Goal: Task Accomplishment & Management: Use online tool/utility

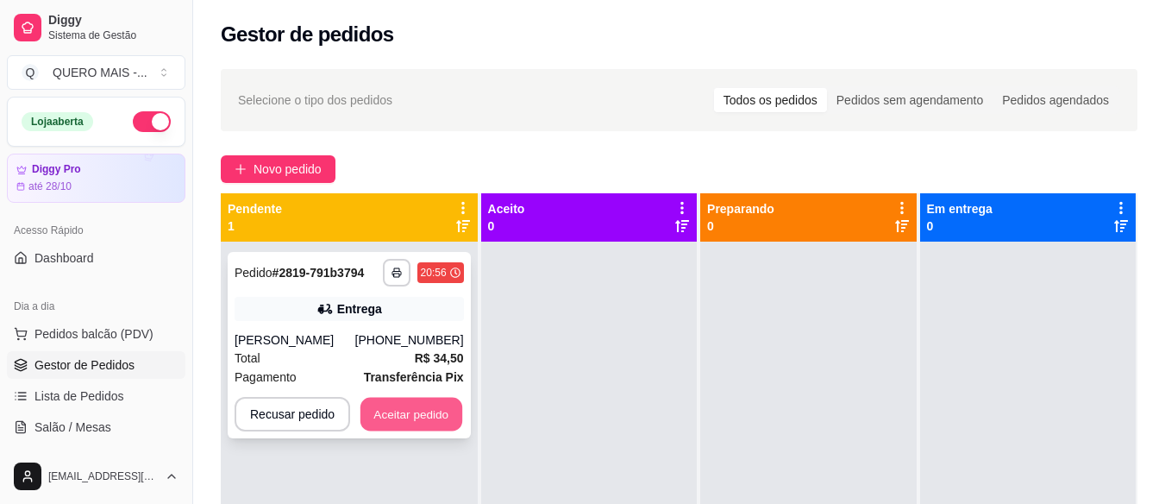
click at [369, 415] on button "Aceitar pedido" at bounding box center [411, 415] width 102 height 34
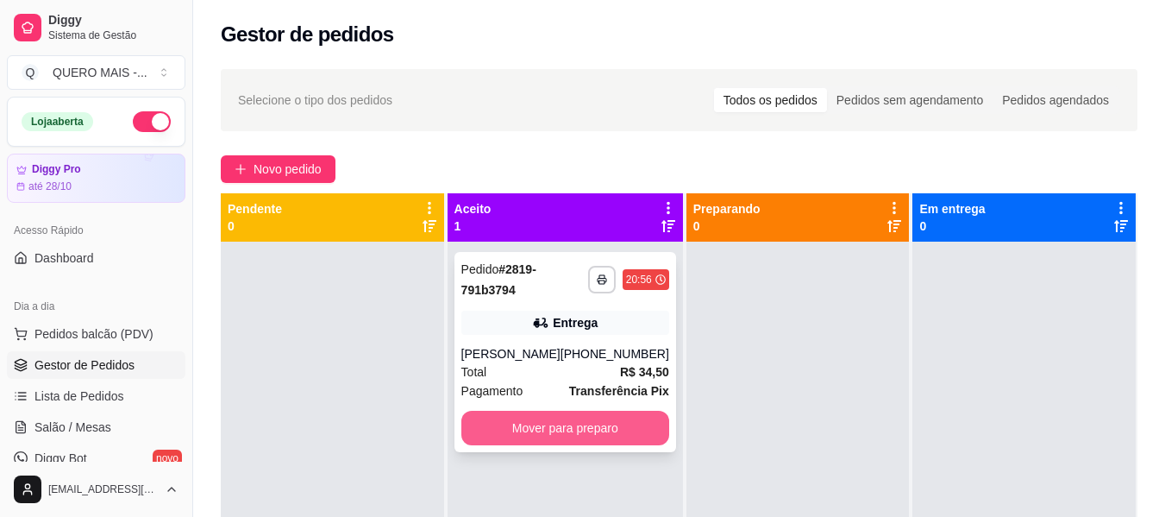
click at [586, 428] on button "Mover para preparo" at bounding box center [565, 427] width 208 height 34
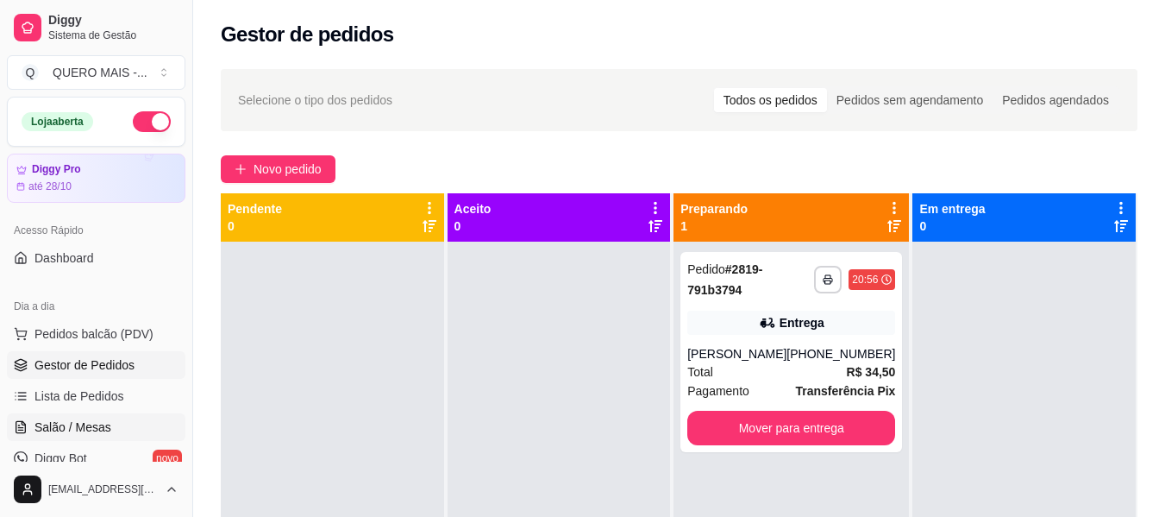
click at [88, 421] on span "Salão / Mesas" at bounding box center [72, 426] width 77 height 17
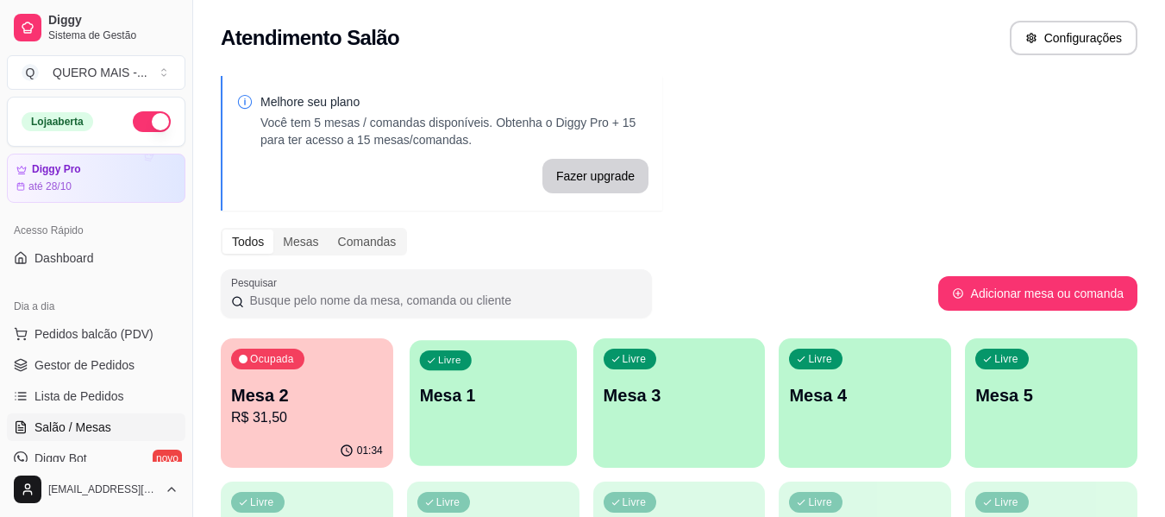
click at [527, 401] on p "Mesa 1" at bounding box center [492, 395] width 147 height 23
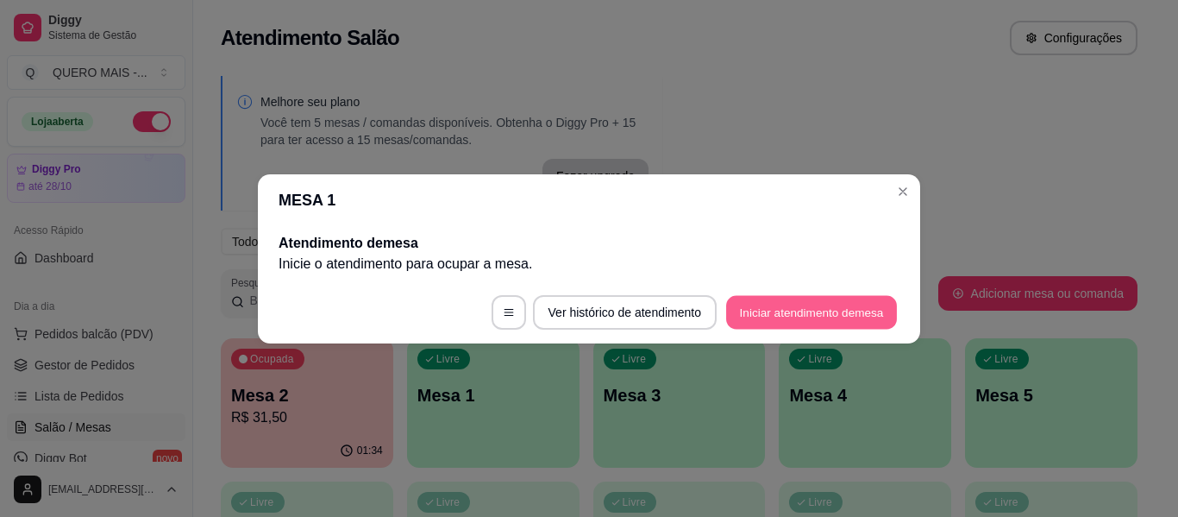
click at [813, 317] on button "Iniciar atendimento de mesa" at bounding box center [811, 312] width 171 height 34
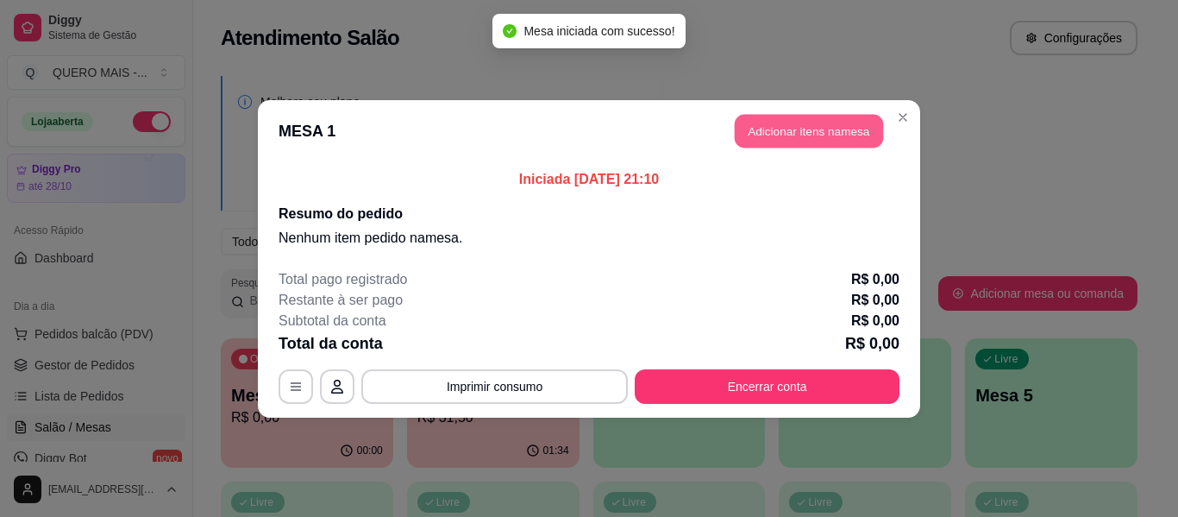
click at [827, 138] on button "Adicionar itens na mesa" at bounding box center [809, 131] width 148 height 34
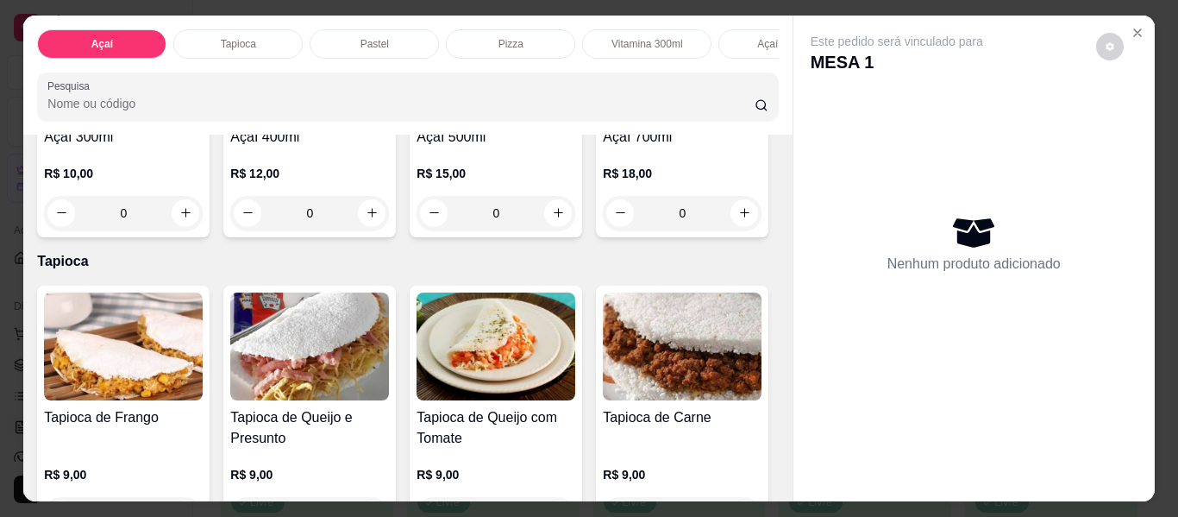
scroll to position [517, 0]
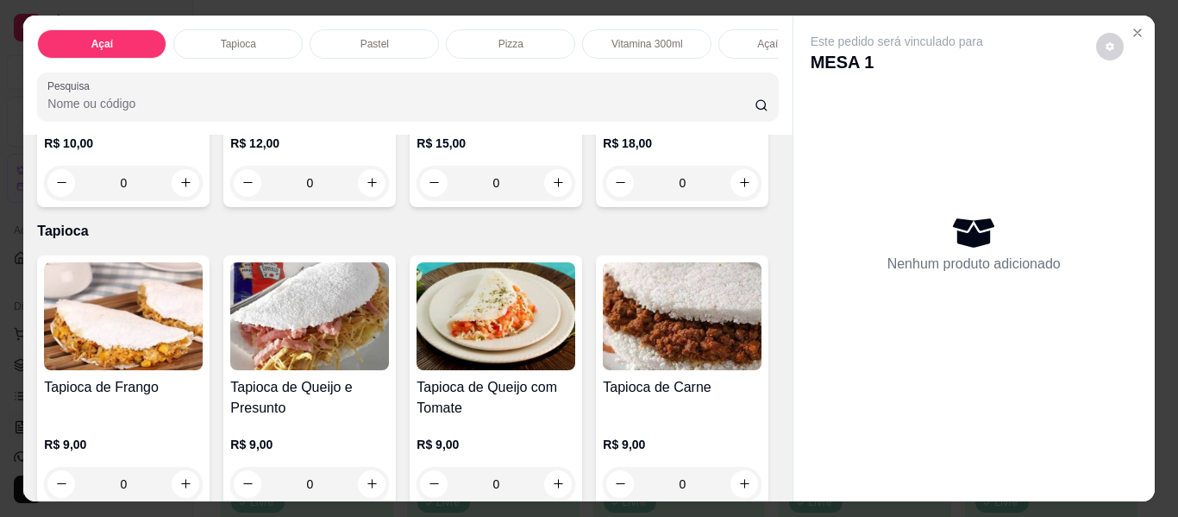
click at [417, 200] on div "0" at bounding box center [496, 183] width 159 height 34
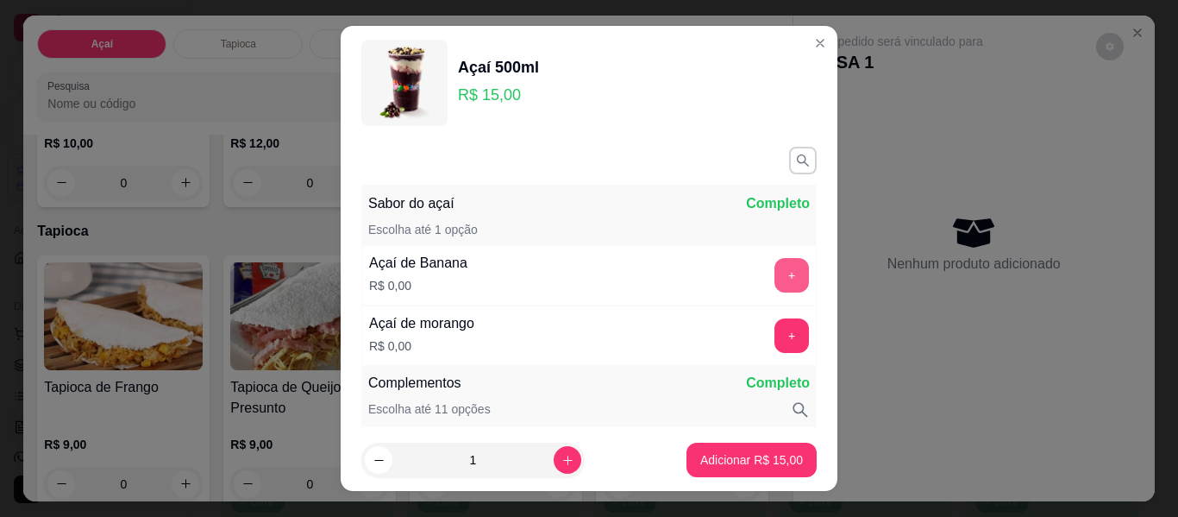
click at [774, 273] on button "+" at bounding box center [791, 275] width 34 height 34
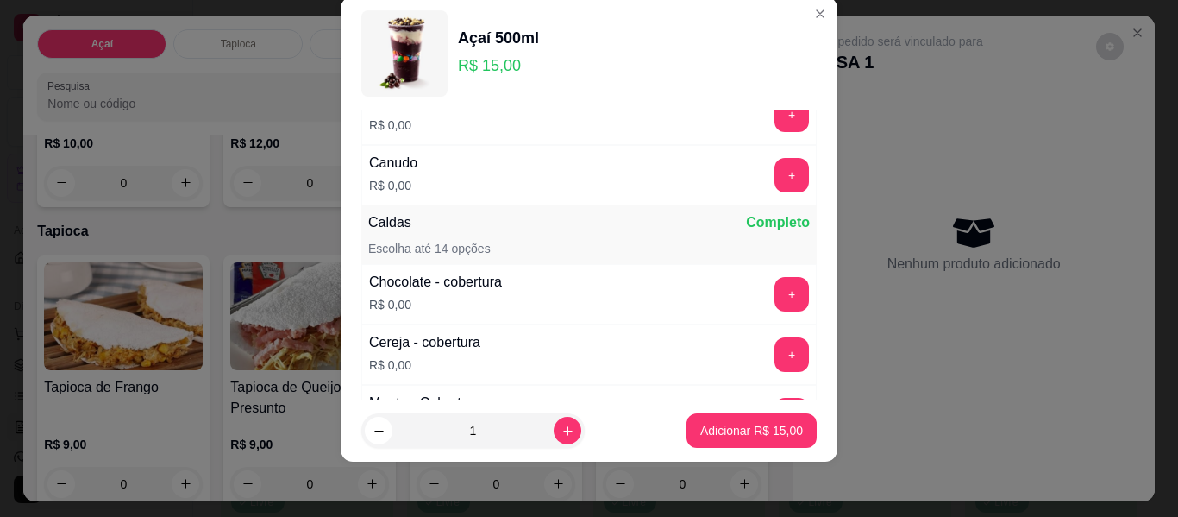
scroll to position [1002, 0]
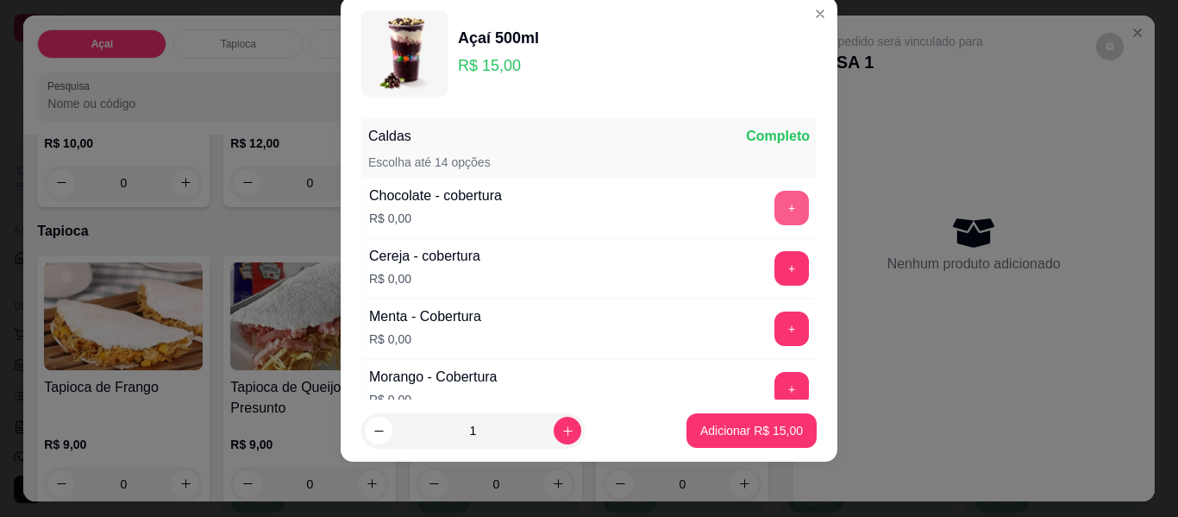
click at [774, 206] on button "+" at bounding box center [791, 208] width 34 height 34
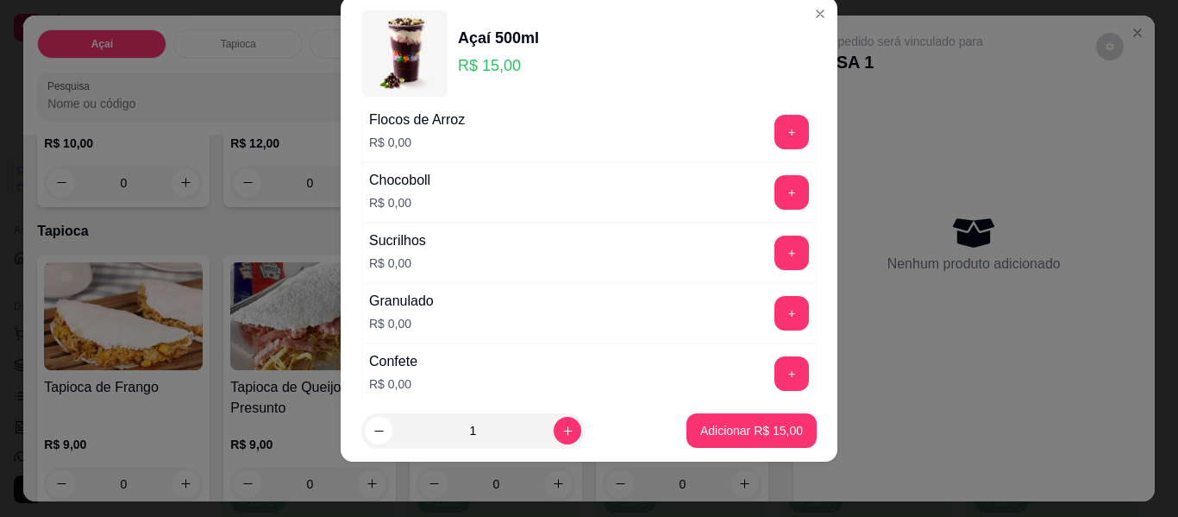
scroll to position [485, 0]
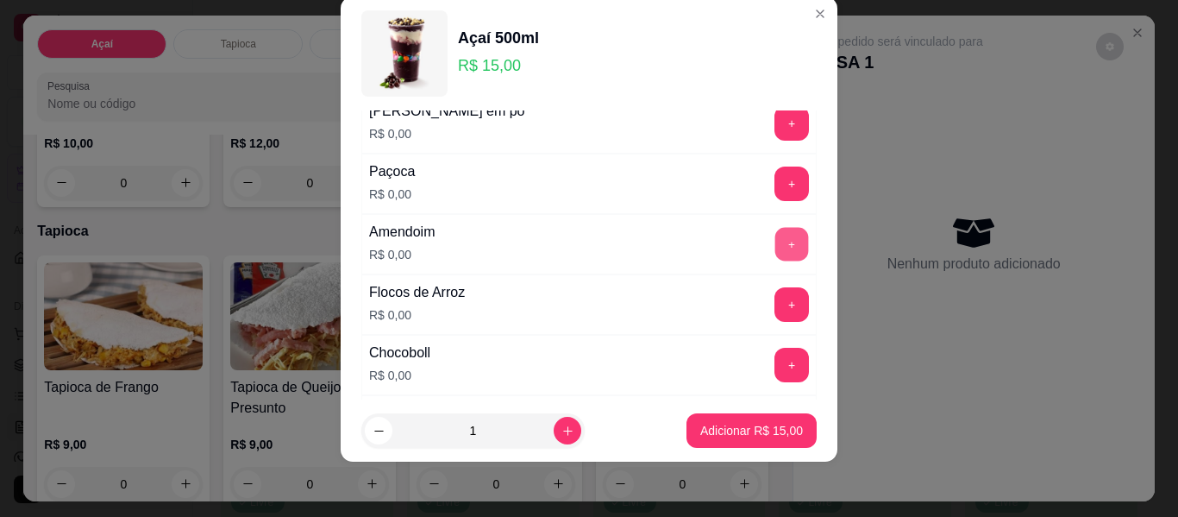
click at [775, 242] on button "+" at bounding box center [792, 245] width 34 height 34
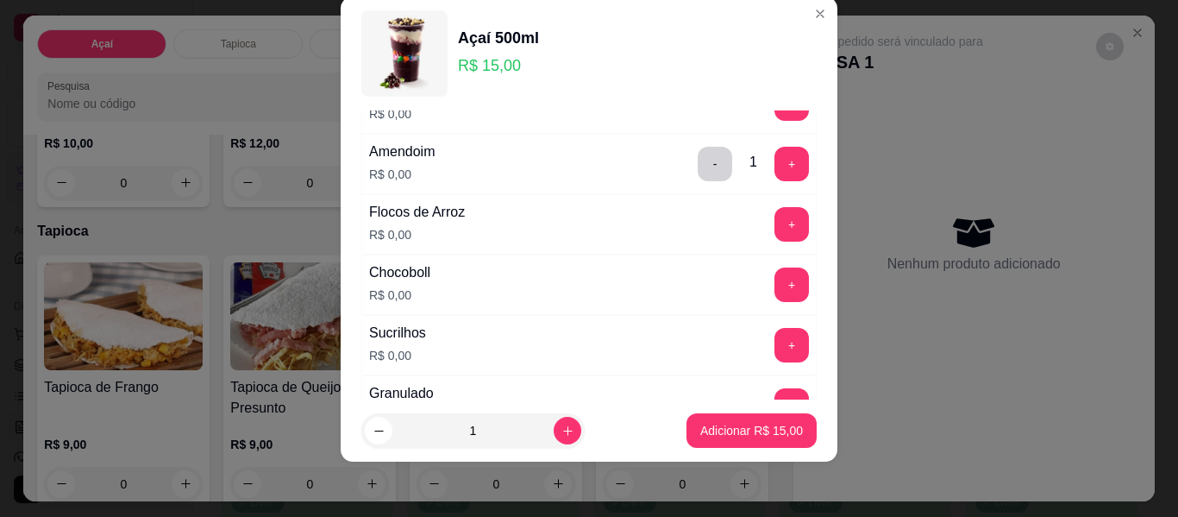
scroll to position [571, 0]
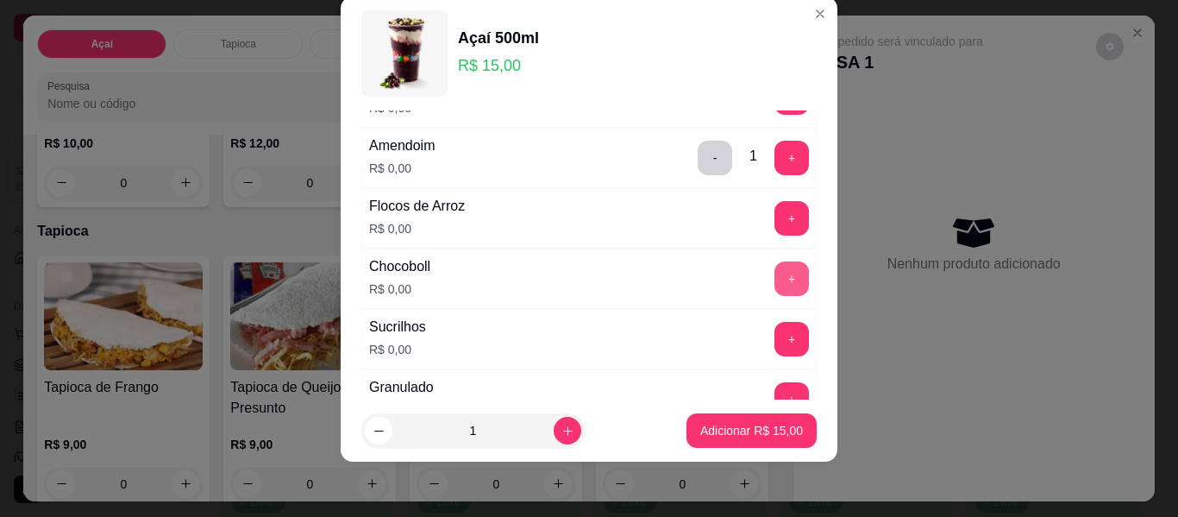
click at [774, 269] on button "+" at bounding box center [791, 278] width 34 height 34
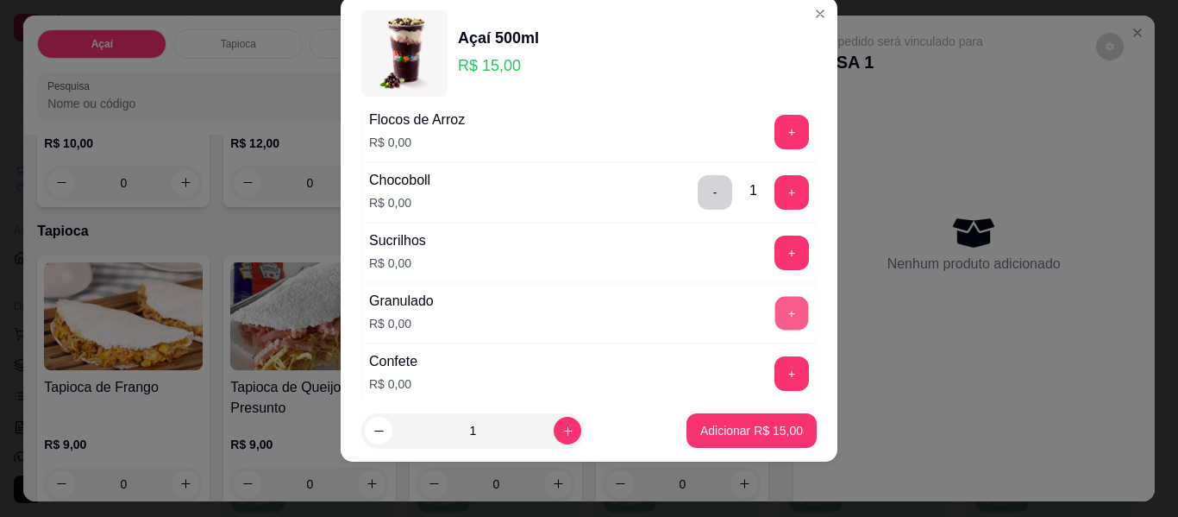
click at [775, 307] on button "+" at bounding box center [792, 314] width 34 height 34
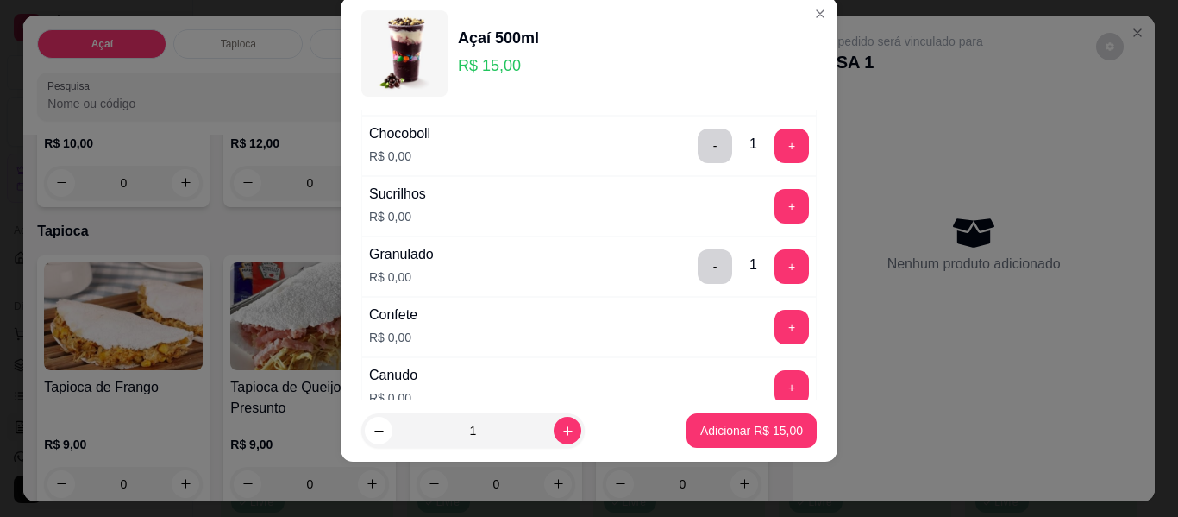
scroll to position [743, 0]
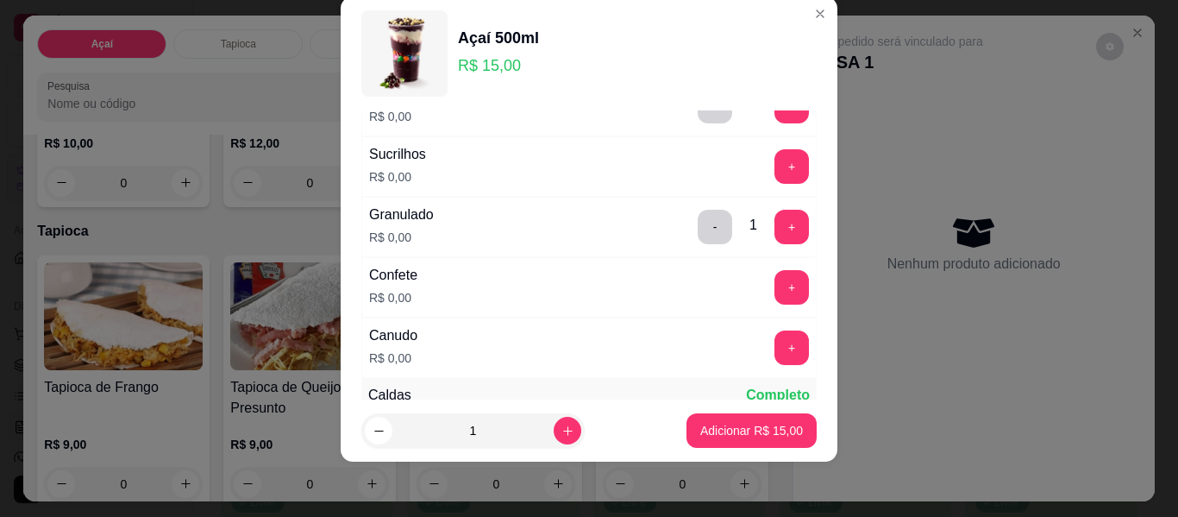
click at [774, 282] on button "+" at bounding box center [791, 287] width 34 height 34
click at [775, 351] on button "+" at bounding box center [791, 347] width 34 height 34
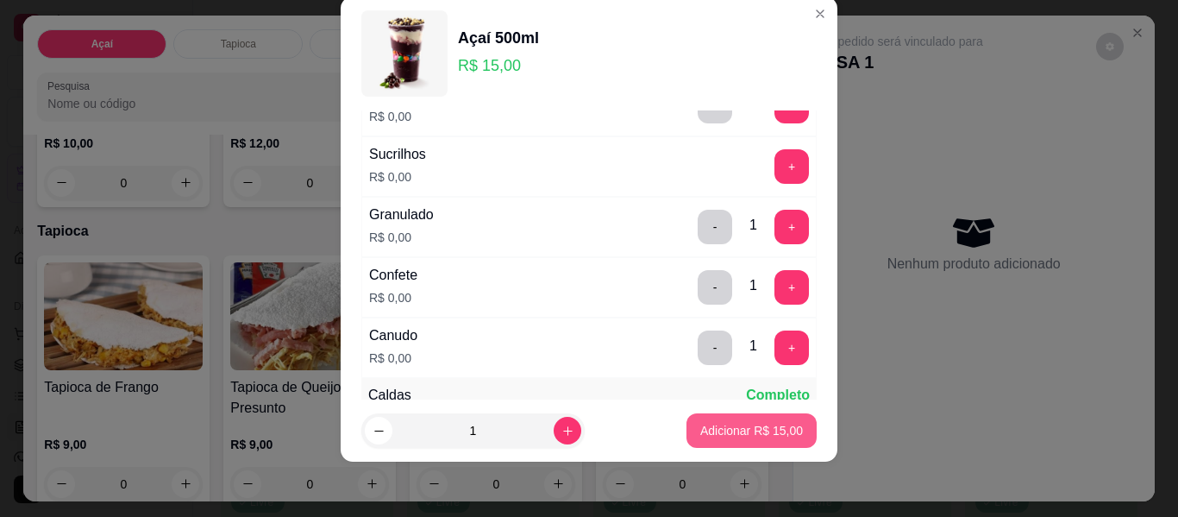
click at [718, 431] on p "Adicionar R$ 15,00" at bounding box center [751, 430] width 103 height 17
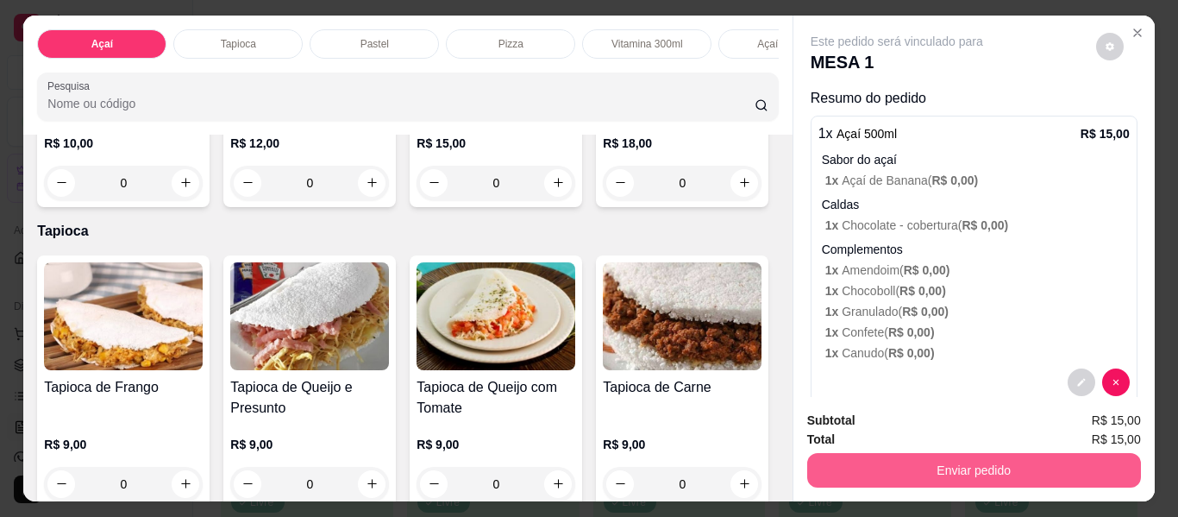
click at [953, 469] on button "Enviar pedido" at bounding box center [974, 470] width 334 height 34
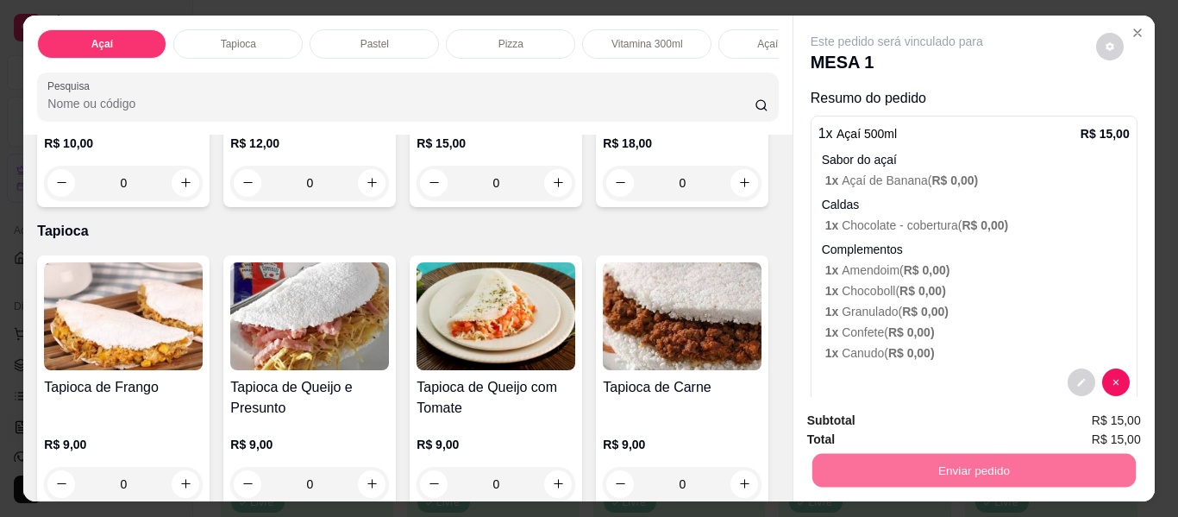
click at [1067, 421] on button "Enviar pedido" at bounding box center [1095, 420] width 97 height 33
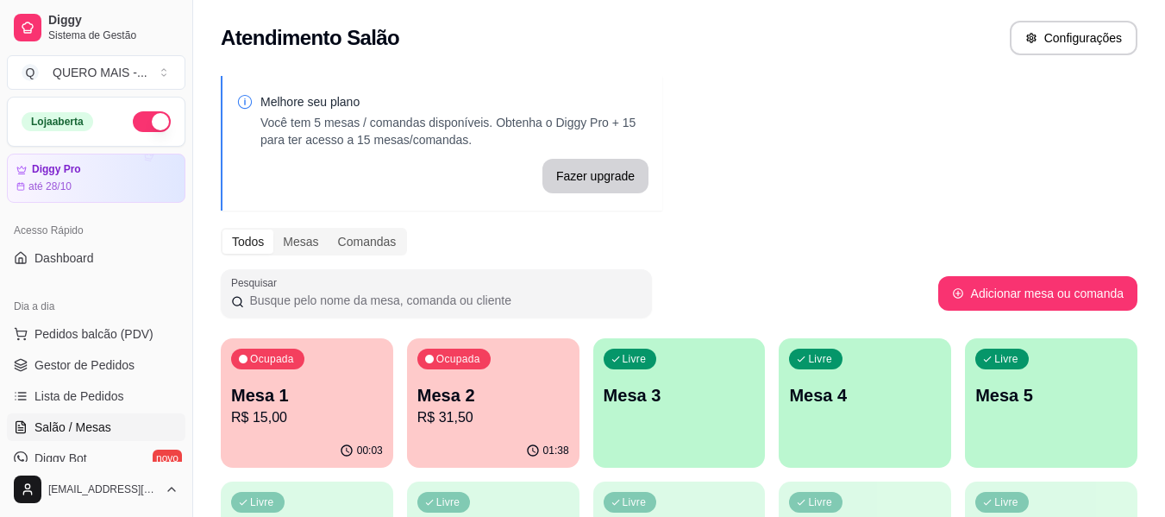
click at [500, 422] on p "R$ 31,50" at bounding box center [493, 417] width 152 height 21
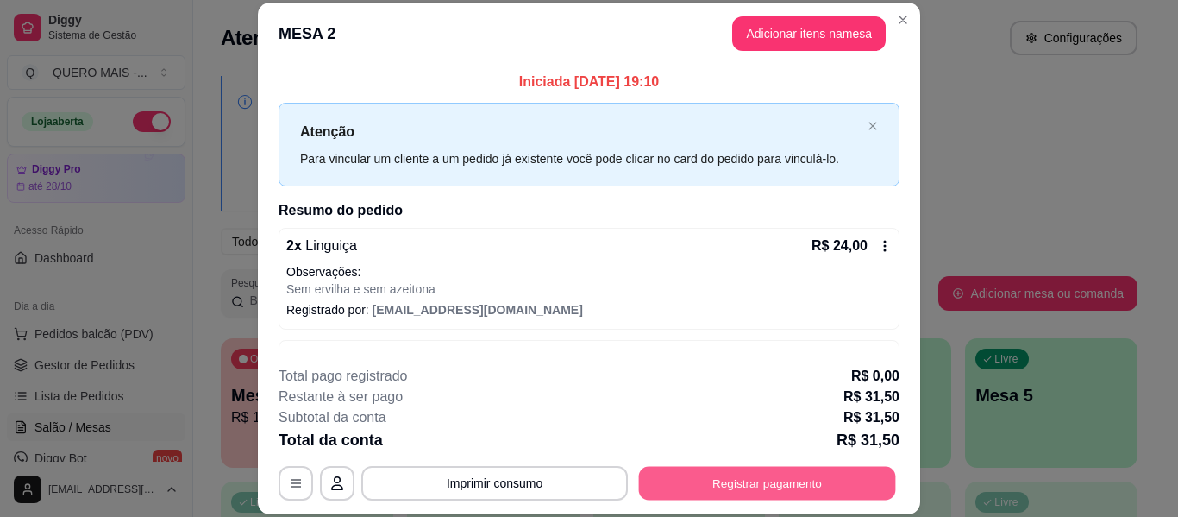
click at [748, 480] on button "Registrar pagamento" at bounding box center [767, 484] width 257 height 34
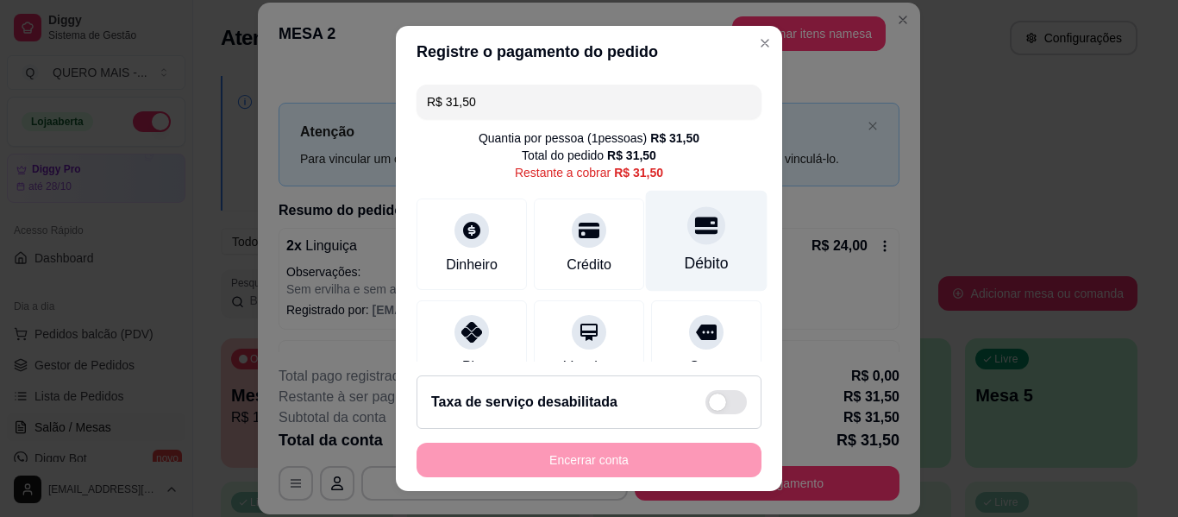
click at [692, 239] on div "Débito" at bounding box center [707, 241] width 122 height 101
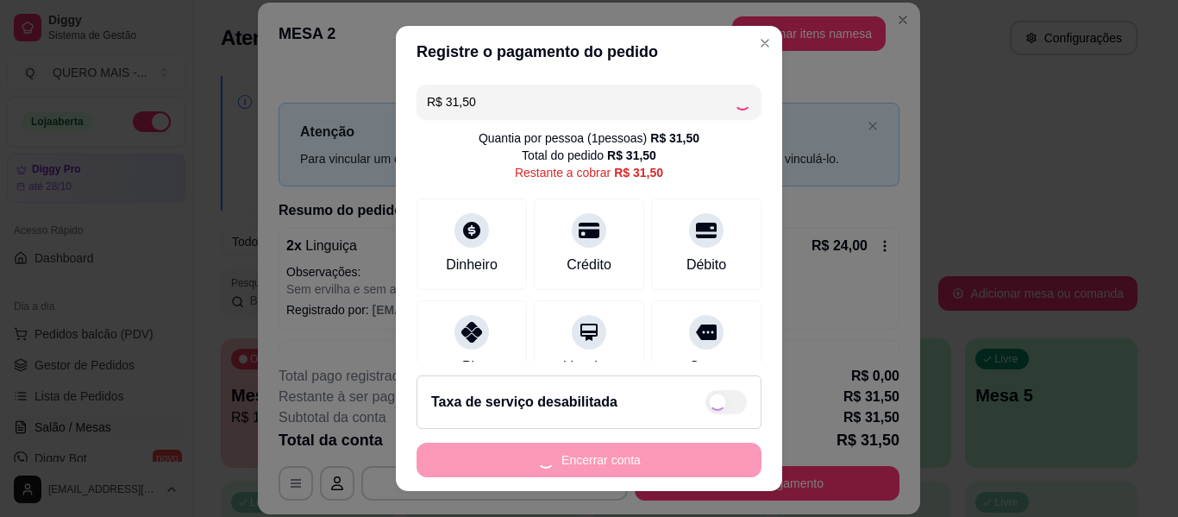
type input "R$ 0,00"
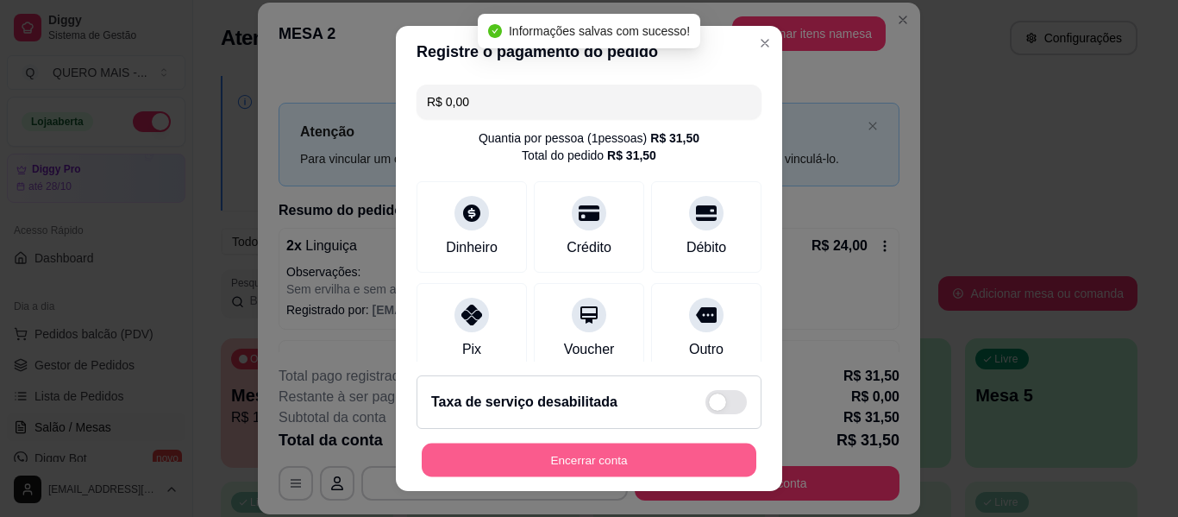
click at [619, 459] on button "Encerrar conta" at bounding box center [589, 460] width 335 height 34
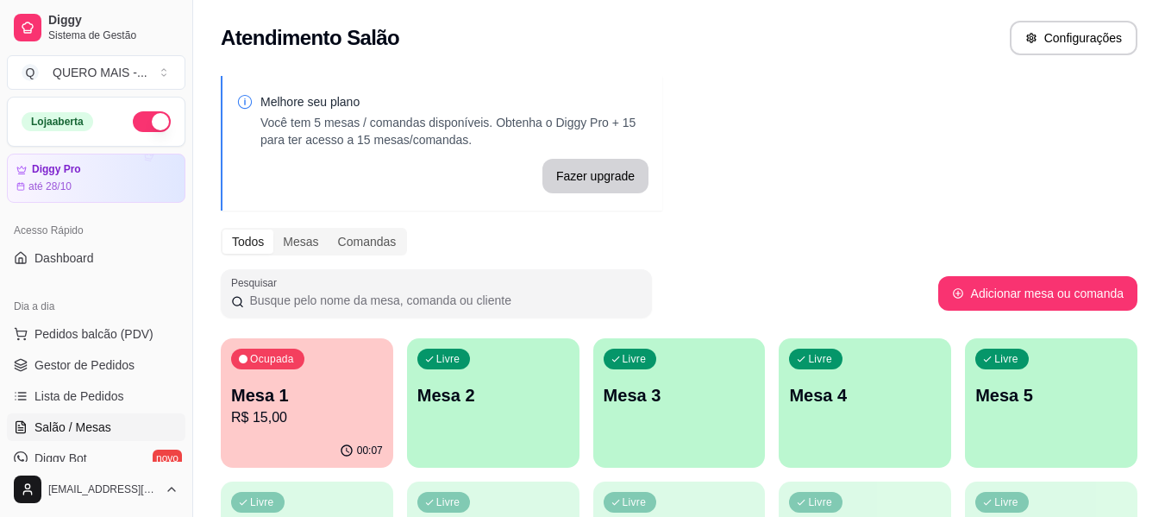
click at [482, 386] on p "Mesa 2" at bounding box center [493, 395] width 152 height 24
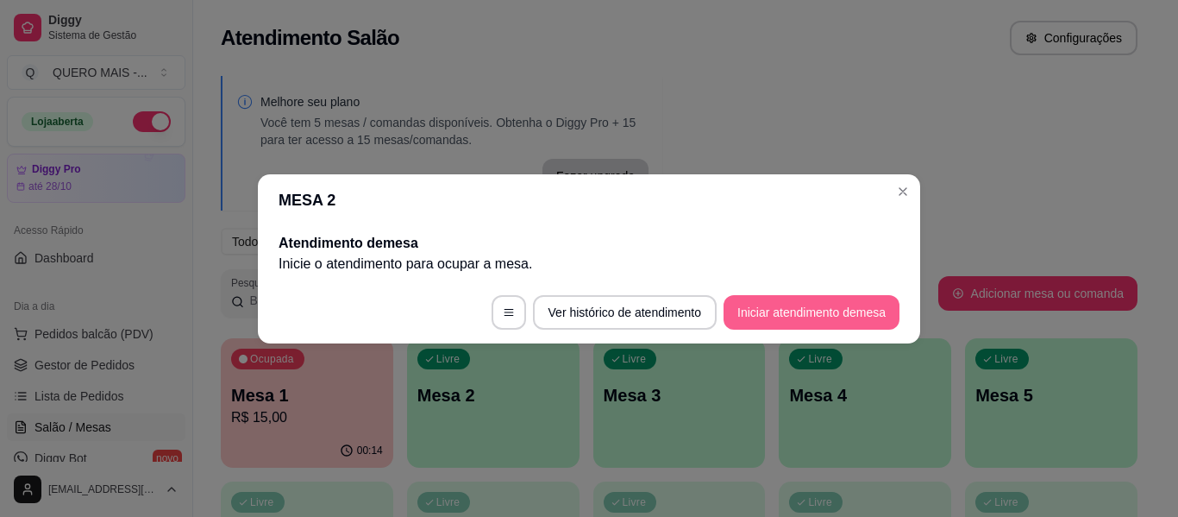
click at [781, 313] on button "Iniciar atendimento de mesa" at bounding box center [812, 312] width 176 height 34
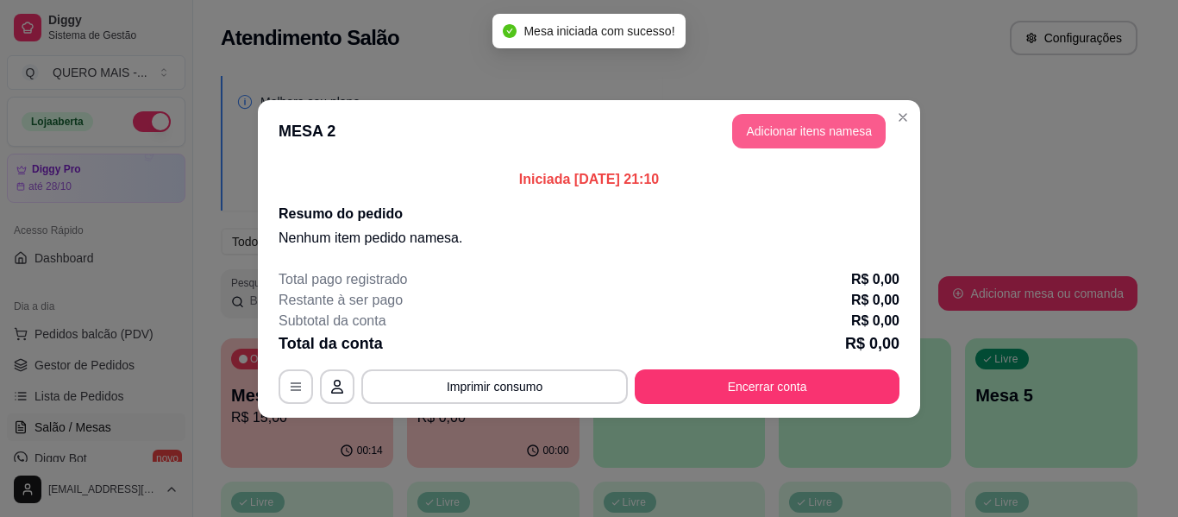
click at [799, 139] on button "Adicionar itens na mesa" at bounding box center [808, 131] width 153 height 34
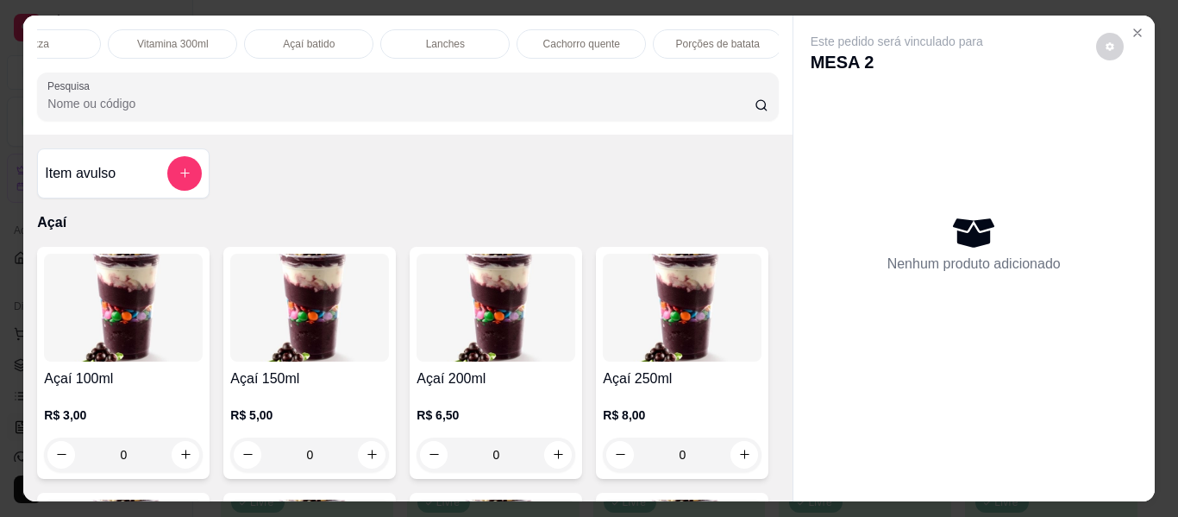
scroll to position [0, 887]
click at [678, 40] on div "Promoções" at bounding box center [712, 43] width 129 height 29
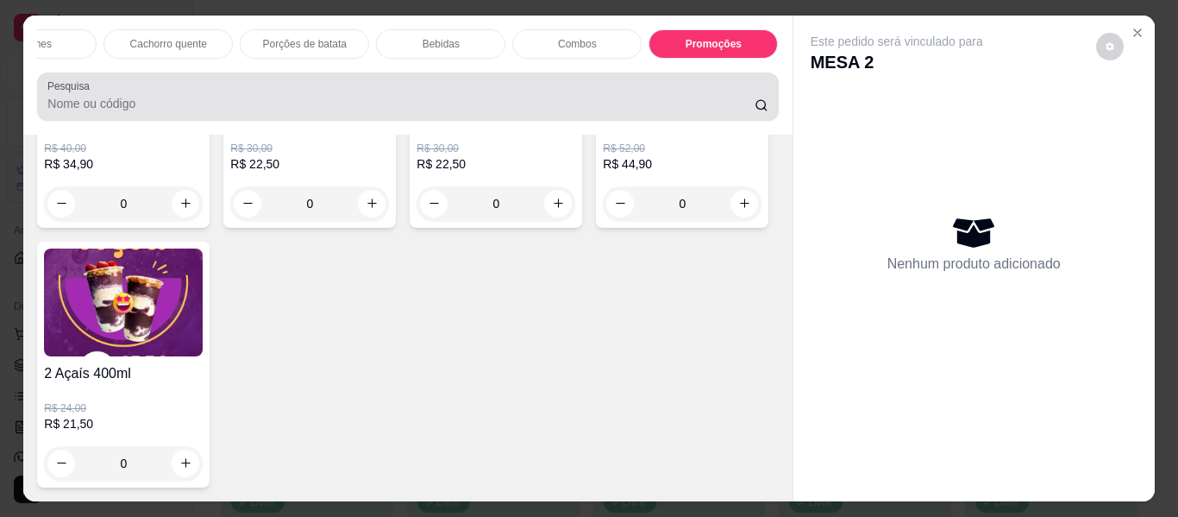
scroll to position [47, 0]
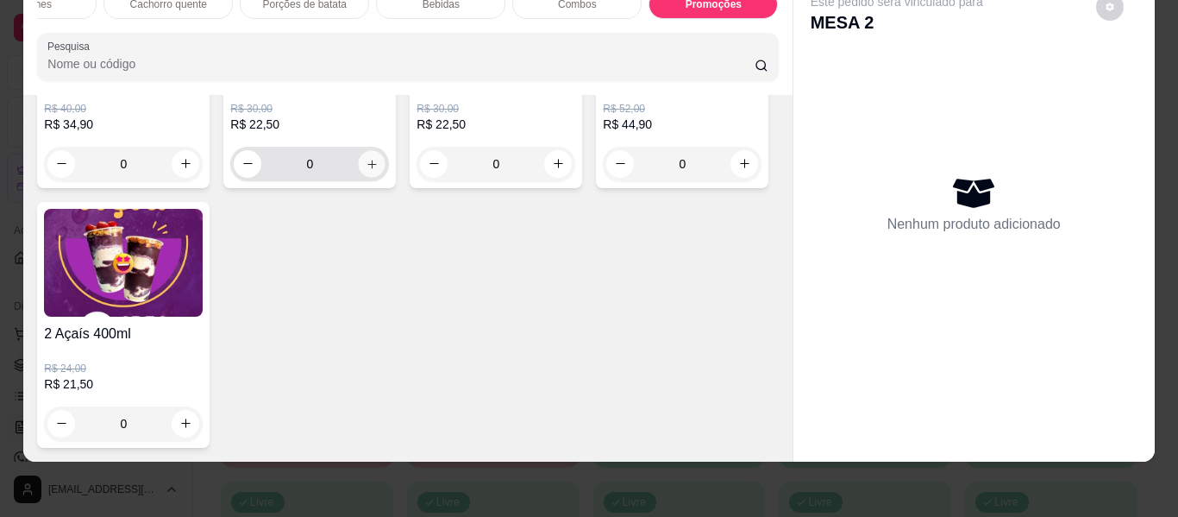
click at [363, 177] on button "increase-product-quantity" at bounding box center [372, 163] width 27 height 27
type input "1"
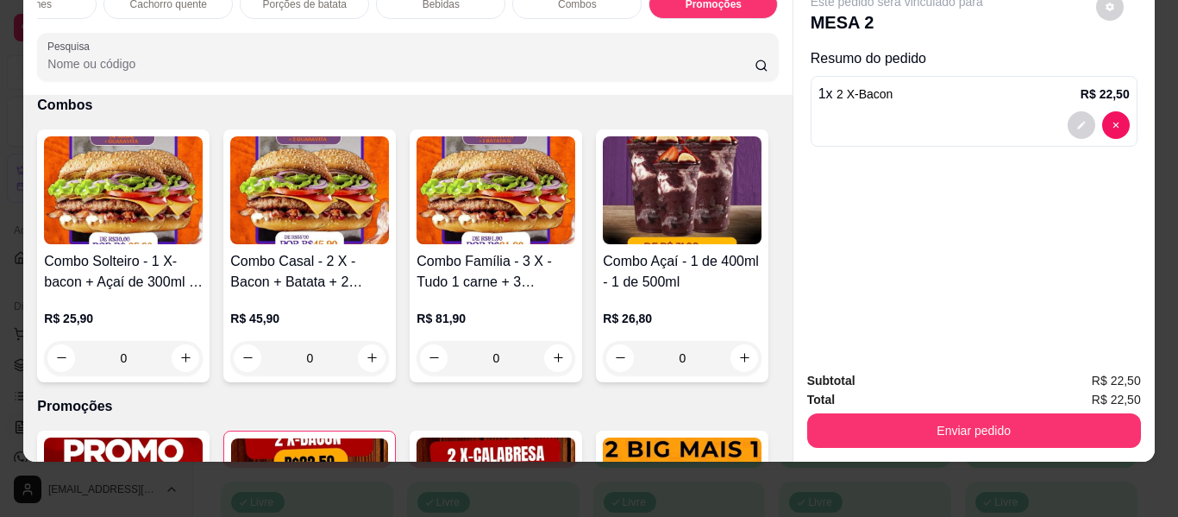
scroll to position [4608, 0]
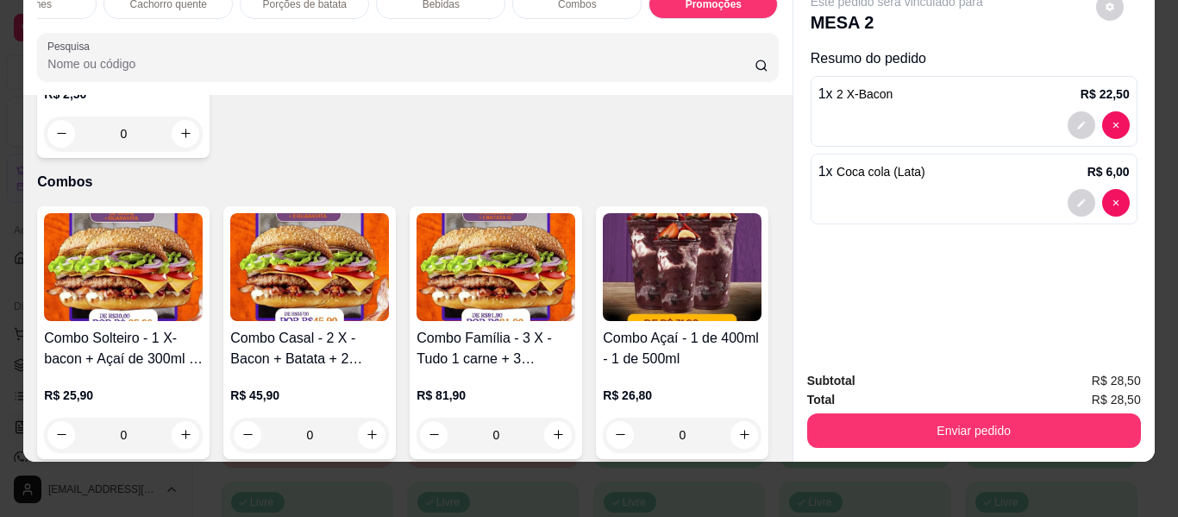
type input "1"
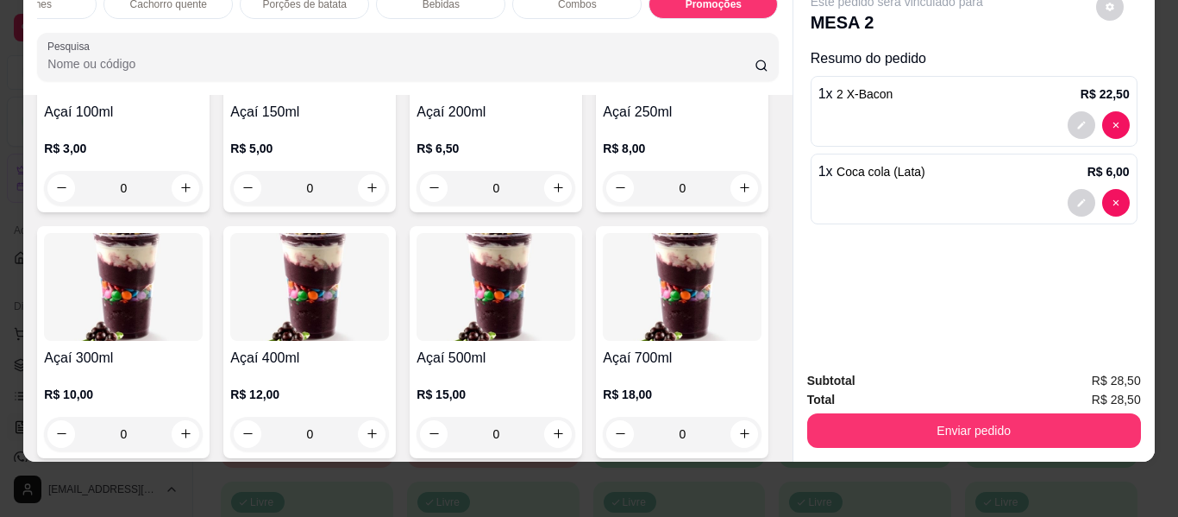
scroll to position [0, 0]
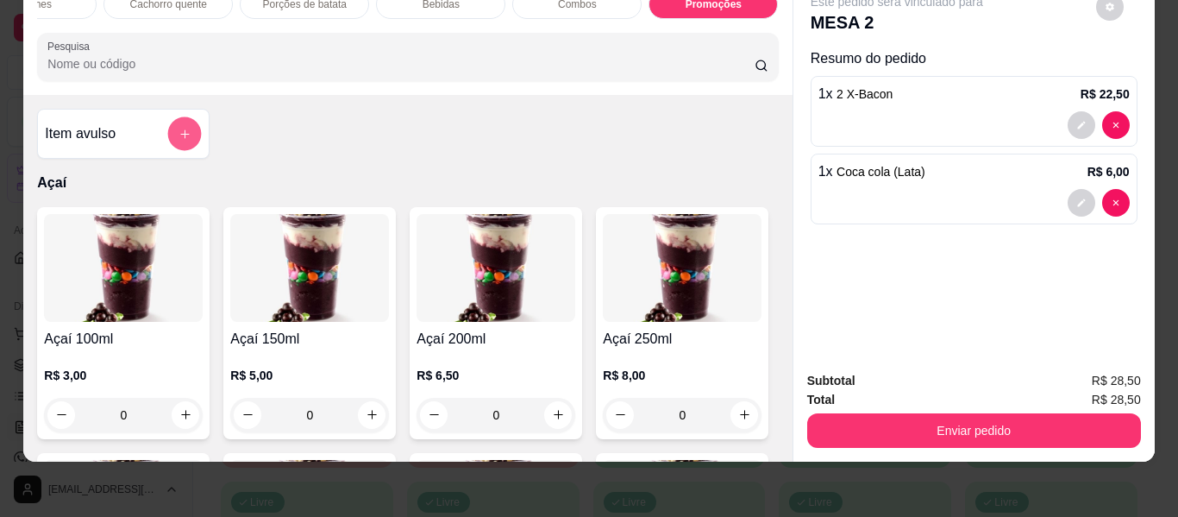
click at [185, 135] on icon "add-separate-item" at bounding box center [185, 134] width 13 height 13
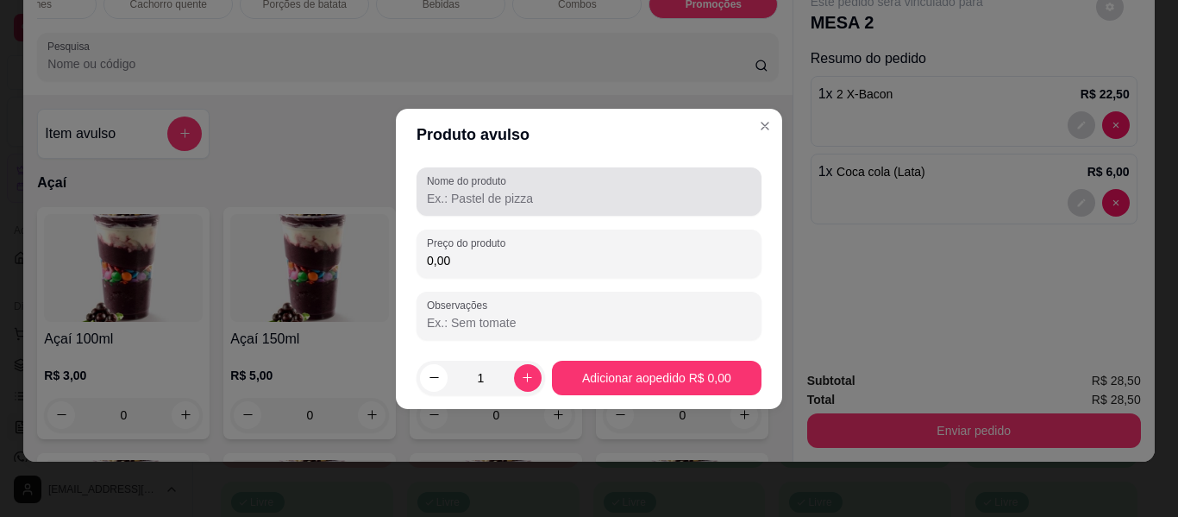
click at [504, 194] on input "Nome do produto" at bounding box center [589, 198] width 324 height 17
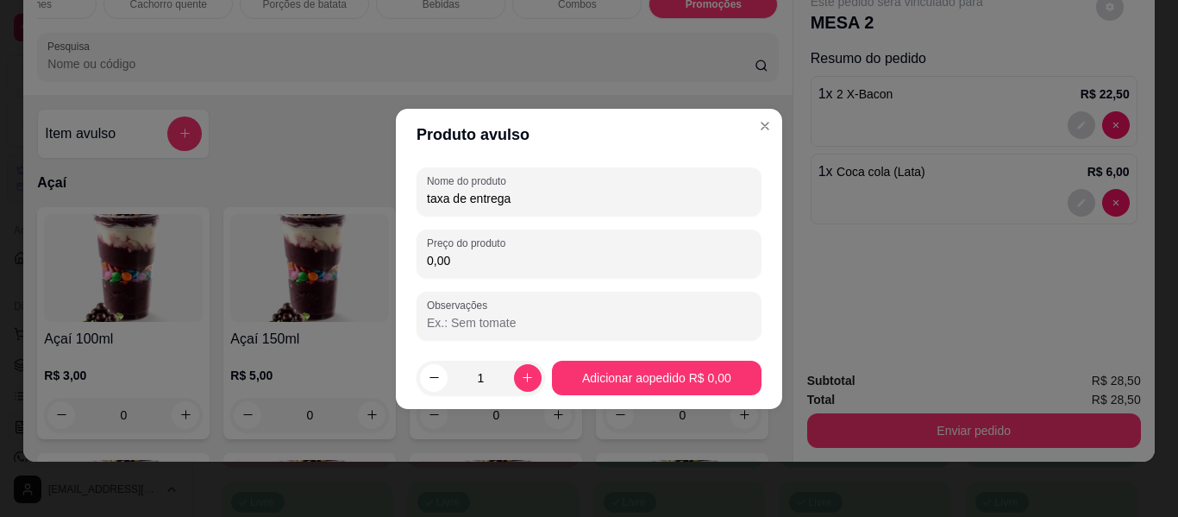
type input "taxa de entrega"
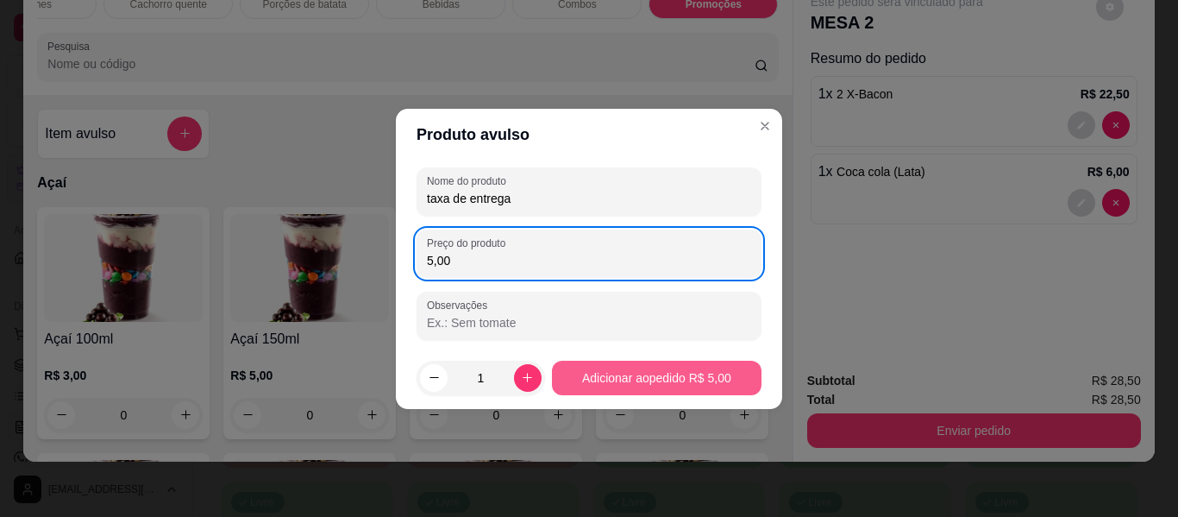
type input "5,00"
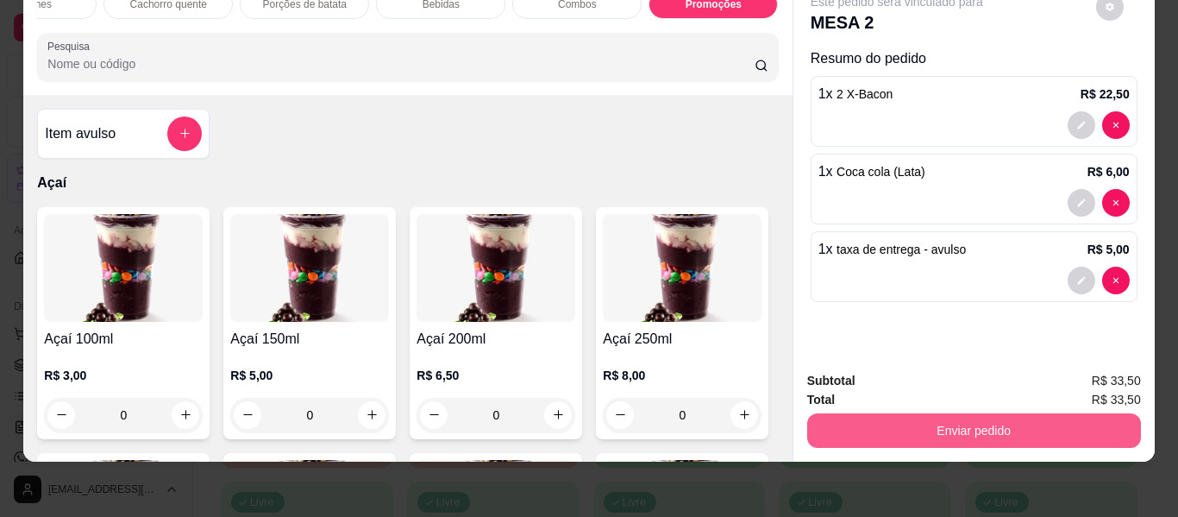
click at [894, 417] on button "Enviar pedido" at bounding box center [974, 430] width 334 height 34
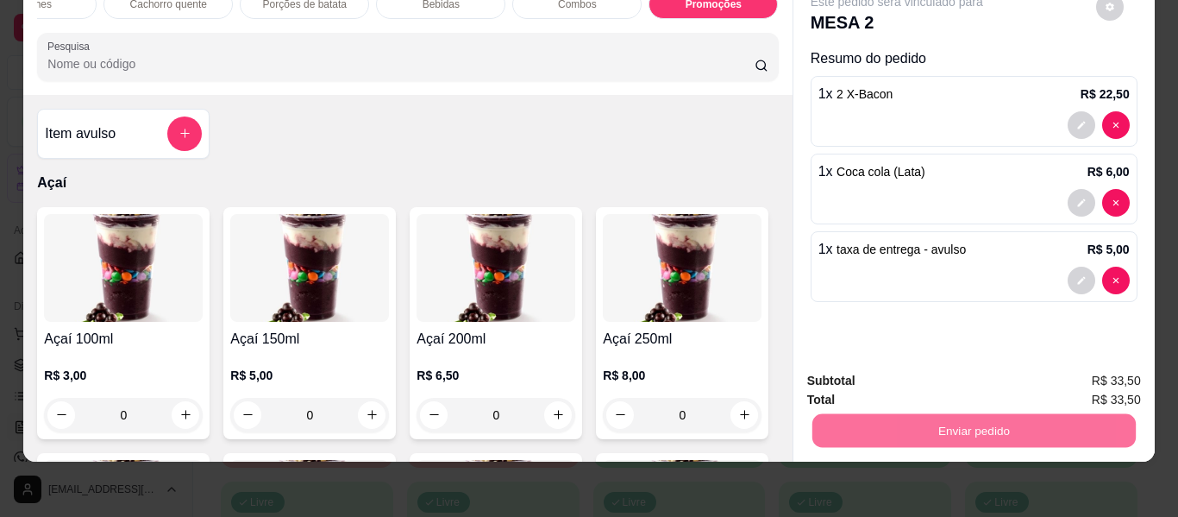
click at [1072, 374] on button "Enviar pedido" at bounding box center [1095, 375] width 97 height 33
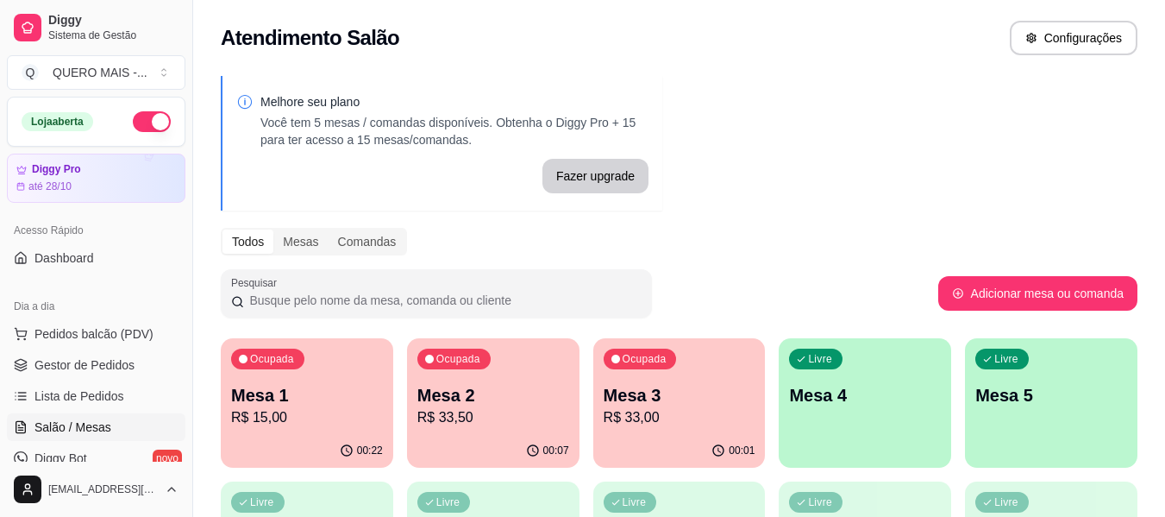
click at [704, 417] on p "R$ 33,00" at bounding box center [680, 417] width 152 height 21
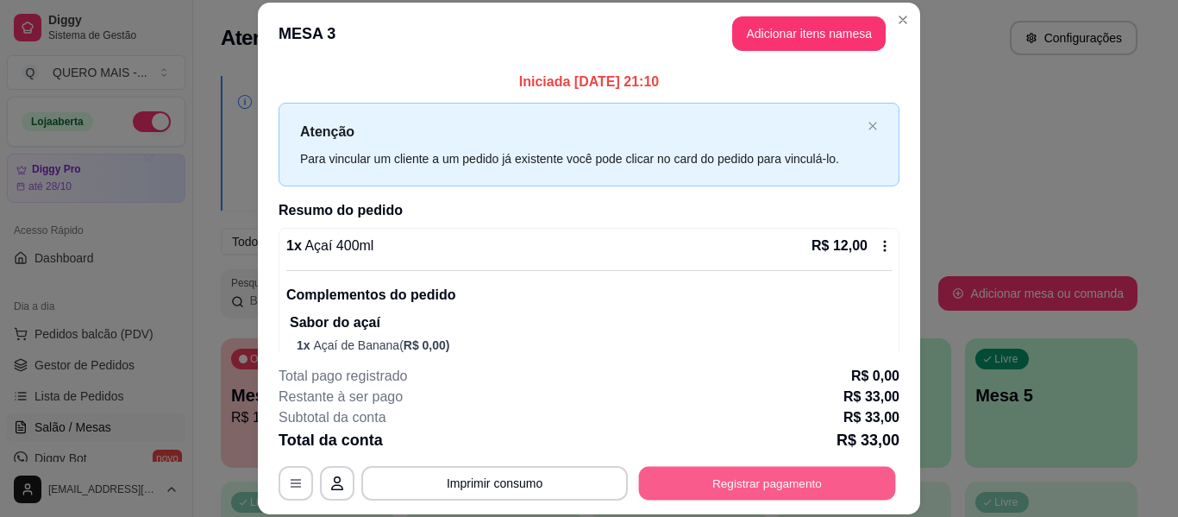
click at [778, 479] on button "Registrar pagamento" at bounding box center [767, 484] width 257 height 34
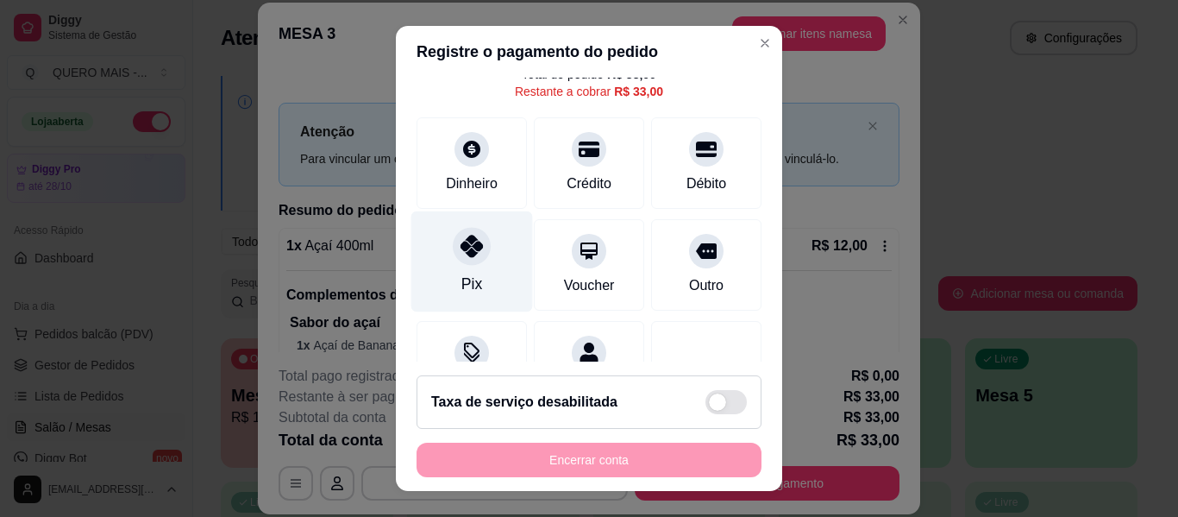
scroll to position [160, 0]
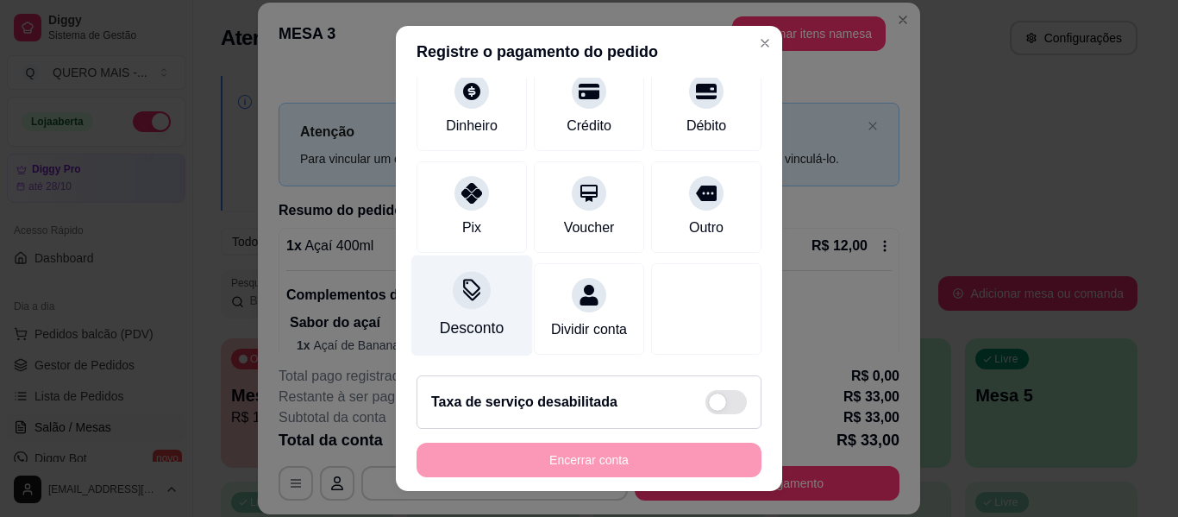
click at [460, 316] on div "Desconto" at bounding box center [472, 327] width 64 height 22
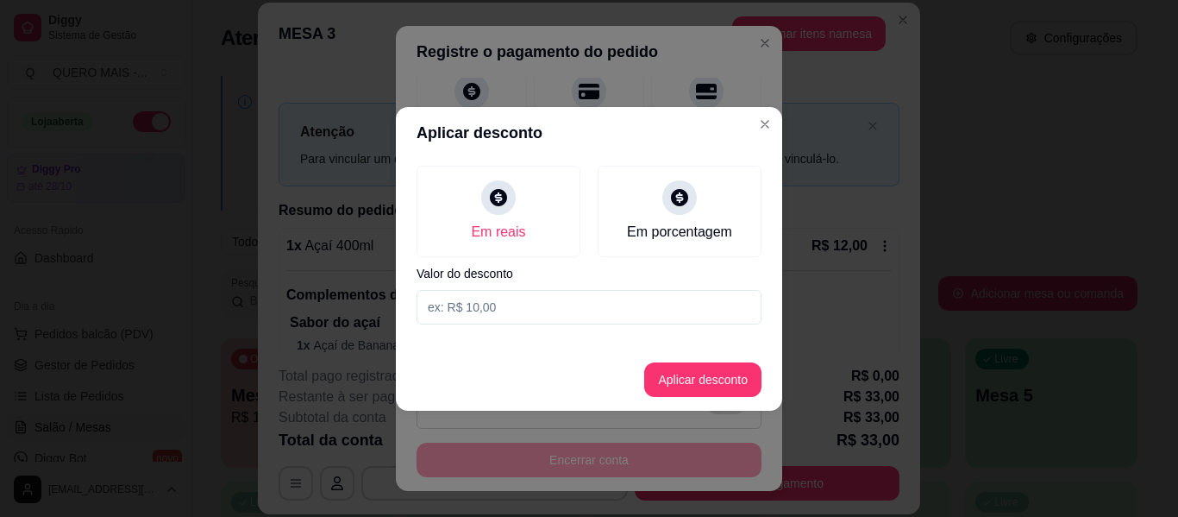
click at [487, 312] on input at bounding box center [589, 307] width 345 height 34
type input "2,50"
click at [699, 373] on button "Aplicar desconto" at bounding box center [703, 379] width 113 height 34
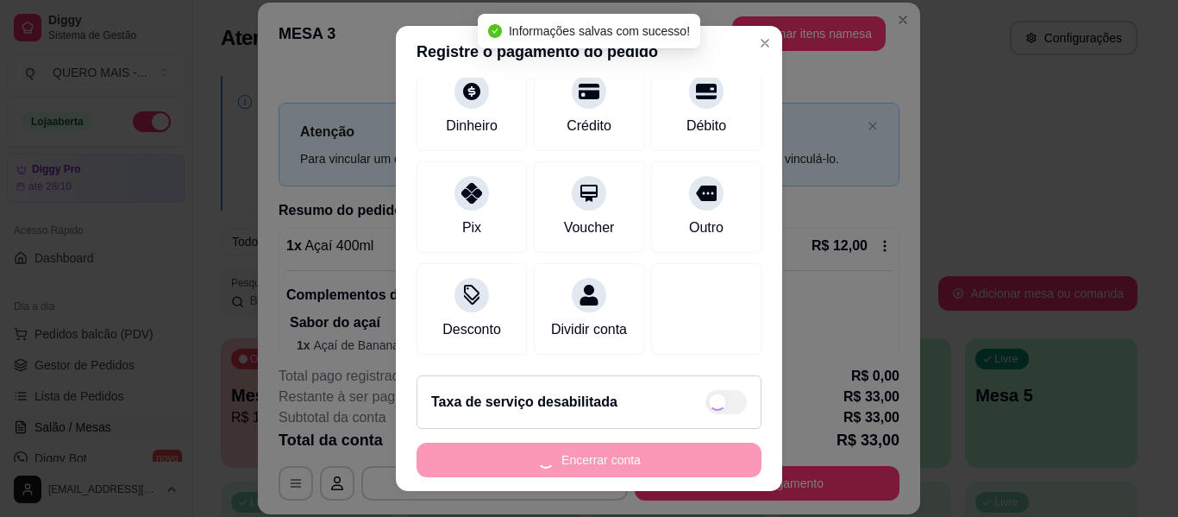
type input "R$ 30,50"
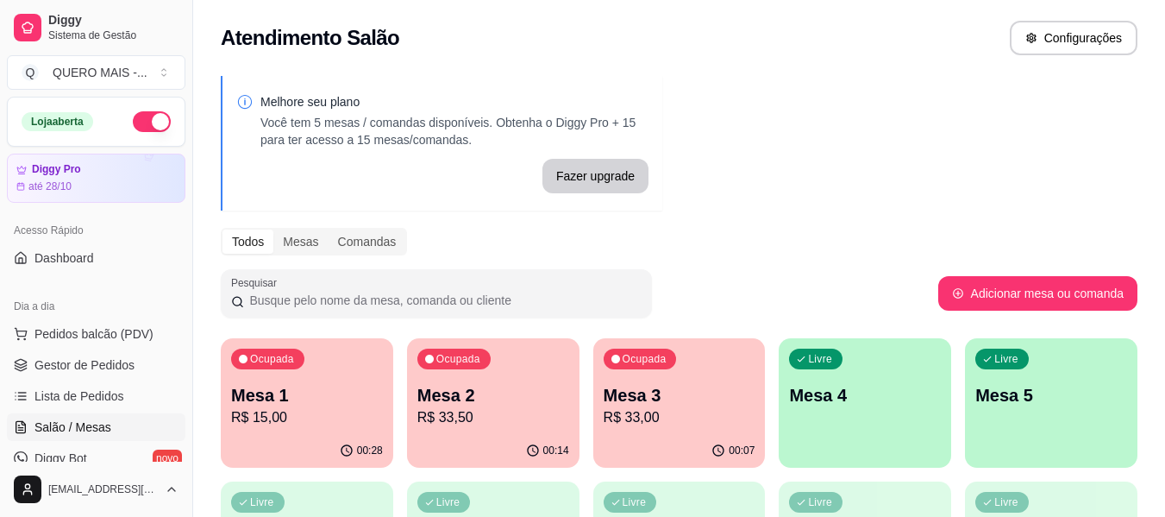
click at [704, 461] on div "00:07" at bounding box center [679, 451] width 172 height 34
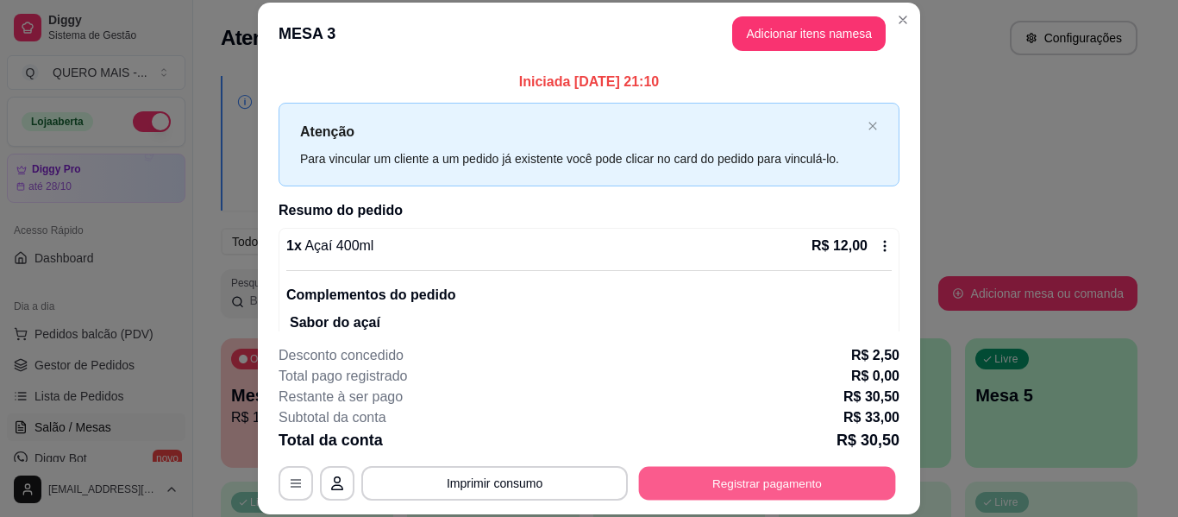
click at [764, 491] on button "Registrar pagamento" at bounding box center [767, 484] width 257 height 34
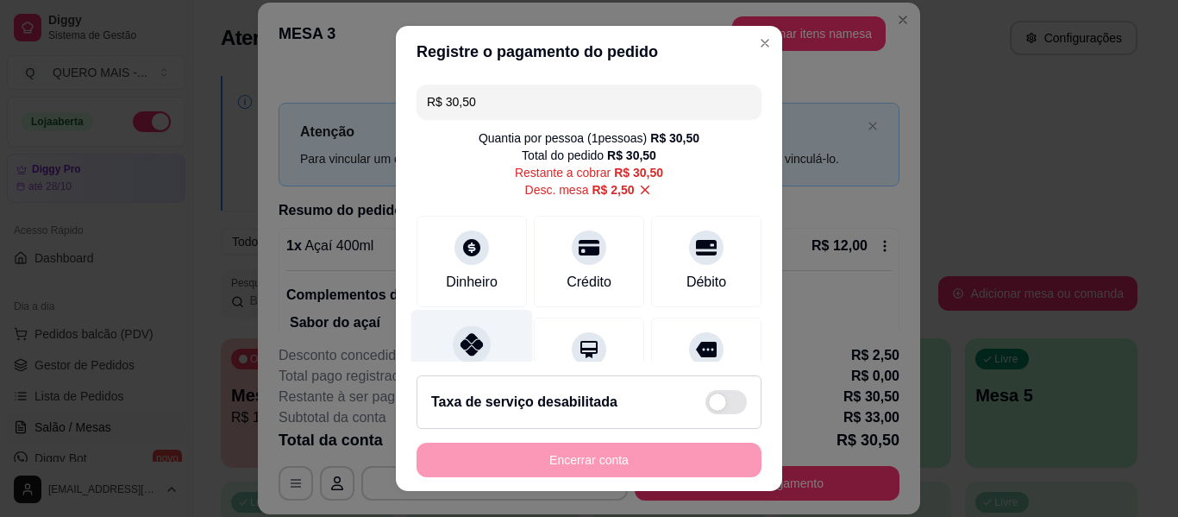
click at [463, 352] on icon at bounding box center [471, 344] width 22 height 22
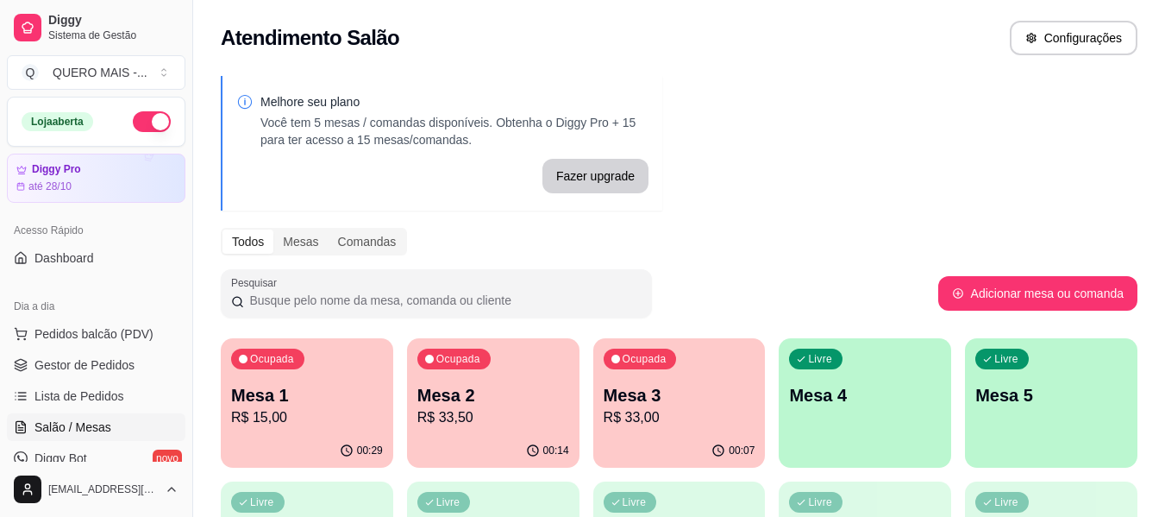
click at [888, 448] on div "button" at bounding box center [865, 457] width 172 height 21
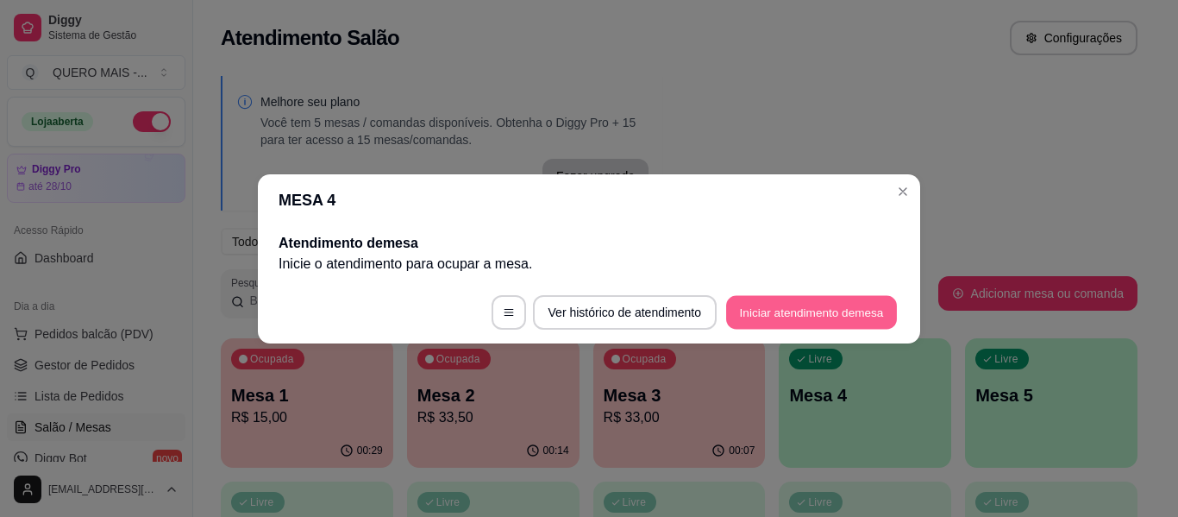
click at [796, 314] on button "Iniciar atendimento de mesa" at bounding box center [811, 312] width 171 height 34
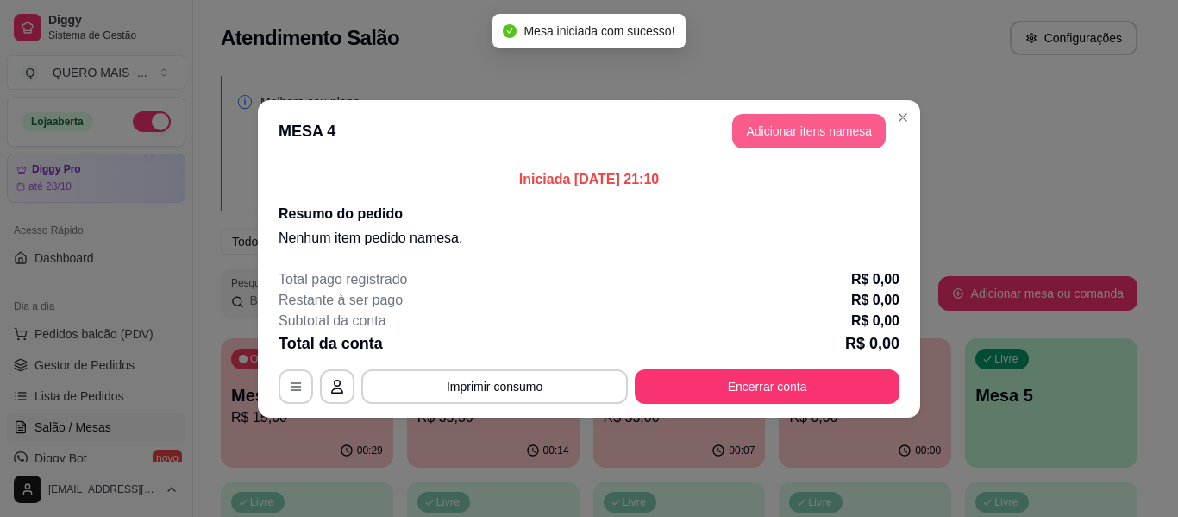
click at [773, 129] on button "Adicionar itens na mesa" at bounding box center [808, 131] width 153 height 34
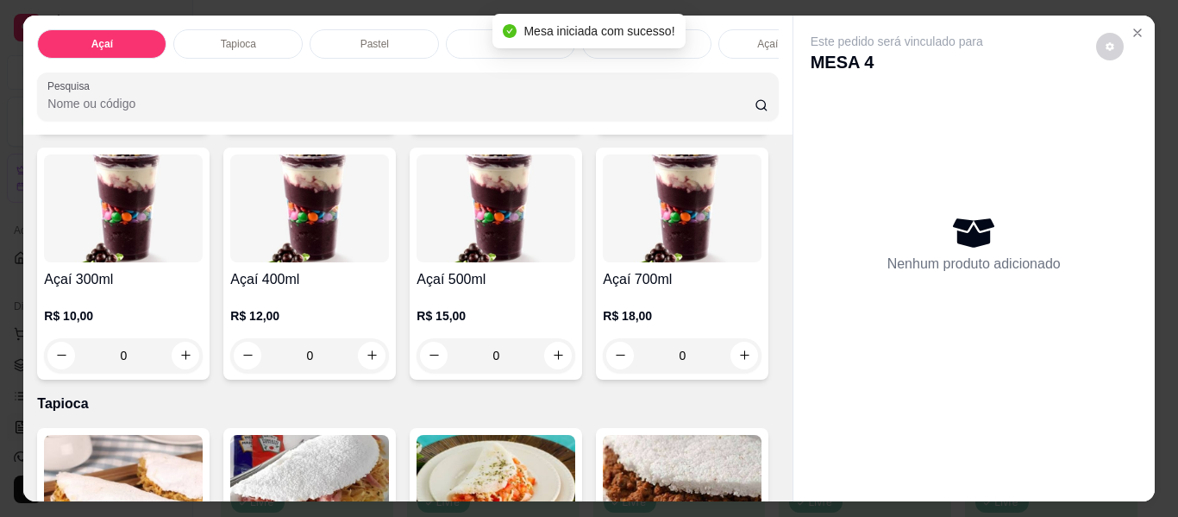
scroll to position [604, 0]
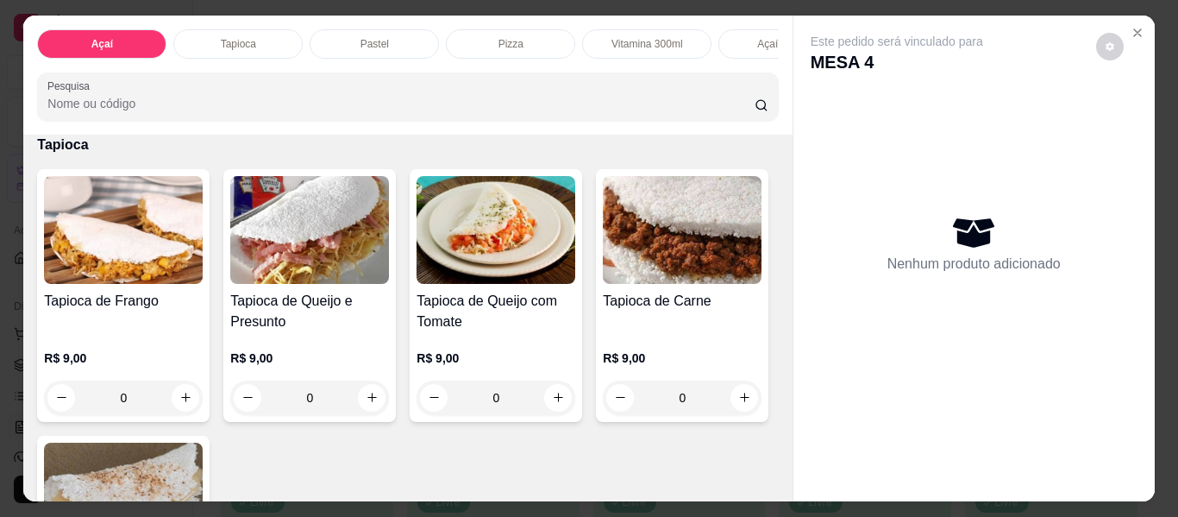
click at [603, 114] on div "0" at bounding box center [682, 96] width 159 height 34
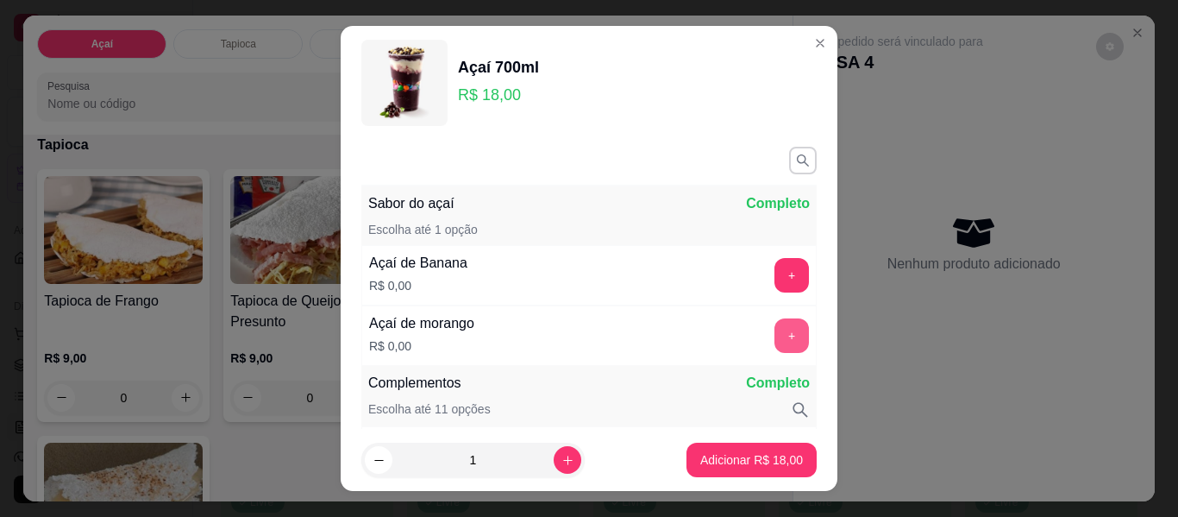
click at [774, 344] on button "+" at bounding box center [791, 335] width 34 height 34
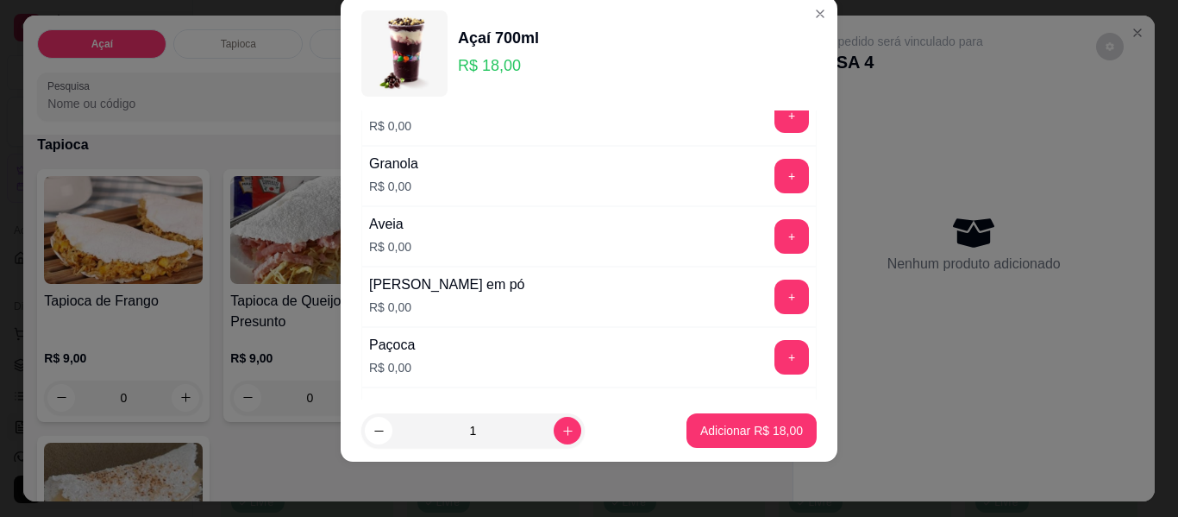
scroll to position [312, 0]
click at [774, 295] on button "+" at bounding box center [791, 296] width 34 height 34
click at [775, 173] on button "+" at bounding box center [792, 176] width 34 height 34
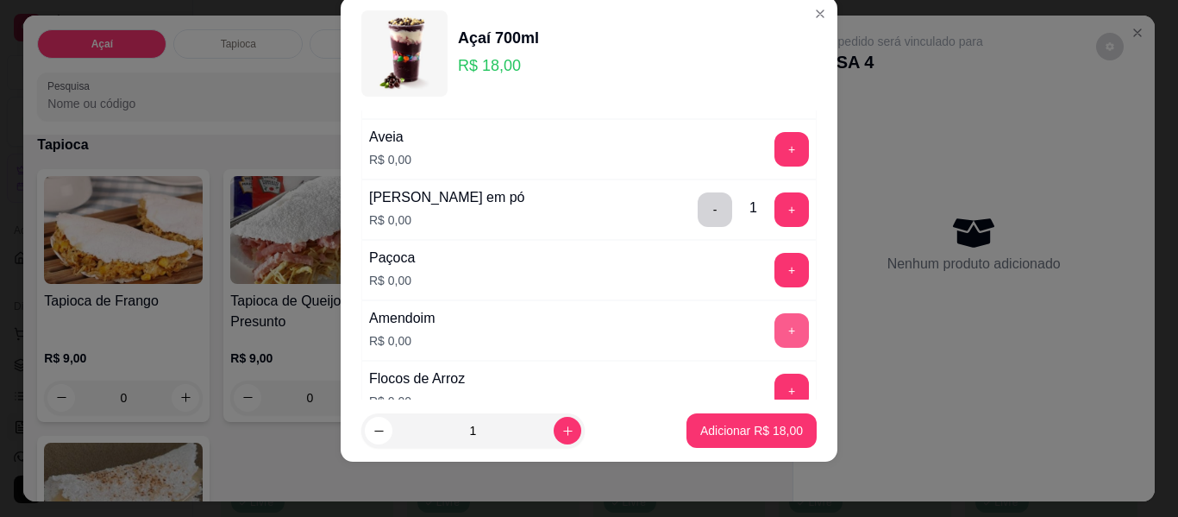
click at [774, 335] on button "+" at bounding box center [791, 330] width 34 height 34
click at [769, 253] on div "+" at bounding box center [791, 270] width 48 height 34
click at [775, 272] on button "+" at bounding box center [792, 271] width 34 height 34
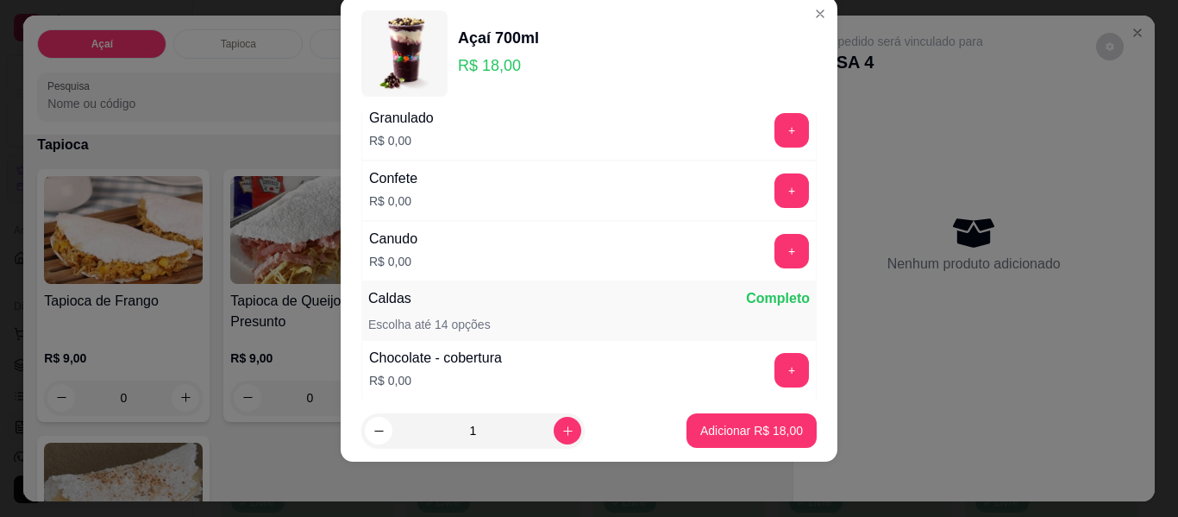
scroll to position [916, 0]
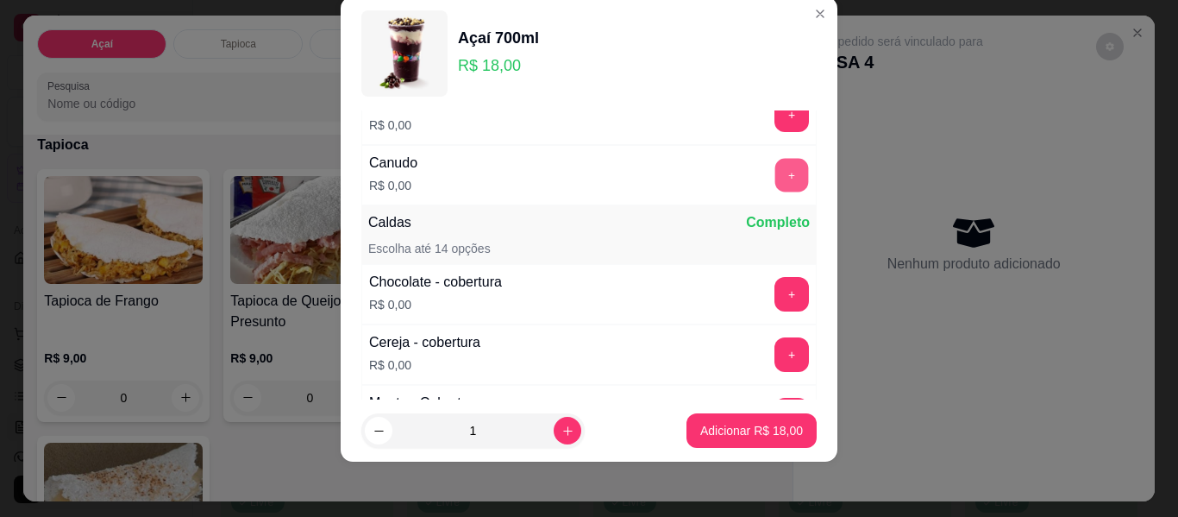
click at [775, 185] on button "+" at bounding box center [792, 176] width 34 height 34
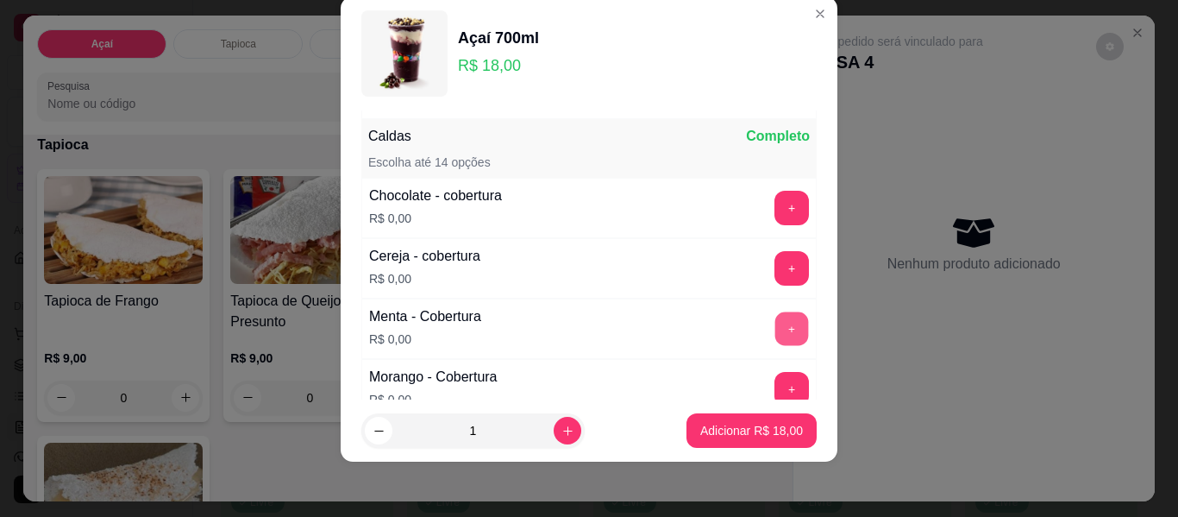
click at [775, 328] on button "+" at bounding box center [792, 329] width 34 height 34
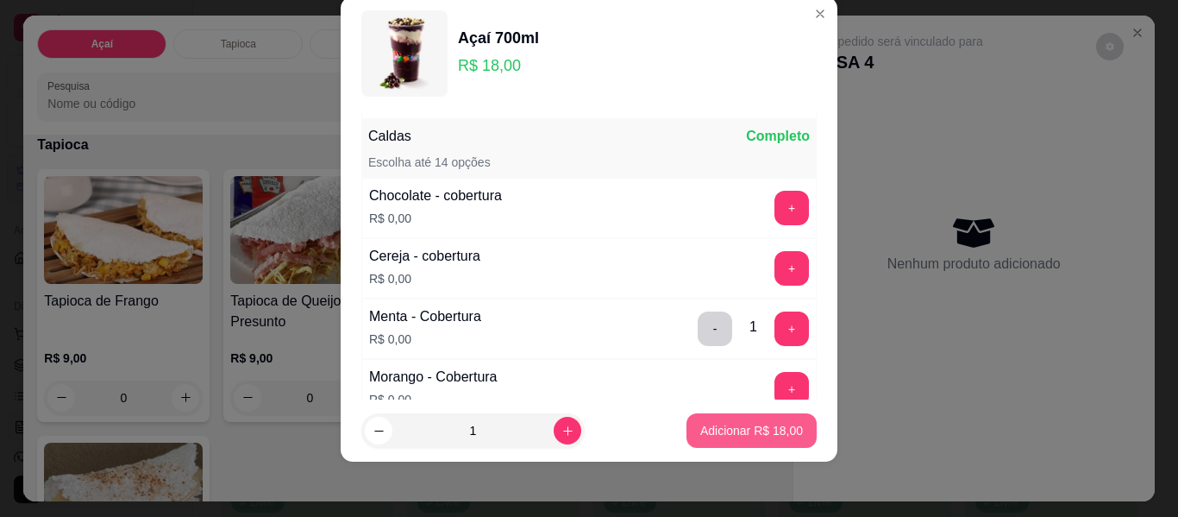
click at [734, 430] on p "Adicionar R$ 18,00" at bounding box center [751, 430] width 103 height 17
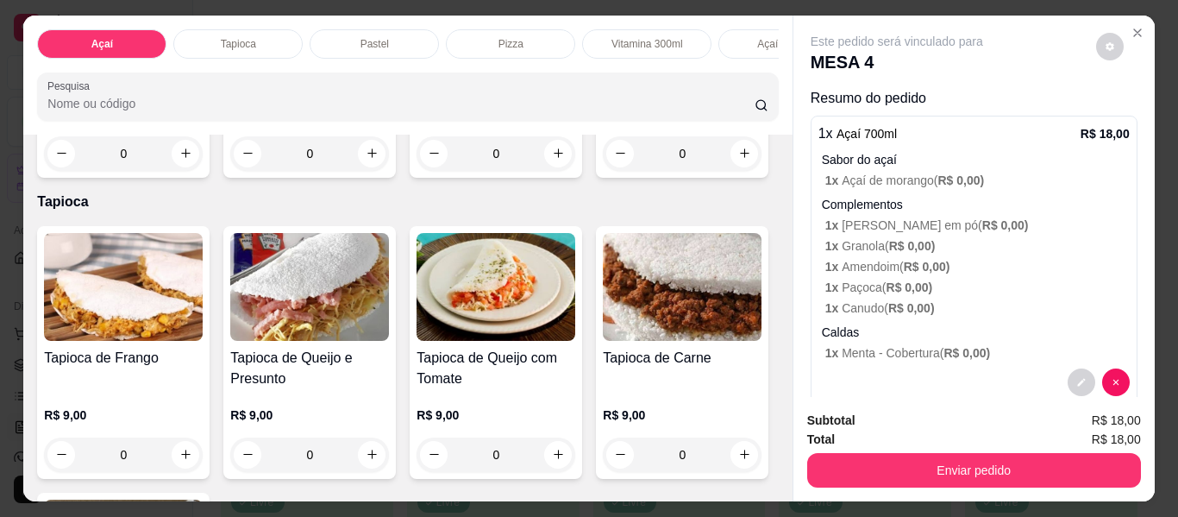
scroll to position [517, 0]
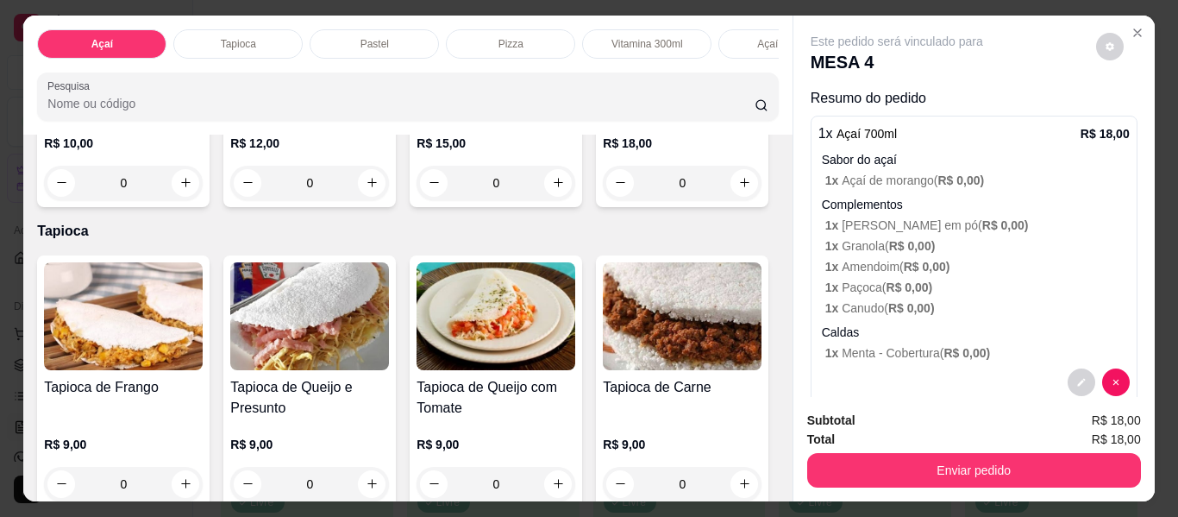
click at [389, 187] on div "0" at bounding box center [309, 183] width 159 height 34
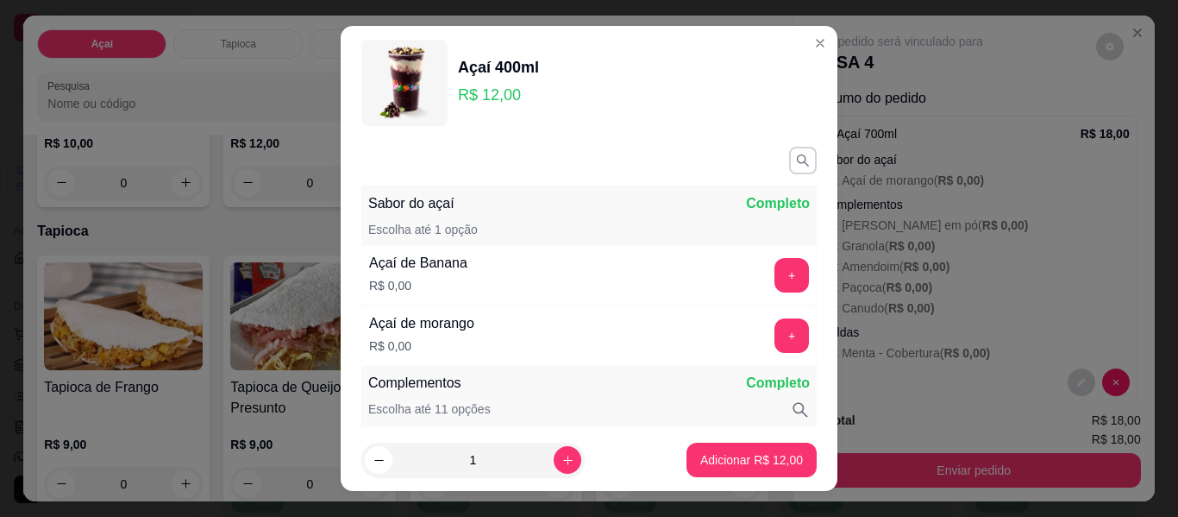
click at [779, 280] on div "+" at bounding box center [791, 275] width 48 height 34
click at [775, 277] on button "+" at bounding box center [792, 276] width 34 height 34
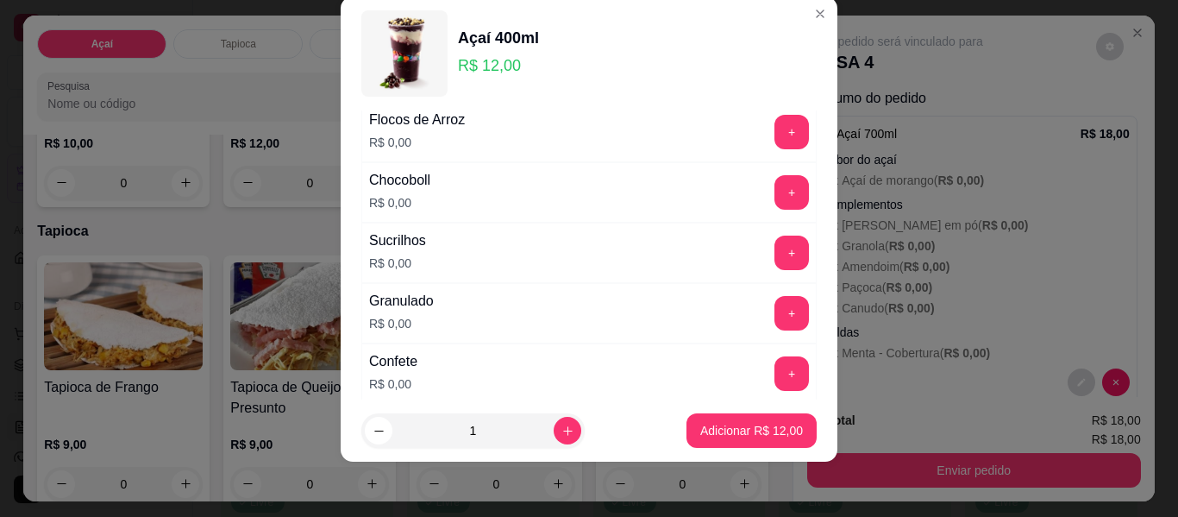
scroll to position [743, 0]
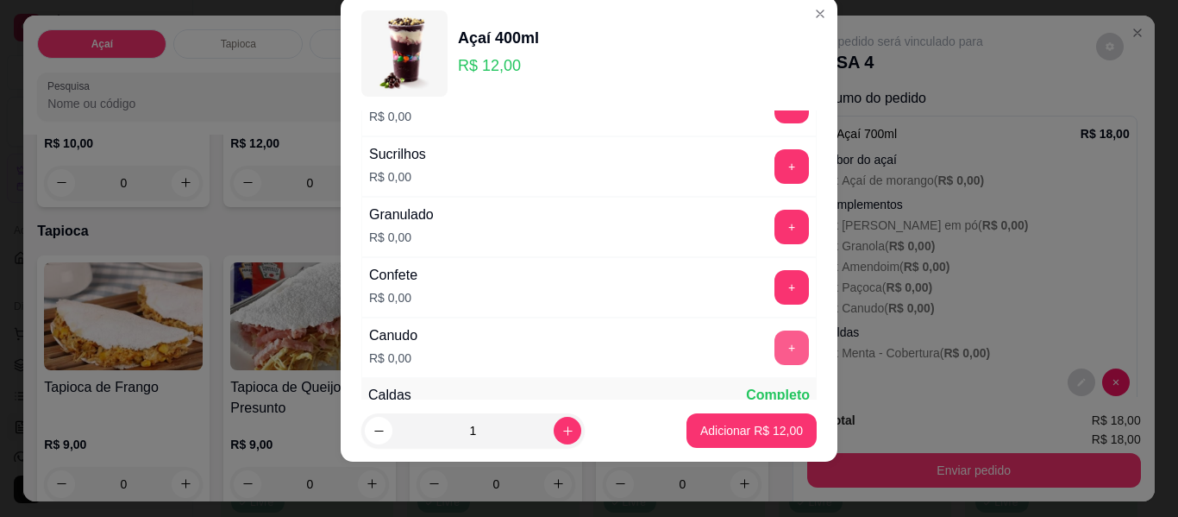
click at [774, 348] on button "+" at bounding box center [791, 347] width 34 height 34
click at [774, 288] on button "+" at bounding box center [791, 287] width 34 height 34
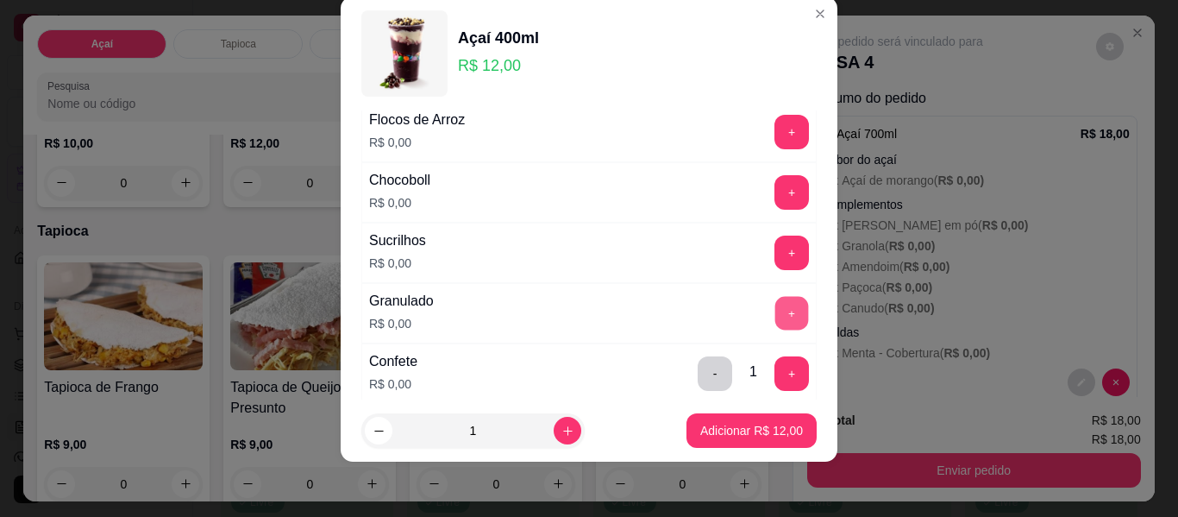
click at [775, 306] on button "+" at bounding box center [792, 314] width 34 height 34
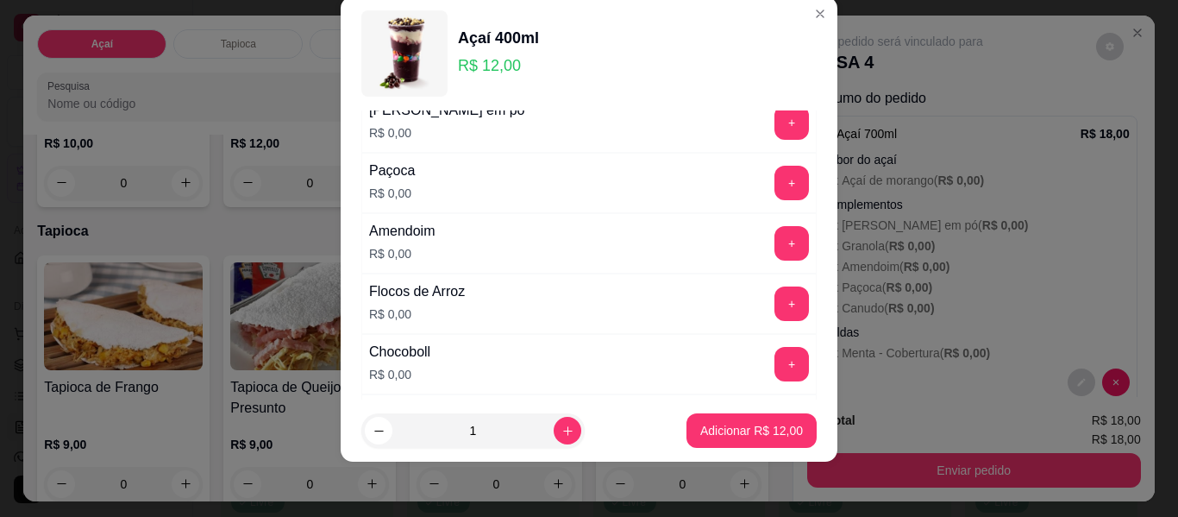
scroll to position [485, 0]
click at [774, 185] on button "+" at bounding box center [791, 183] width 34 height 34
click at [774, 247] on button "+" at bounding box center [791, 244] width 34 height 34
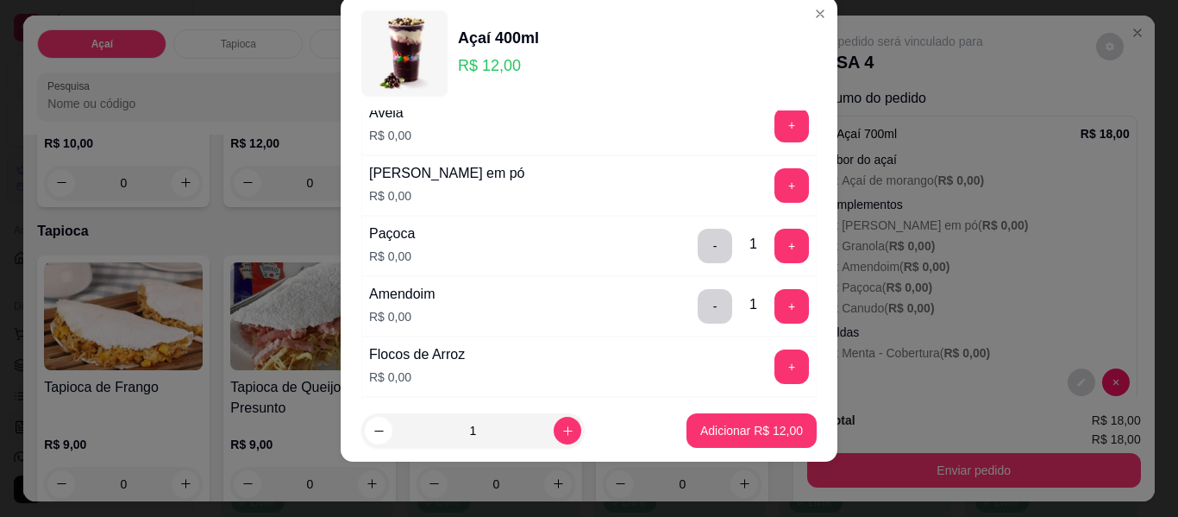
scroll to position [398, 0]
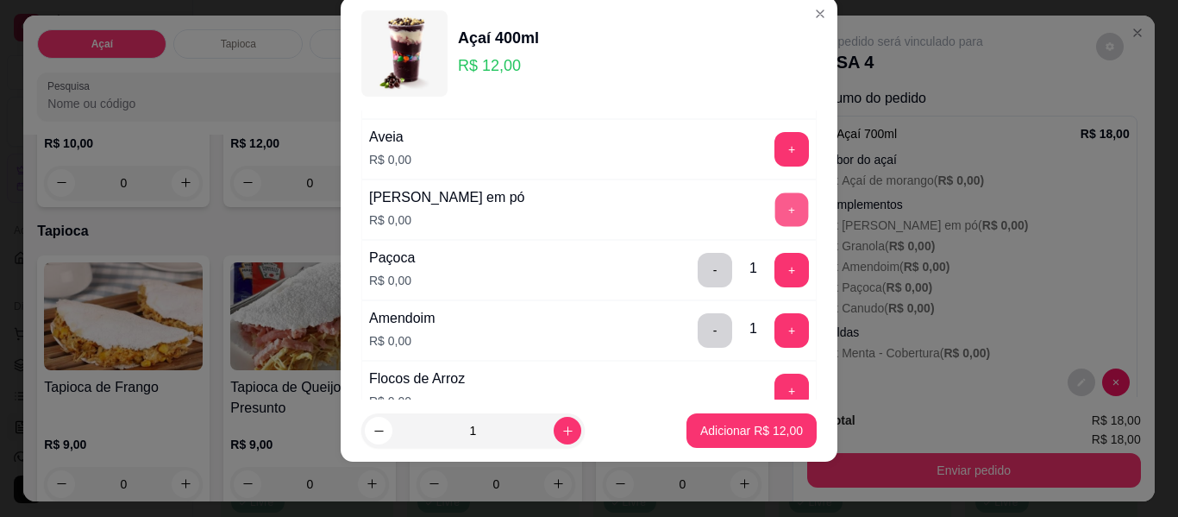
click at [775, 210] on button "+" at bounding box center [792, 210] width 34 height 34
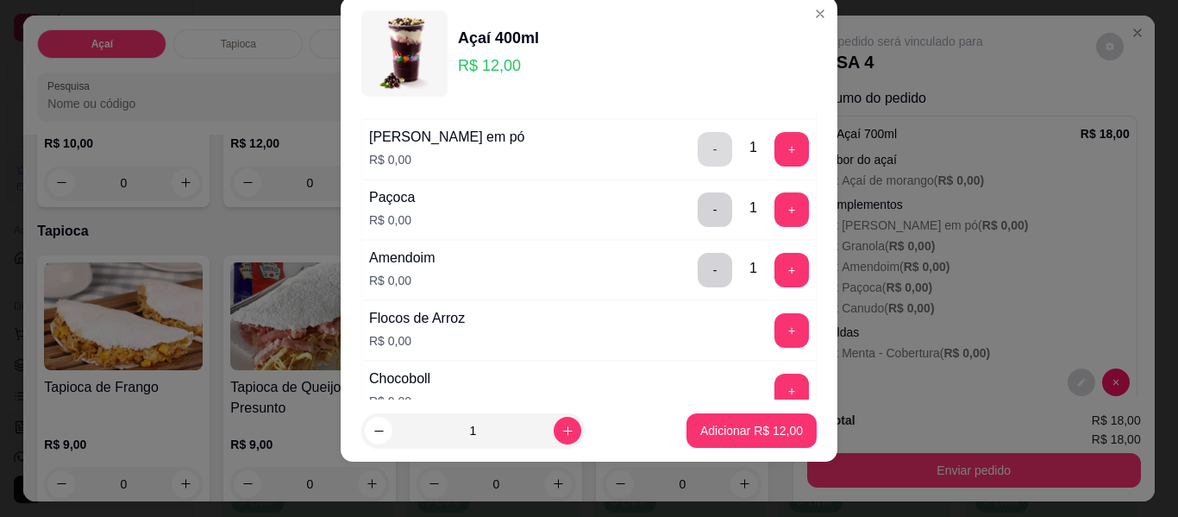
scroll to position [485, 0]
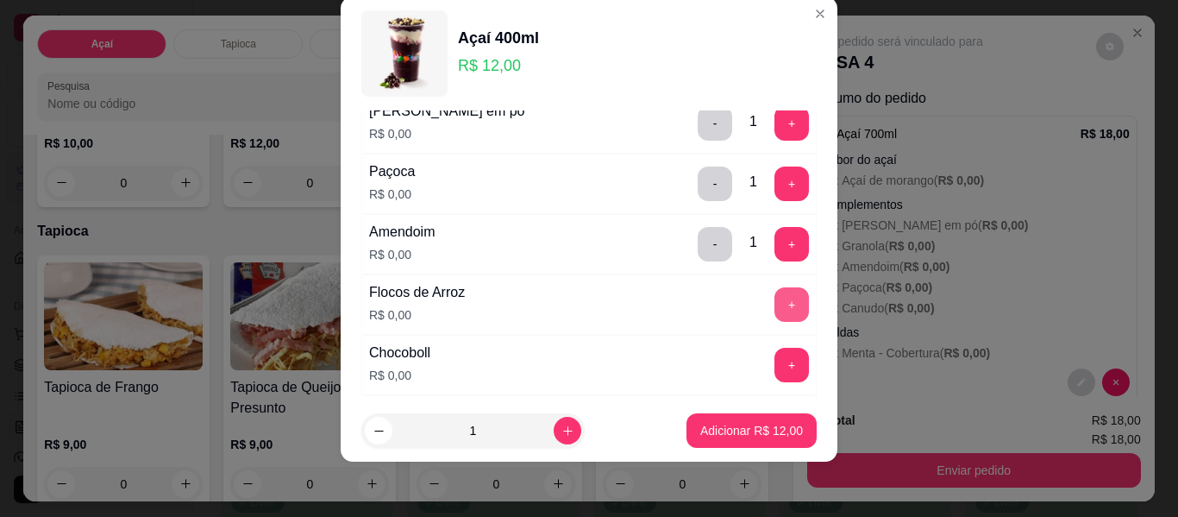
click at [774, 305] on button "+" at bounding box center [791, 304] width 34 height 34
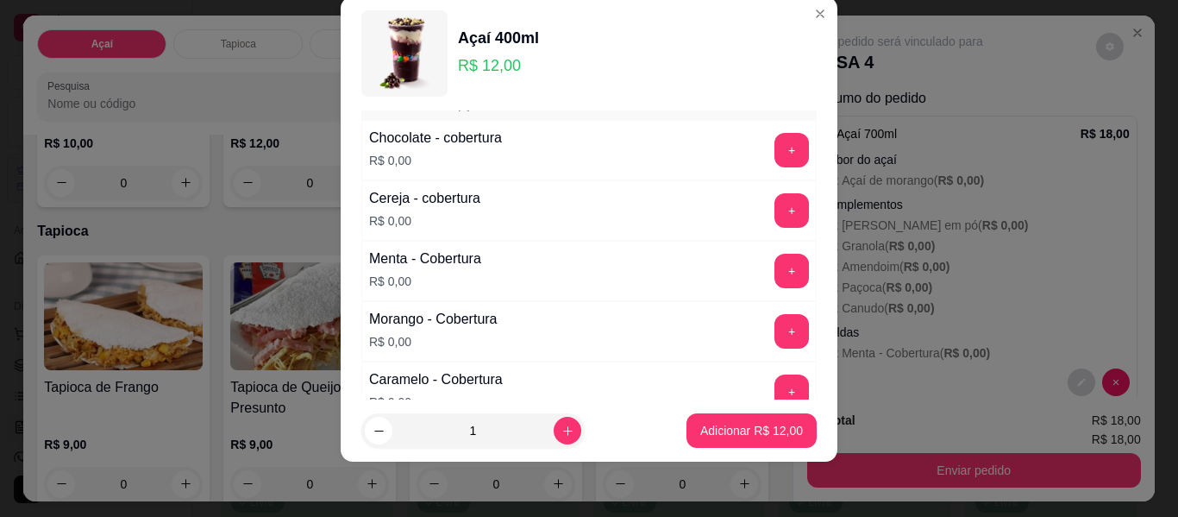
scroll to position [1088, 0]
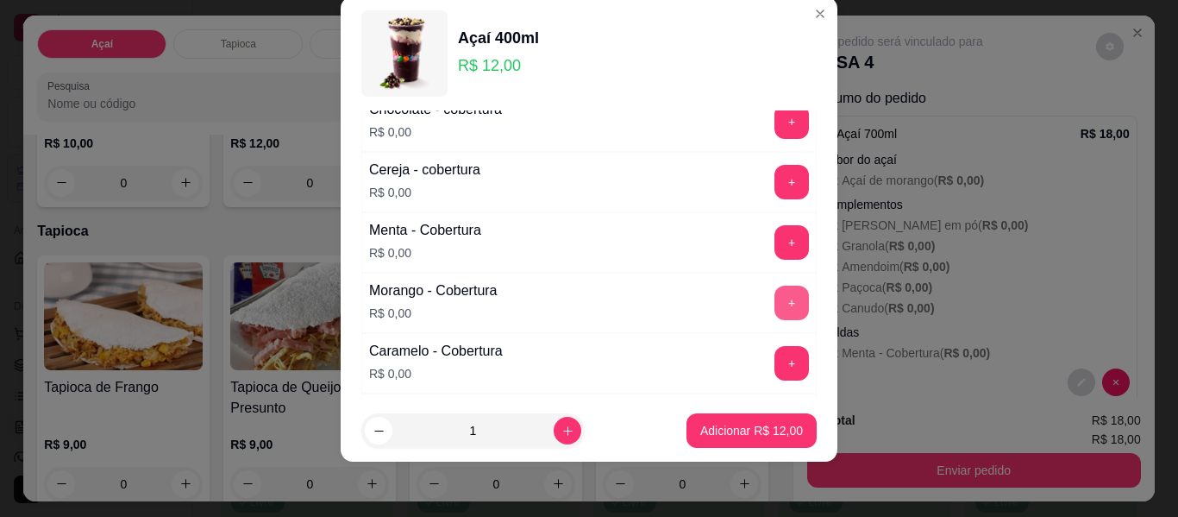
click at [774, 304] on button "+" at bounding box center [791, 302] width 34 height 34
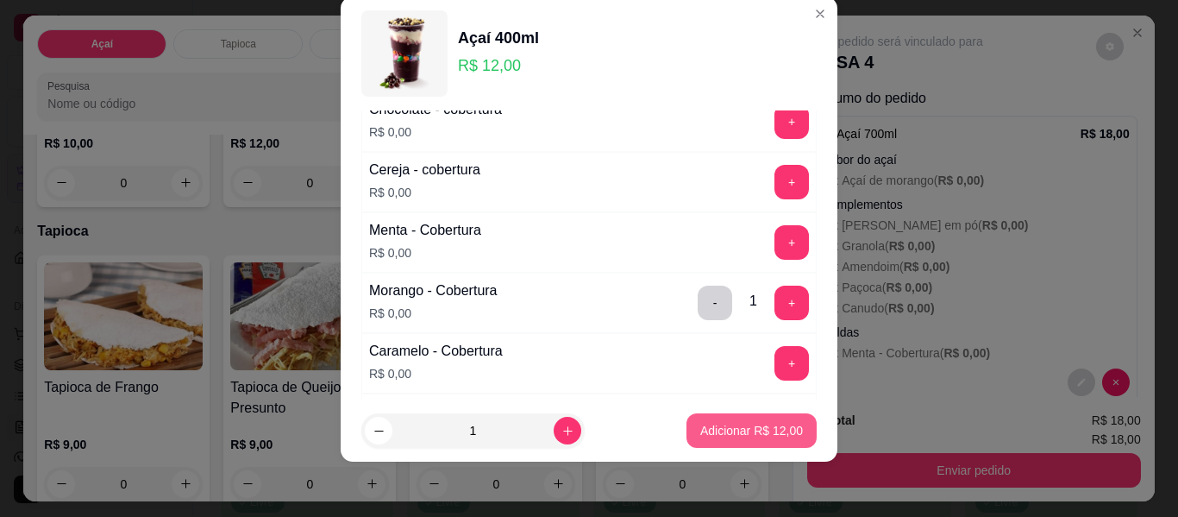
click at [737, 433] on p "Adicionar R$ 12,00" at bounding box center [751, 430] width 103 height 17
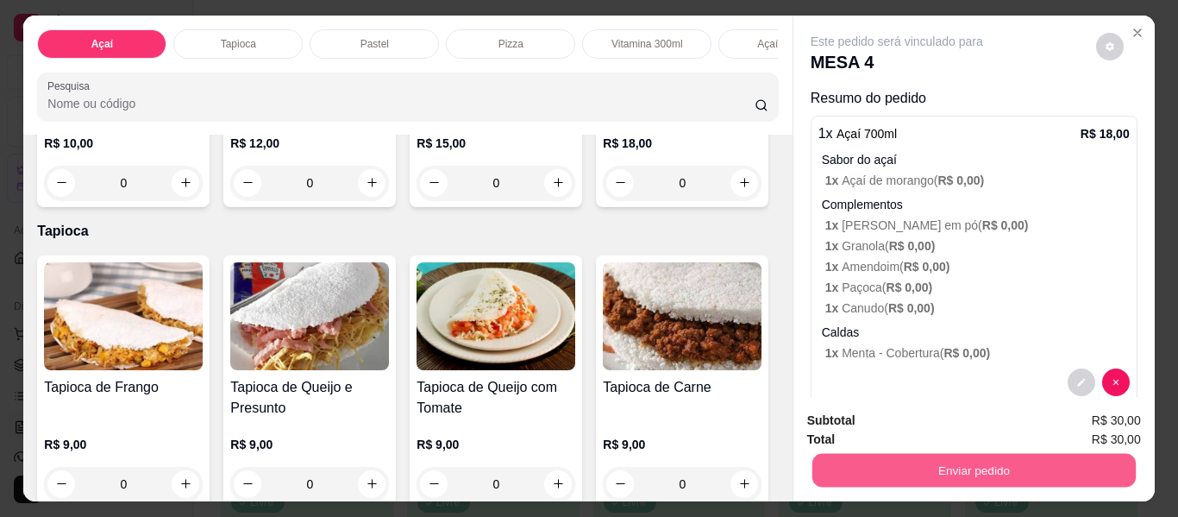
click at [924, 464] on button "Enviar pedido" at bounding box center [972, 471] width 323 height 34
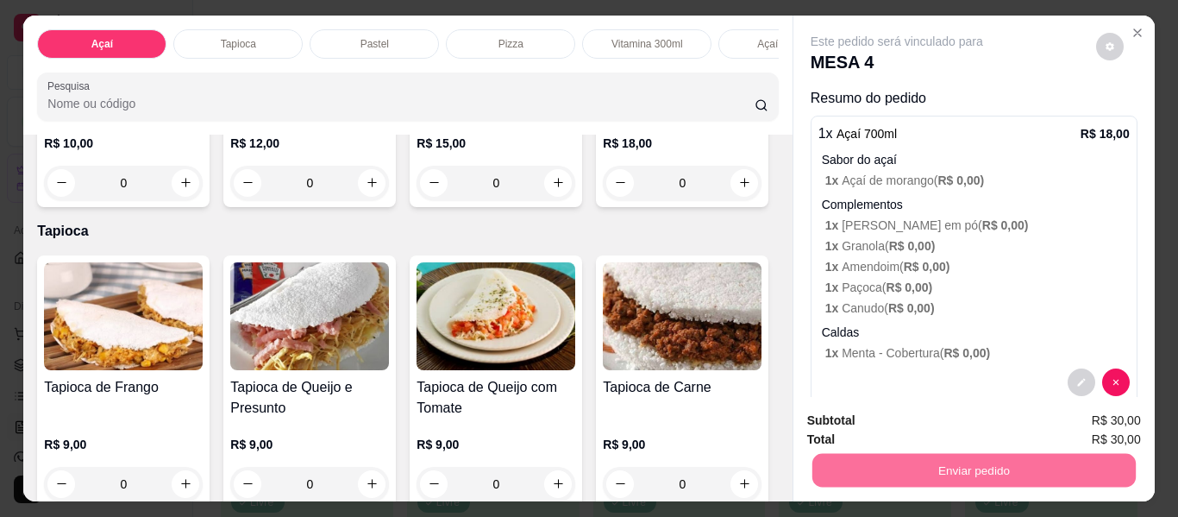
click at [1067, 414] on button "Enviar pedido" at bounding box center [1095, 420] width 97 height 33
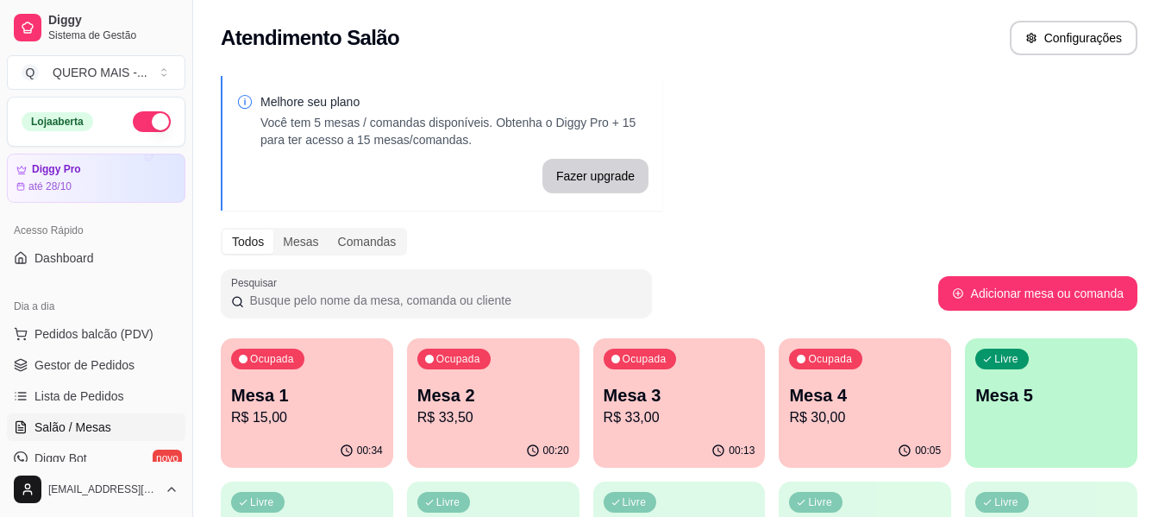
click at [328, 414] on p "R$ 15,00" at bounding box center [307, 417] width 152 height 21
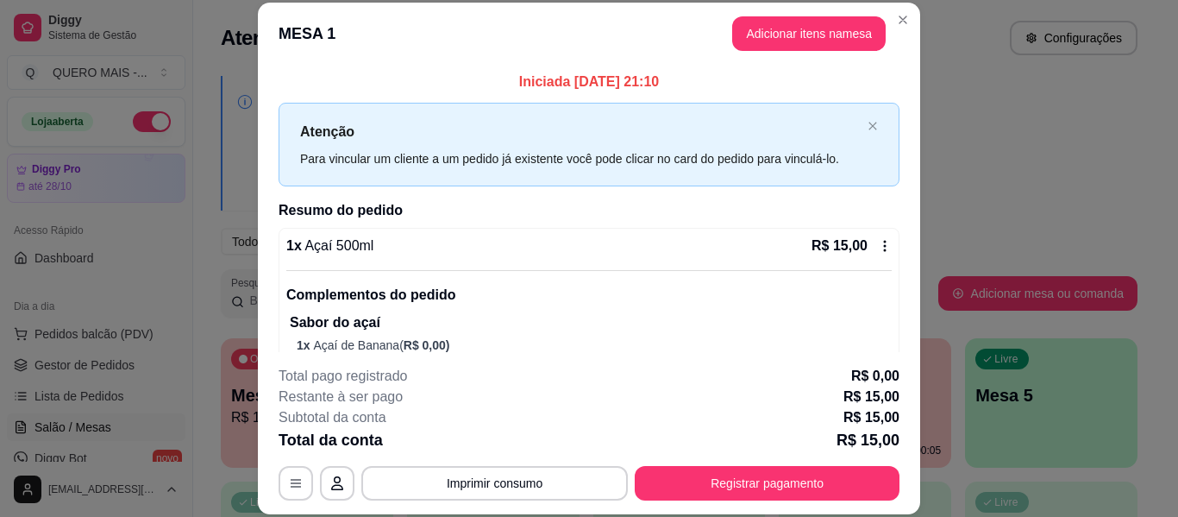
scroll to position [220, 0]
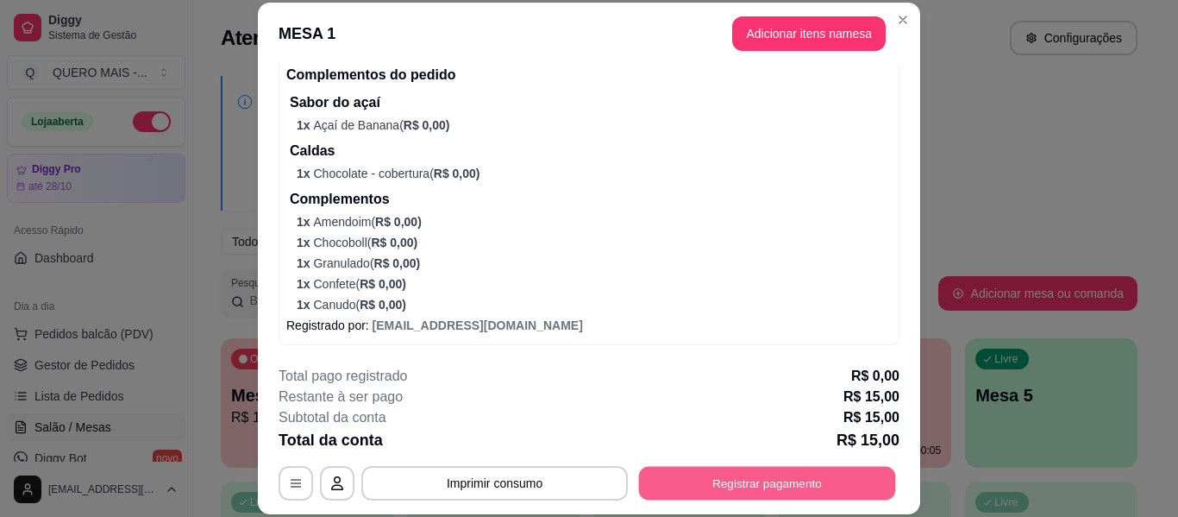
click at [683, 485] on button "Registrar pagamento" at bounding box center [767, 484] width 257 height 34
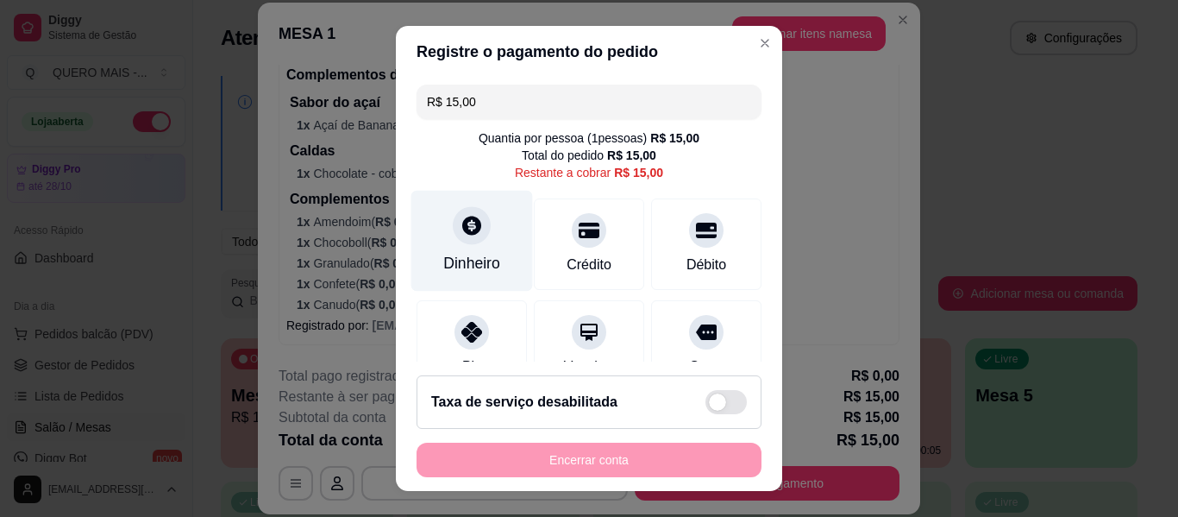
click at [469, 252] on div "Dinheiro" at bounding box center [471, 263] width 57 height 22
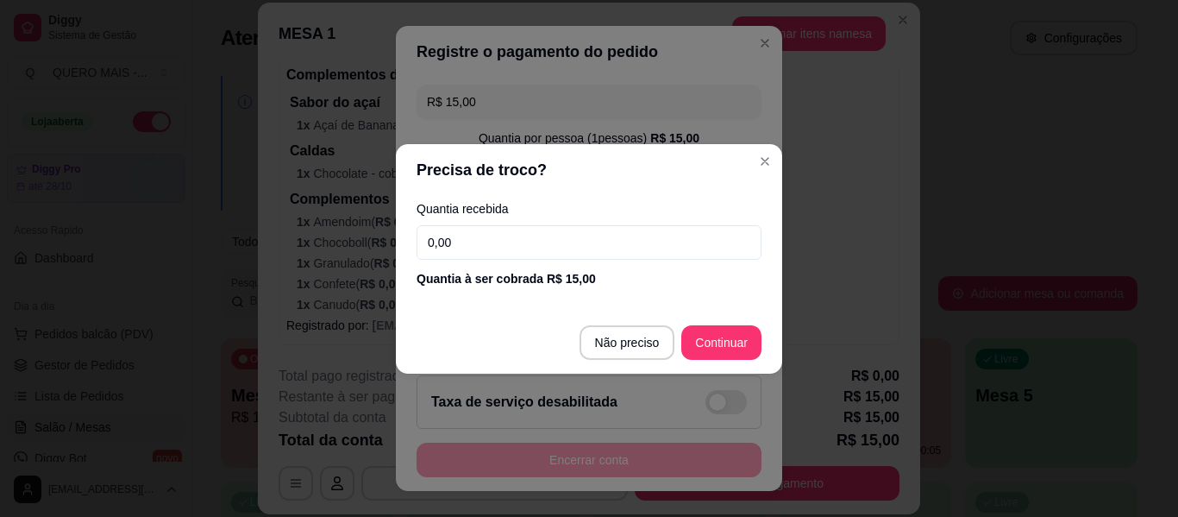
click at [542, 237] on input "0,00" at bounding box center [589, 242] width 345 height 34
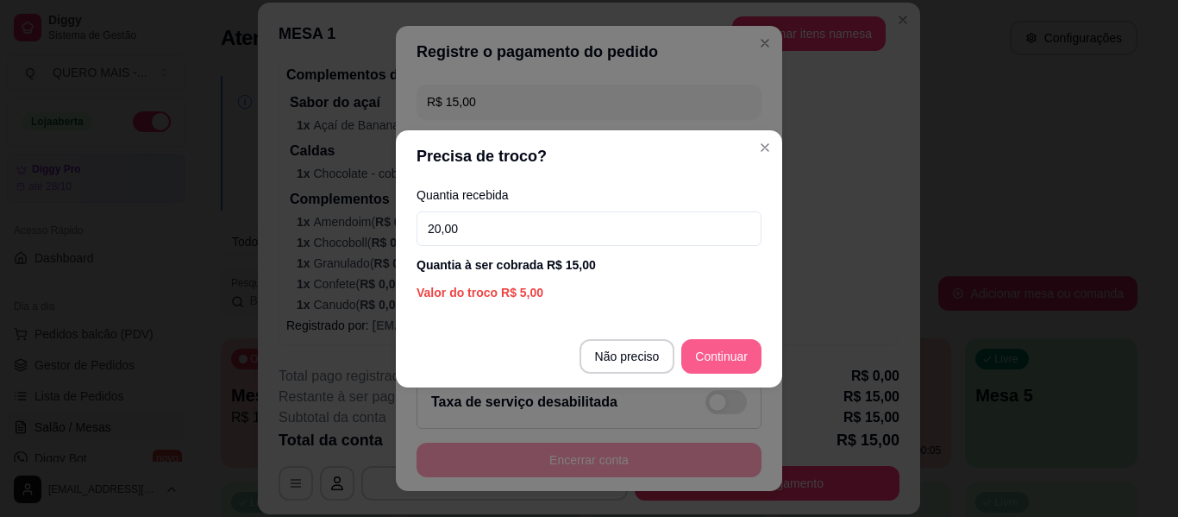
type input "20,00"
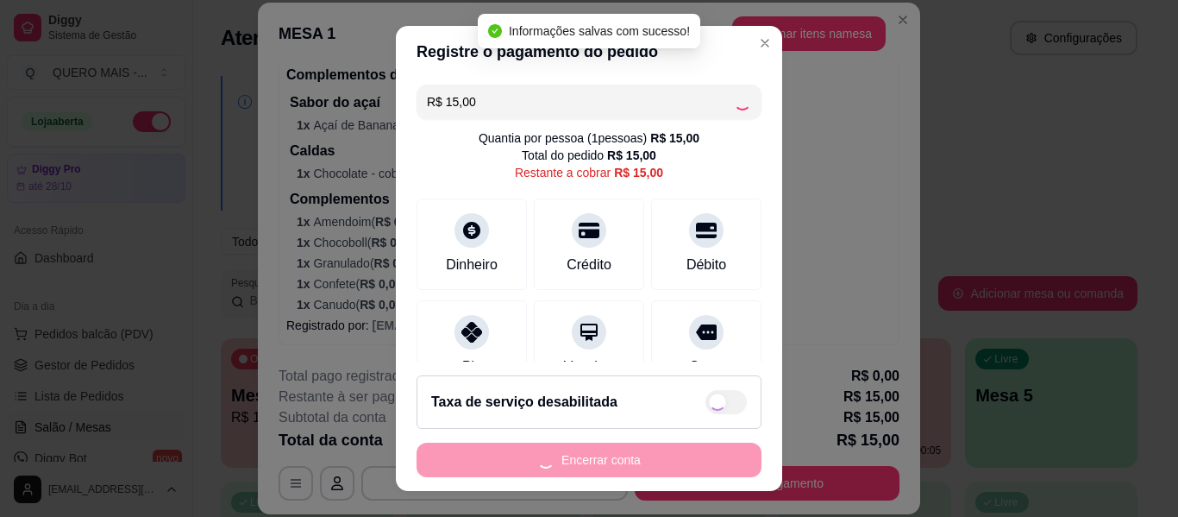
type input "R$ 0,00"
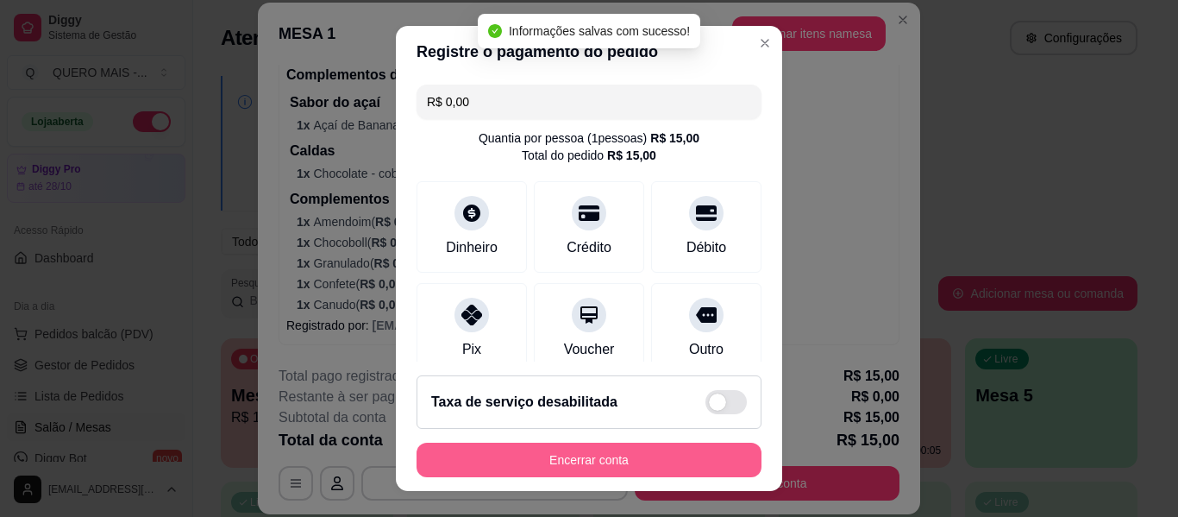
click at [608, 460] on button "Encerrar conta" at bounding box center [589, 459] width 345 height 34
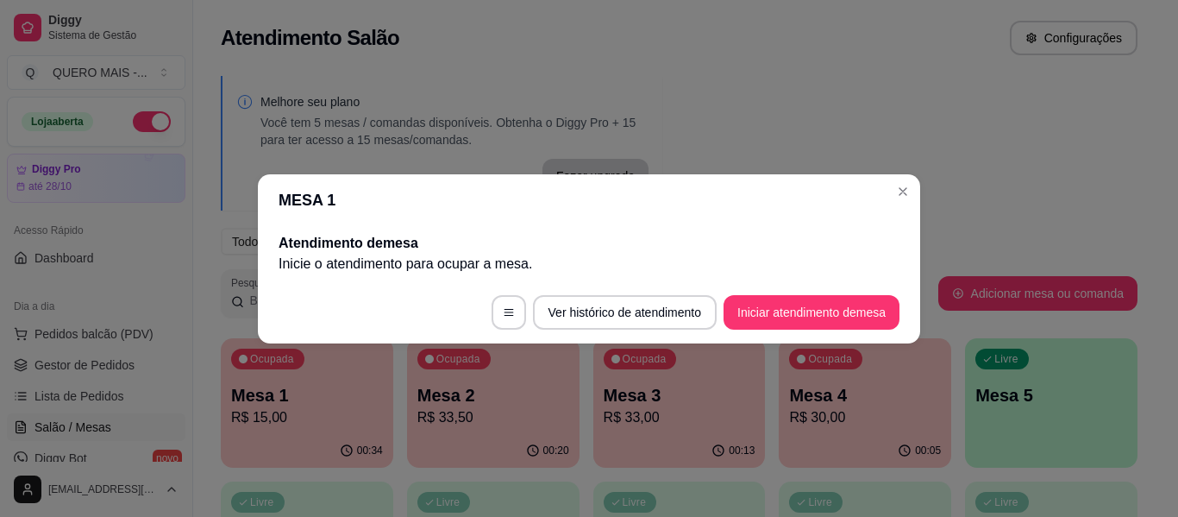
scroll to position [0, 0]
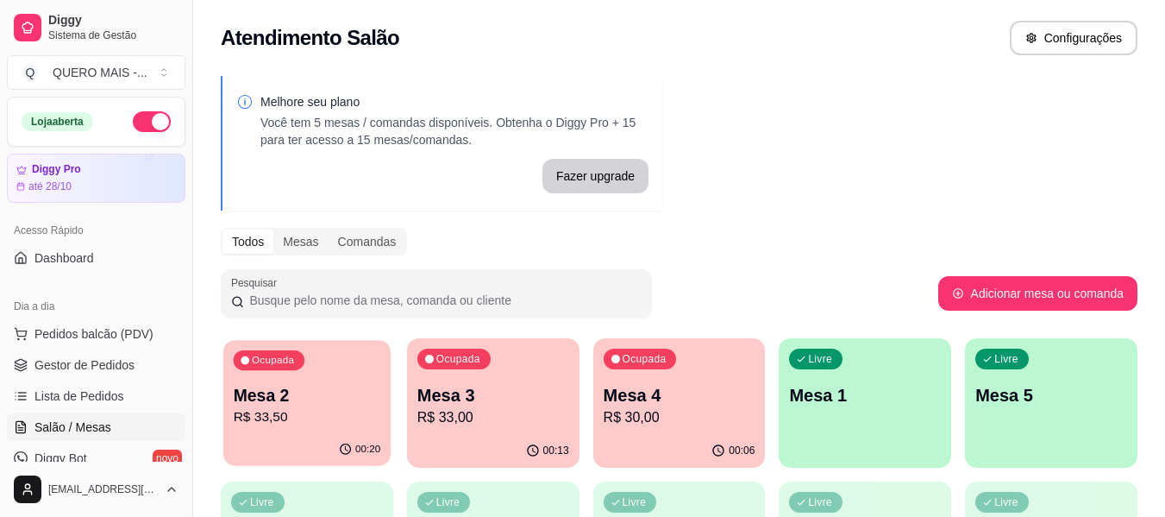
click at [294, 423] on p "R$ 33,50" at bounding box center [307, 417] width 147 height 20
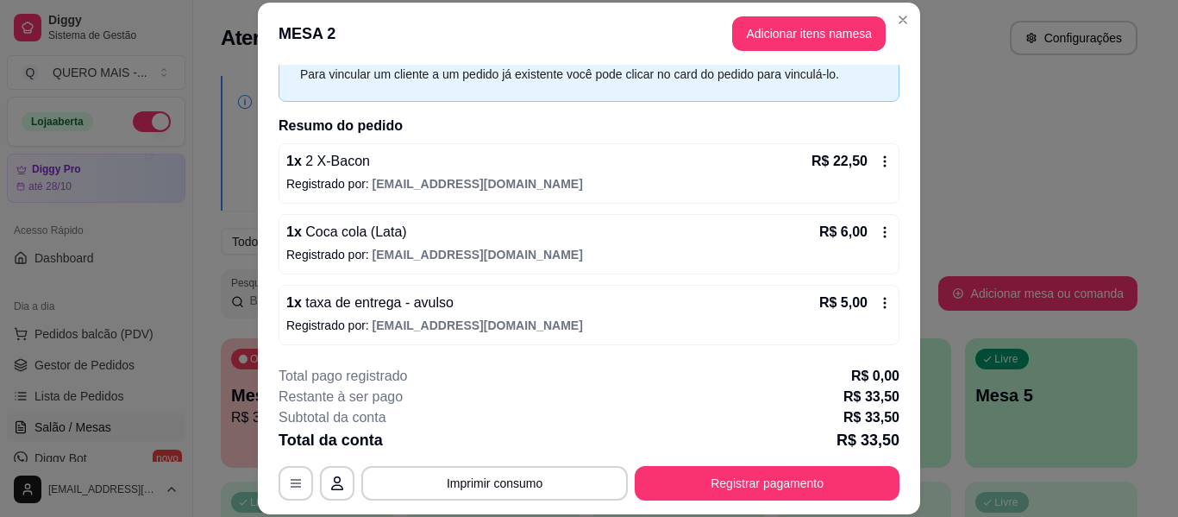
scroll to position [53, 0]
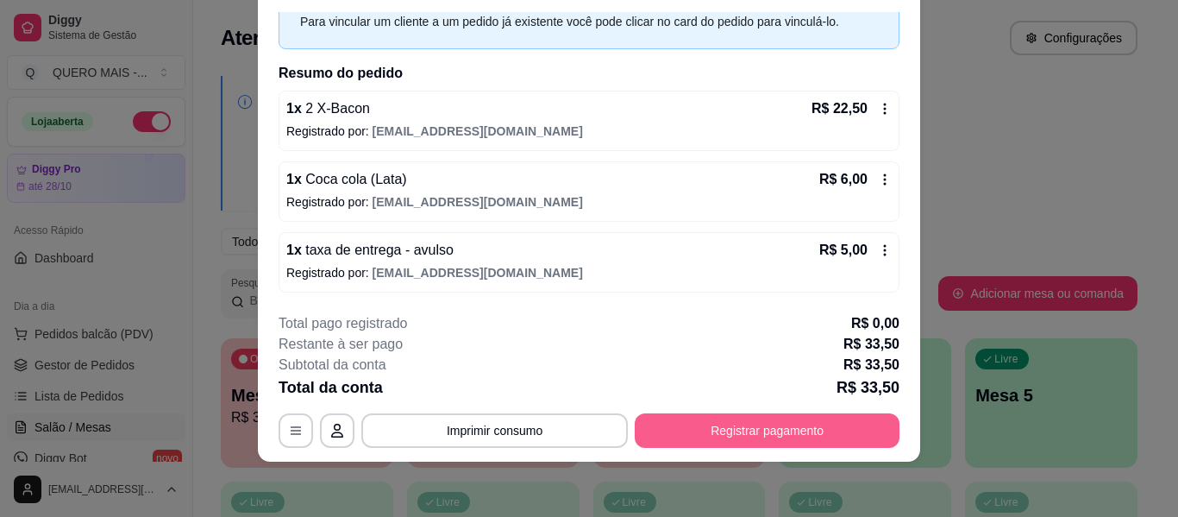
click at [761, 431] on button "Registrar pagamento" at bounding box center [767, 430] width 265 height 34
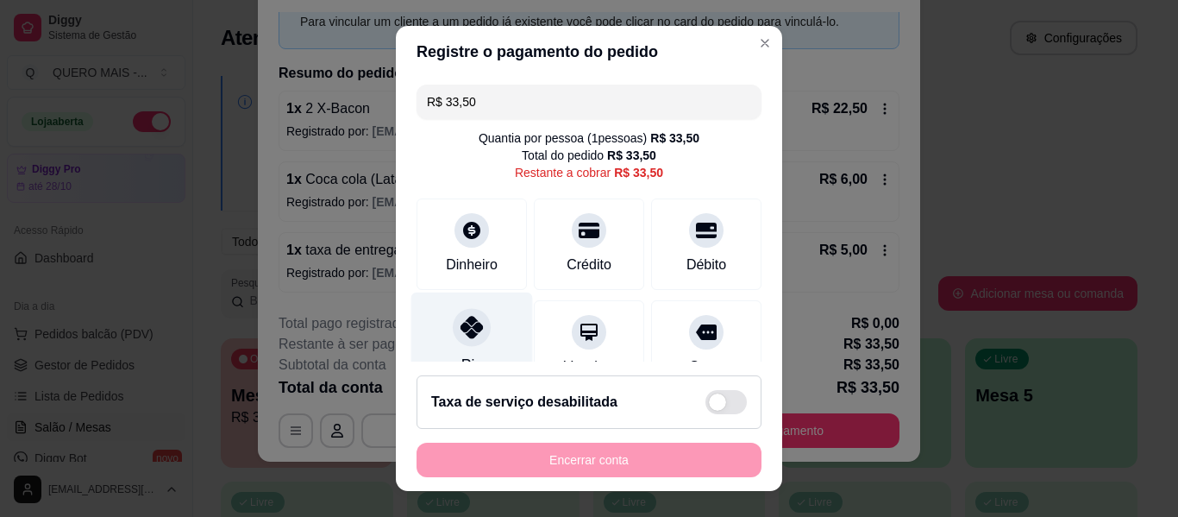
click at [464, 320] on icon at bounding box center [471, 327] width 22 height 22
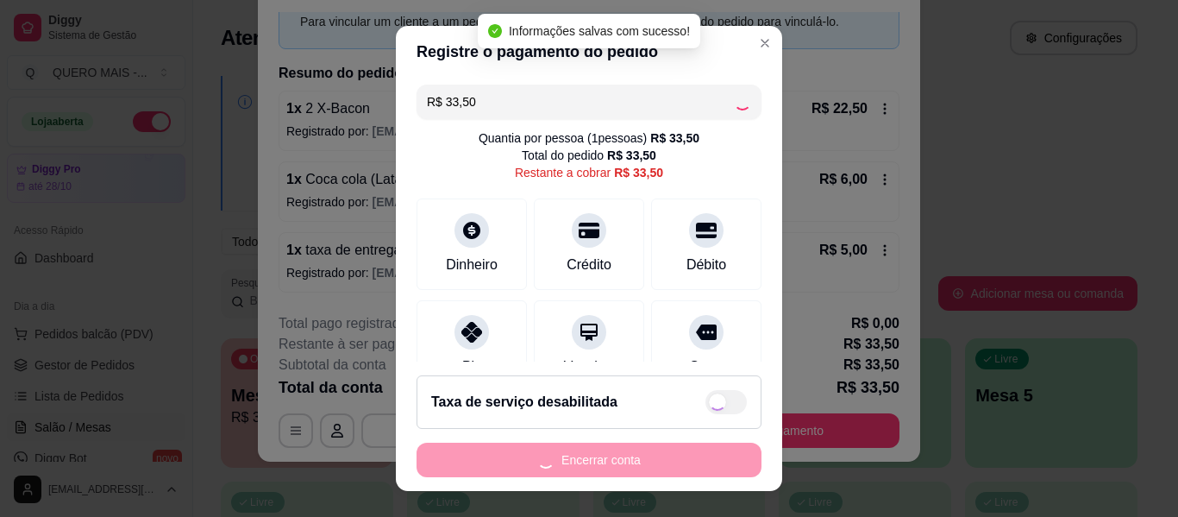
type input "R$ 0,00"
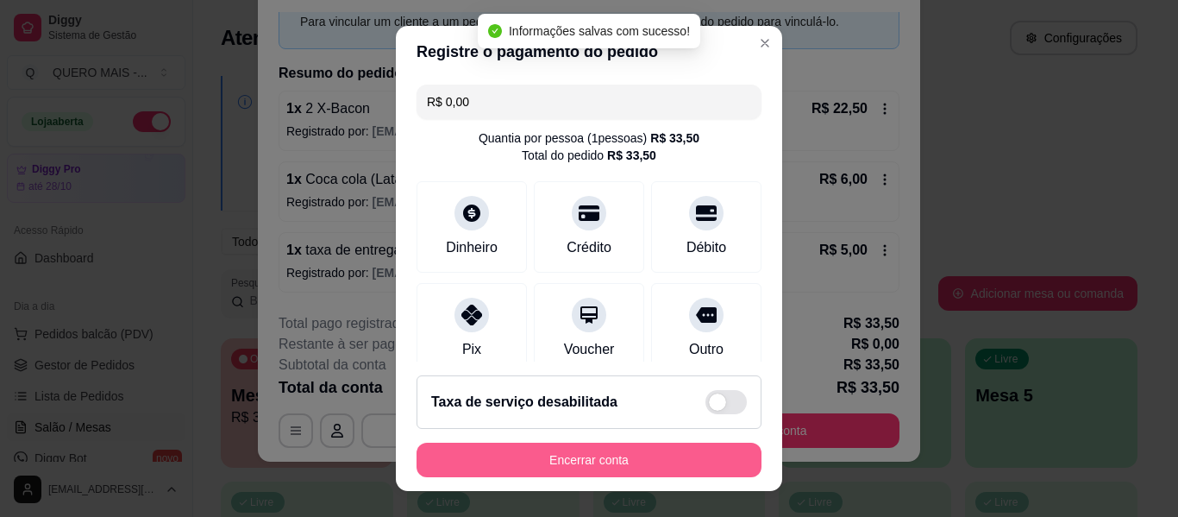
click at [567, 461] on button "Encerrar conta" at bounding box center [589, 459] width 345 height 34
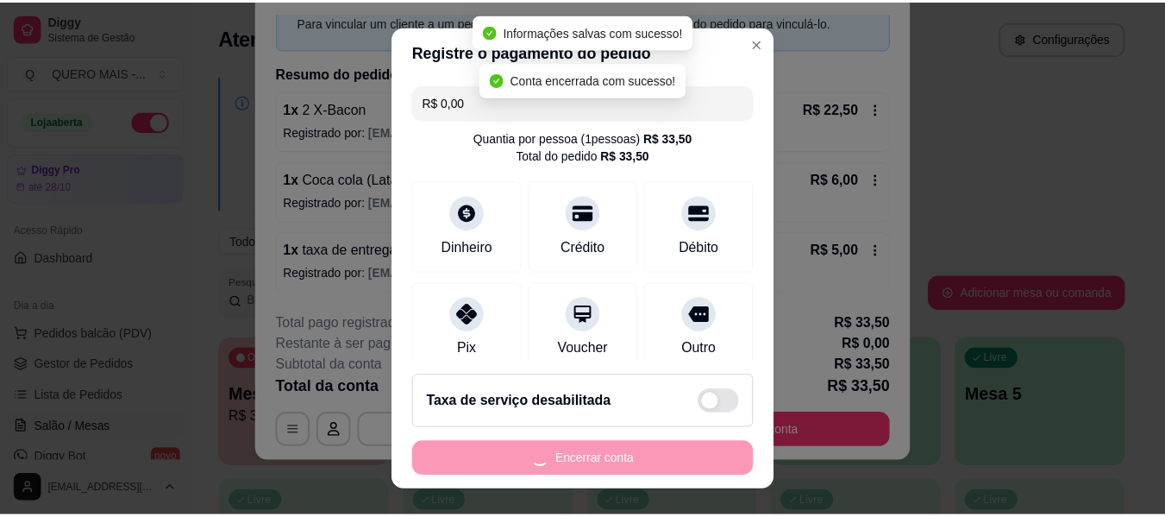
scroll to position [0, 0]
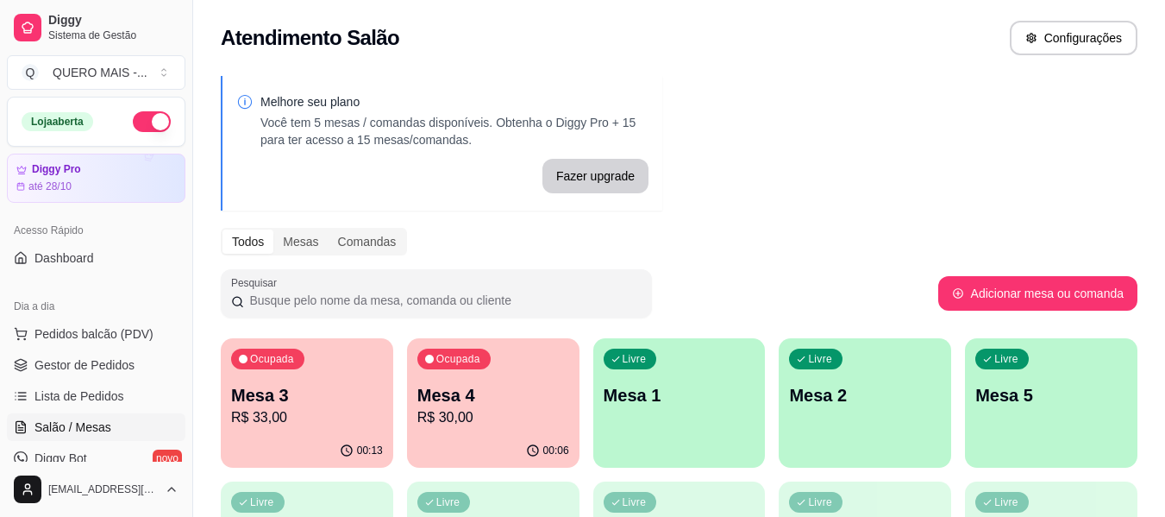
click at [327, 413] on p "R$ 33,00" at bounding box center [307, 417] width 152 height 21
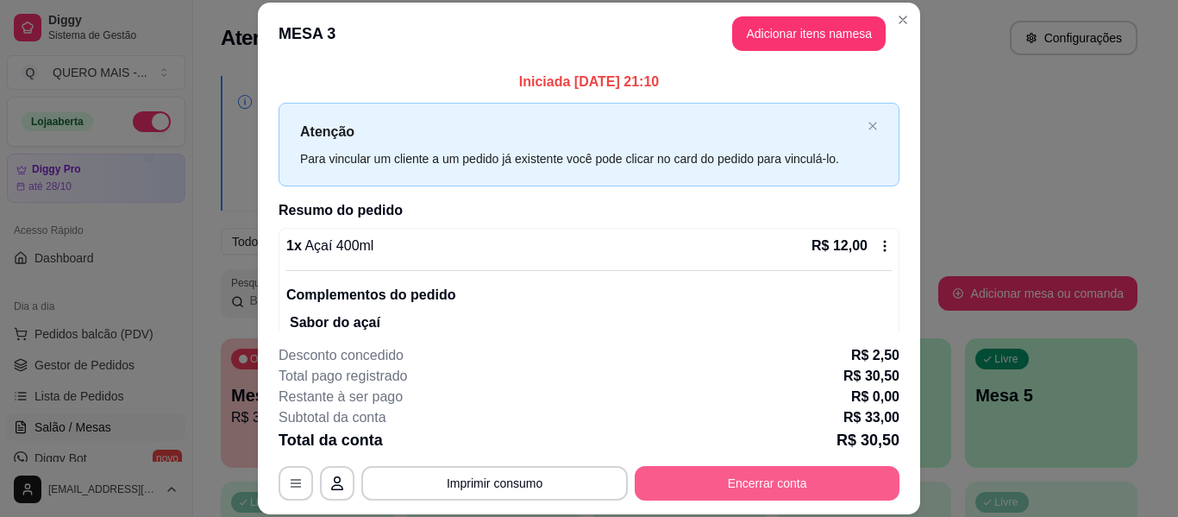
click at [694, 473] on button "Encerrar conta" at bounding box center [767, 483] width 265 height 34
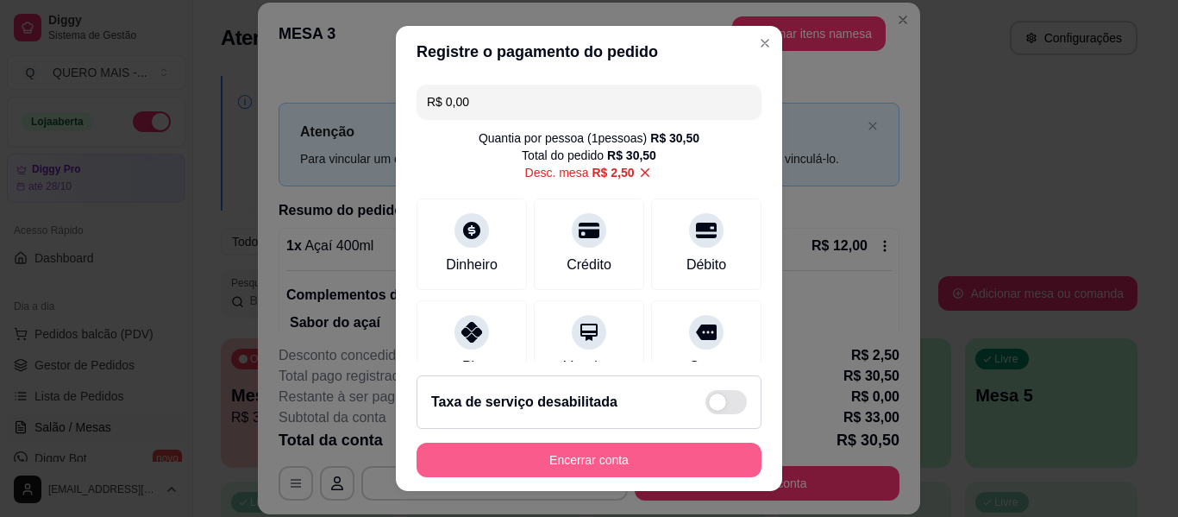
click at [530, 459] on button "Encerrar conta" at bounding box center [589, 459] width 345 height 34
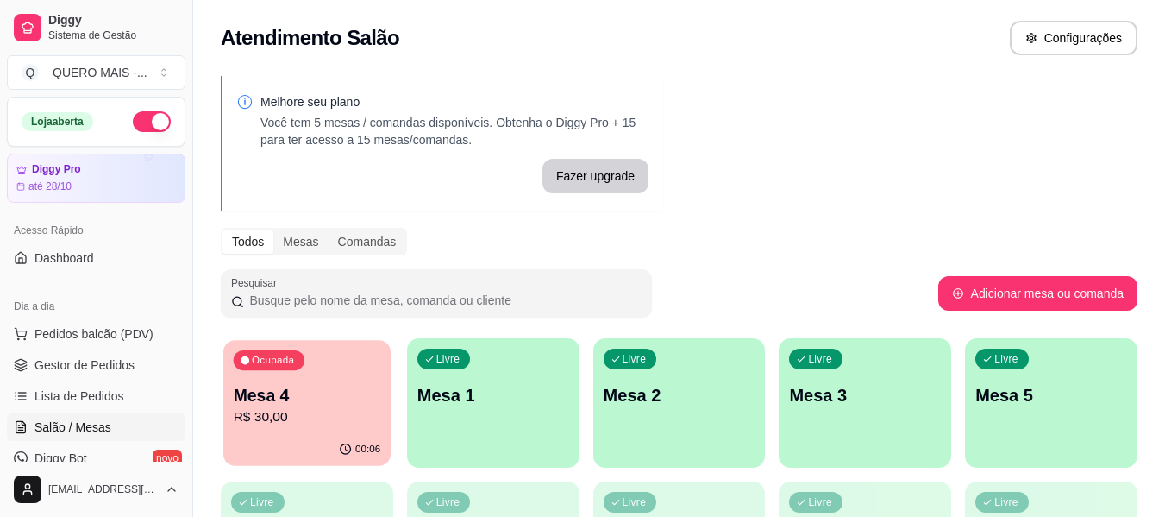
click at [325, 408] on p "R$ 30,00" at bounding box center [307, 417] width 147 height 20
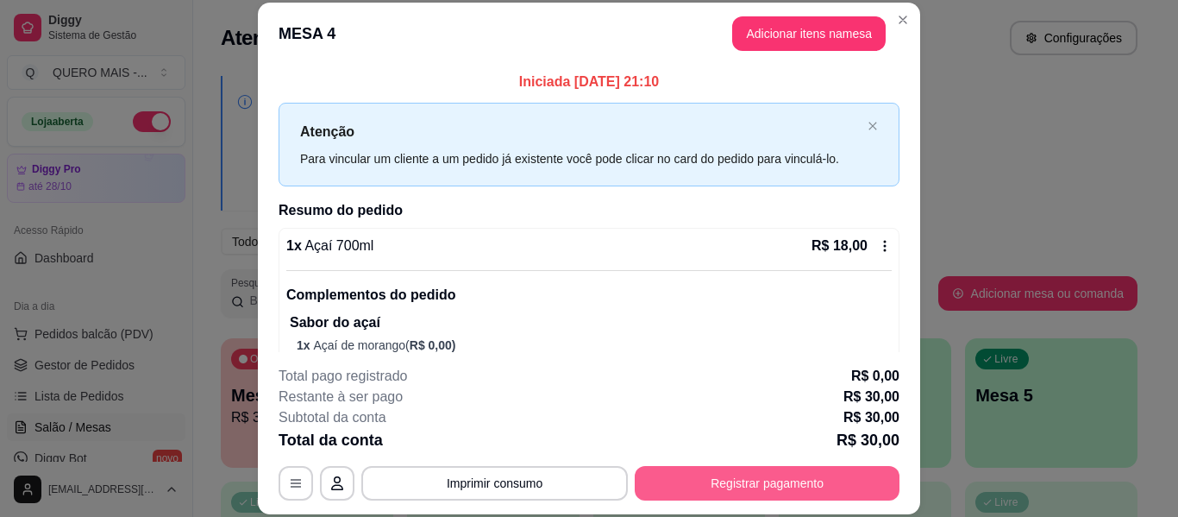
click at [729, 486] on button "Registrar pagamento" at bounding box center [767, 483] width 265 height 34
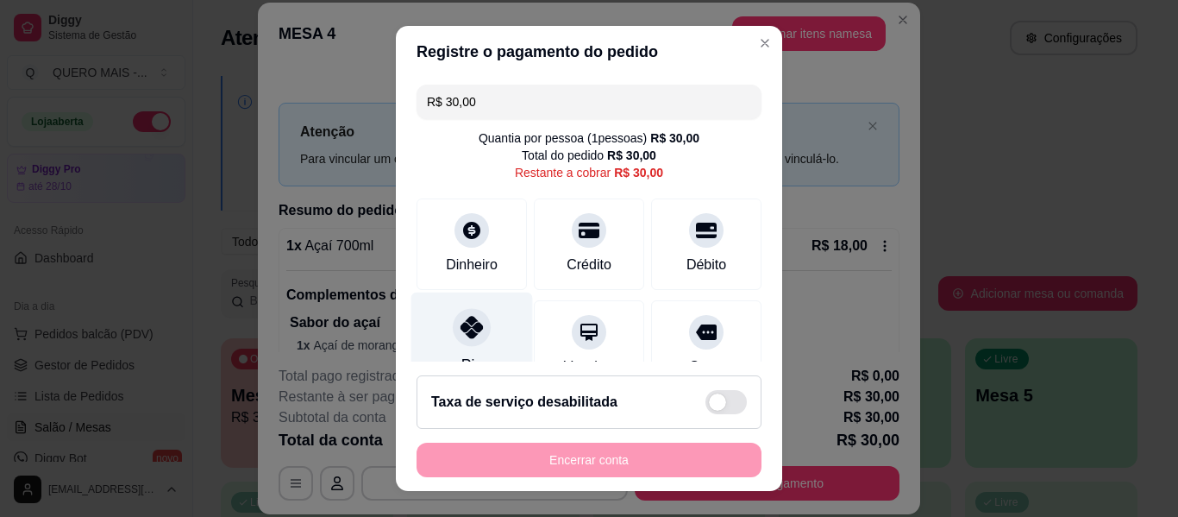
click at [460, 332] on icon at bounding box center [471, 327] width 22 height 22
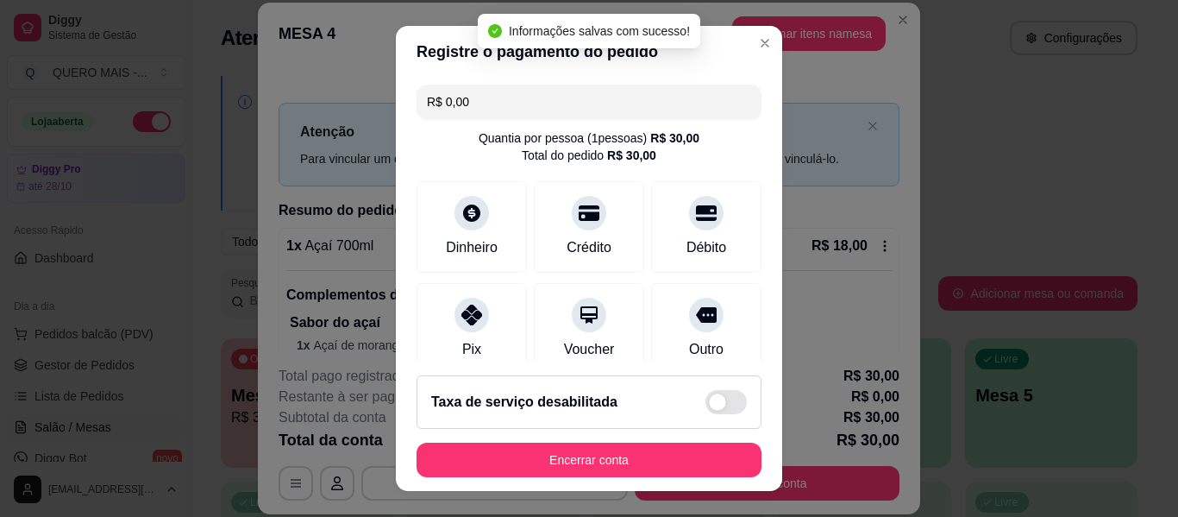
type input "R$ 0,00"
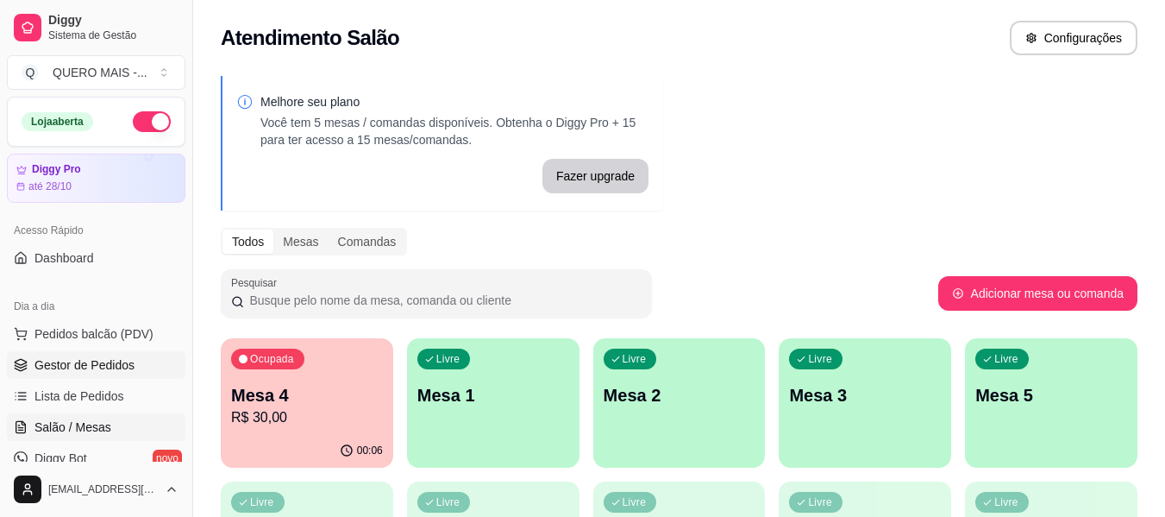
click at [100, 361] on span "Gestor de Pedidos" at bounding box center [84, 364] width 100 height 17
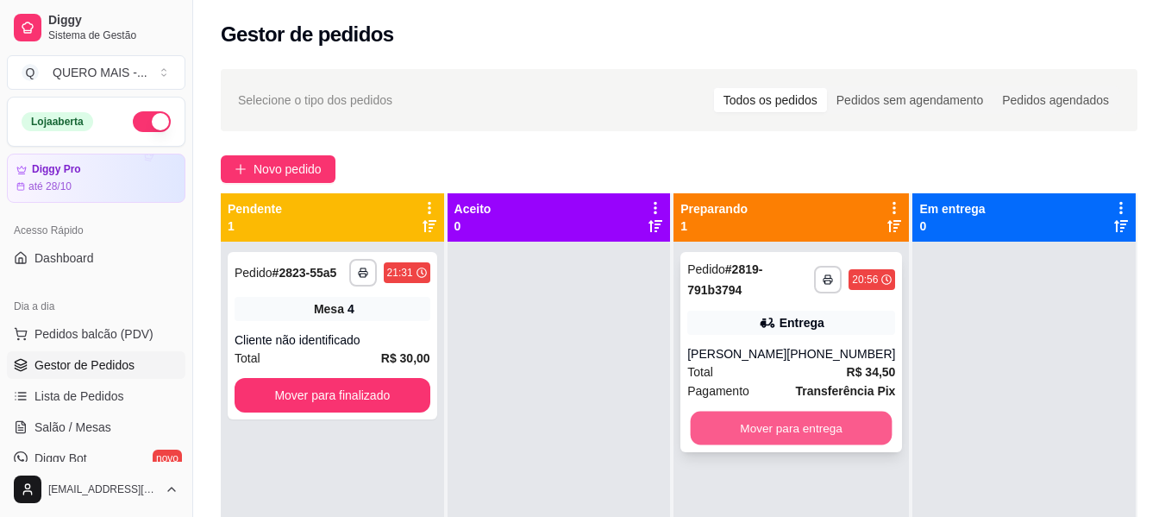
click at [802, 435] on button "Mover para entrega" at bounding box center [792, 428] width 202 height 34
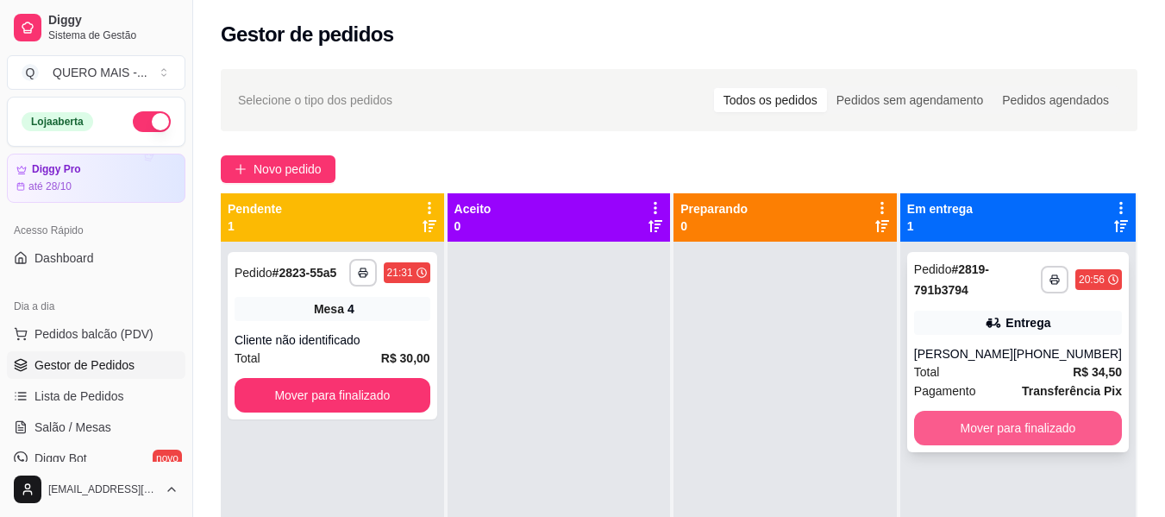
click at [1018, 424] on button "Mover para finalizado" at bounding box center [1018, 427] width 208 height 34
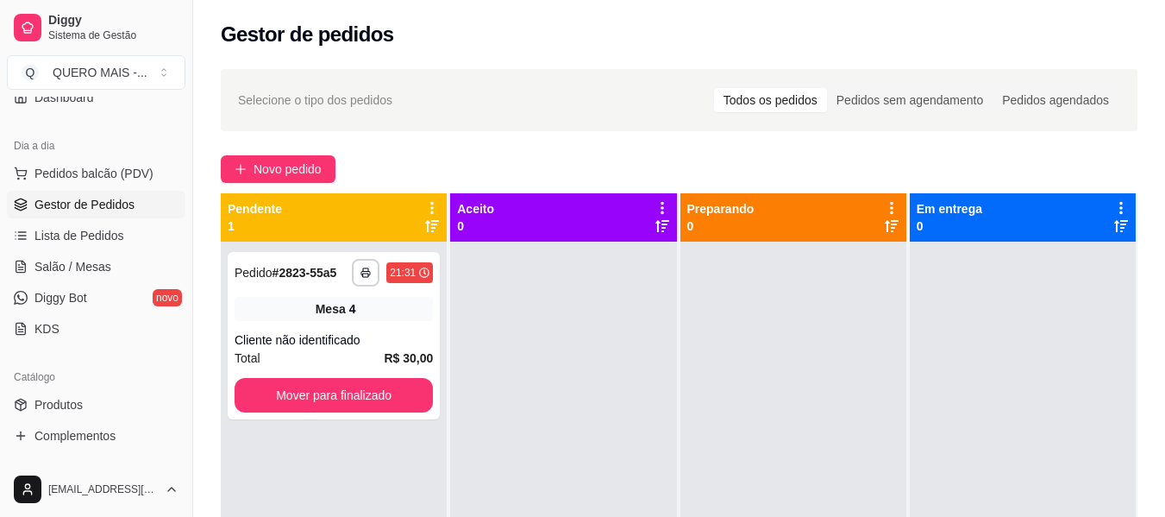
scroll to position [172, 0]
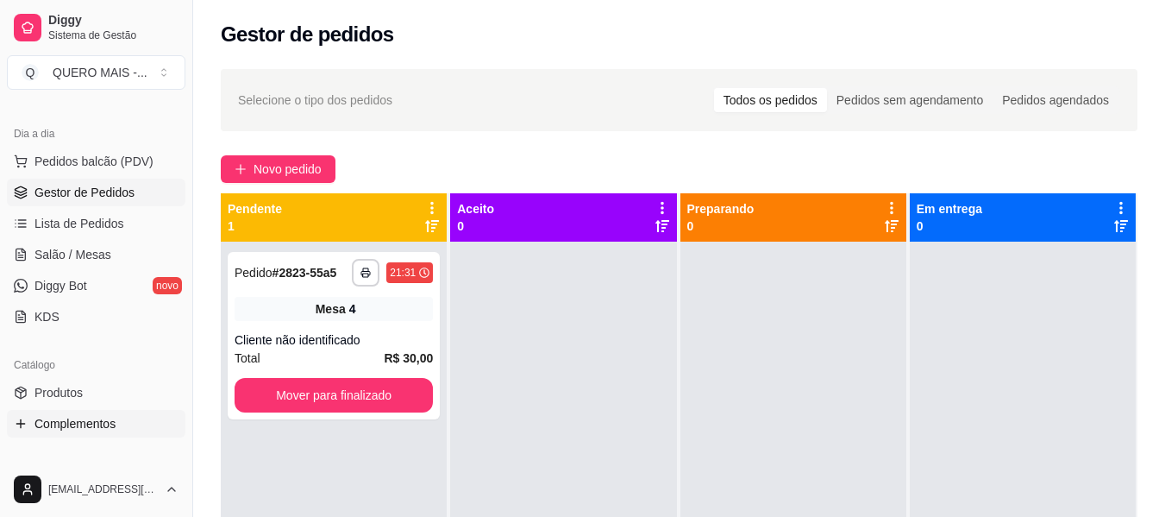
click at [92, 417] on span "Complementos" at bounding box center [74, 423] width 81 height 17
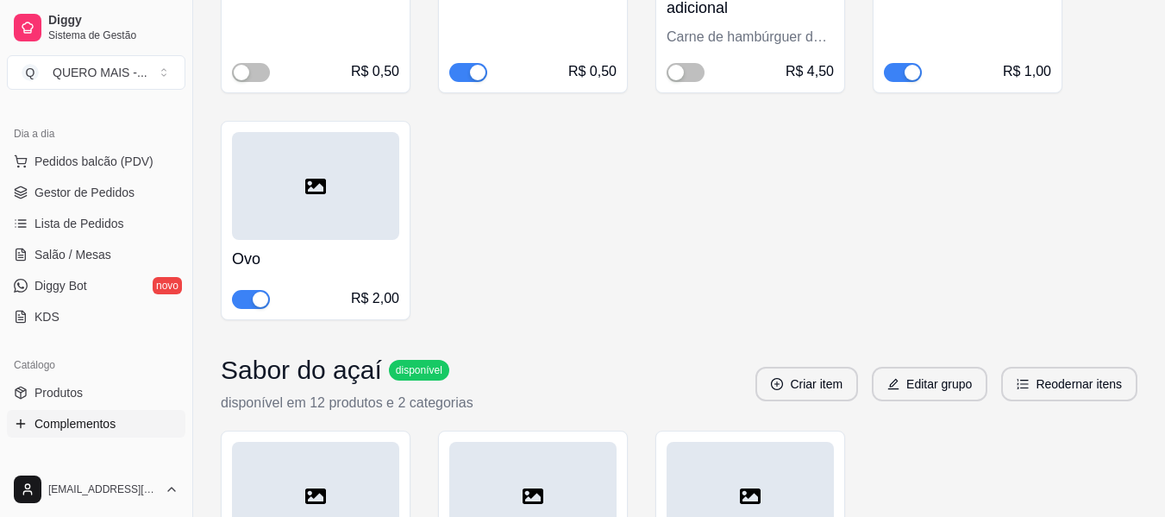
scroll to position [3794, 0]
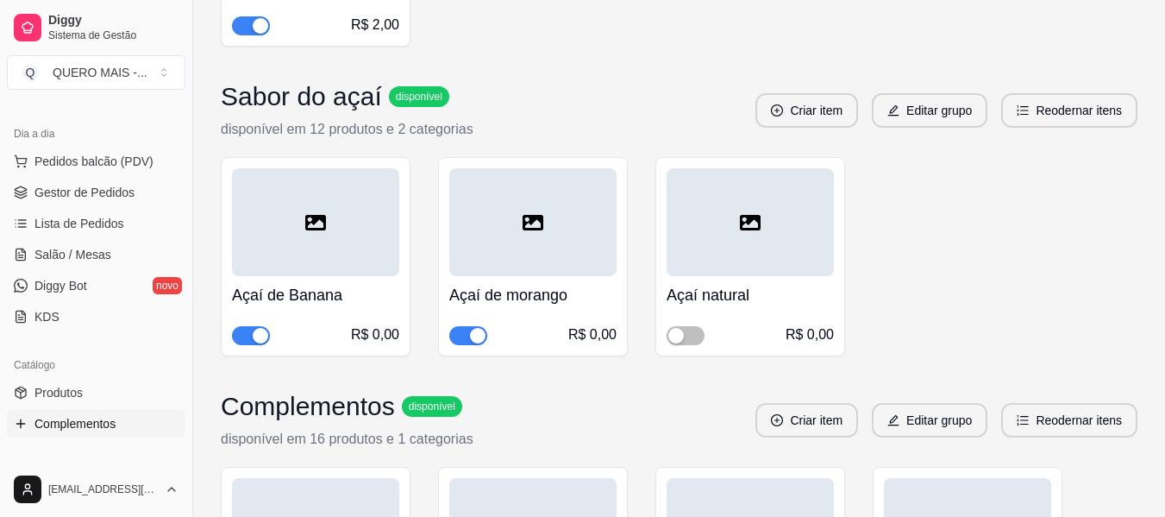
click at [259, 336] on div "button" at bounding box center [261, 336] width 16 height 16
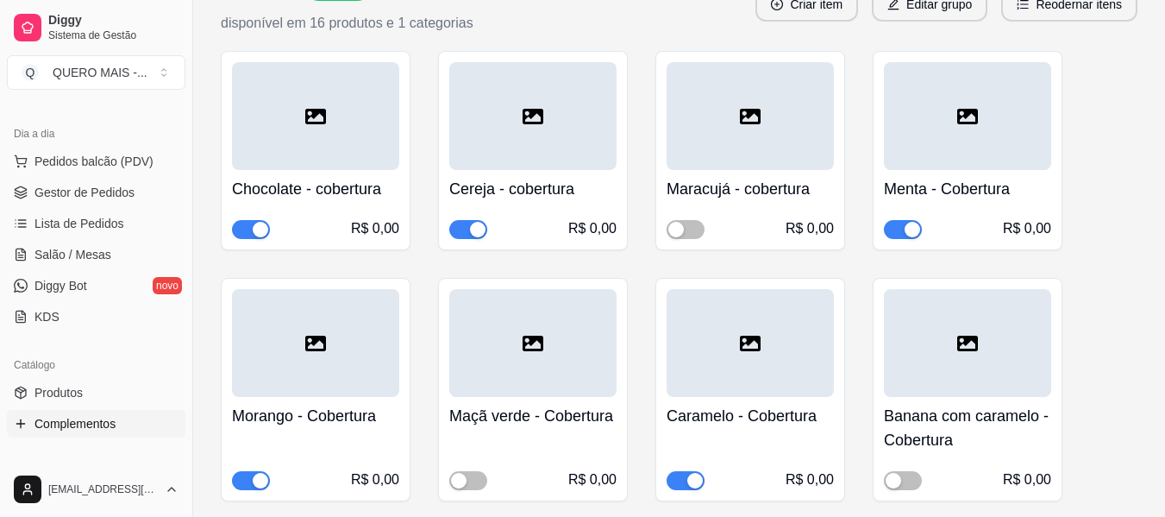
scroll to position [1440, 0]
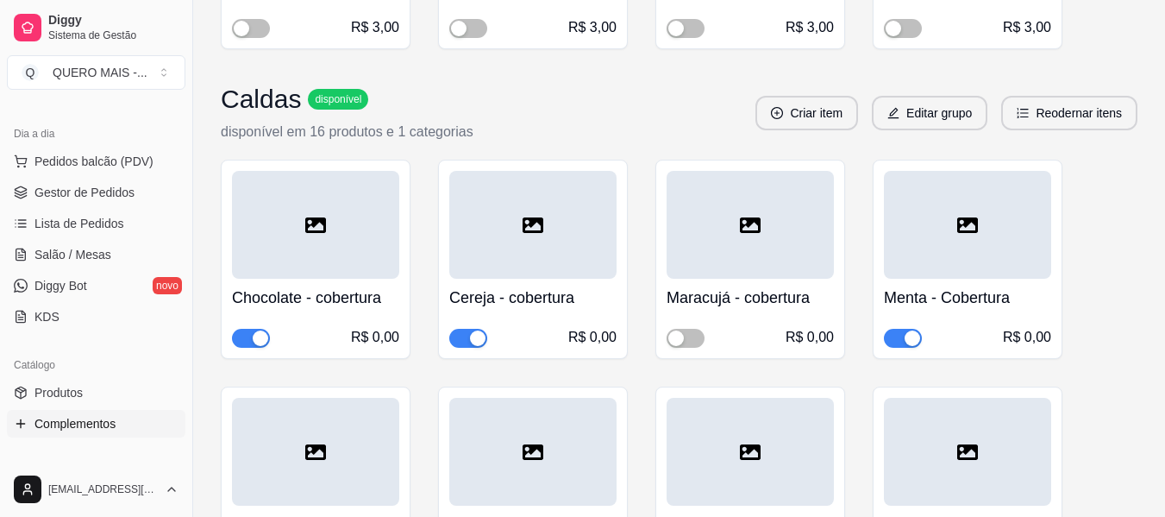
click at [912, 337] on div "button" at bounding box center [913, 338] width 16 height 16
click at [80, 246] on span "Salão / Mesas" at bounding box center [72, 254] width 77 height 17
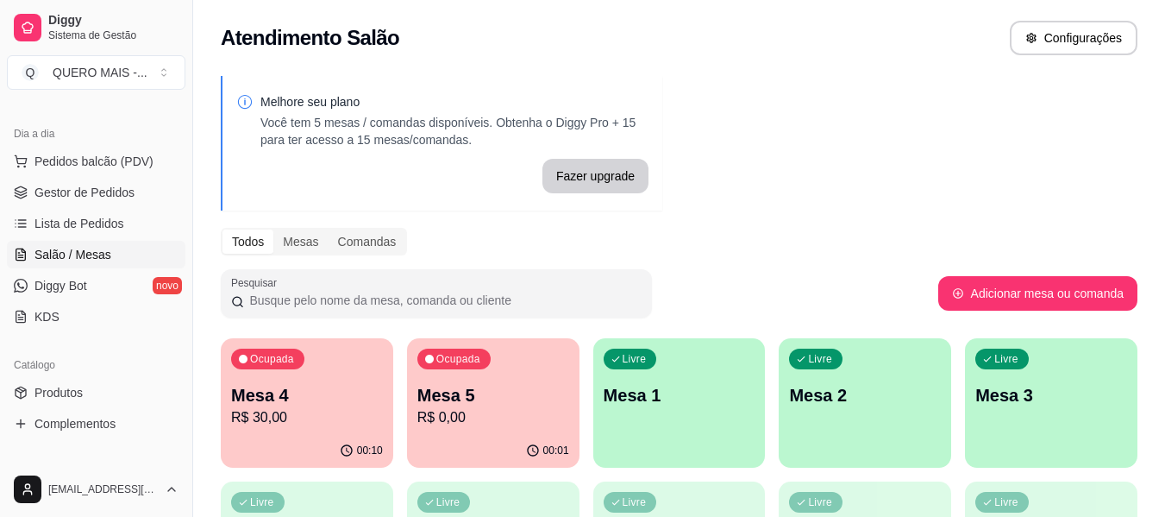
click at [655, 440] on div "Livre Mesa 1" at bounding box center [679, 392] width 172 height 109
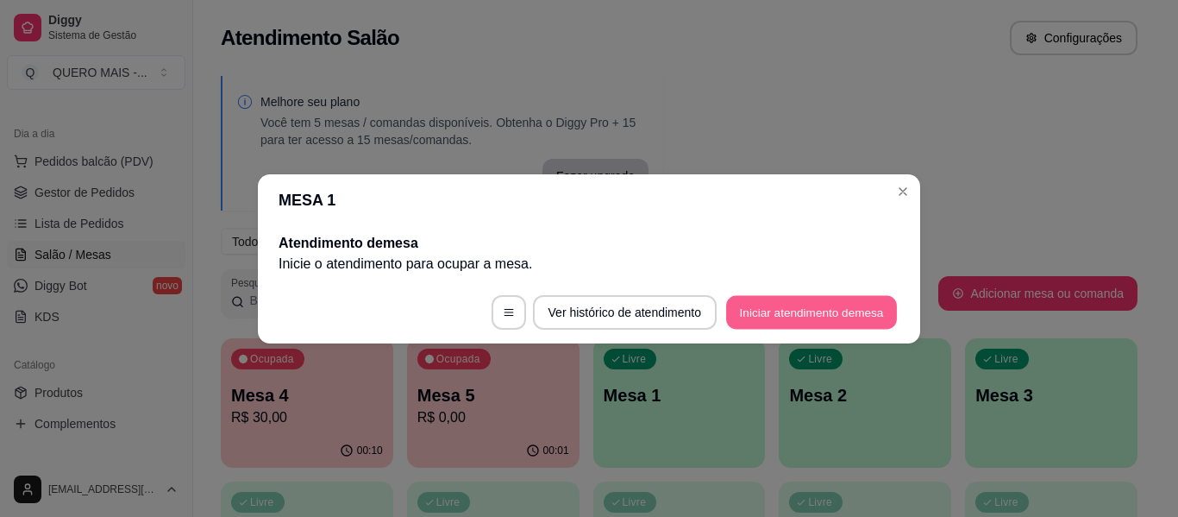
click at [783, 310] on button "Iniciar atendimento de mesa" at bounding box center [811, 312] width 171 height 34
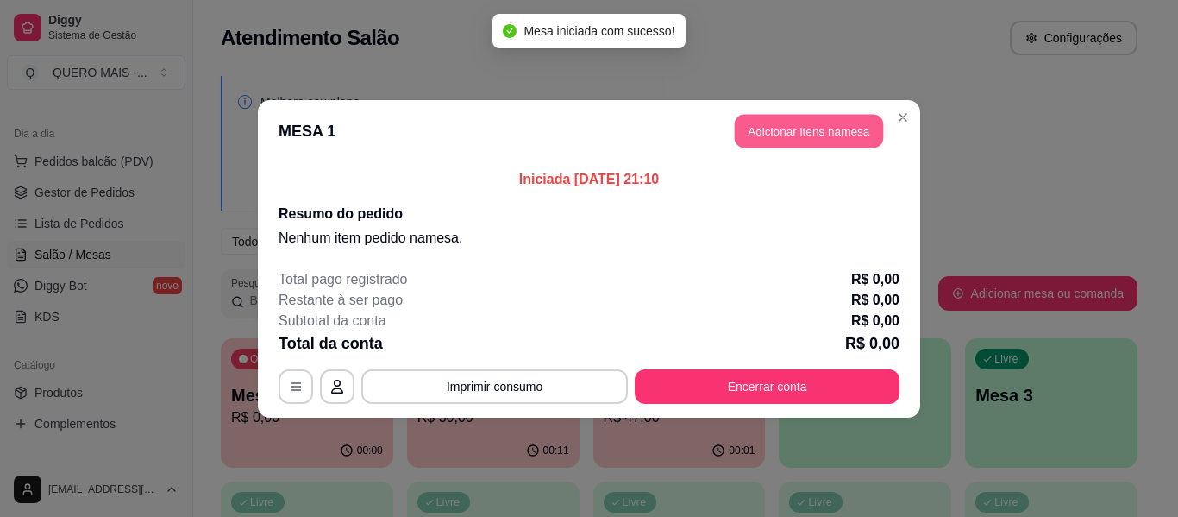
click at [816, 124] on button "Adicionar itens na mesa" at bounding box center [809, 131] width 148 height 34
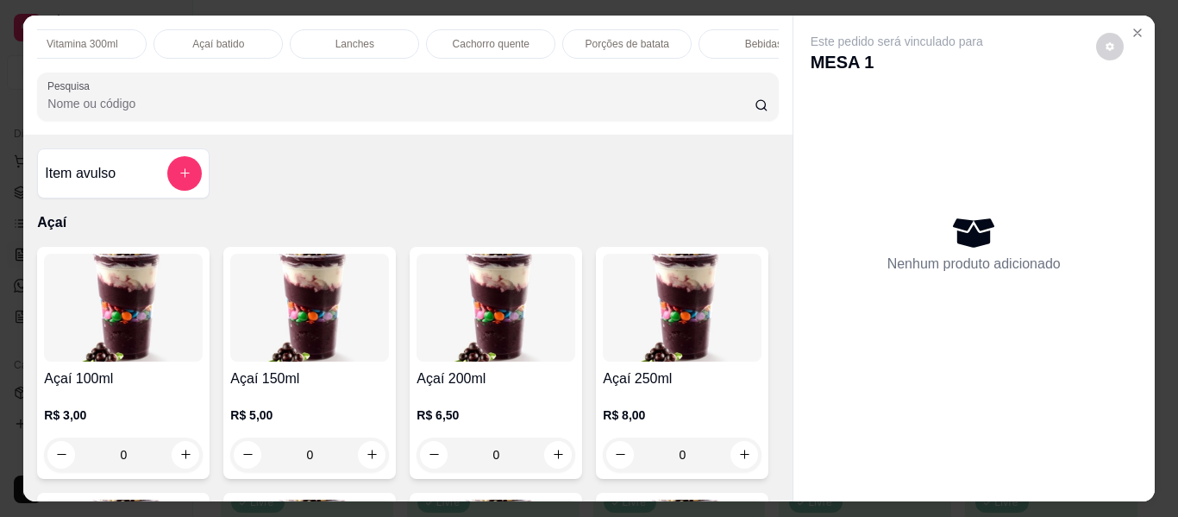
scroll to position [0, 587]
click at [335, 37] on p "Lanches" at bounding box center [332, 44] width 39 height 14
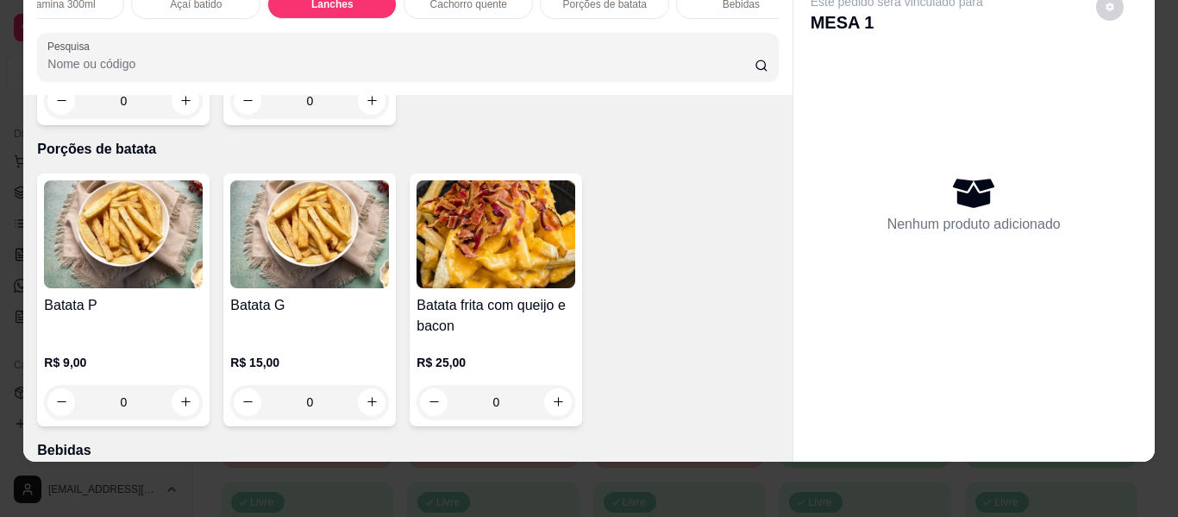
scroll to position [3568, 0]
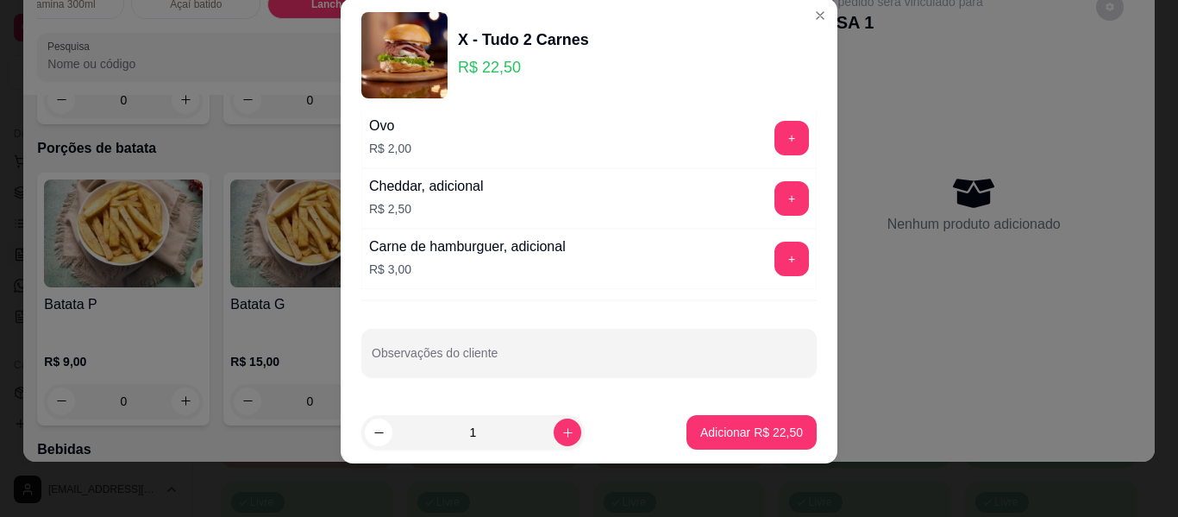
scroll to position [29, 0]
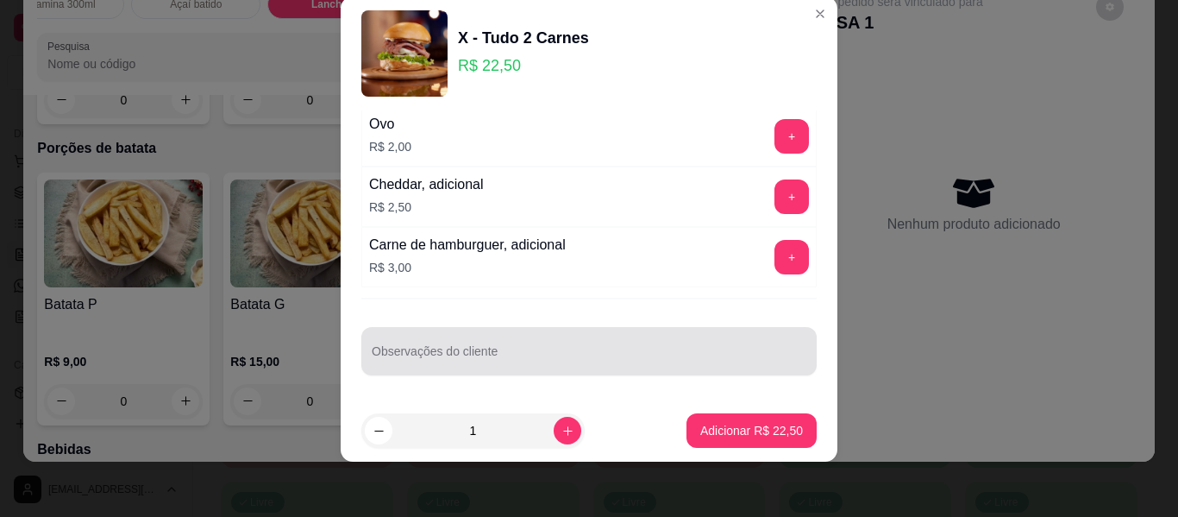
click at [522, 364] on input "Observações do cliente" at bounding box center [589, 357] width 435 height 17
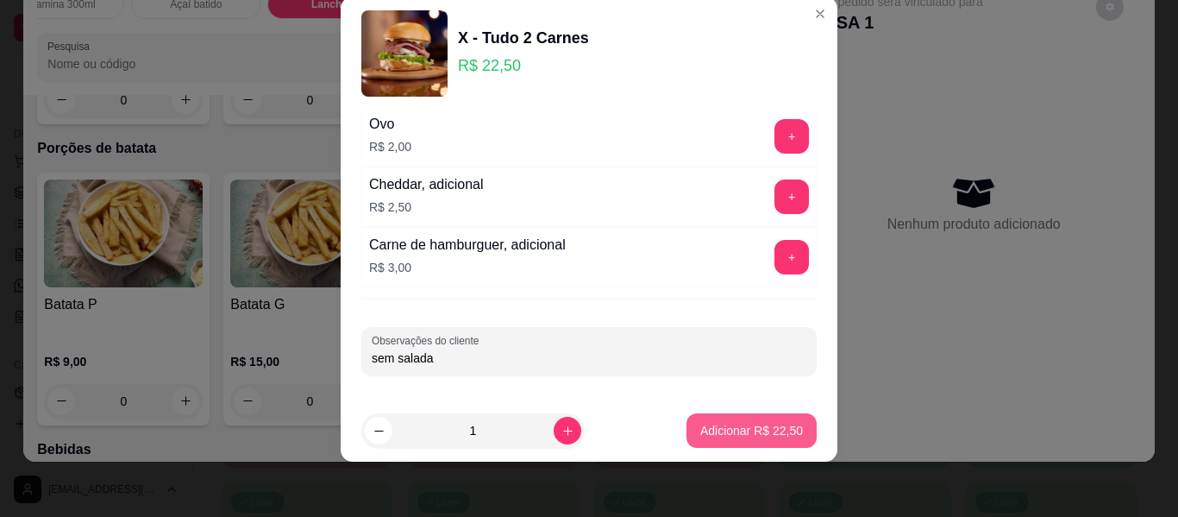
type input "sem salada"
click at [705, 444] on button "Adicionar R$ 22,50" at bounding box center [751, 430] width 130 height 34
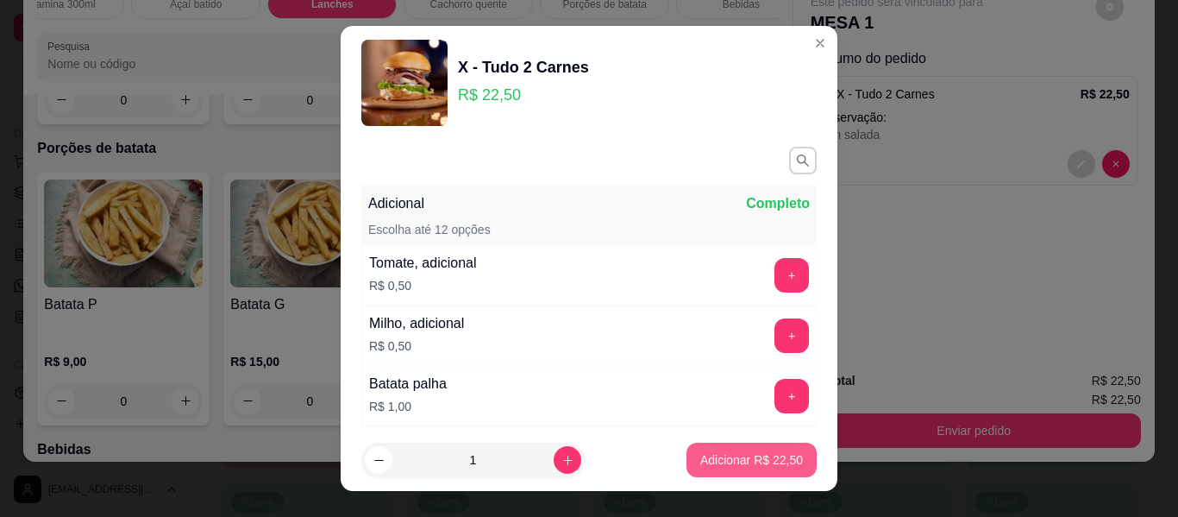
click at [700, 464] on p "Adicionar R$ 22,50" at bounding box center [751, 459] width 103 height 17
type input "1"
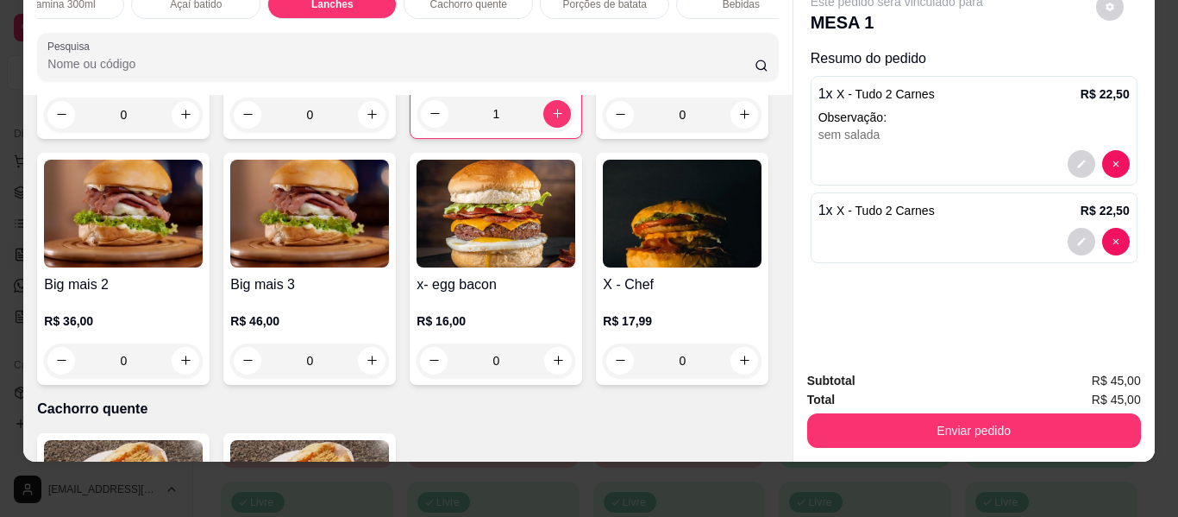
scroll to position [3050, 0]
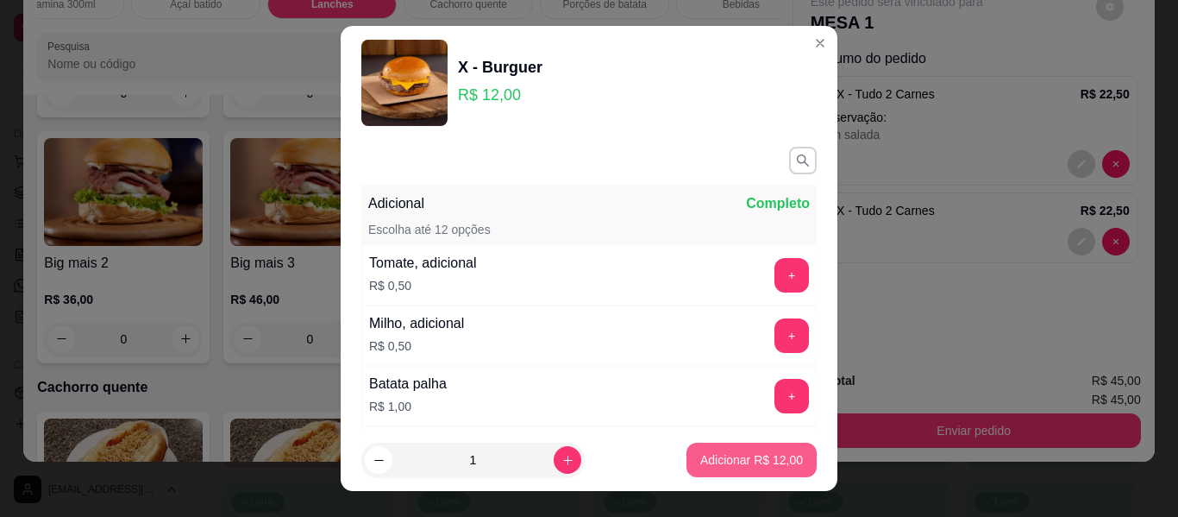
click at [713, 456] on p "Adicionar R$ 12,00" at bounding box center [751, 459] width 103 height 17
type input "1"
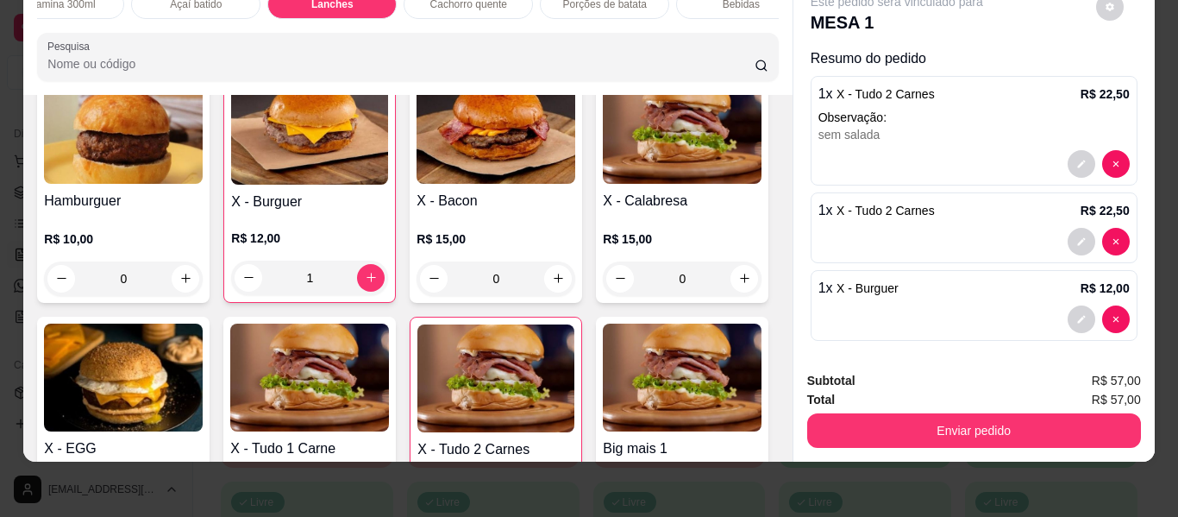
scroll to position [2533, 0]
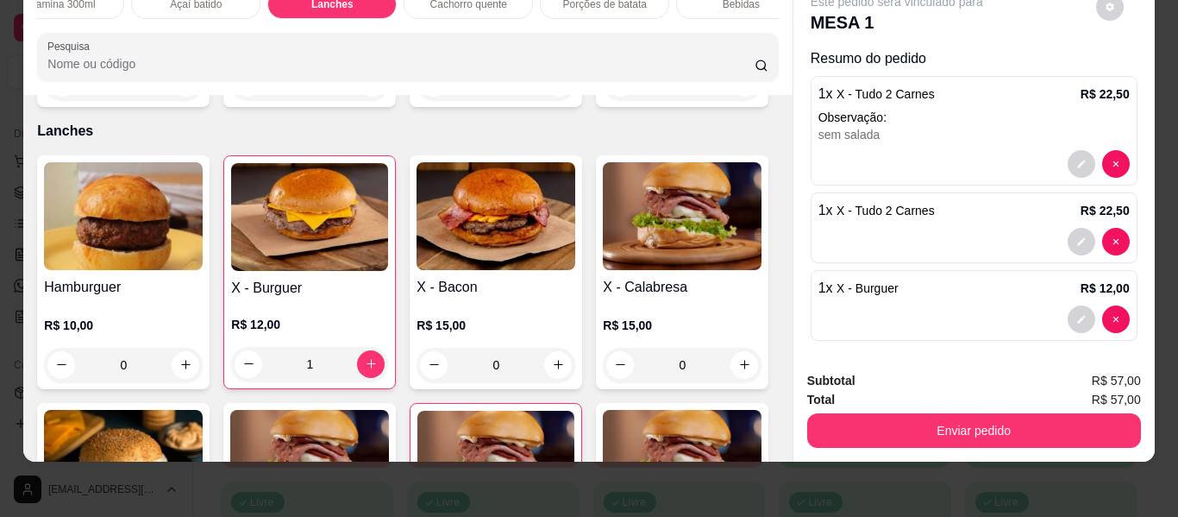
click at [554, 100] on div "0" at bounding box center [496, 83] width 159 height 34
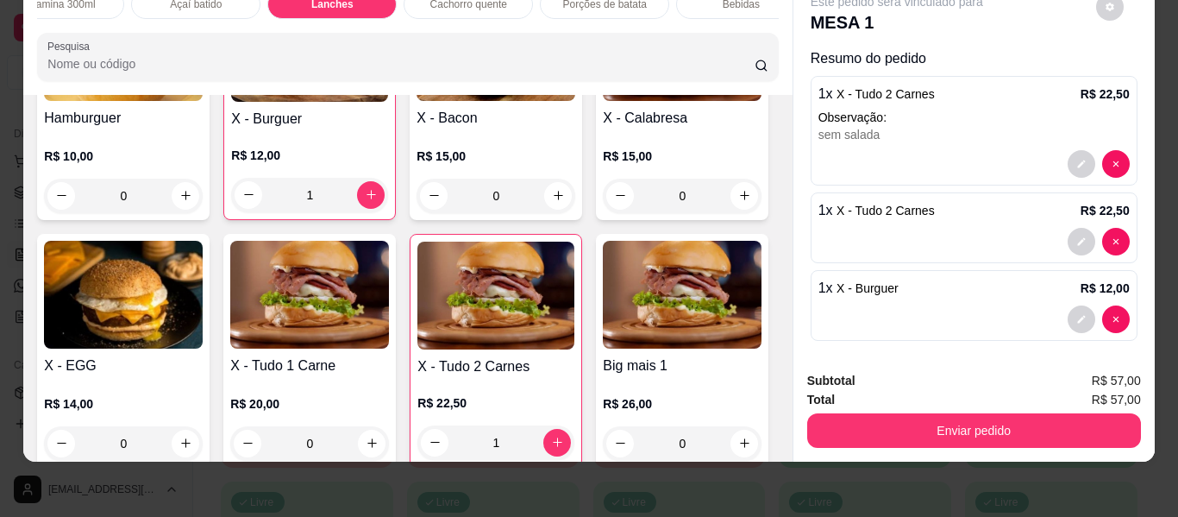
scroll to position [2705, 0]
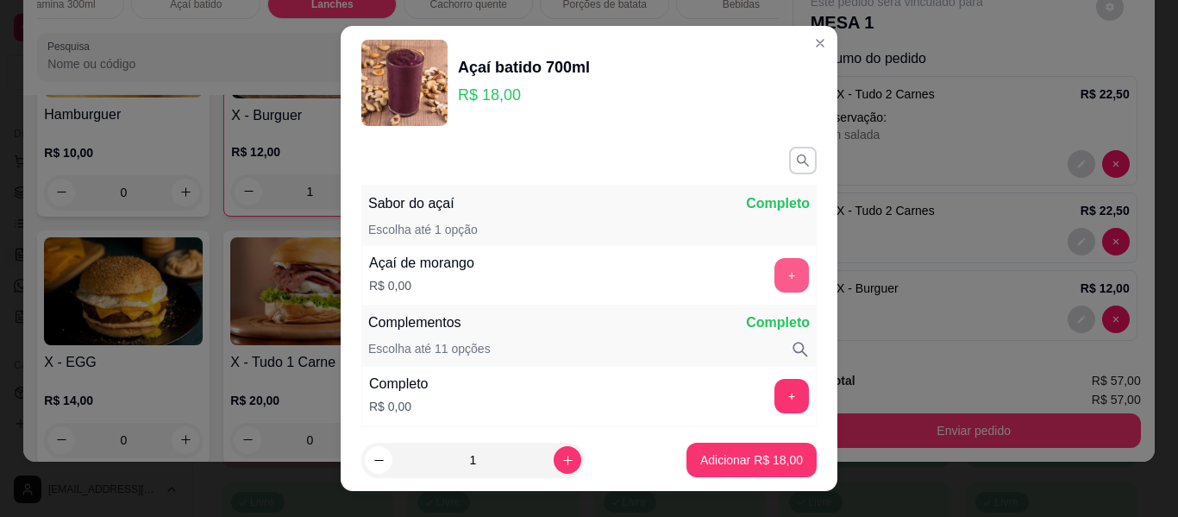
click at [774, 279] on button "+" at bounding box center [791, 275] width 34 height 34
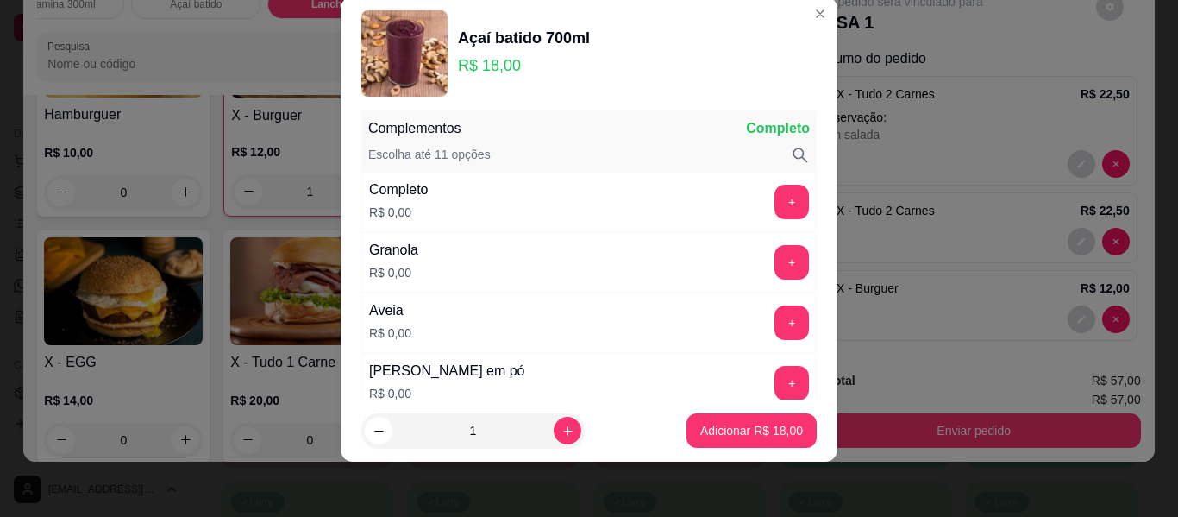
scroll to position [166, 0]
click at [775, 196] on button "+" at bounding box center [792, 202] width 34 height 34
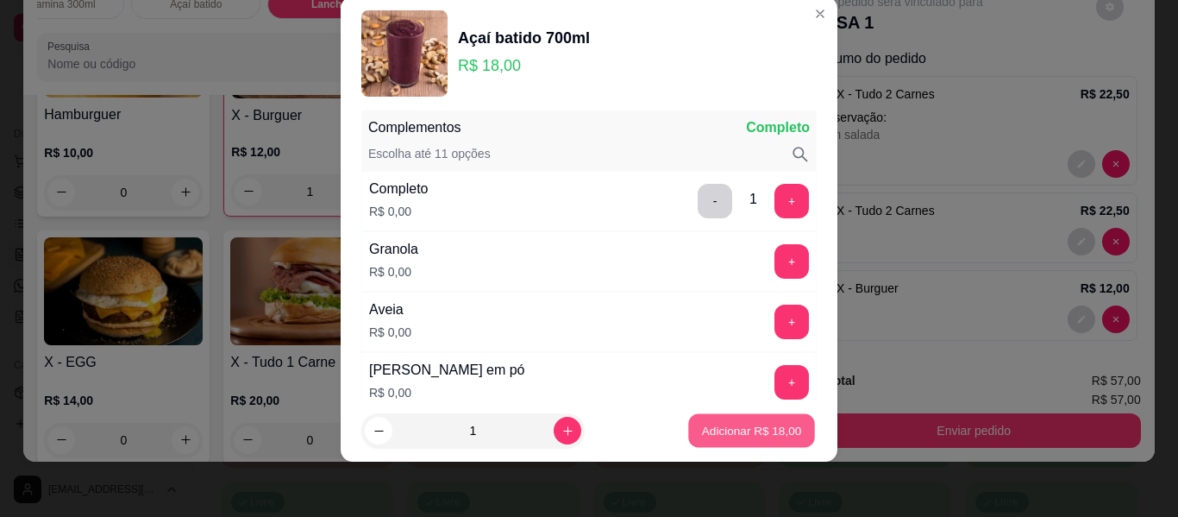
click at [705, 426] on p "Adicionar R$ 18,00" at bounding box center [752, 430] width 100 height 16
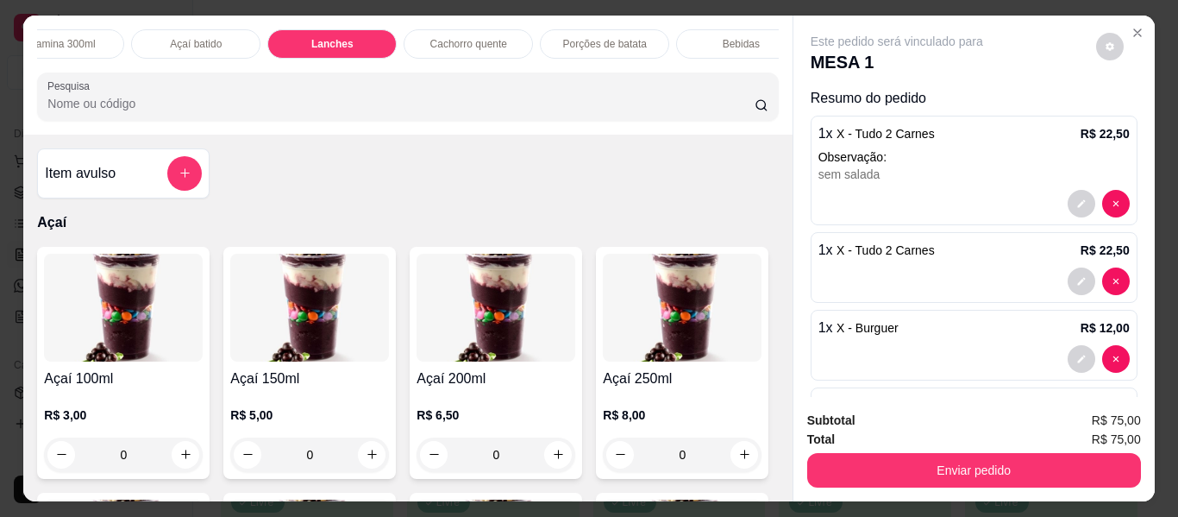
scroll to position [0, 887]
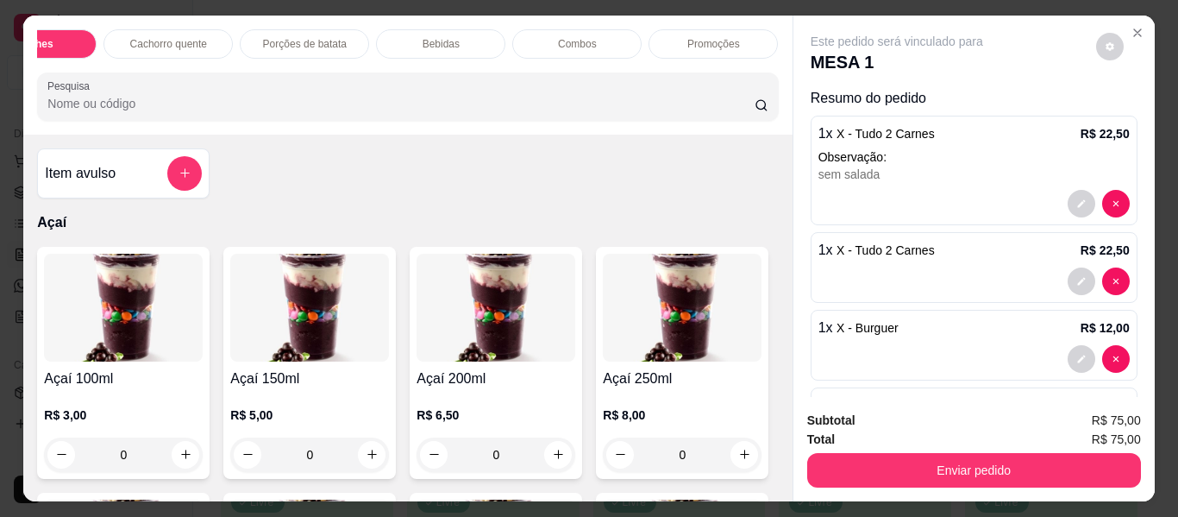
click at [426, 39] on p "Bebidas" at bounding box center [441, 44] width 37 height 14
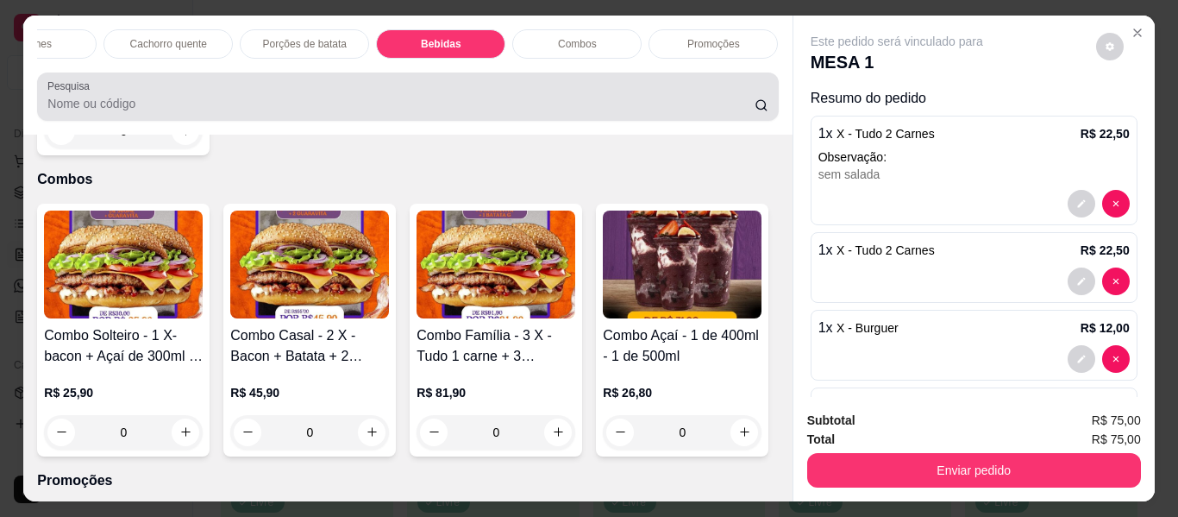
scroll to position [47, 0]
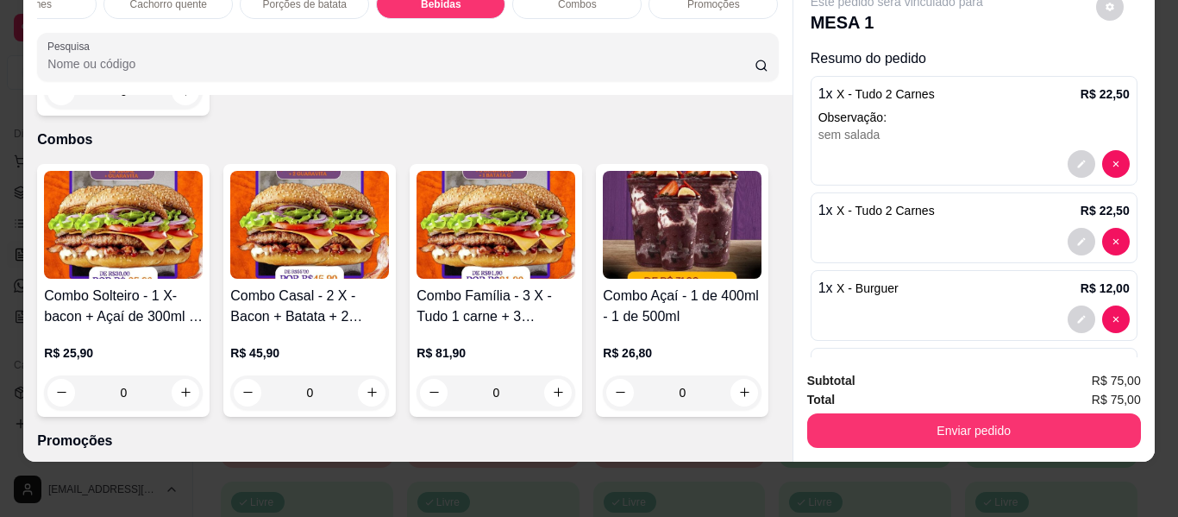
type input "1"
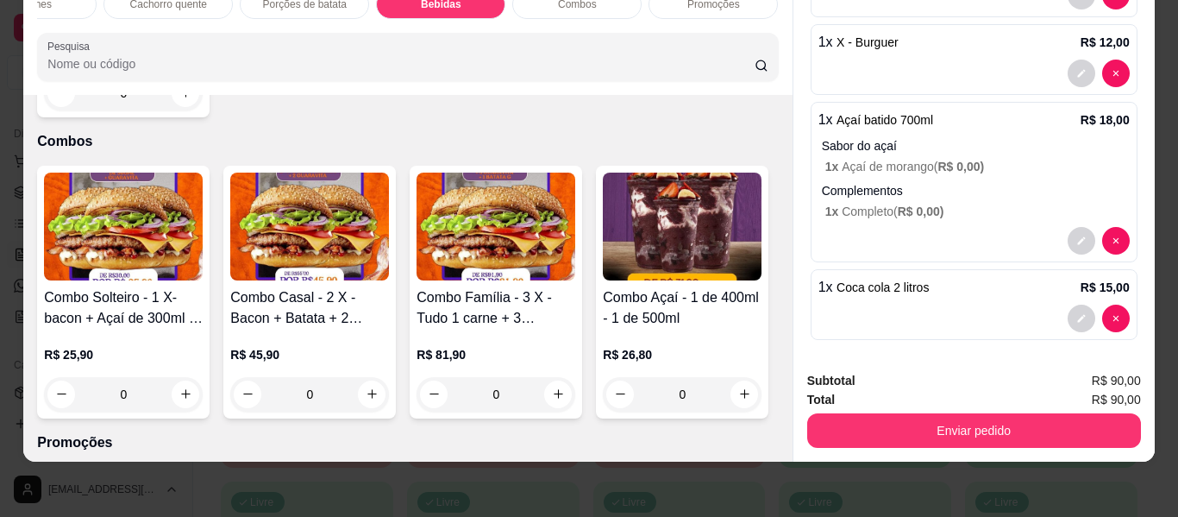
scroll to position [252, 0]
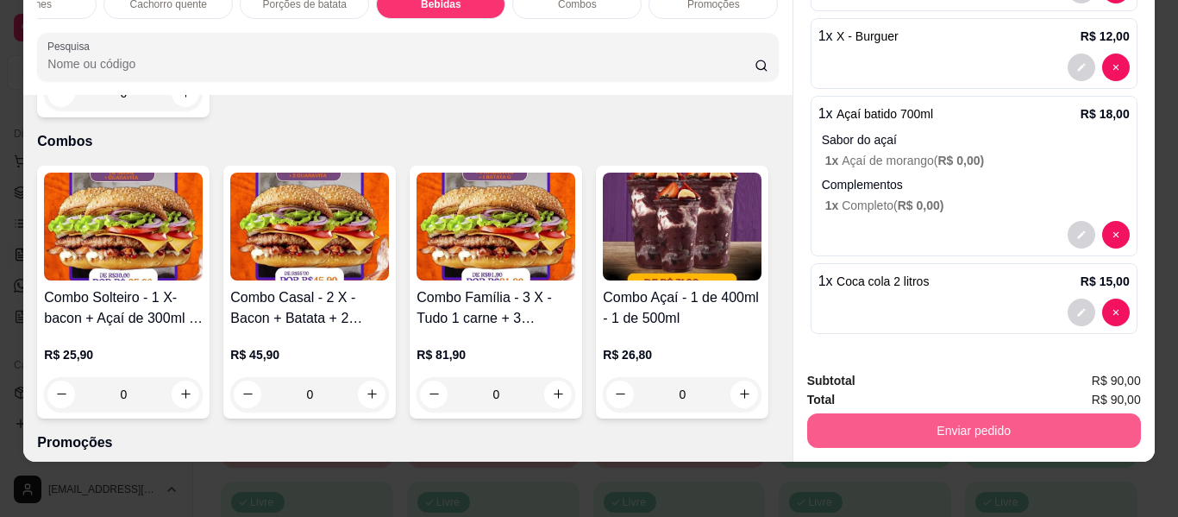
click at [941, 423] on button "Enviar pedido" at bounding box center [974, 430] width 334 height 34
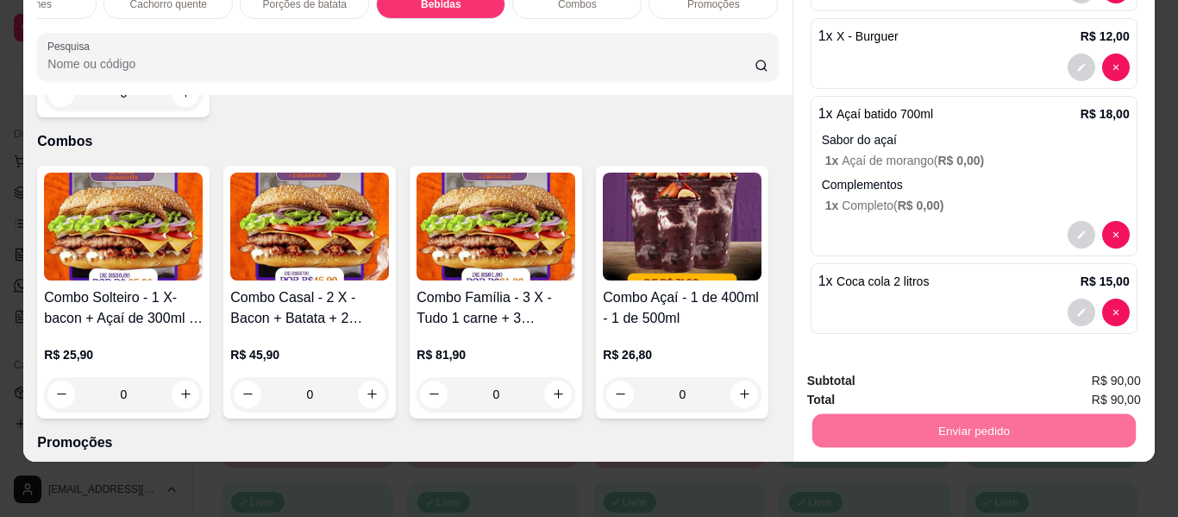
click at [1068, 369] on button "Enviar pedido" at bounding box center [1096, 375] width 95 height 32
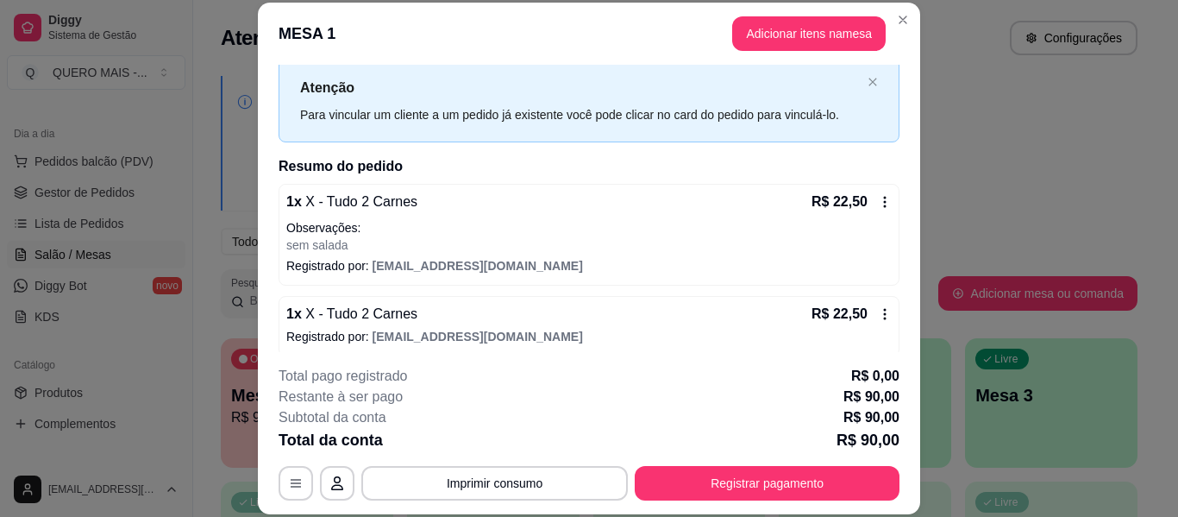
scroll to position [0, 0]
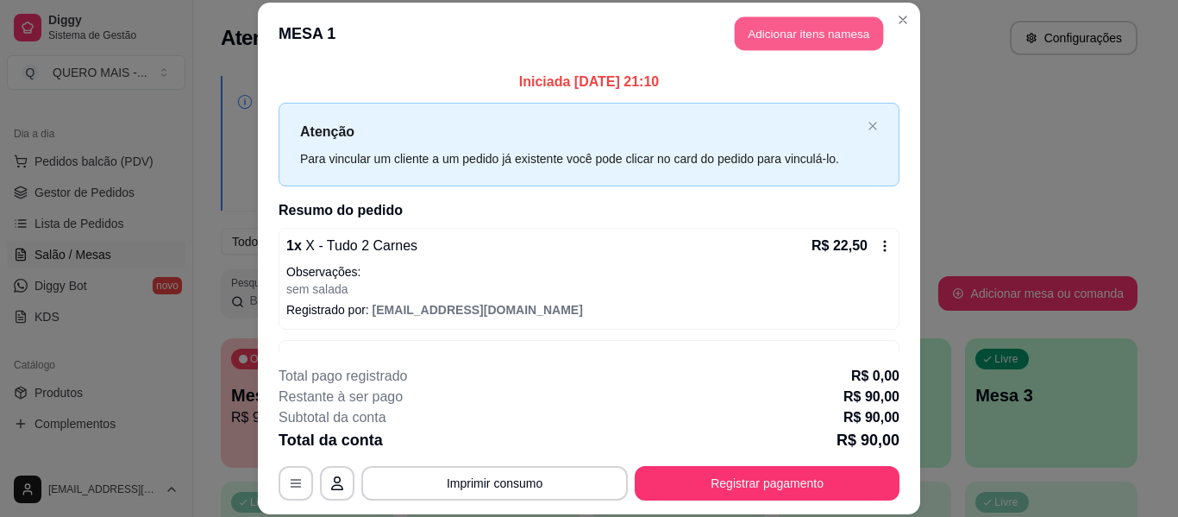
click at [778, 27] on button "Adicionar itens na mesa" at bounding box center [809, 34] width 148 height 34
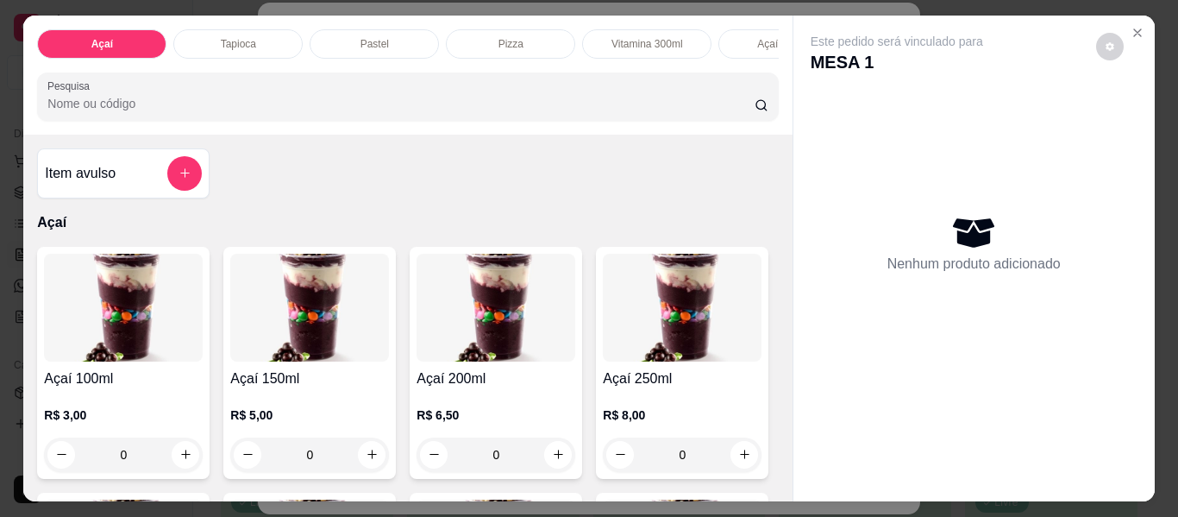
scroll to position [0, 664]
click at [238, 37] on p "Lanches" at bounding box center [255, 44] width 39 height 14
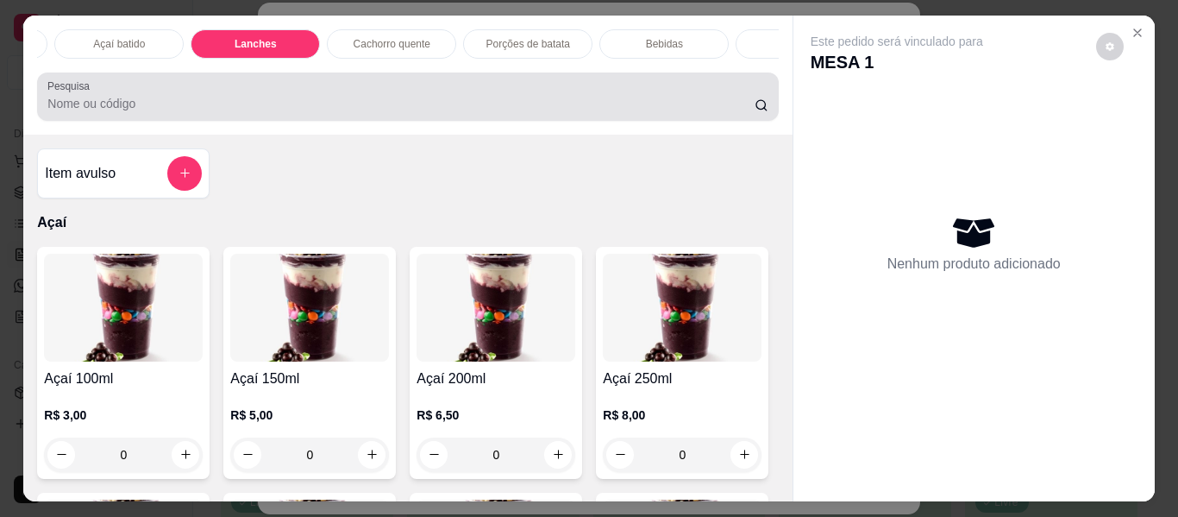
scroll to position [47, 0]
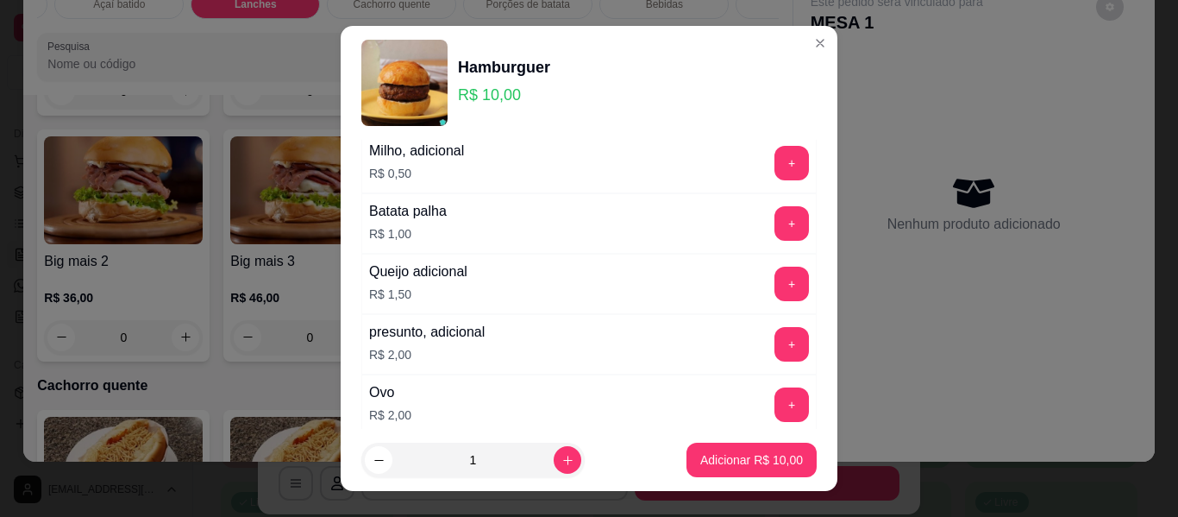
scroll to position [259, 0]
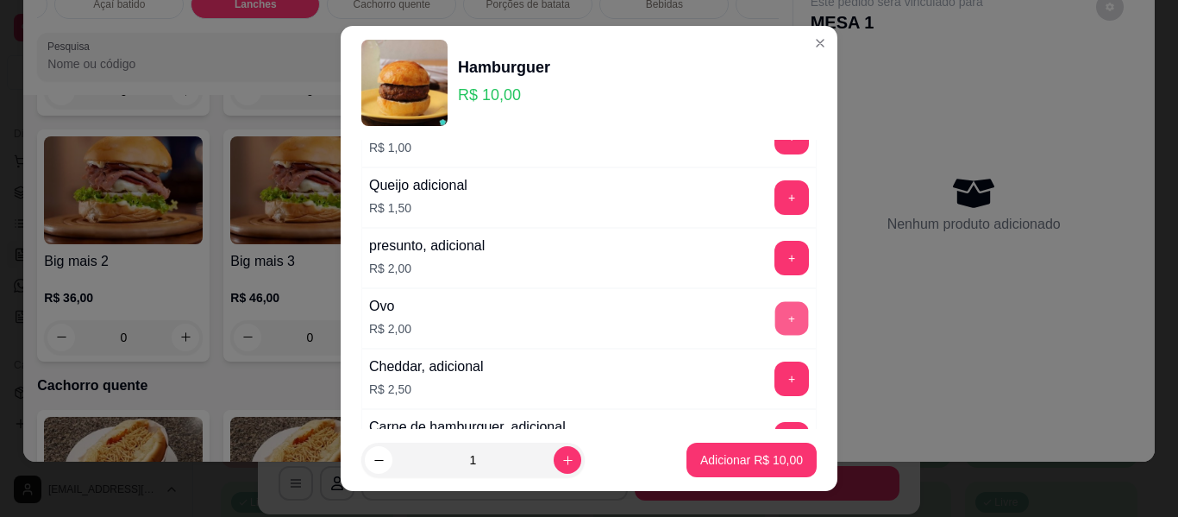
click at [775, 324] on button "+" at bounding box center [792, 319] width 34 height 34
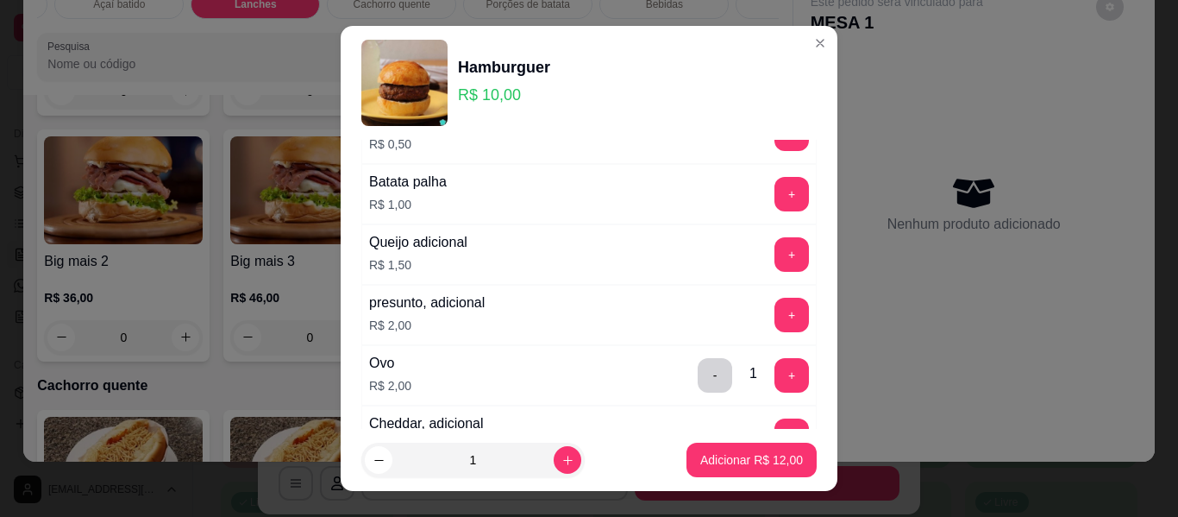
scroll to position [172, 0]
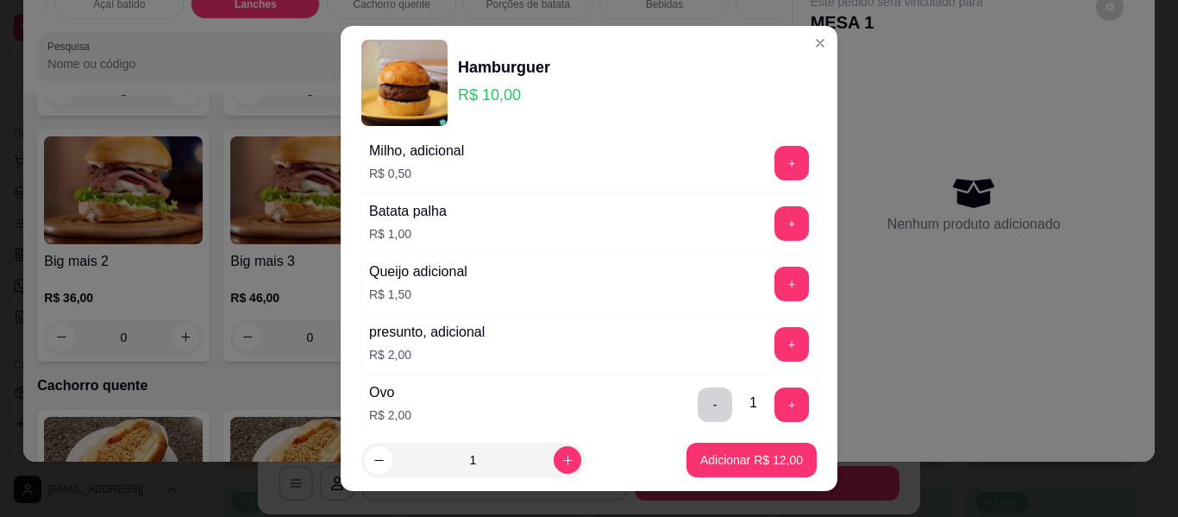
click at [774, 222] on button "+" at bounding box center [791, 223] width 34 height 34
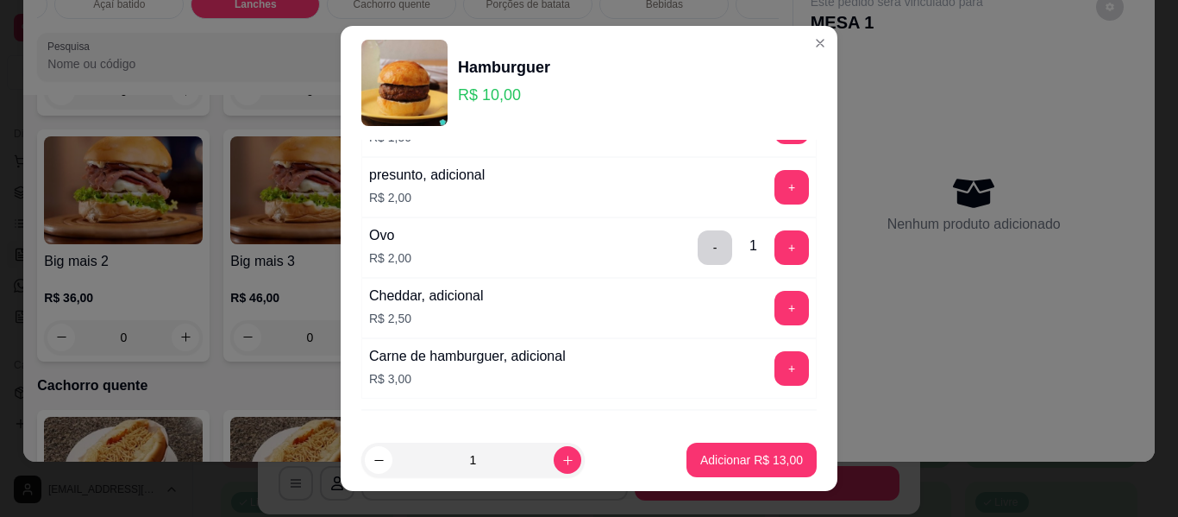
scroll to position [411, 0]
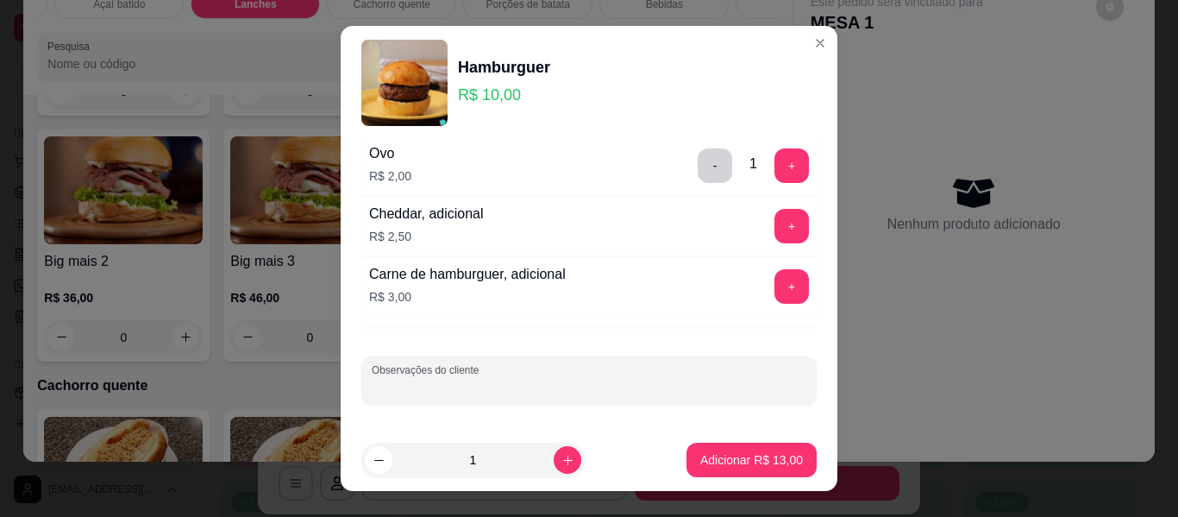
click at [630, 379] on input "Observações do cliente" at bounding box center [589, 387] width 435 height 17
type input "sem salada e sem molho"
click at [702, 456] on p "Adicionar R$ 13,00" at bounding box center [752, 459] width 100 height 16
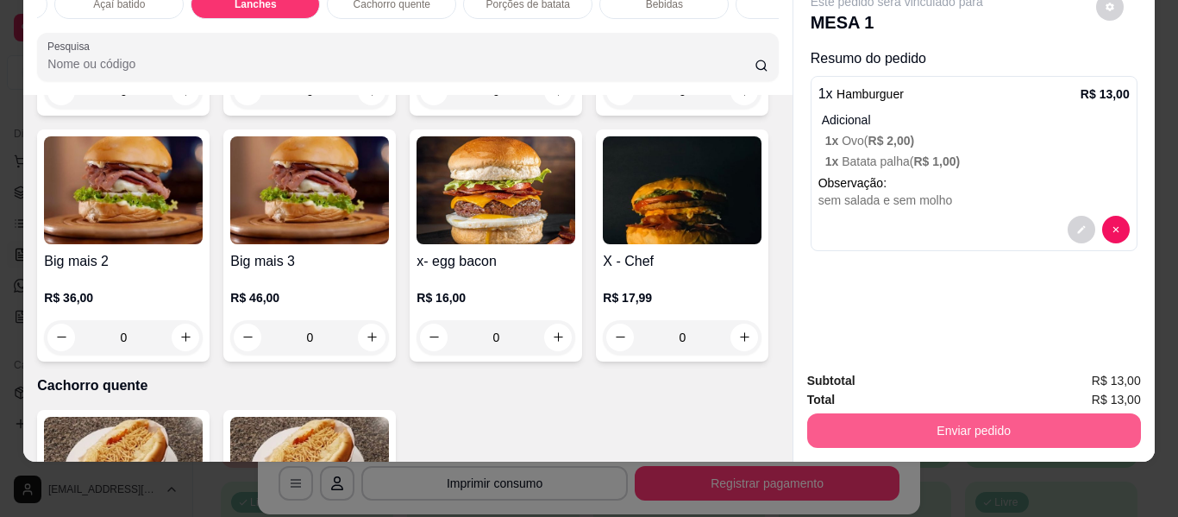
click at [970, 423] on button "Enviar pedido" at bounding box center [974, 430] width 334 height 34
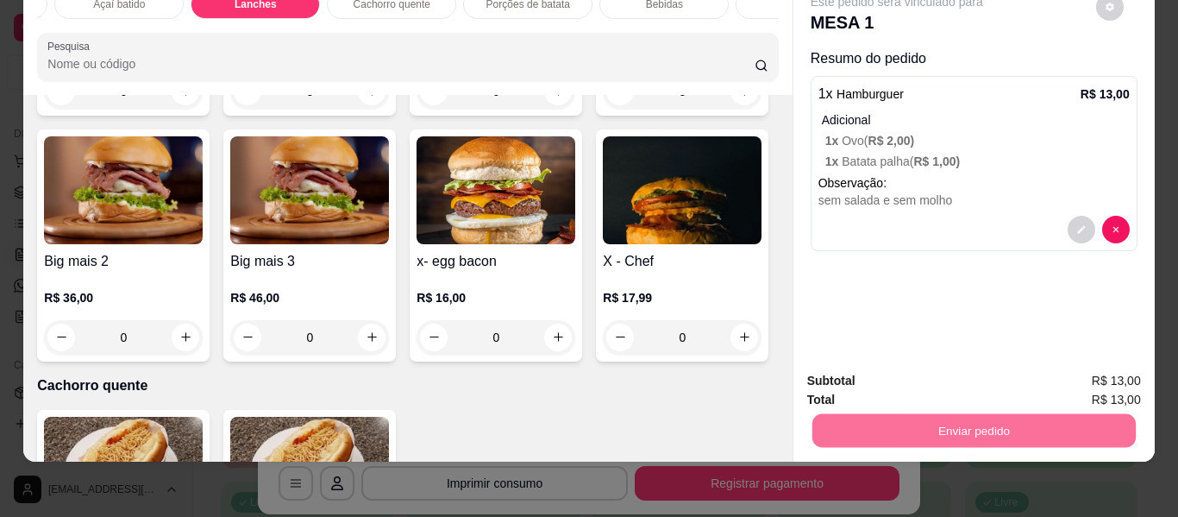
click at [1074, 382] on button "Enviar pedido" at bounding box center [1096, 374] width 95 height 32
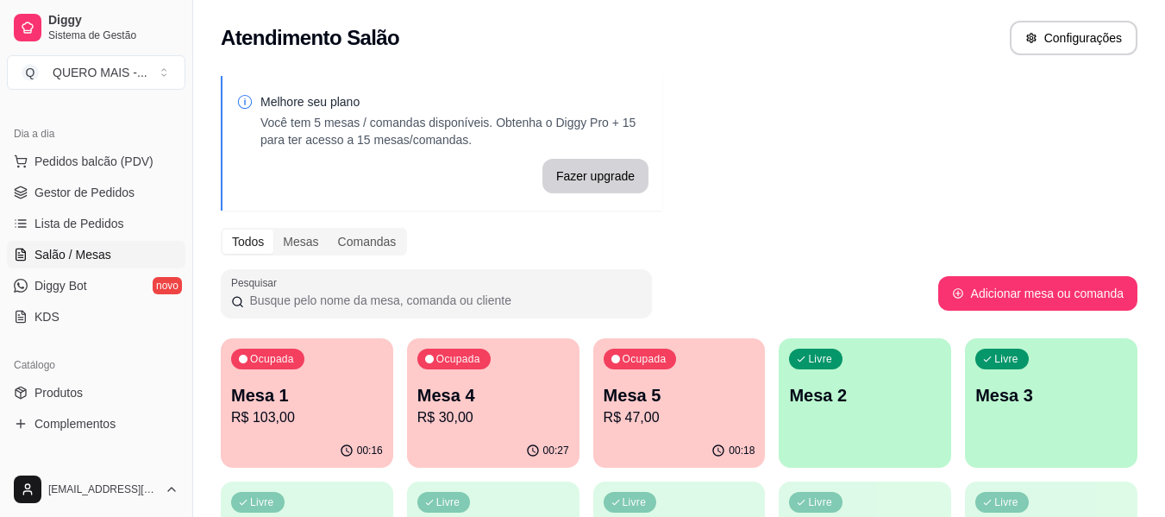
click at [827, 443] on div "Livre Mesa 2" at bounding box center [865, 392] width 172 height 109
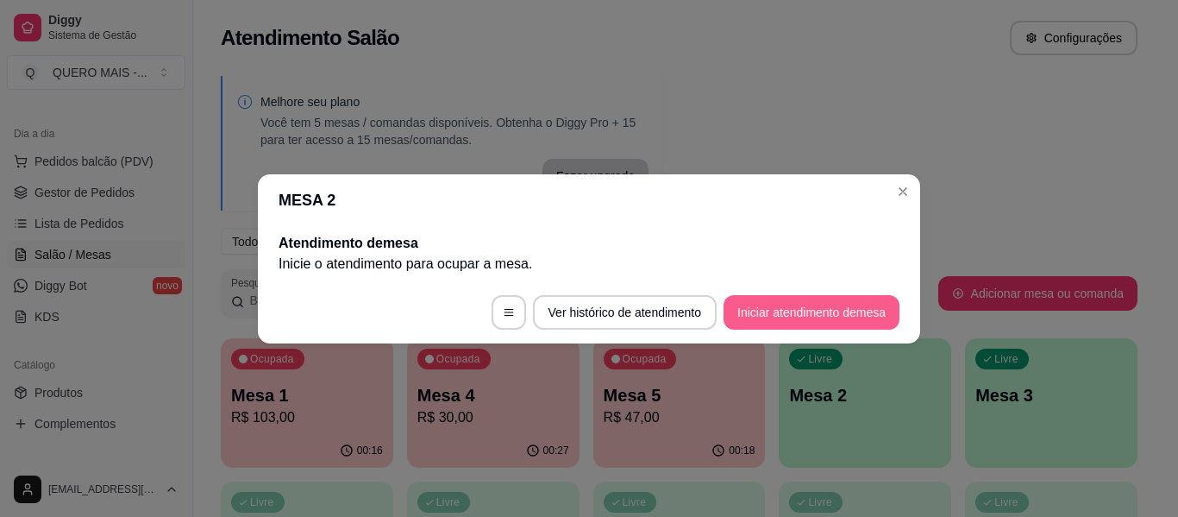
click at [791, 313] on button "Iniciar atendimento de mesa" at bounding box center [812, 312] width 176 height 34
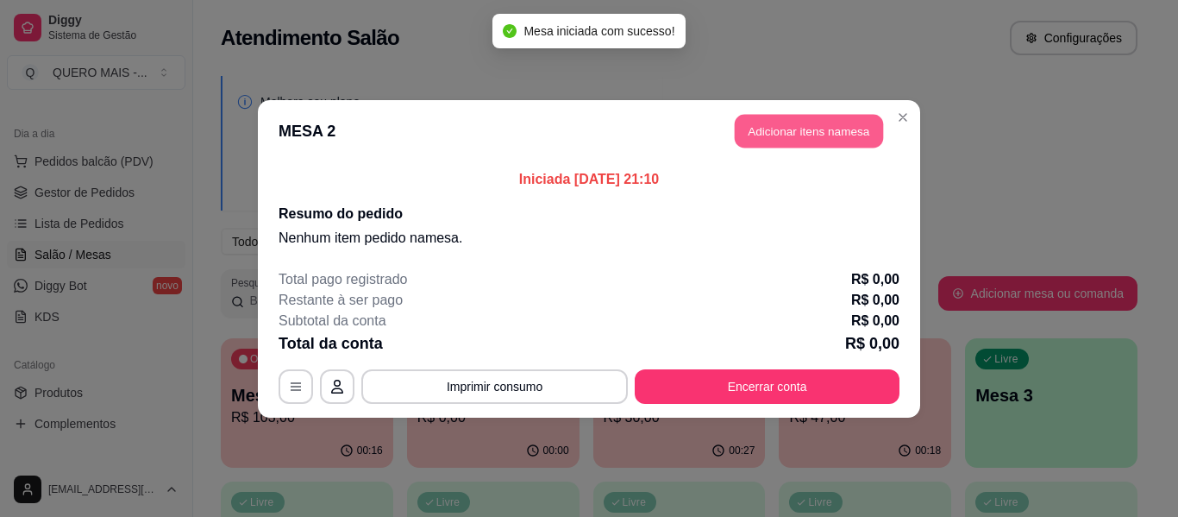
click at [788, 137] on button "Adicionar itens na mesa" at bounding box center [809, 131] width 148 height 34
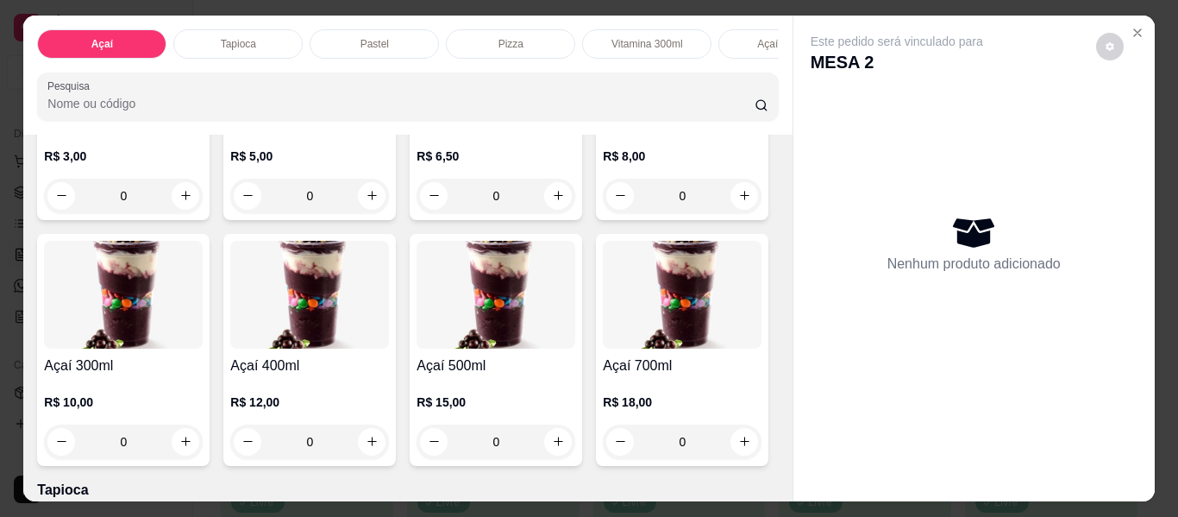
scroll to position [345, 0]
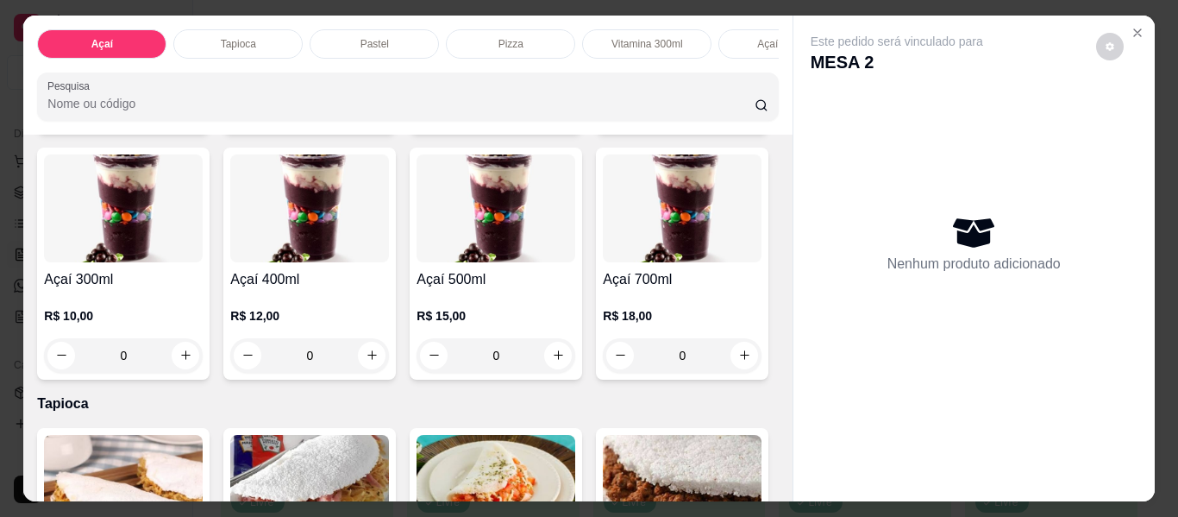
click at [389, 360] on div "0" at bounding box center [309, 355] width 159 height 34
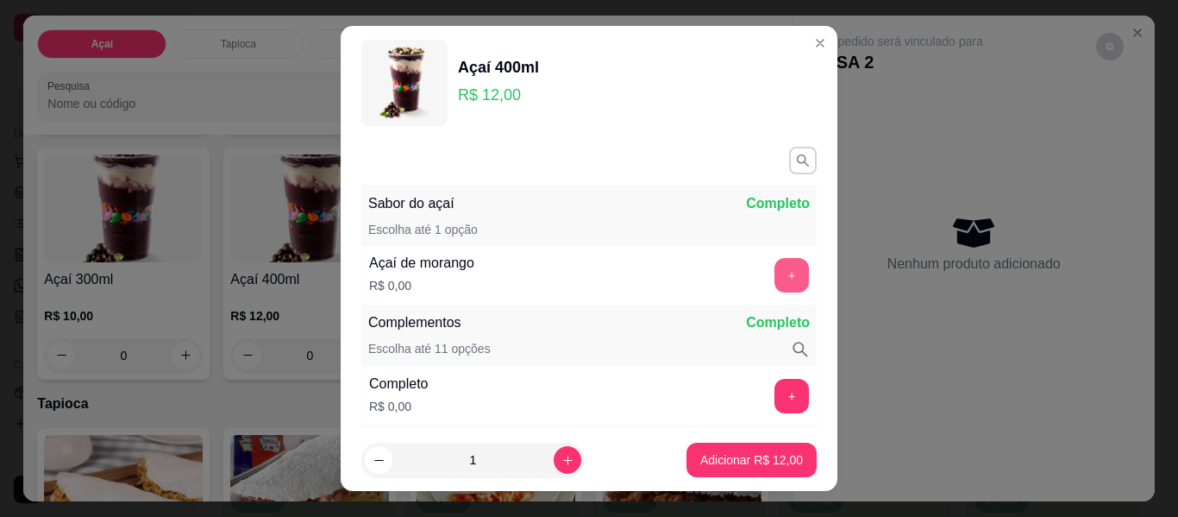
click at [774, 266] on button "+" at bounding box center [791, 275] width 34 height 34
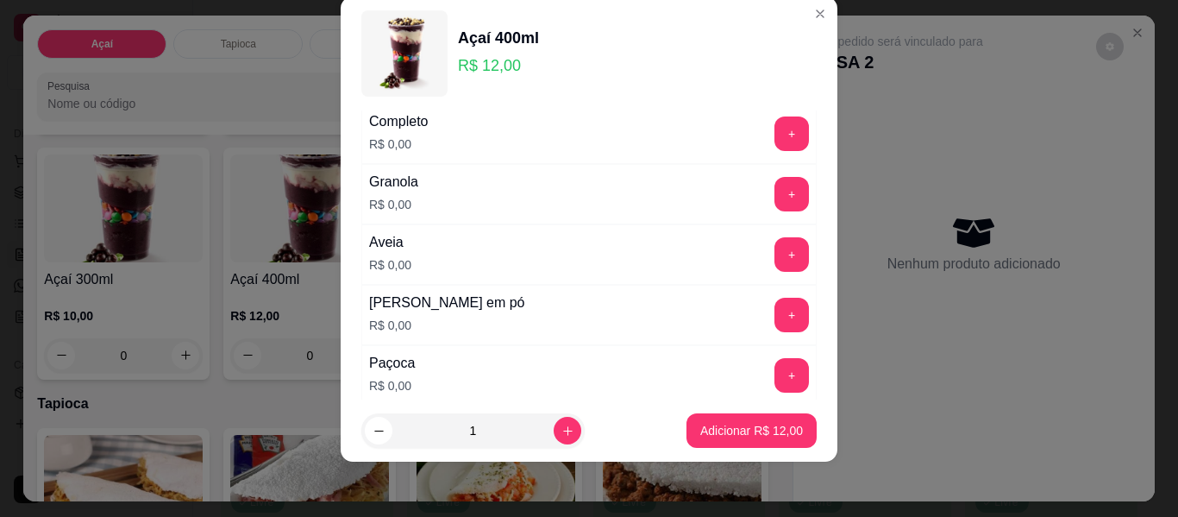
scroll to position [252, 0]
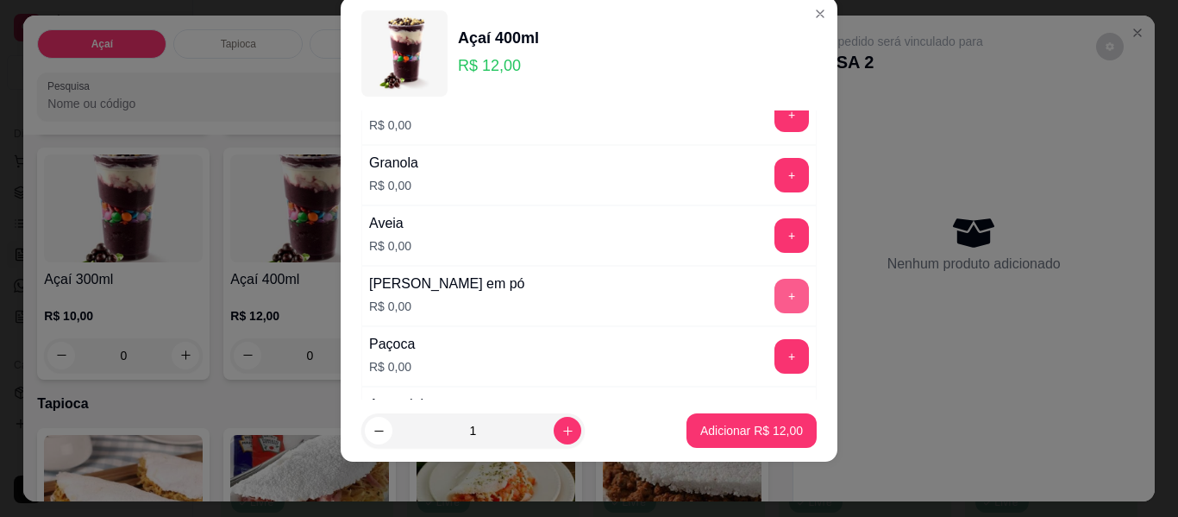
click at [774, 304] on button "+" at bounding box center [791, 296] width 34 height 34
click at [774, 350] on button "+" at bounding box center [791, 356] width 34 height 34
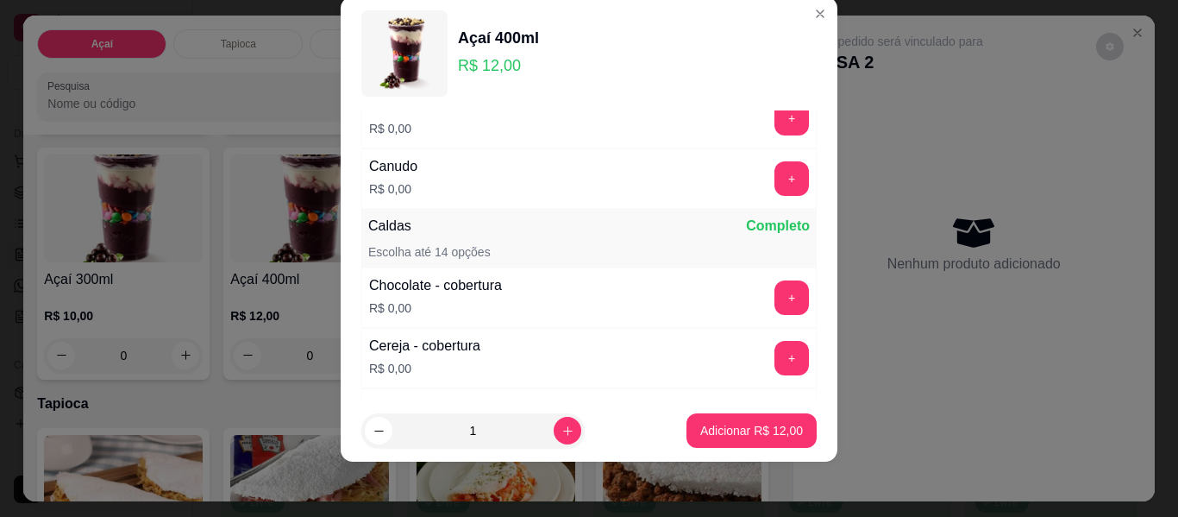
scroll to position [855, 0]
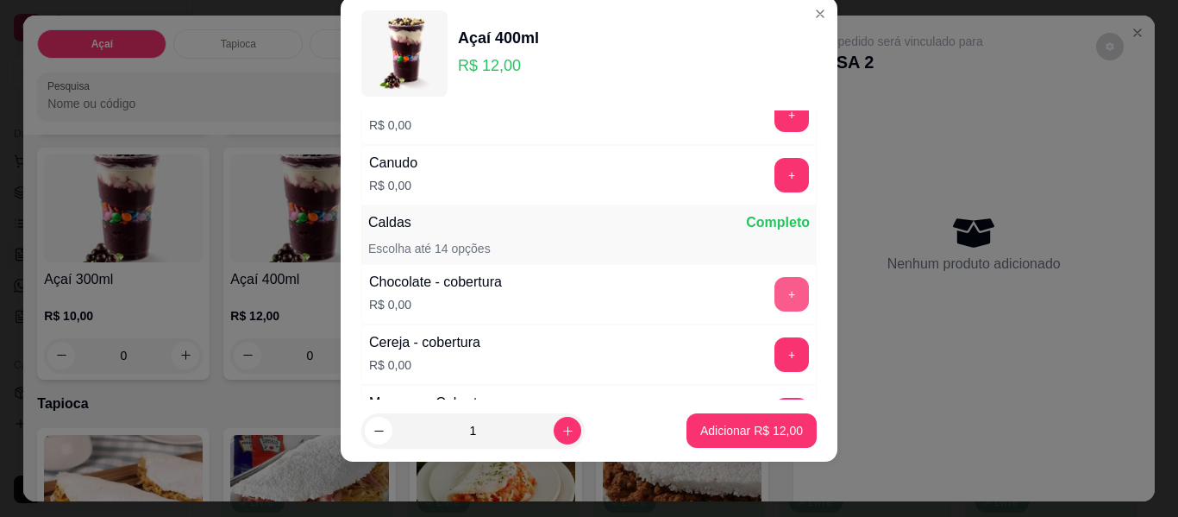
click at [774, 291] on button "+" at bounding box center [791, 294] width 34 height 34
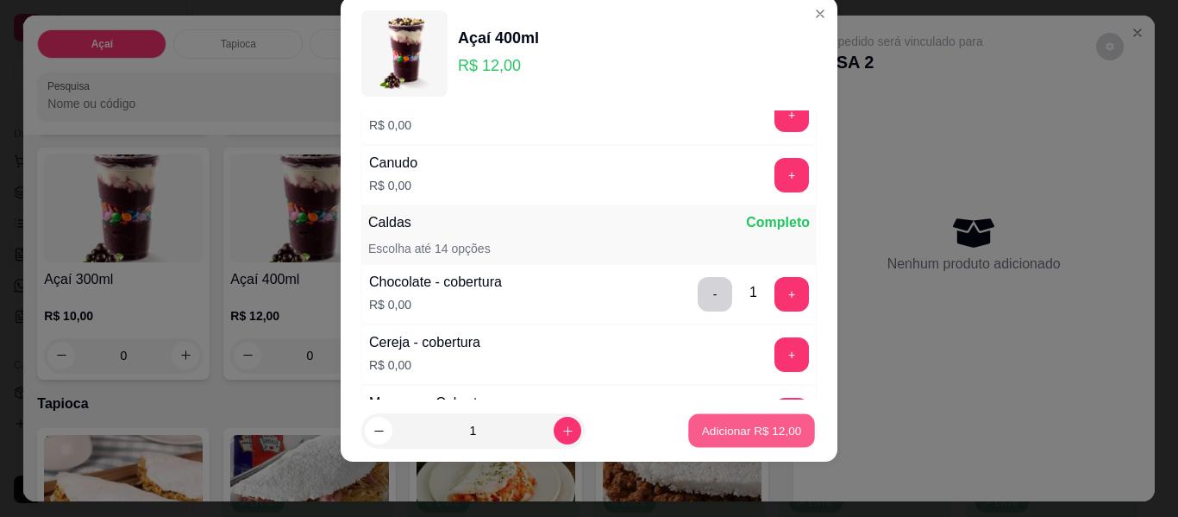
click at [708, 436] on p "Adicionar R$ 12,00" at bounding box center [752, 430] width 100 height 16
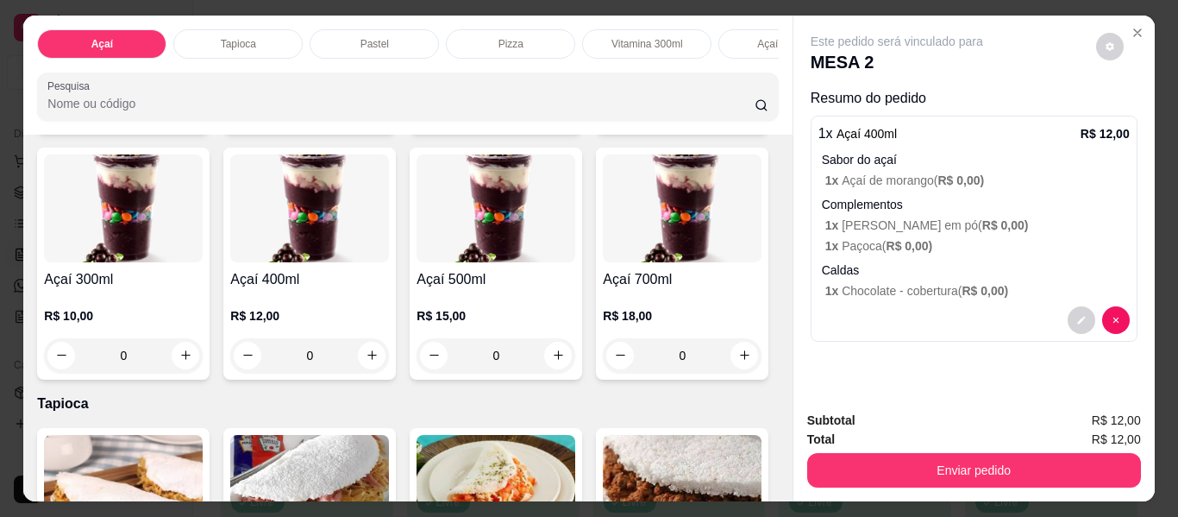
scroll to position [0, 887]
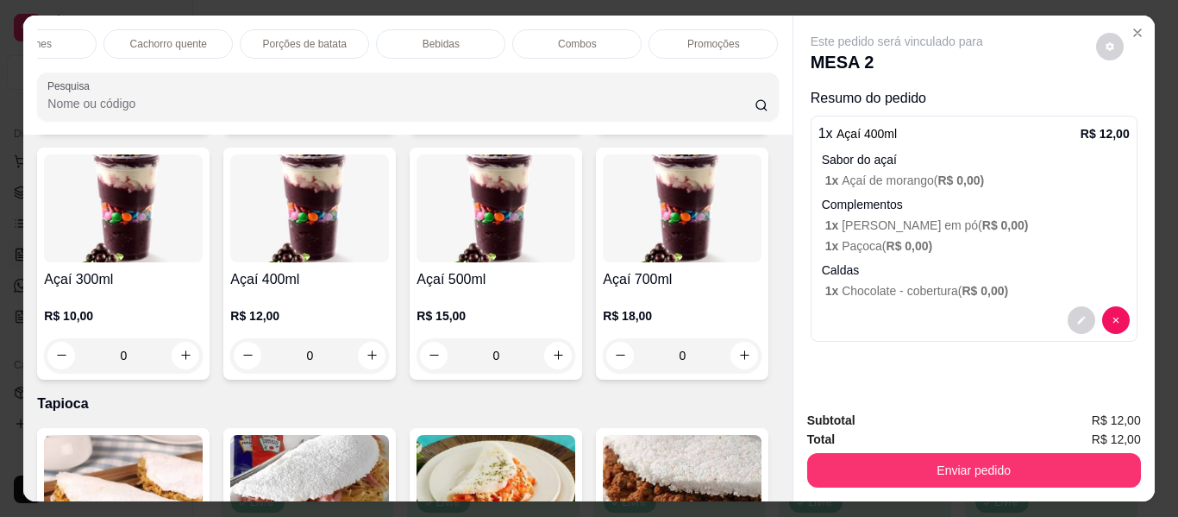
click at [443, 37] on p "Bebidas" at bounding box center [441, 44] width 37 height 14
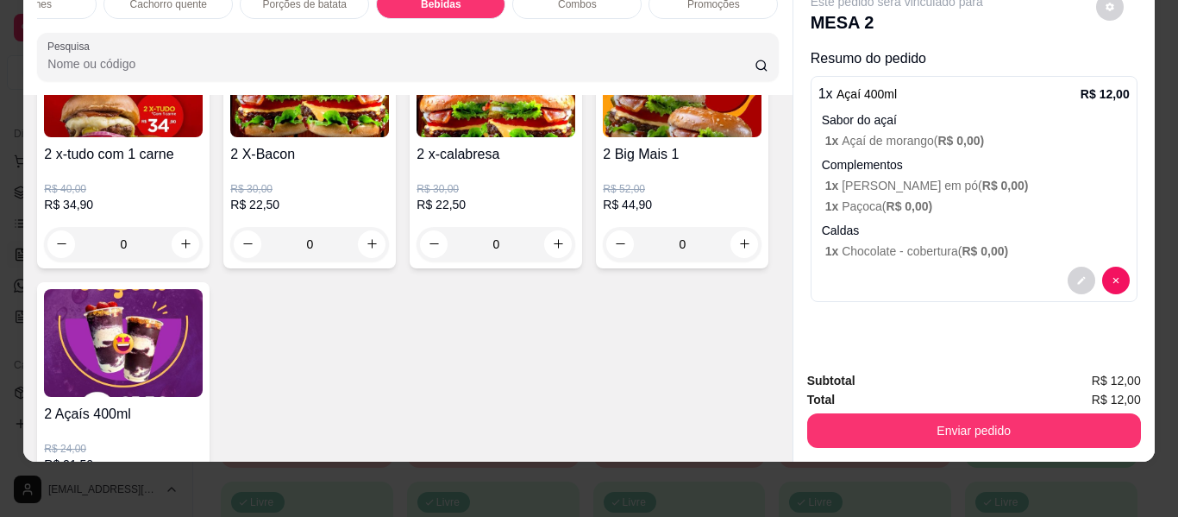
scroll to position [5166, 0]
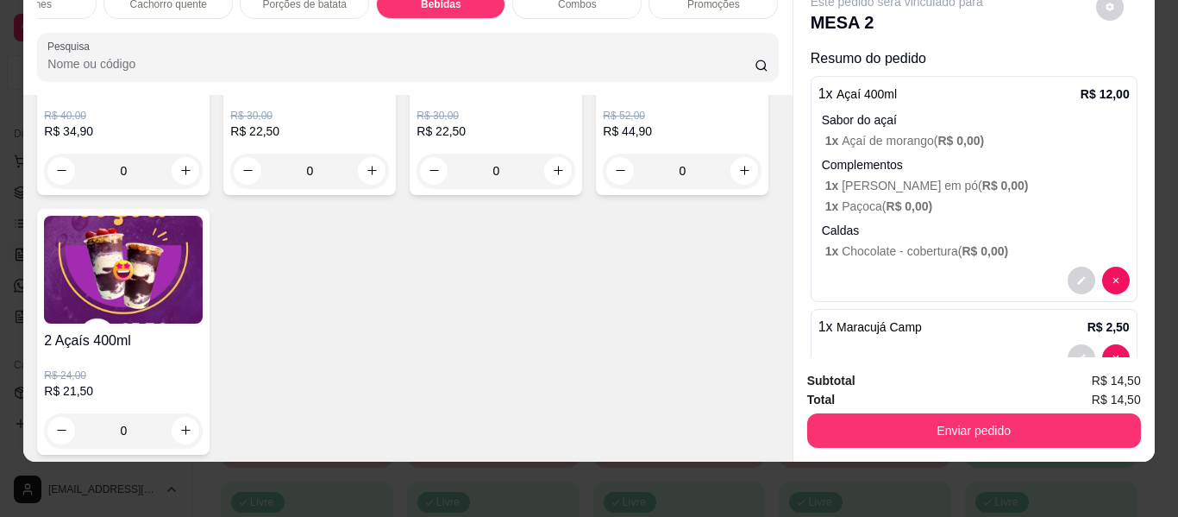
type input "1"
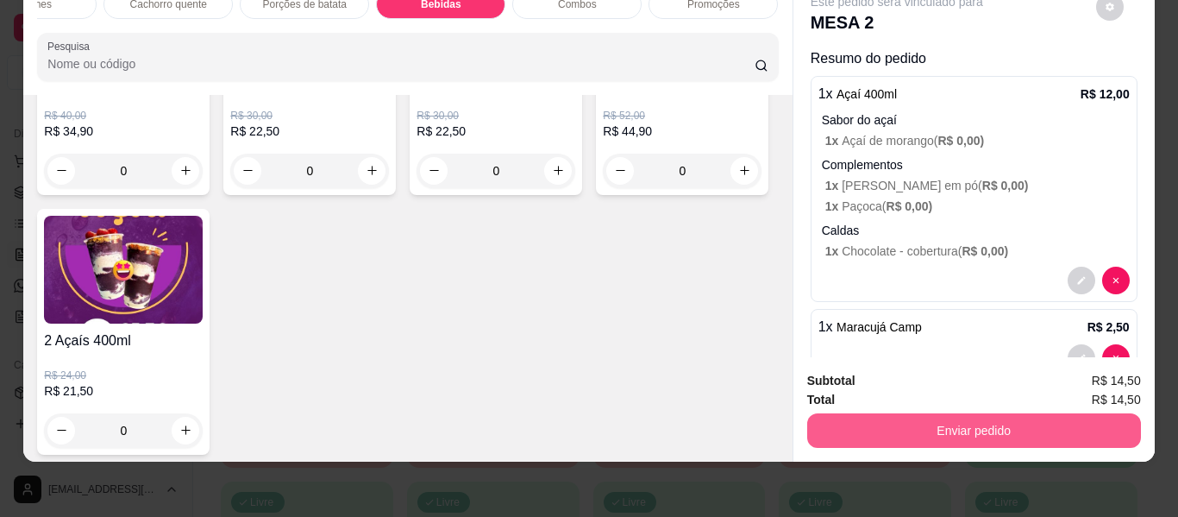
click at [1000, 419] on button "Enviar pedido" at bounding box center [974, 430] width 334 height 34
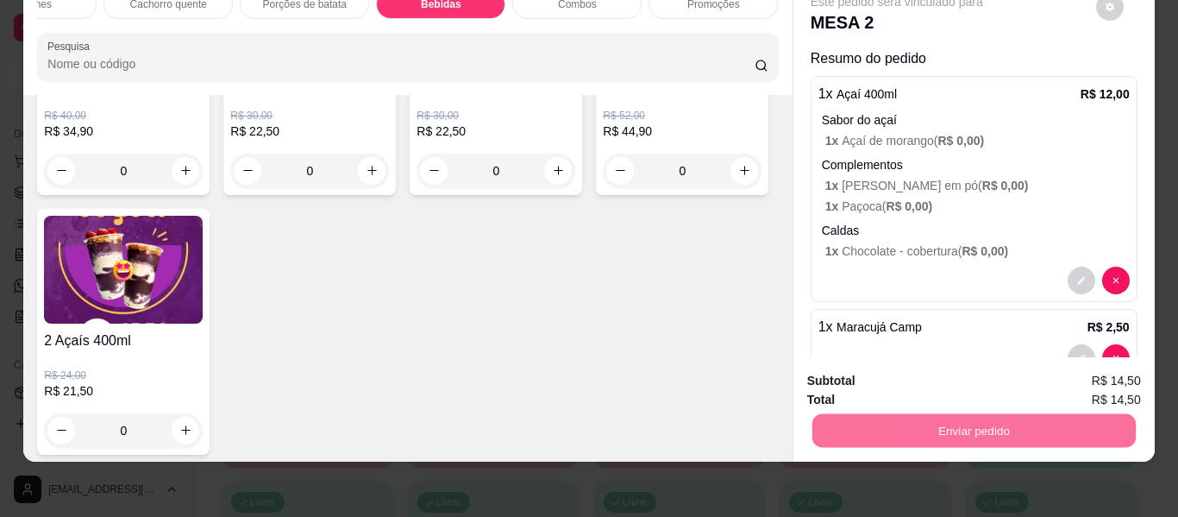
click at [1074, 375] on button "Enviar pedido" at bounding box center [1095, 374] width 97 height 33
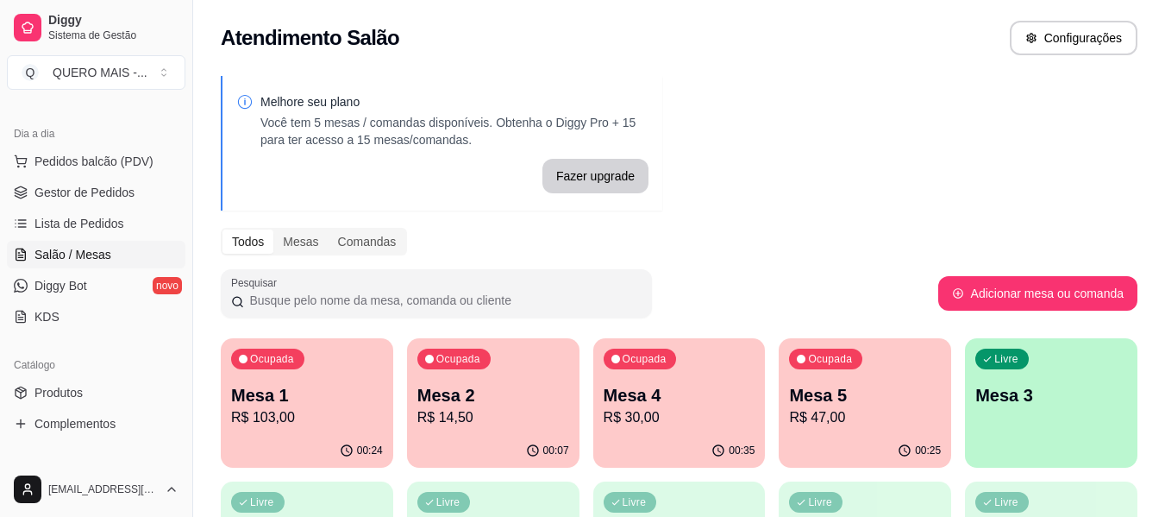
click at [294, 448] on div "00:24" at bounding box center [307, 451] width 172 height 34
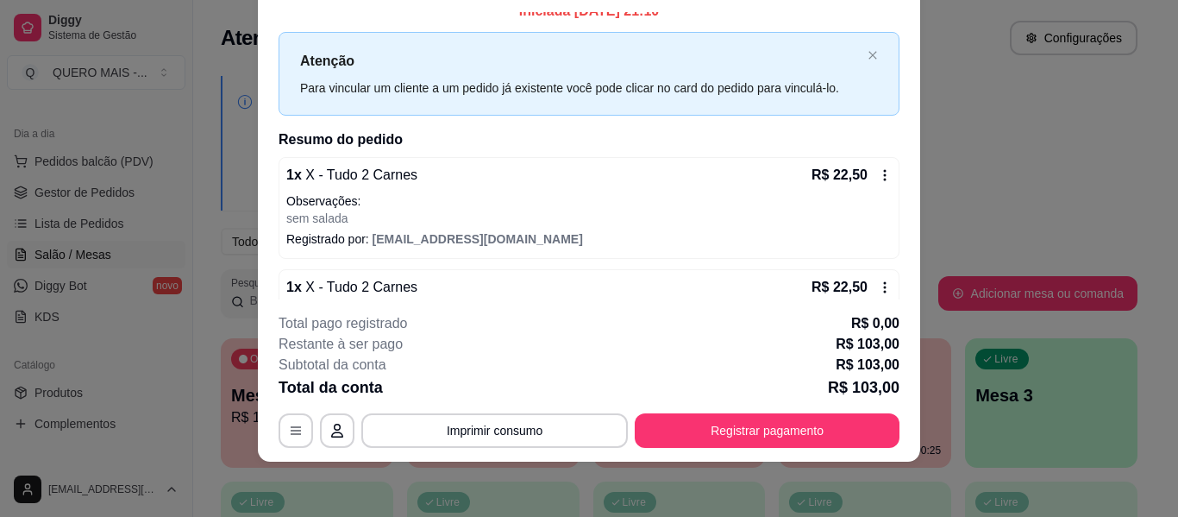
scroll to position [0, 0]
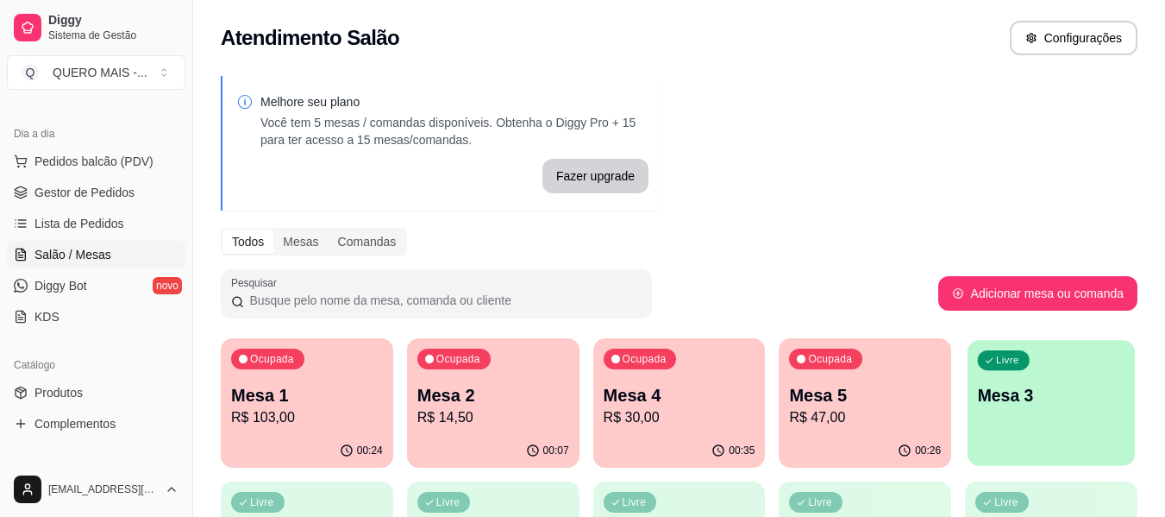
click at [1019, 412] on div "Livre Mesa 3" at bounding box center [1051, 392] width 167 height 105
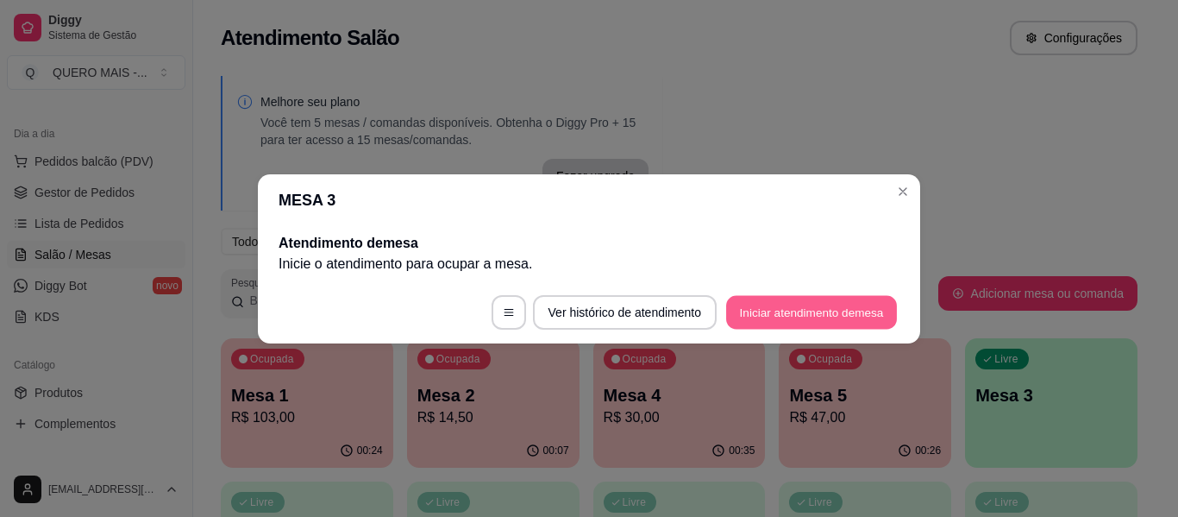
click at [783, 320] on button "Iniciar atendimento de mesa" at bounding box center [811, 312] width 171 height 34
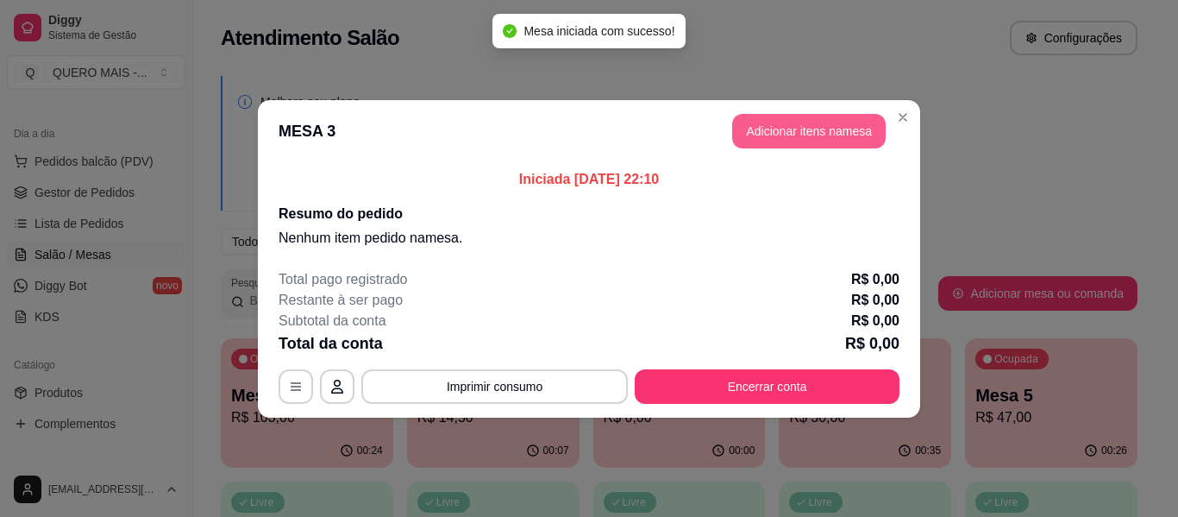
click at [825, 120] on button "Adicionar itens na mesa" at bounding box center [808, 131] width 153 height 34
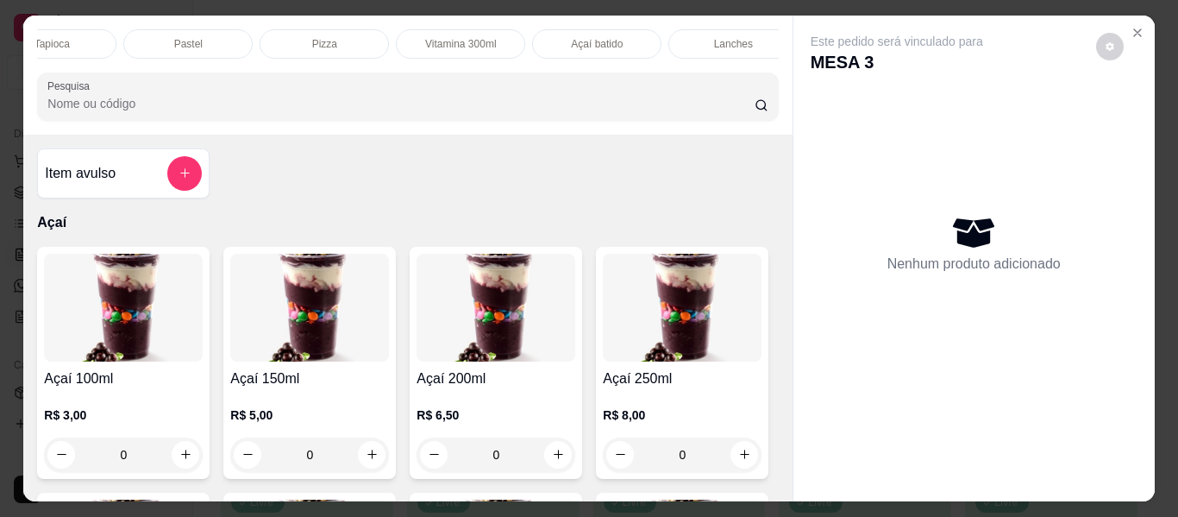
scroll to position [0, 444]
click at [493, 35] on div "Lanches" at bounding box center [474, 43] width 129 height 29
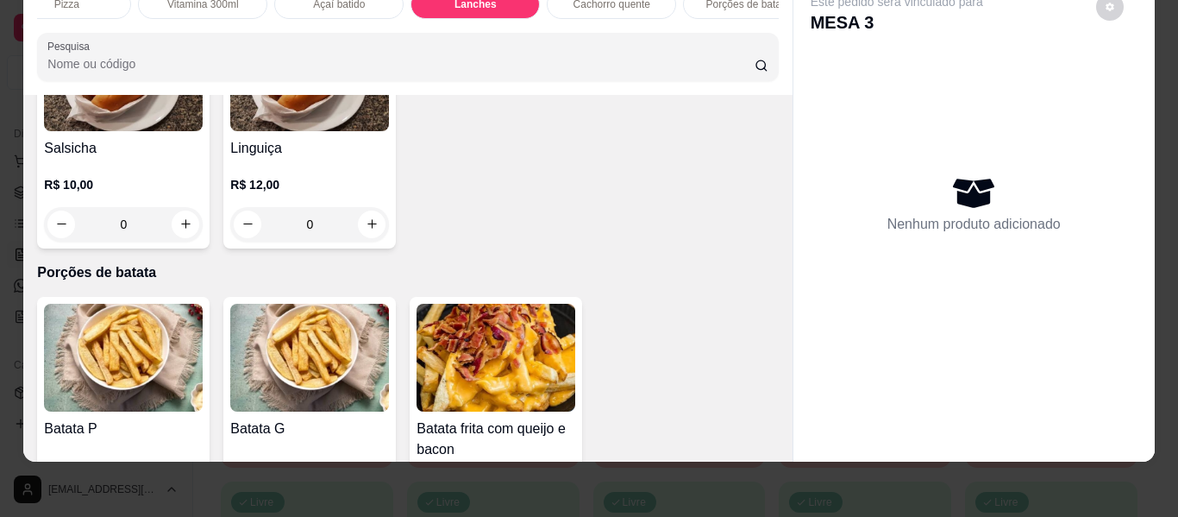
scroll to position [3481, 0]
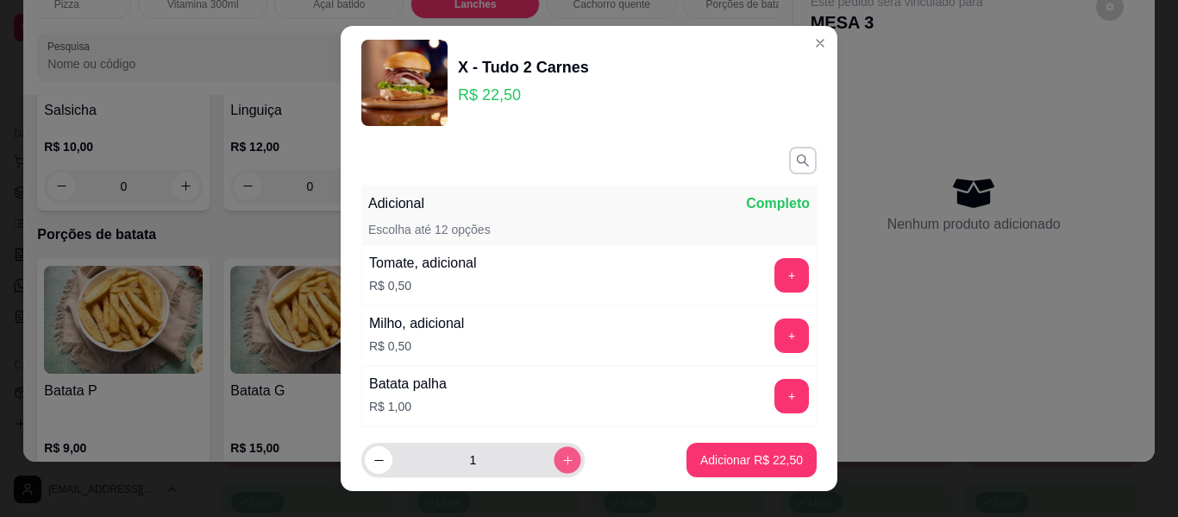
click at [561, 466] on icon "increase-product-quantity" at bounding box center [567, 460] width 13 height 13
type input "2"
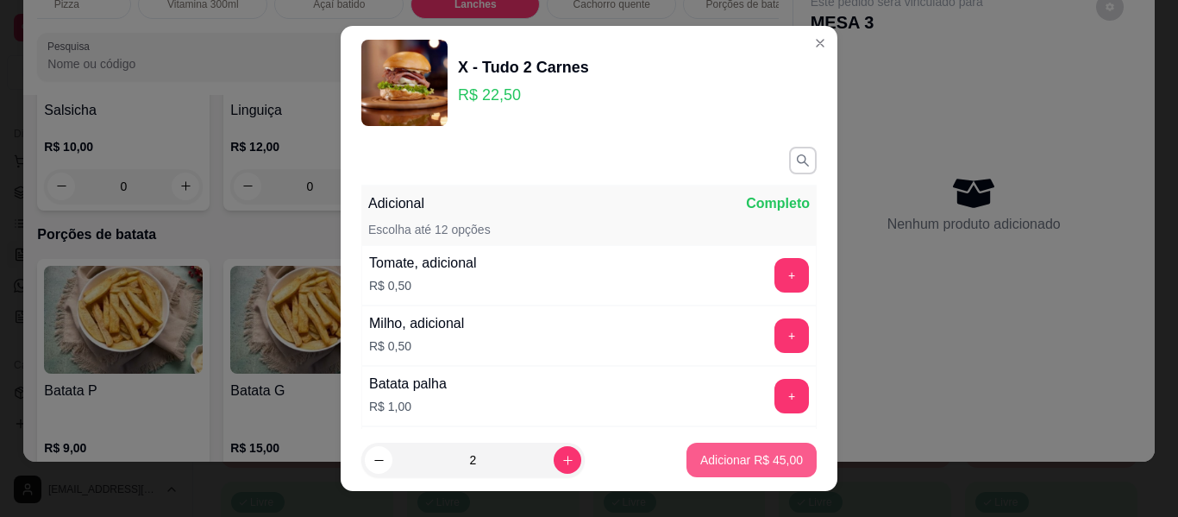
click at [686, 458] on button "Adicionar R$ 45,00" at bounding box center [751, 459] width 130 height 34
type input "2"
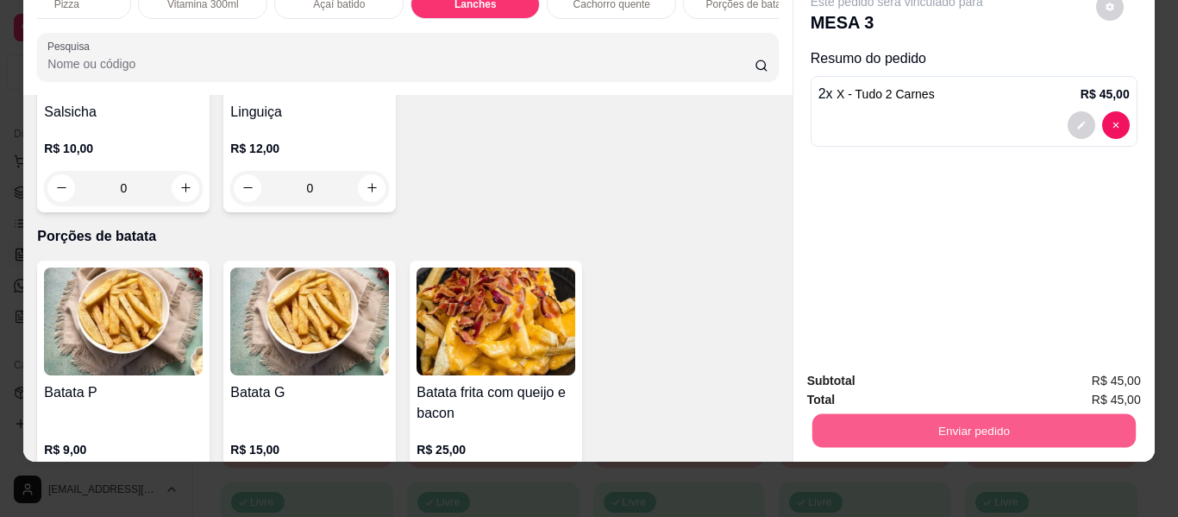
click at [897, 414] on button "Enviar pedido" at bounding box center [972, 431] width 323 height 34
click at [1087, 368] on button "Enviar pedido" at bounding box center [1095, 374] width 97 height 33
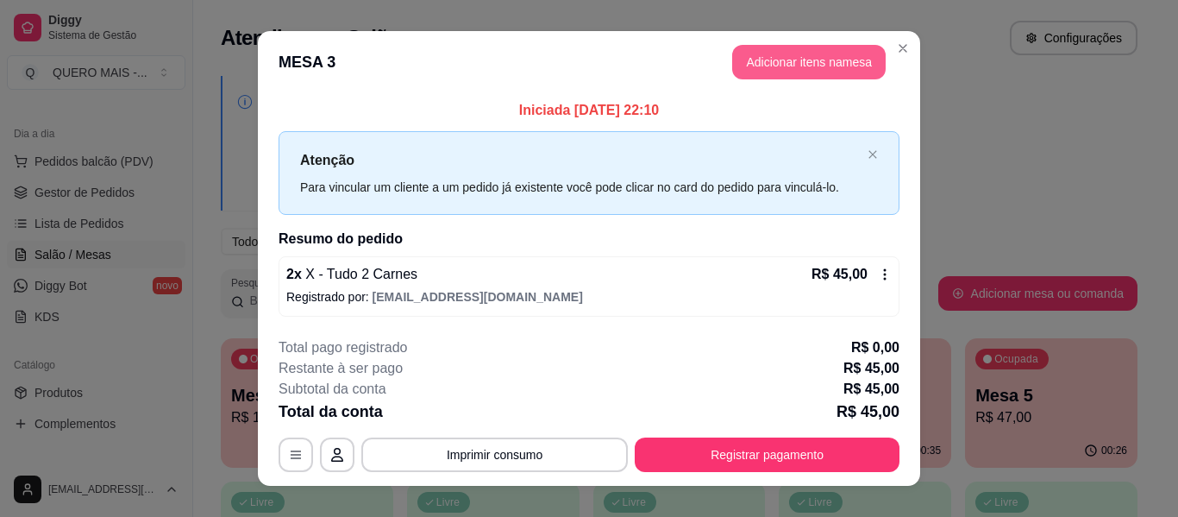
click at [805, 47] on button "Adicionar itens na mesa" at bounding box center [808, 62] width 153 height 34
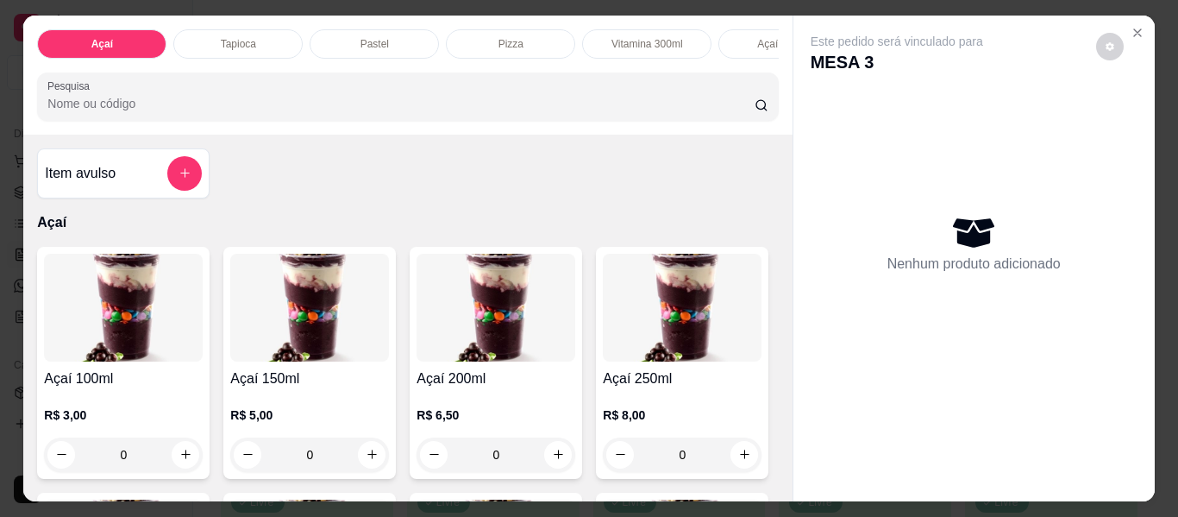
scroll to position [0, 617]
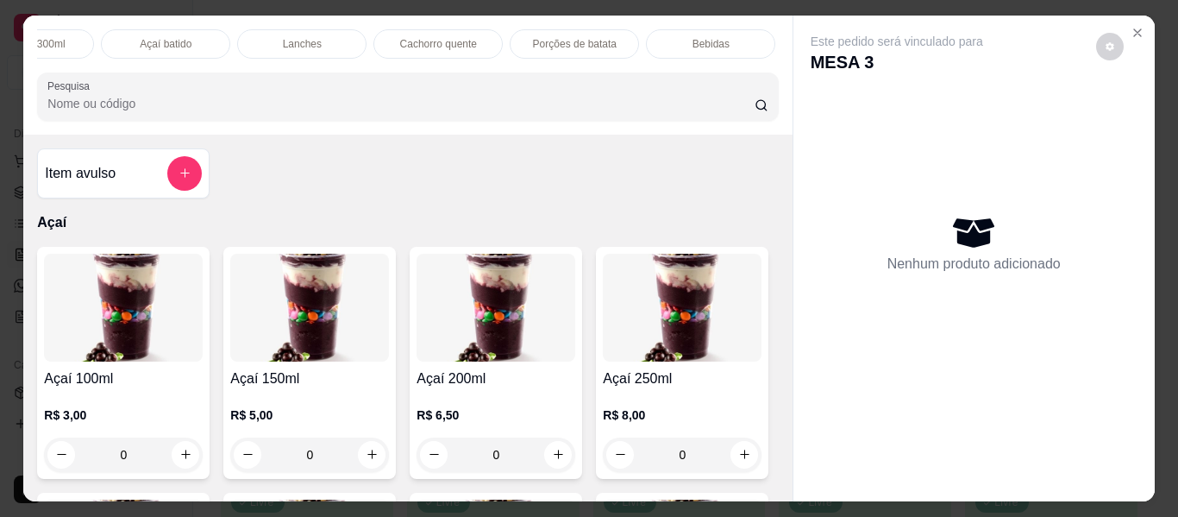
click at [684, 31] on div "Bebidas" at bounding box center [710, 43] width 129 height 29
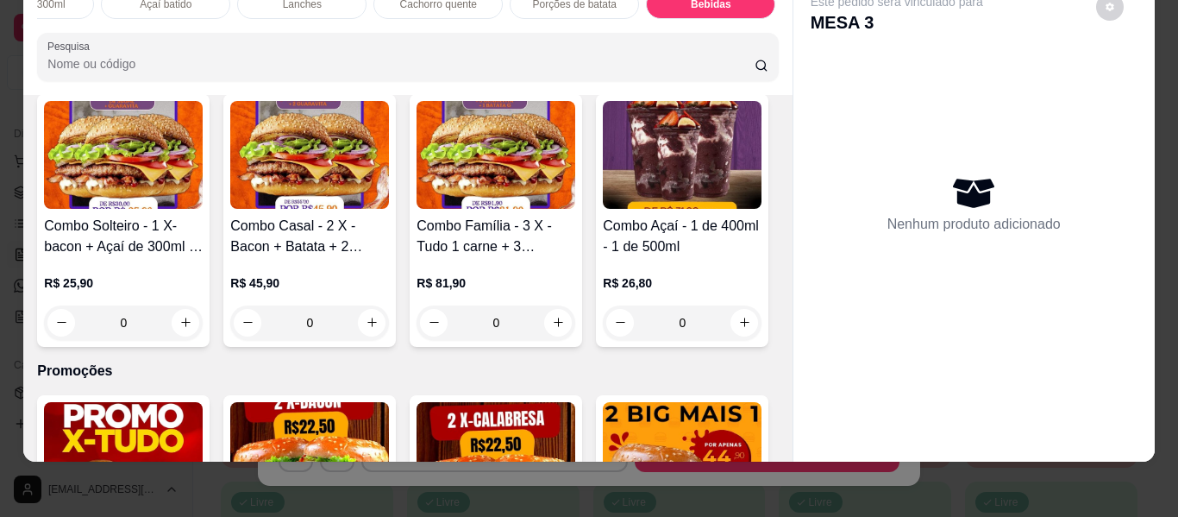
scroll to position [4821, 0]
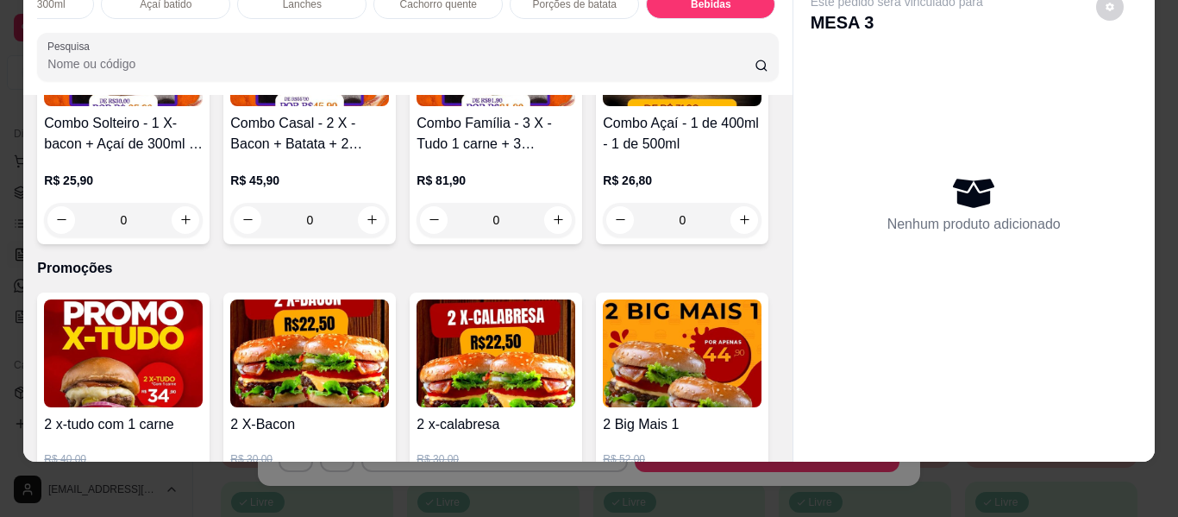
type input "1"
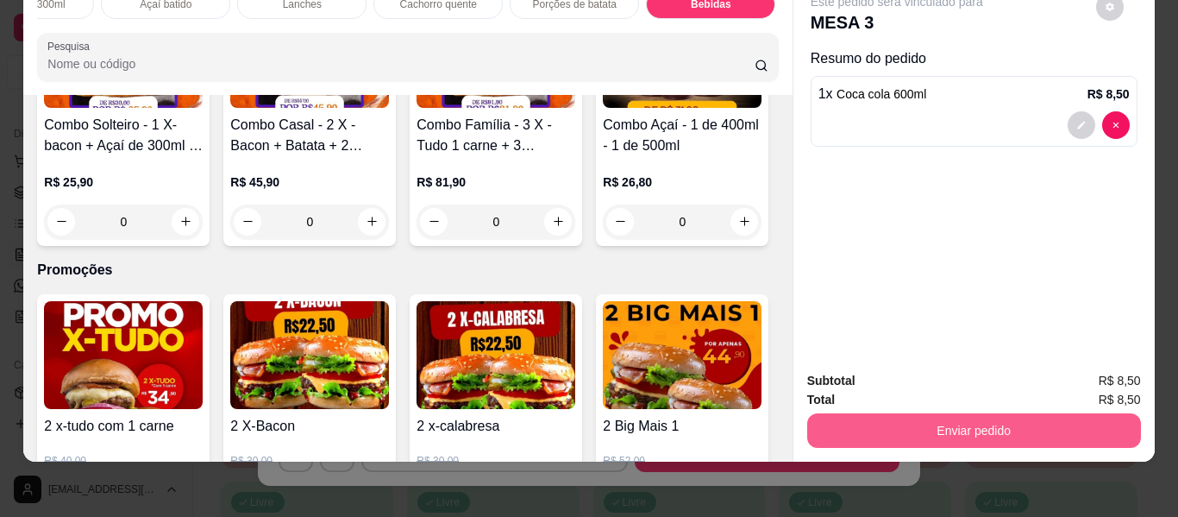
click at [888, 429] on button "Enviar pedido" at bounding box center [974, 430] width 334 height 34
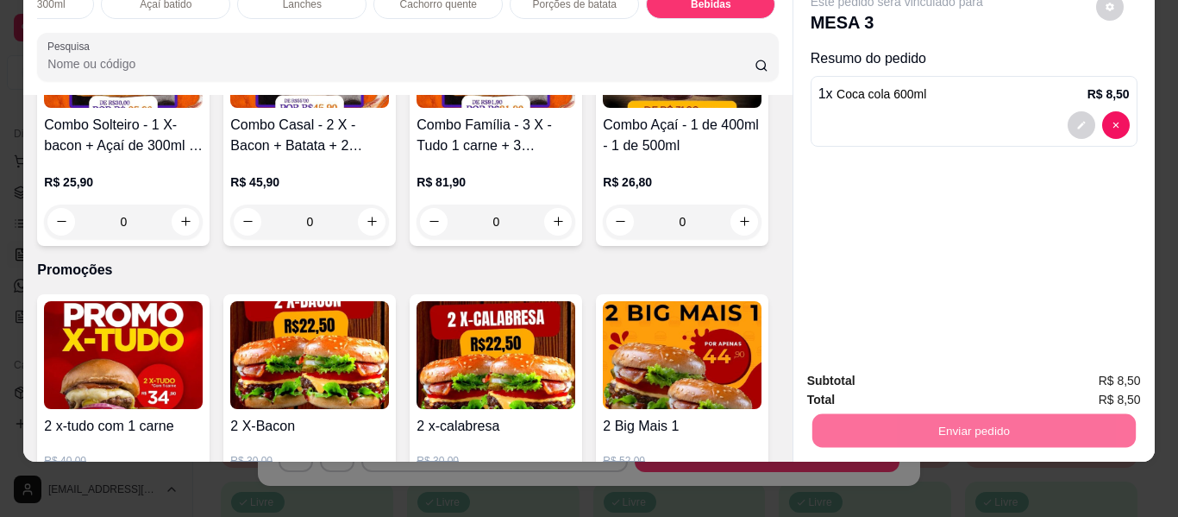
click at [1079, 379] on button "Enviar pedido" at bounding box center [1095, 374] width 97 height 33
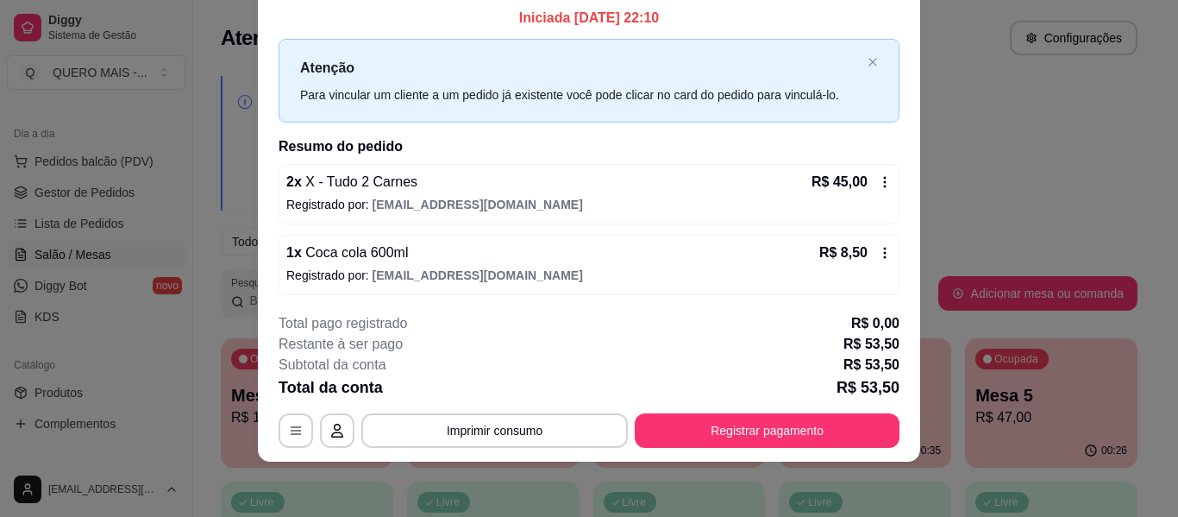
scroll to position [14, 0]
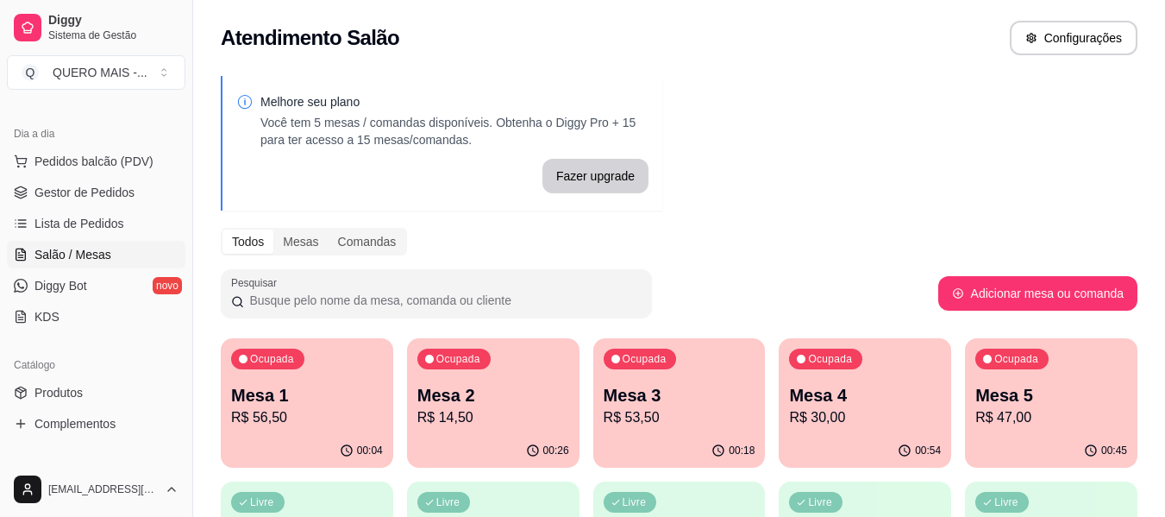
click at [481, 412] on p "R$ 14,50" at bounding box center [493, 417] width 152 height 21
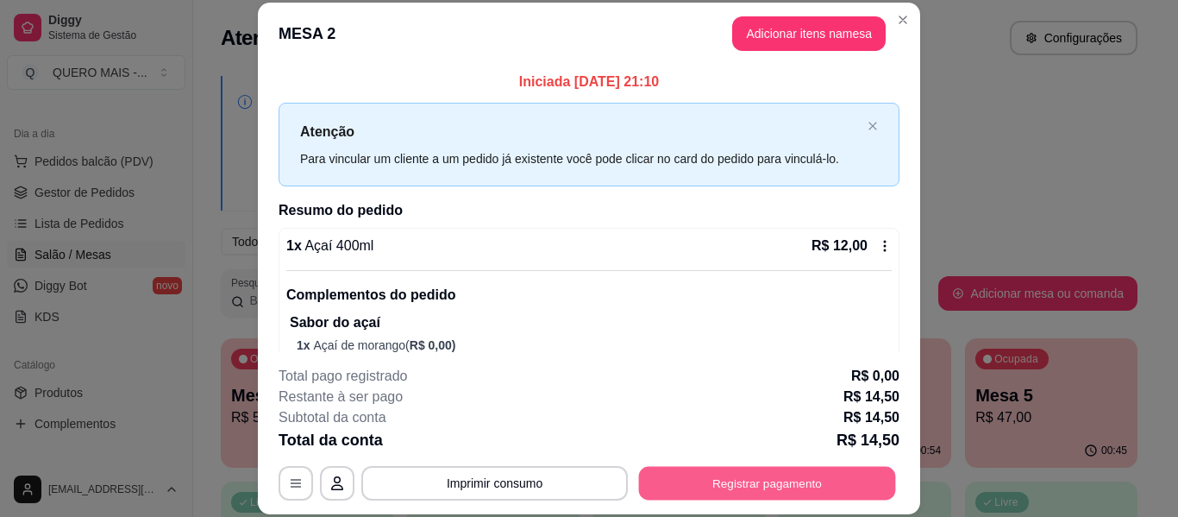
click at [744, 476] on button "Registrar pagamento" at bounding box center [767, 484] width 257 height 34
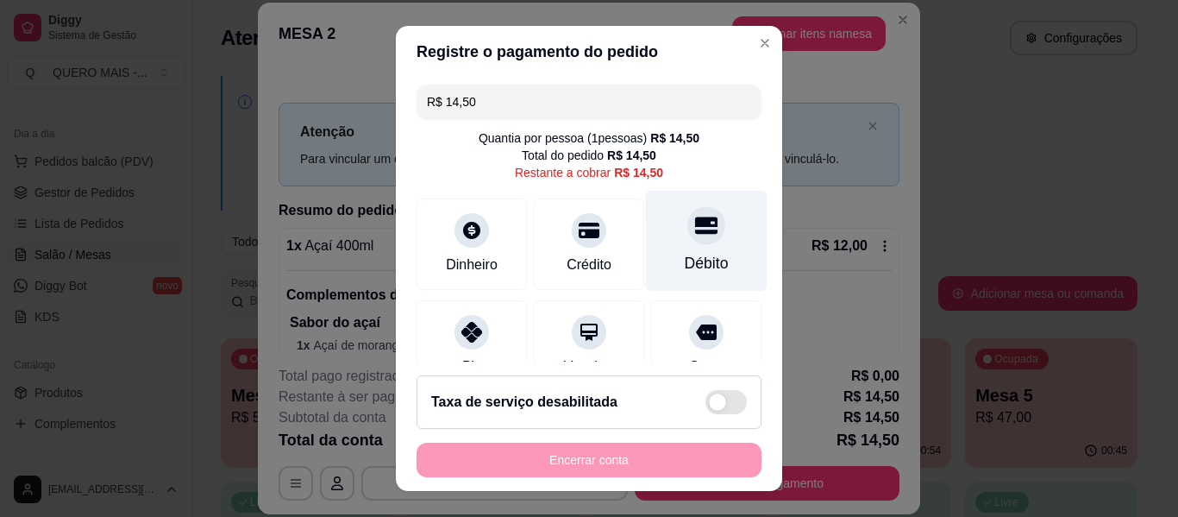
click at [687, 247] on div "Débito" at bounding box center [707, 241] width 122 height 101
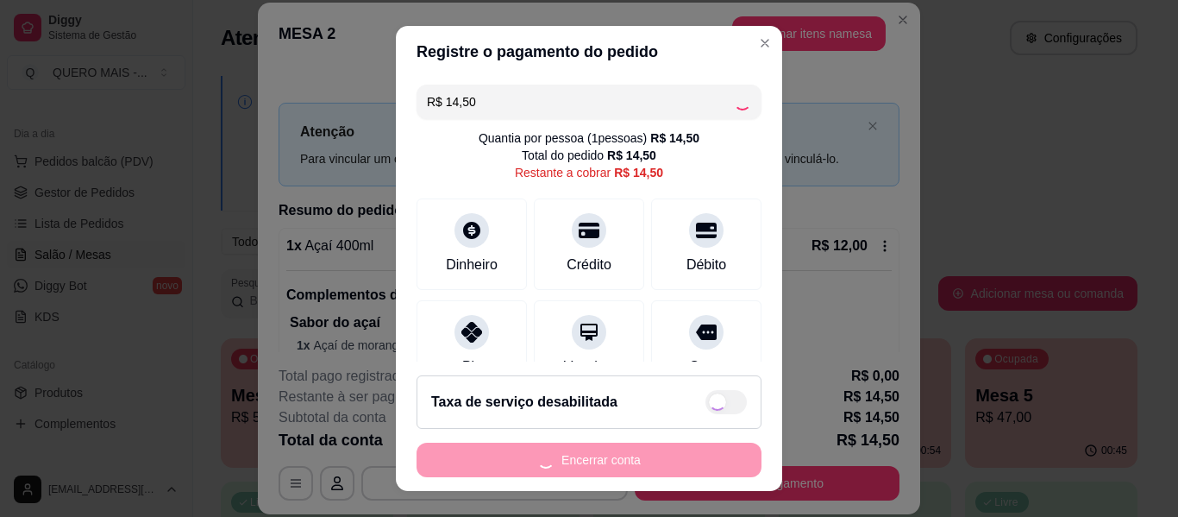
click at [569, 455] on div "Encerrar conta" at bounding box center [589, 459] width 345 height 34
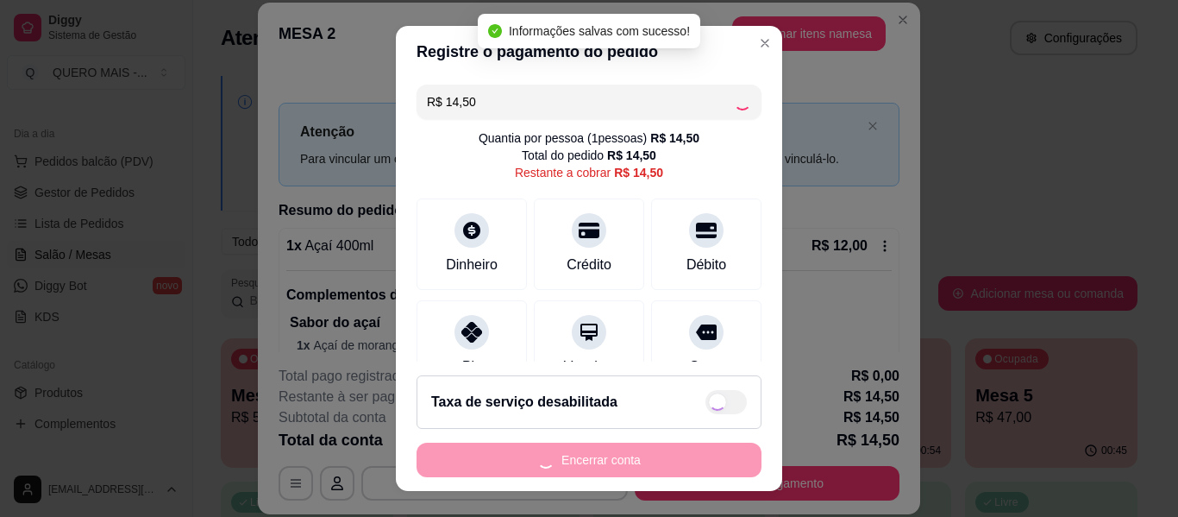
type input "R$ 0,00"
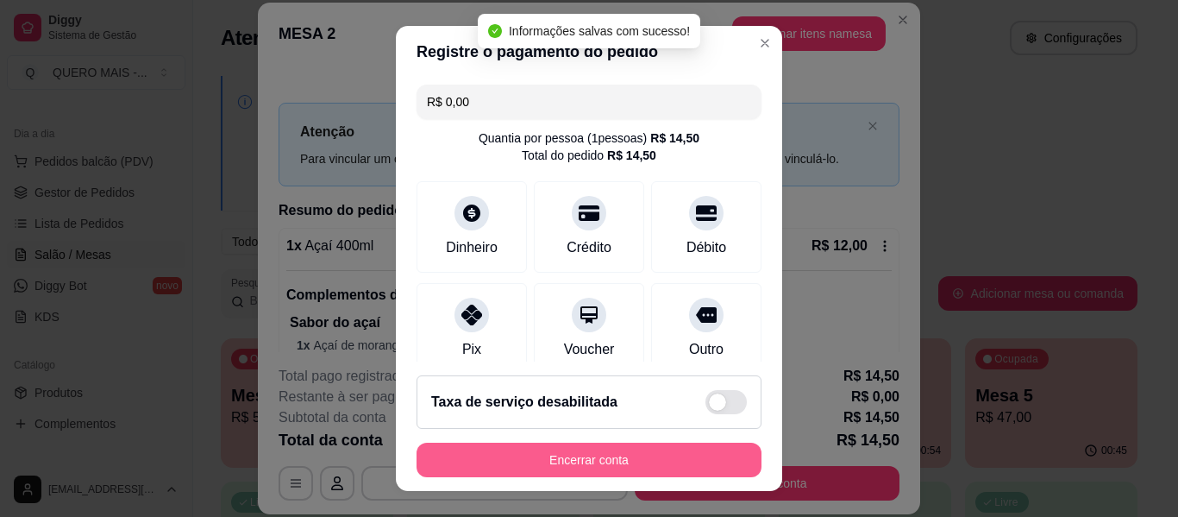
click at [569, 457] on button "Encerrar conta" at bounding box center [589, 459] width 345 height 34
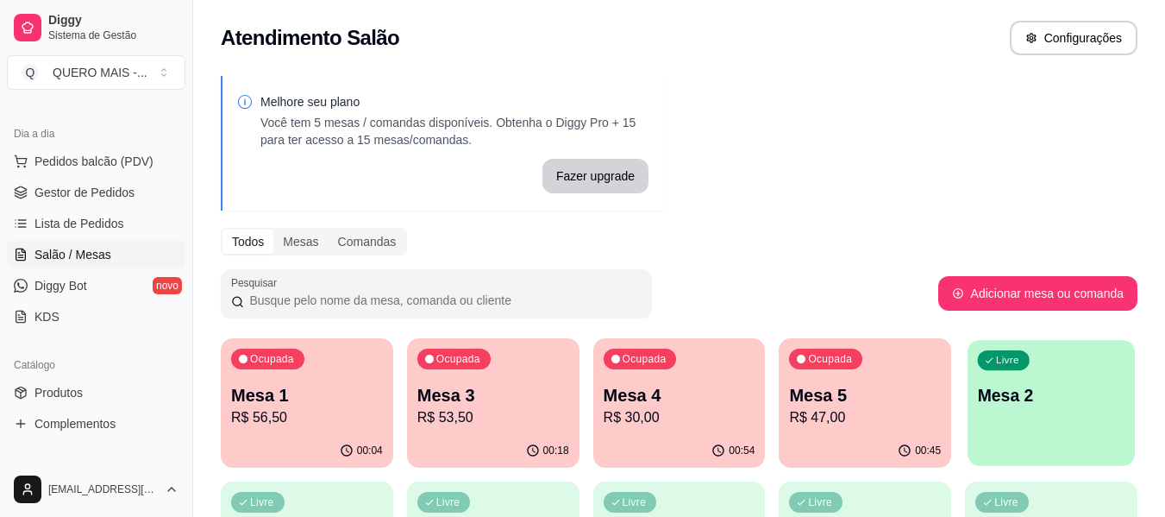
click at [995, 404] on p "Mesa 2" at bounding box center [1051, 395] width 147 height 23
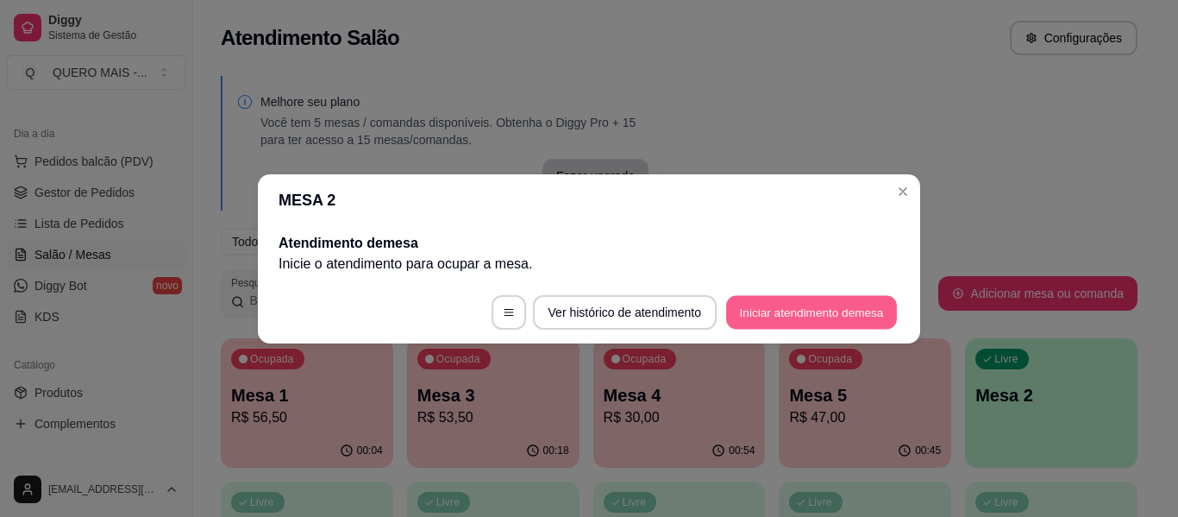
click at [807, 318] on button "Iniciar atendimento de mesa" at bounding box center [811, 312] width 171 height 34
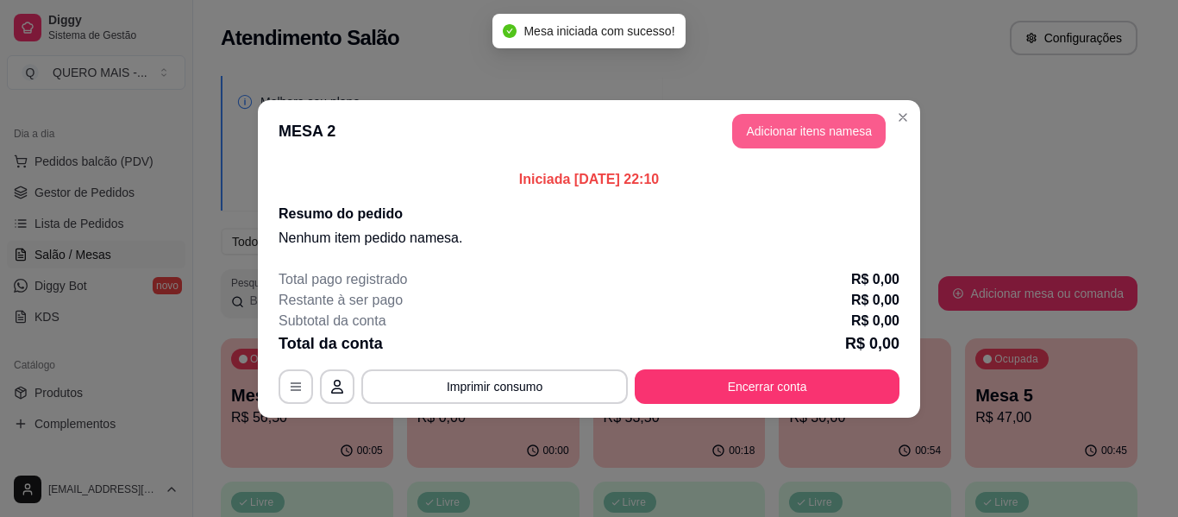
click at [767, 132] on button "Adicionar itens na mesa" at bounding box center [808, 131] width 153 height 34
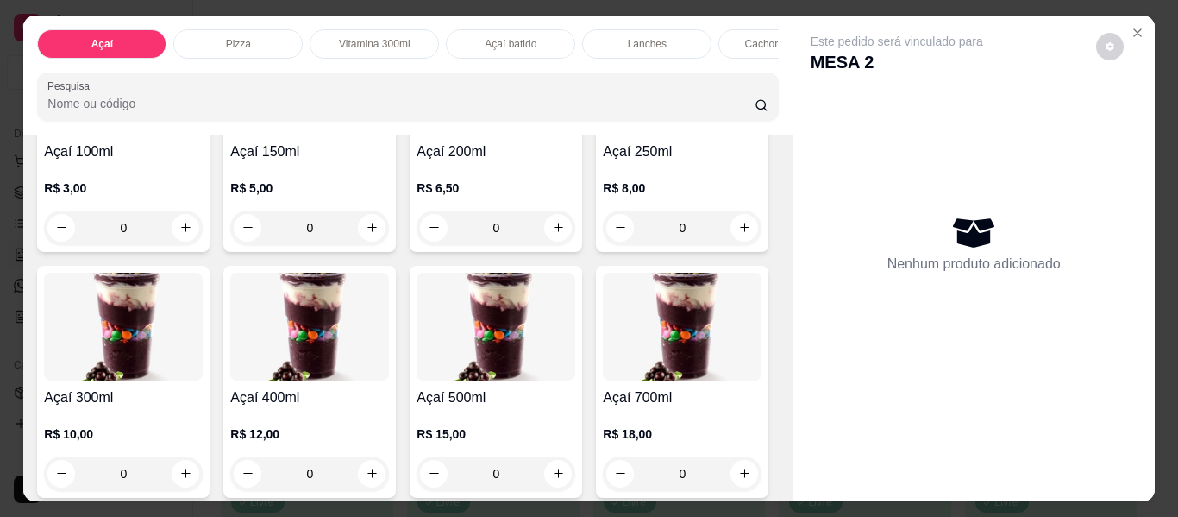
scroll to position [345, 0]
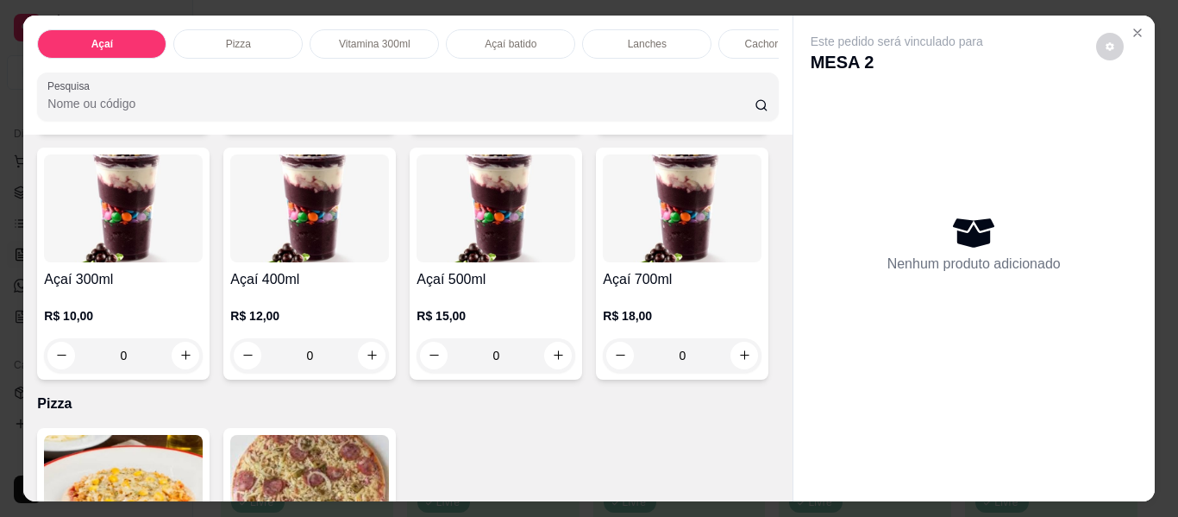
click at [203, 359] on div "0" at bounding box center [123, 355] width 159 height 34
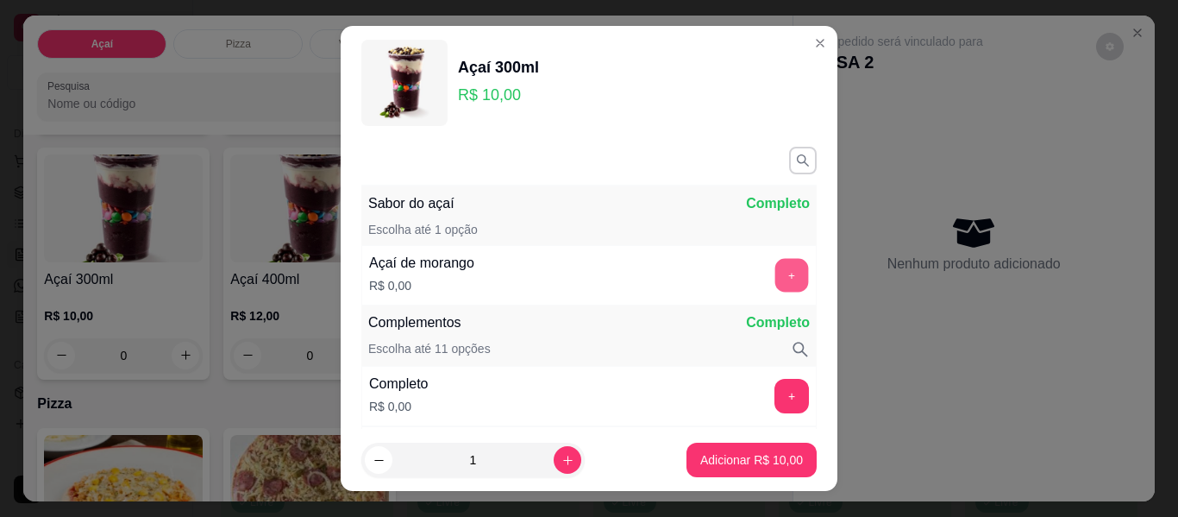
click at [775, 273] on button "+" at bounding box center [792, 276] width 34 height 34
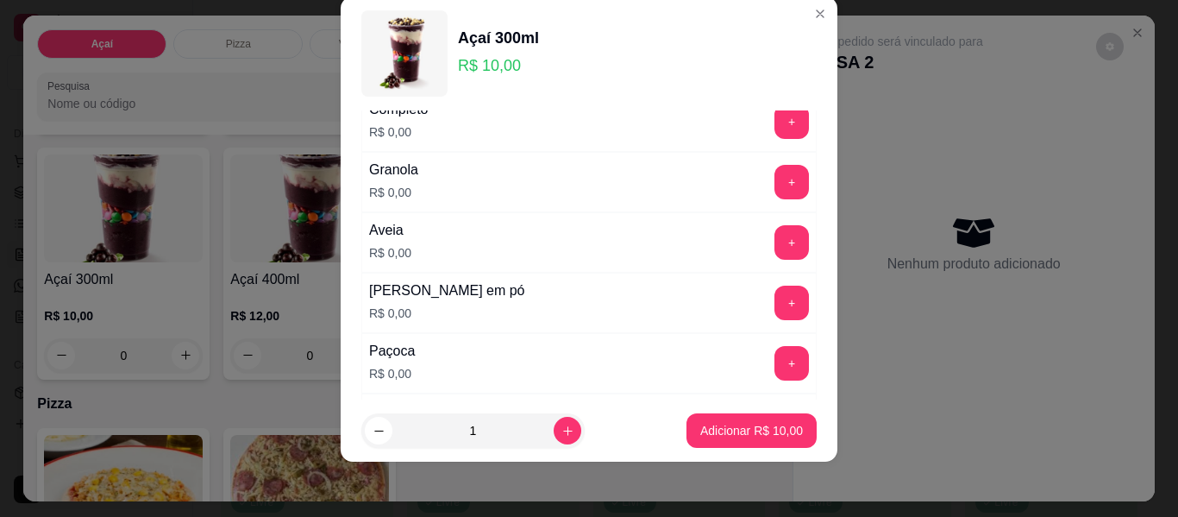
scroll to position [338, 0]
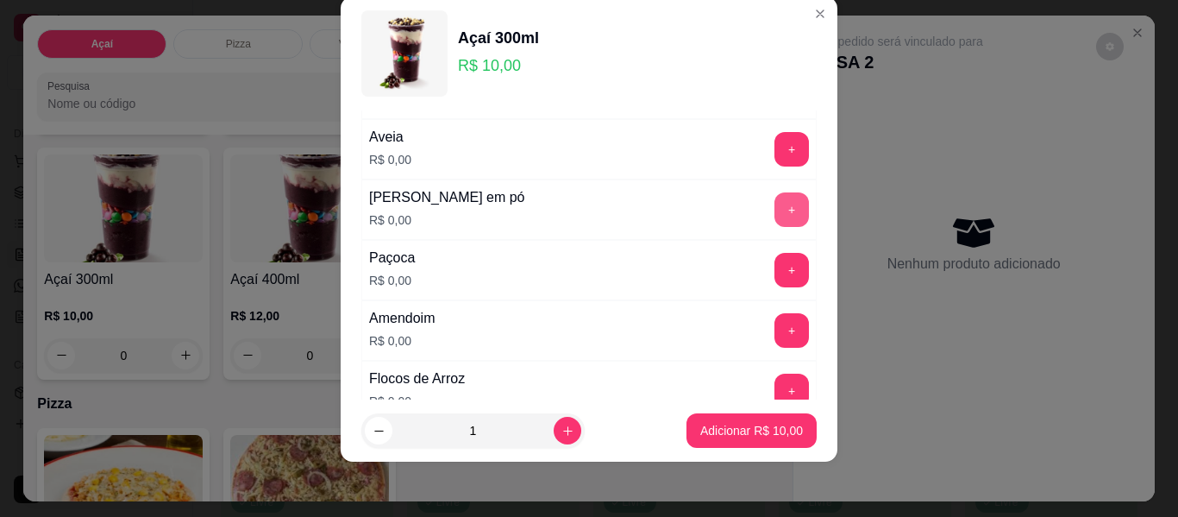
click at [774, 212] on button "+" at bounding box center [791, 209] width 34 height 34
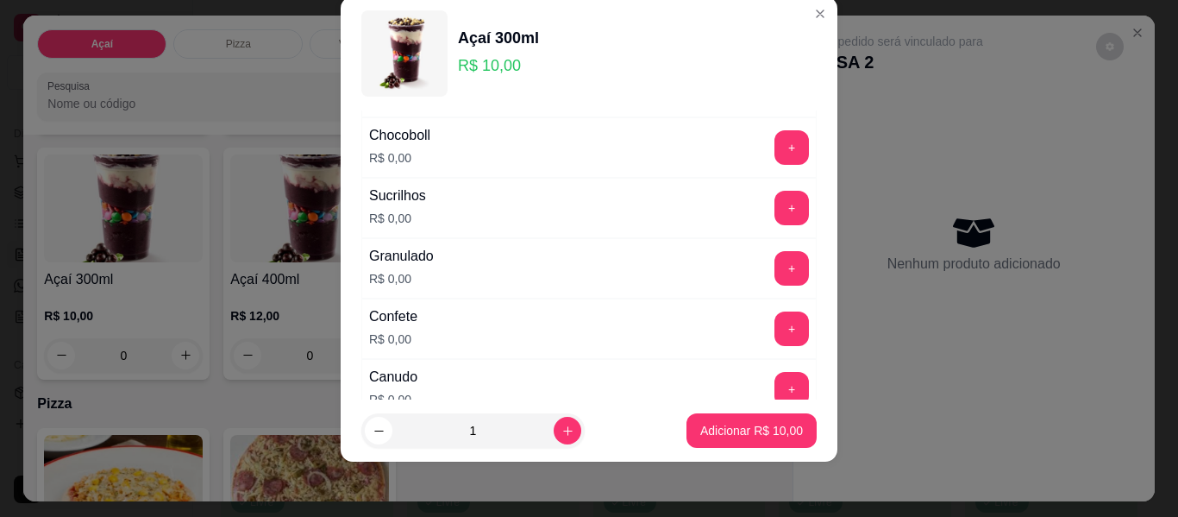
scroll to position [683, 0]
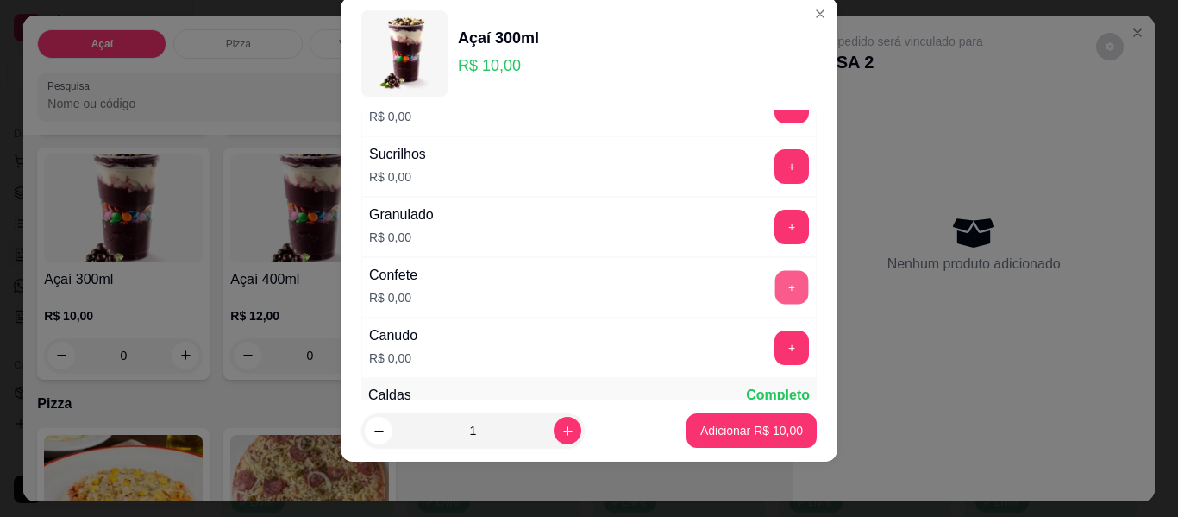
click at [775, 288] on button "+" at bounding box center [792, 288] width 34 height 34
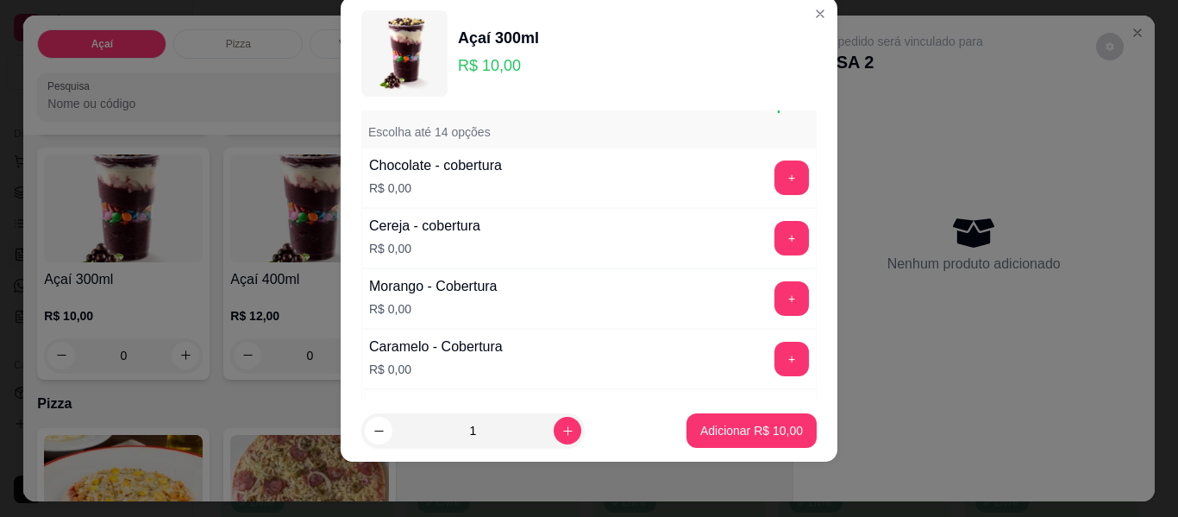
scroll to position [942, 0]
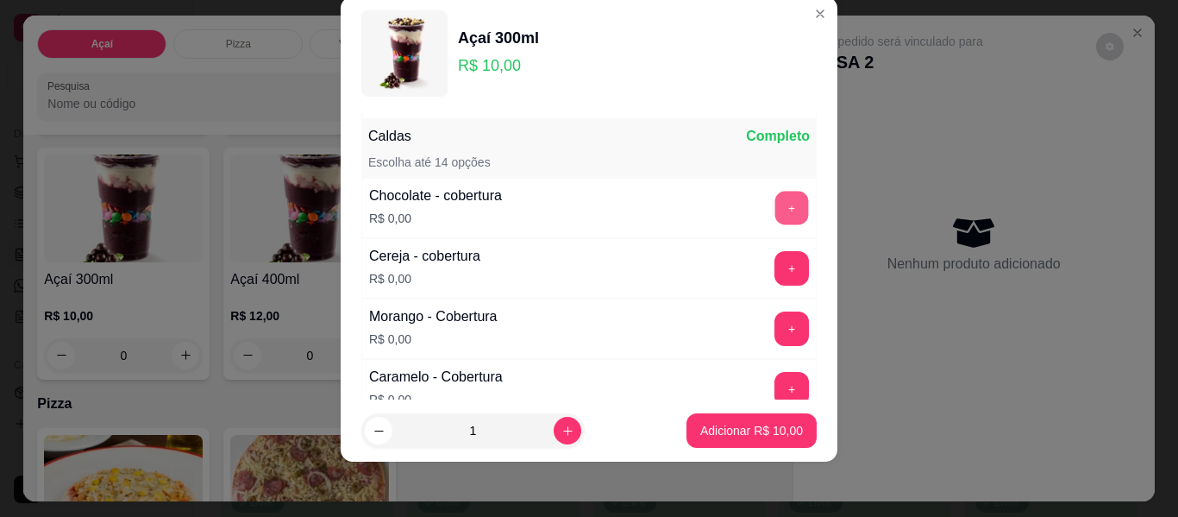
click at [775, 200] on button "+" at bounding box center [792, 208] width 34 height 34
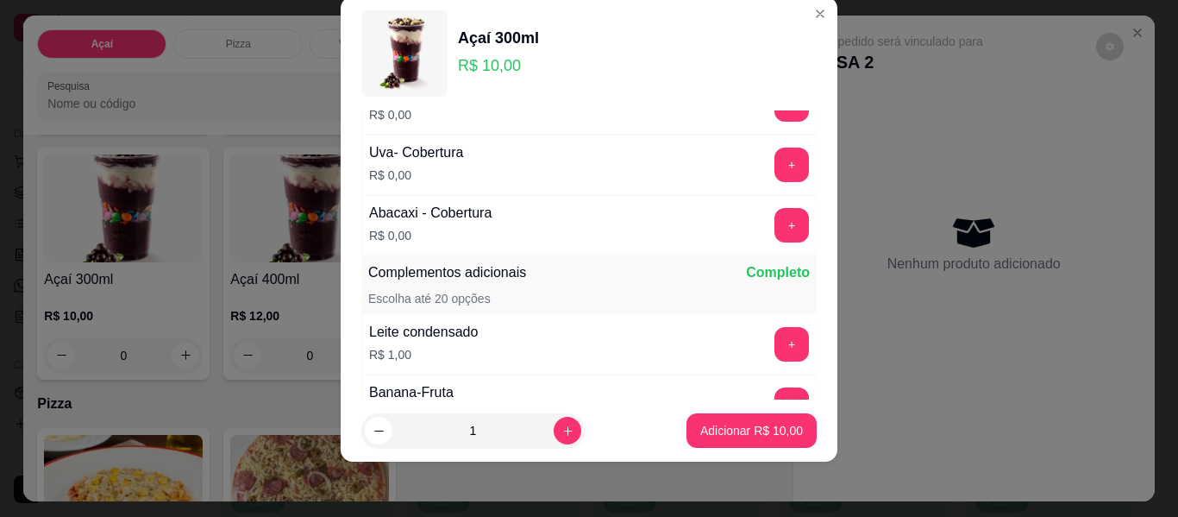
scroll to position [1494, 0]
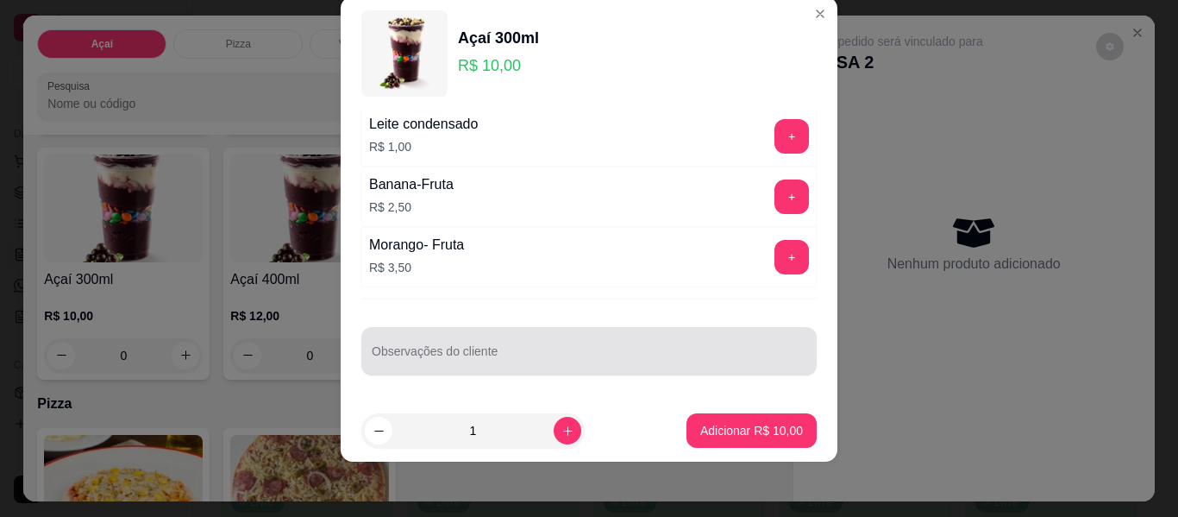
click at [660, 358] on input "Observações do cliente" at bounding box center [589, 357] width 435 height 17
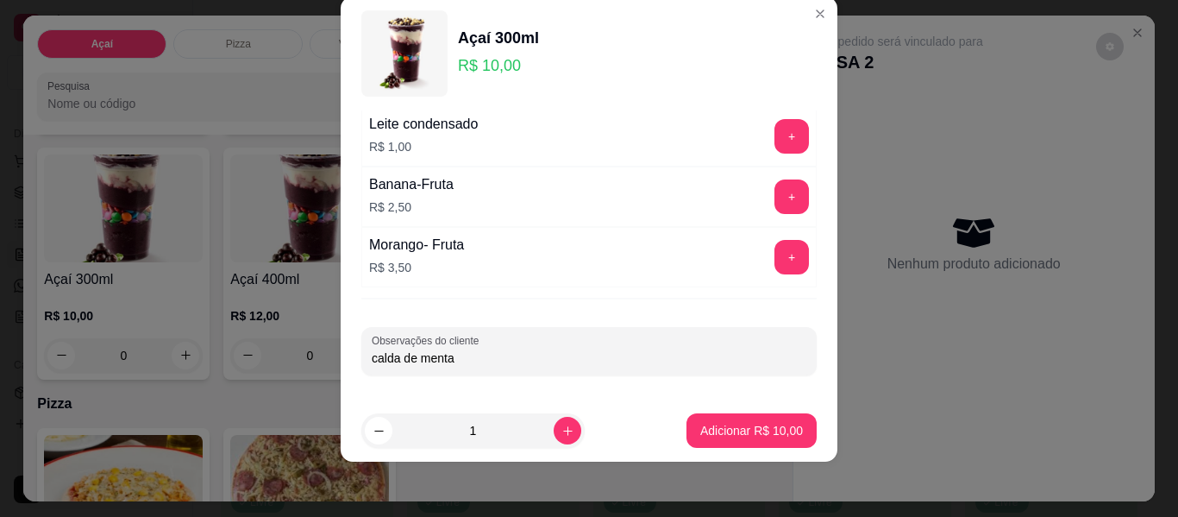
type input "calda de menta"
click at [711, 414] on button "Adicionar R$ 10,00" at bounding box center [751, 431] width 127 height 34
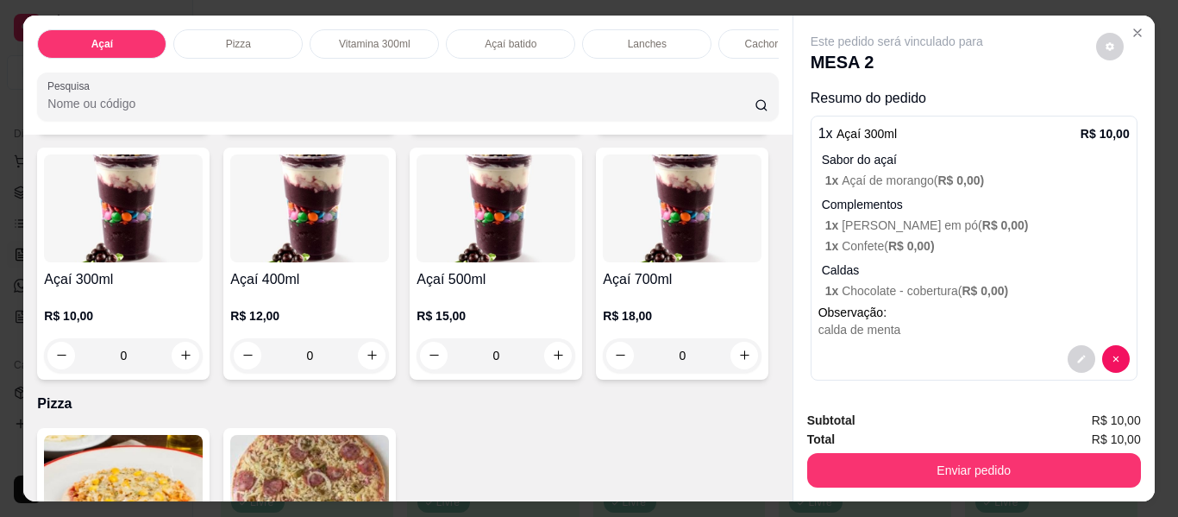
scroll to position [0, 0]
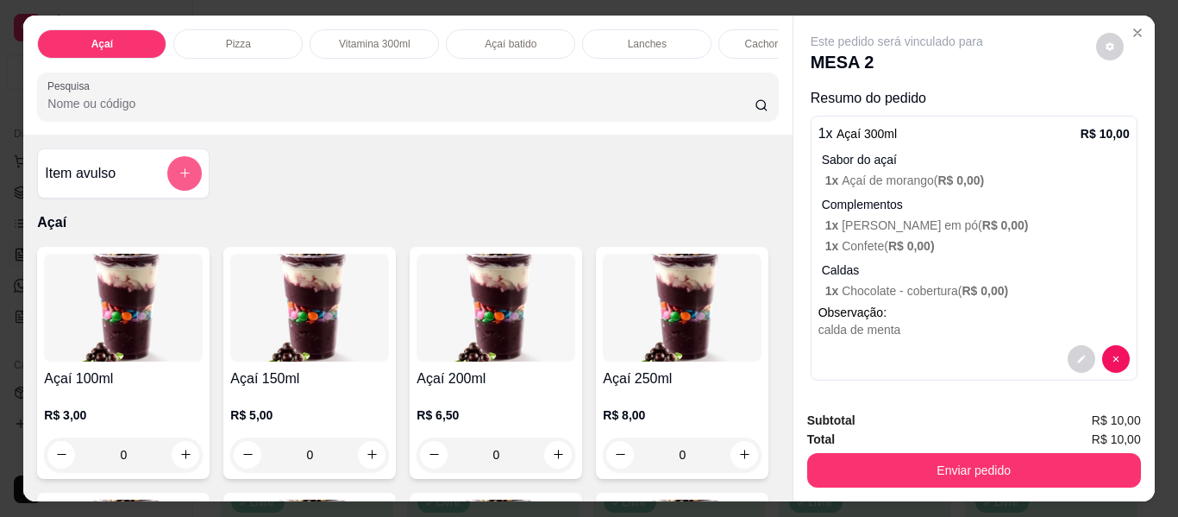
click at [172, 187] on button "add-separate-item" at bounding box center [184, 173] width 34 height 34
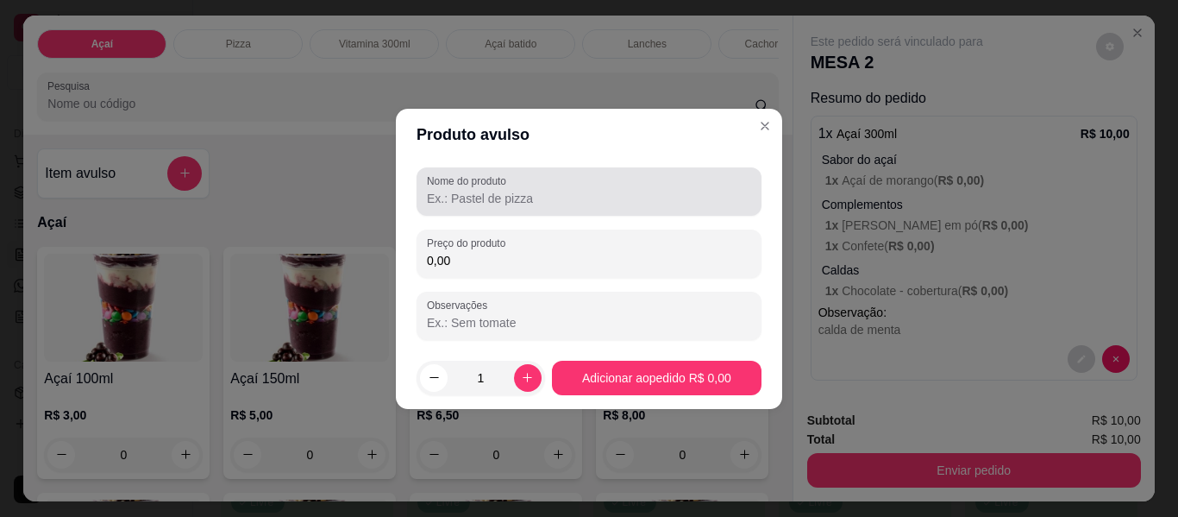
click at [453, 185] on label "Nome do produto" at bounding box center [469, 180] width 85 height 15
click at [453, 190] on input "Nome do produto" at bounding box center [589, 198] width 324 height 17
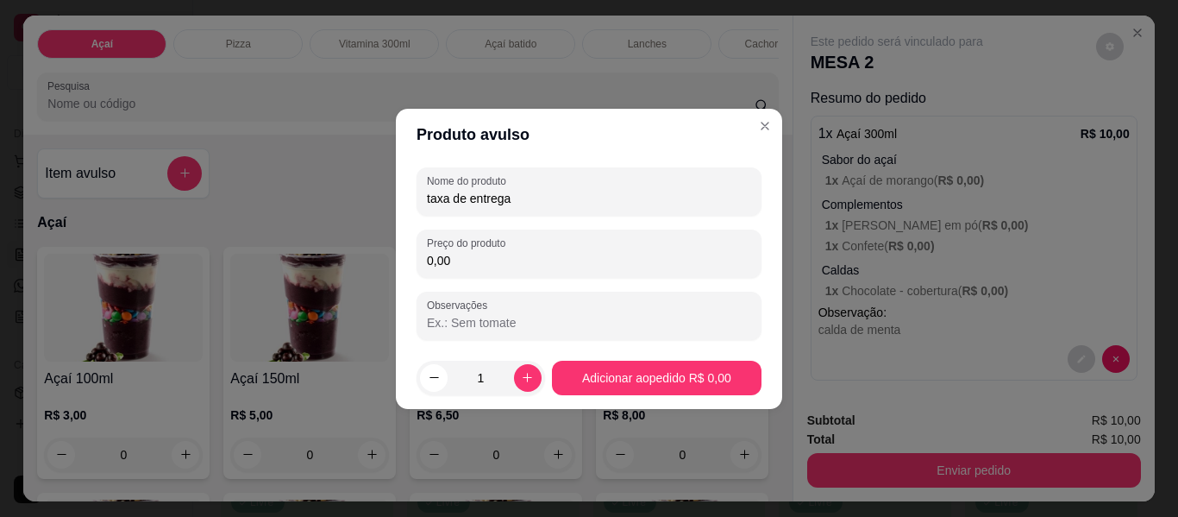
type input "taxa de entrega"
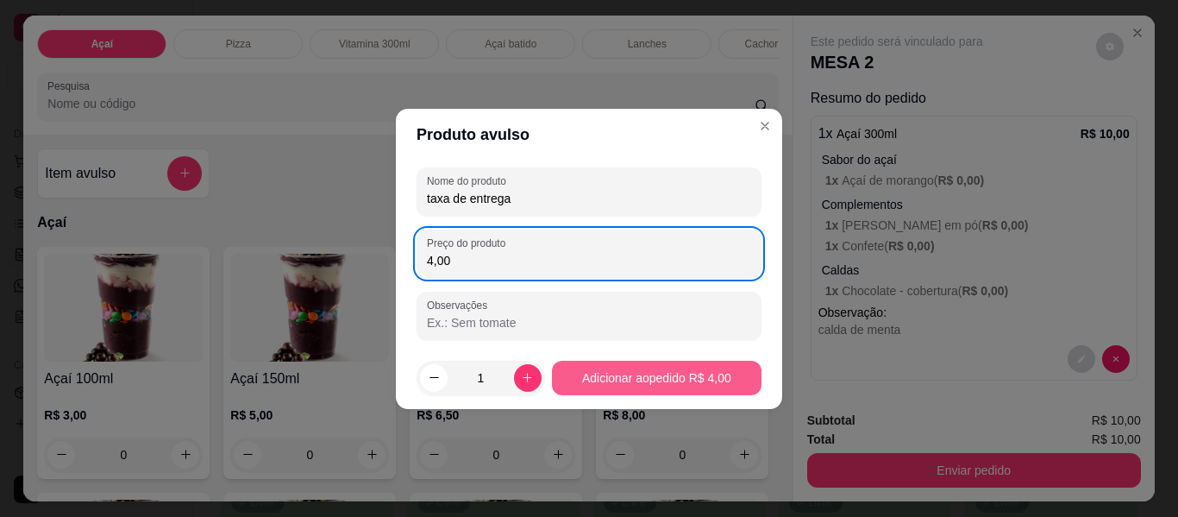
type input "4,00"
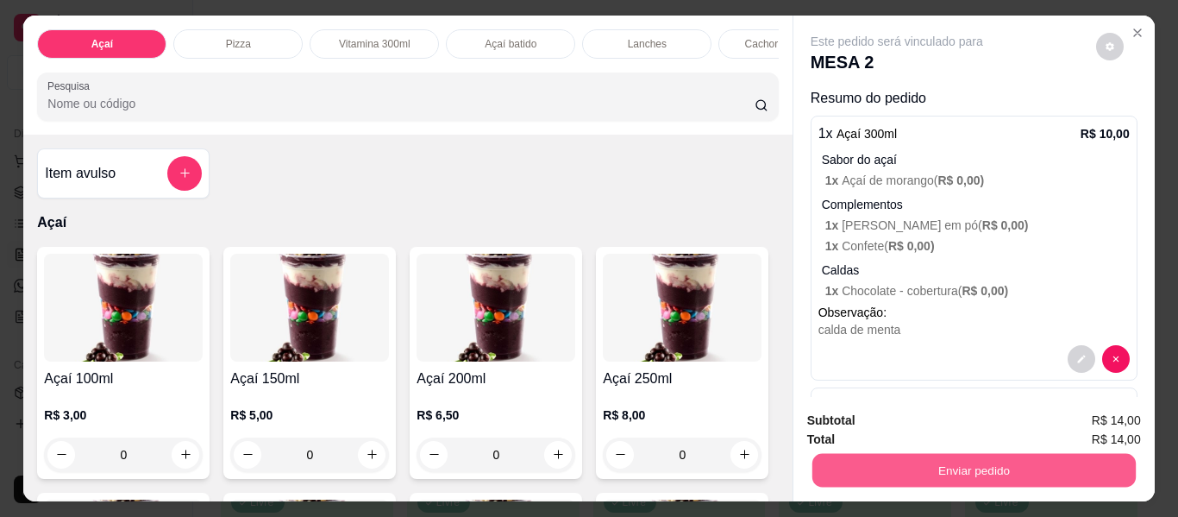
click at [924, 474] on button "Enviar pedido" at bounding box center [972, 471] width 323 height 34
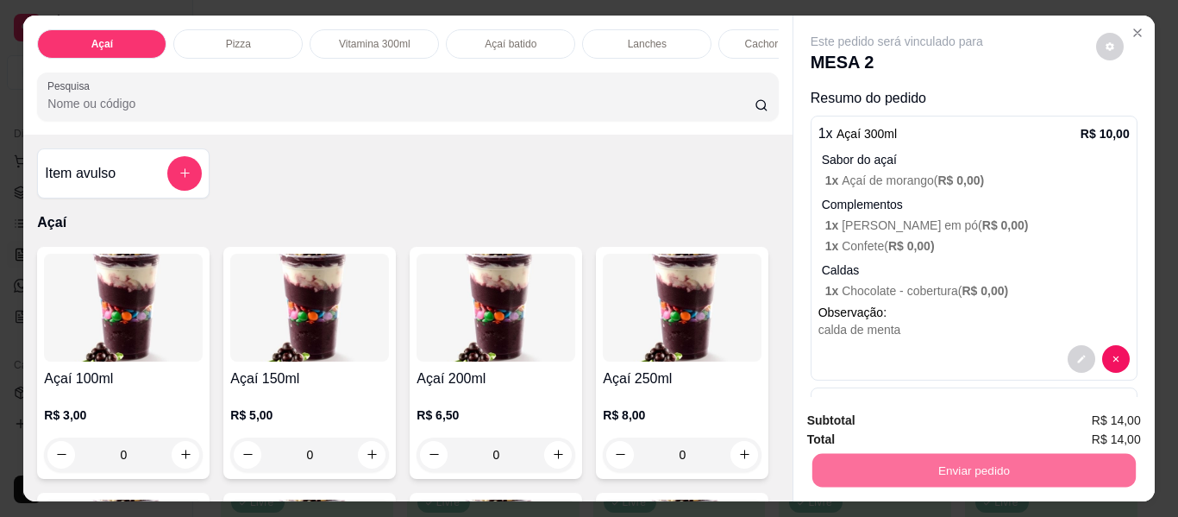
click at [1074, 417] on button "Enviar pedido" at bounding box center [1096, 420] width 95 height 32
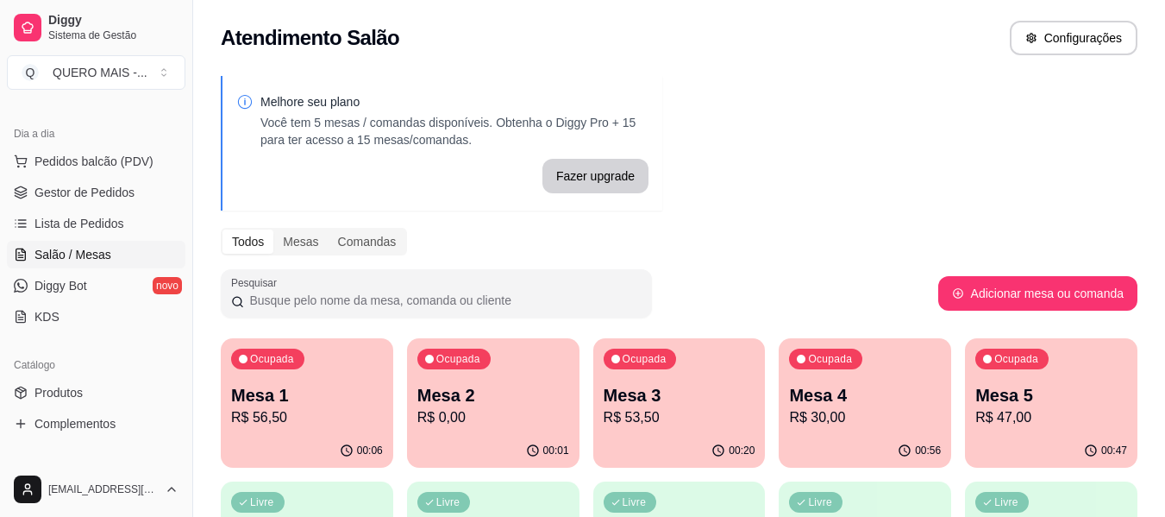
click at [998, 431] on div "Ocupada Mesa 5 R$ 47,00" at bounding box center [1051, 386] width 172 height 96
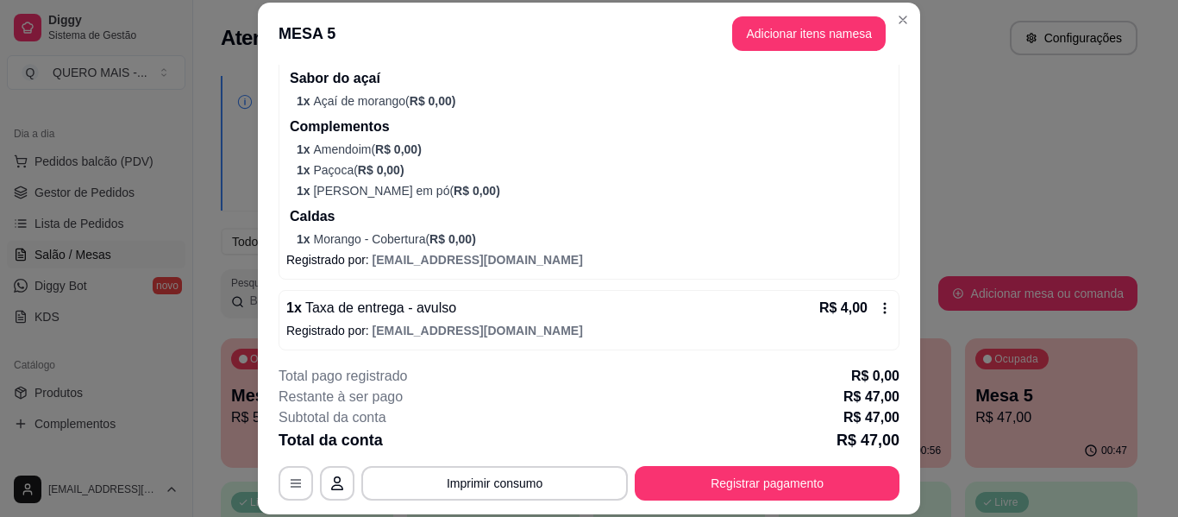
scroll to position [514, 0]
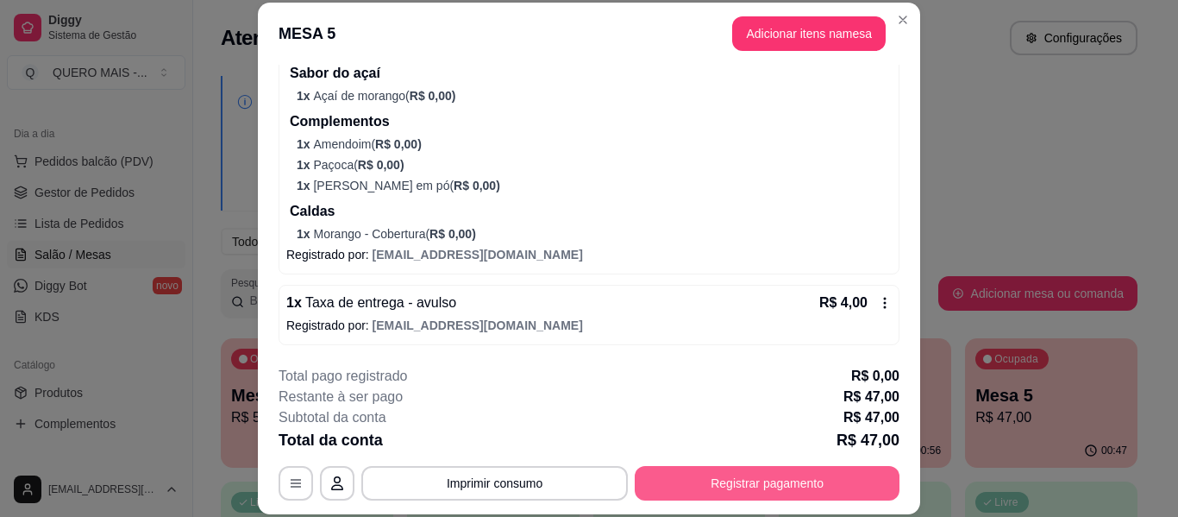
click at [687, 488] on button "Registrar pagamento" at bounding box center [767, 483] width 265 height 34
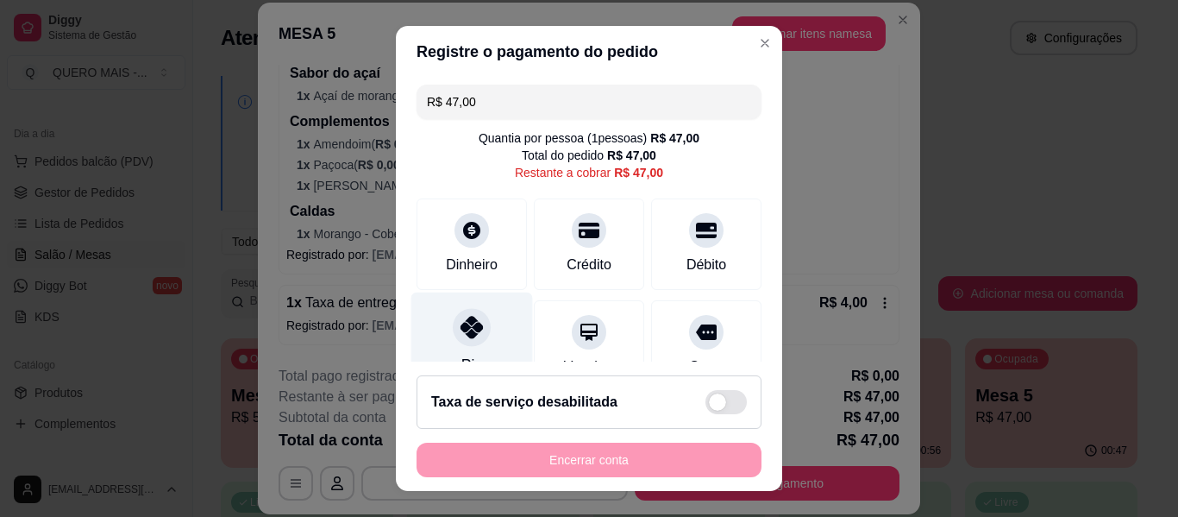
click at [463, 327] on icon at bounding box center [471, 327] width 22 height 22
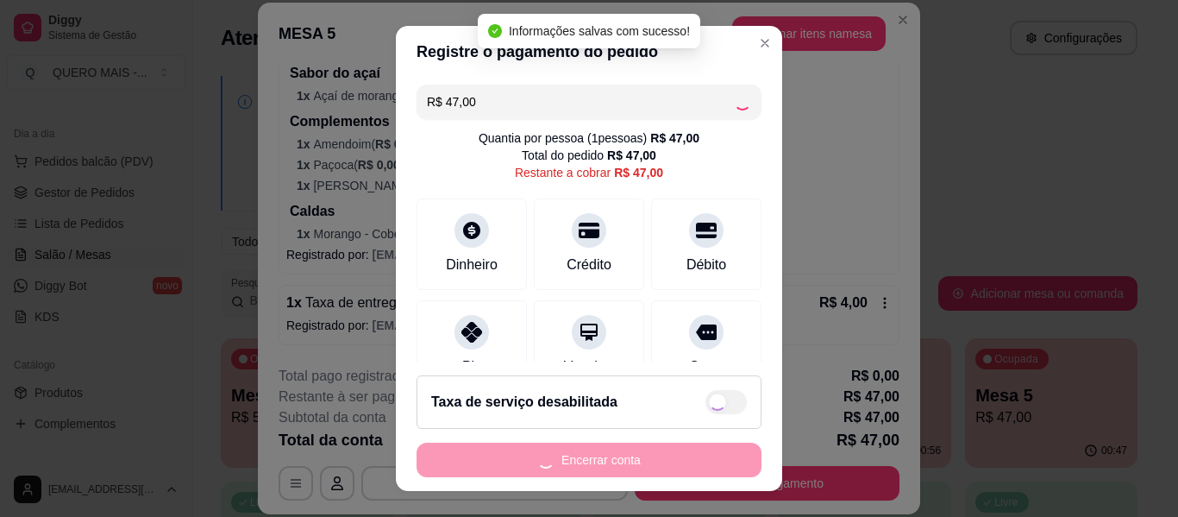
type input "R$ 0,00"
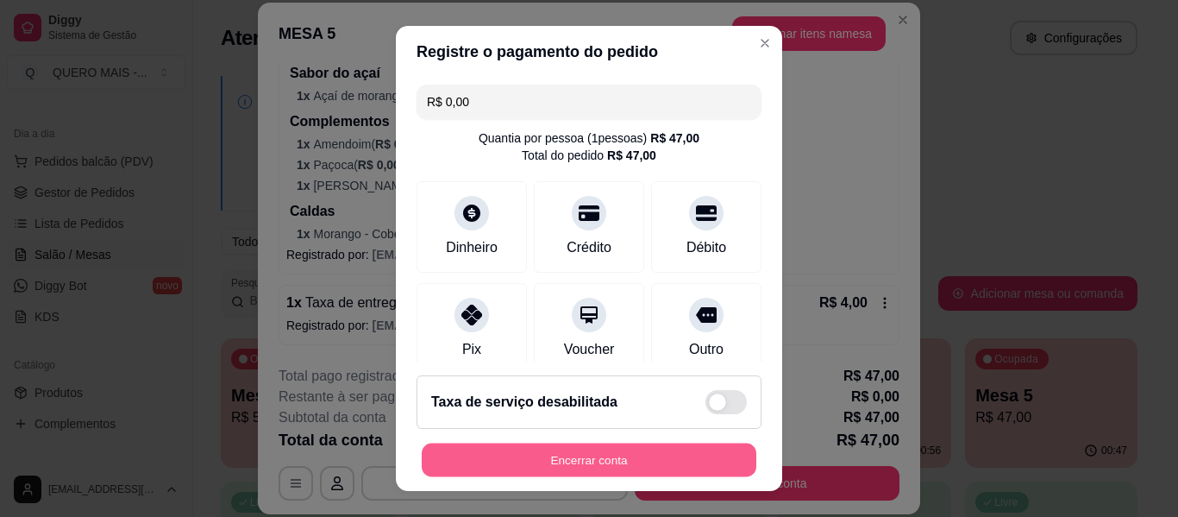
click at [545, 461] on button "Encerrar conta" at bounding box center [589, 460] width 335 height 34
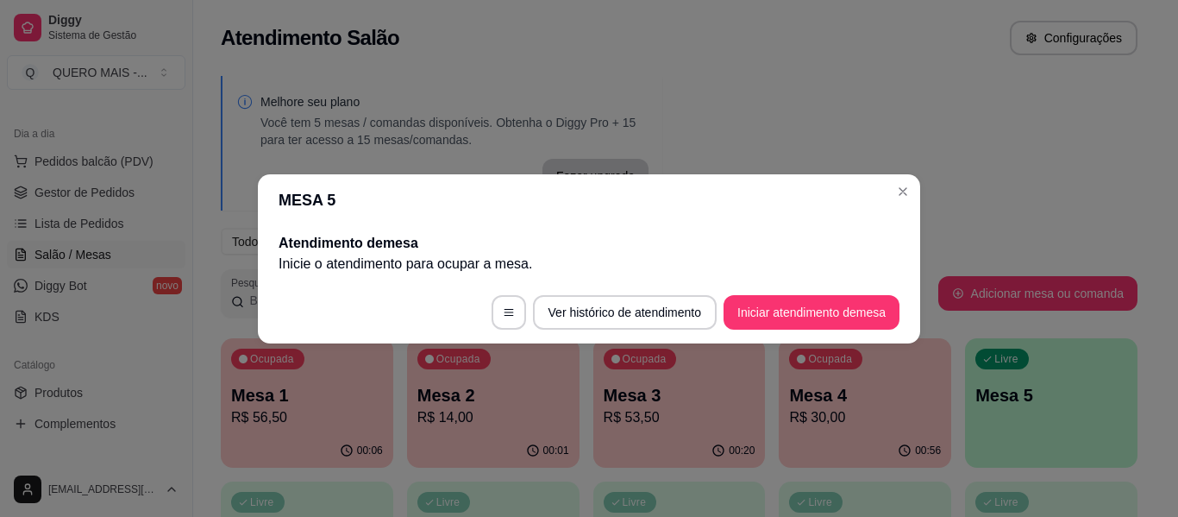
scroll to position [0, 0]
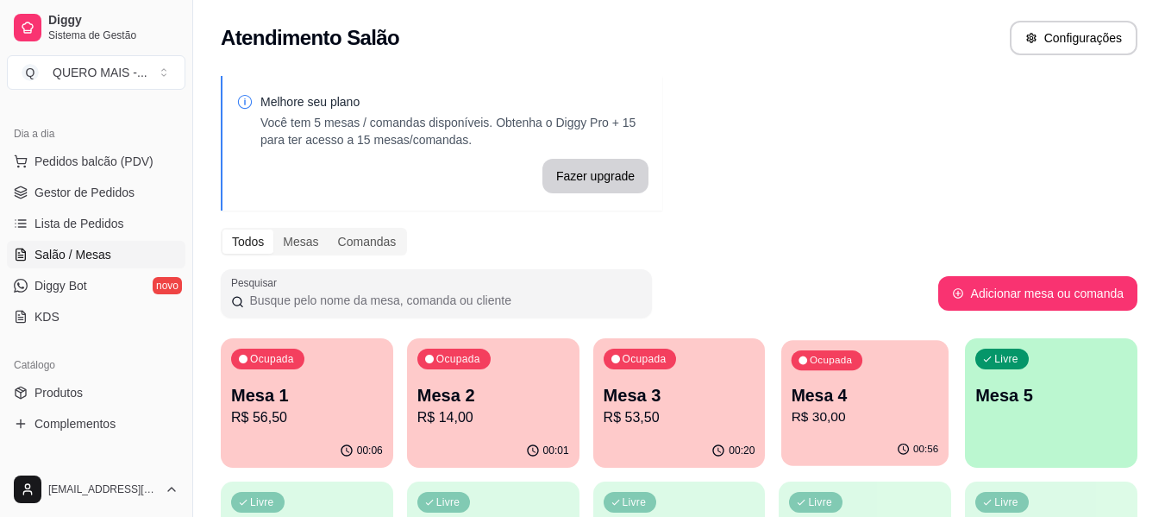
click at [872, 426] on p "R$ 30,00" at bounding box center [865, 417] width 147 height 20
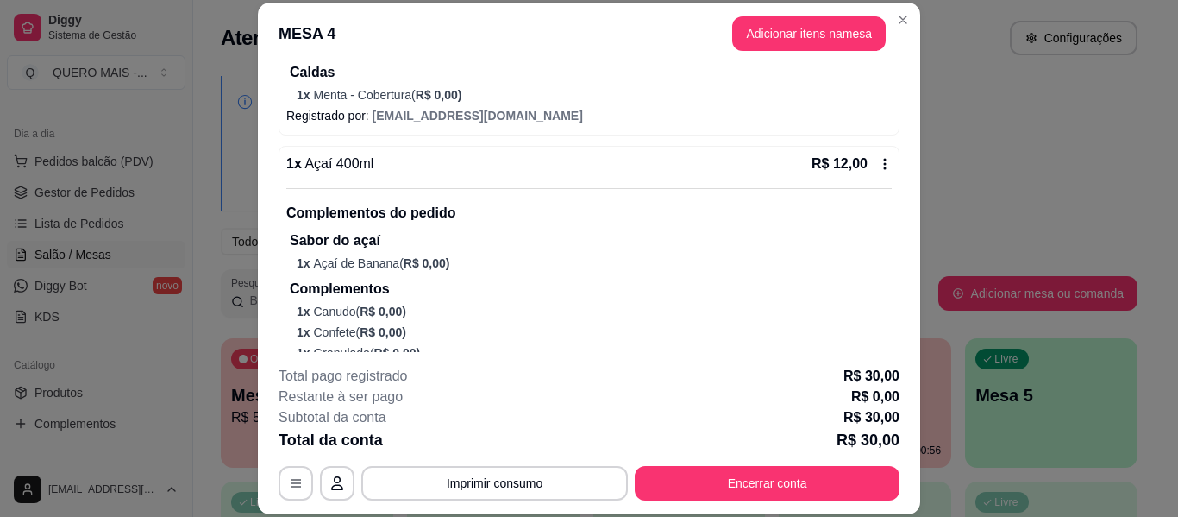
scroll to position [431, 0]
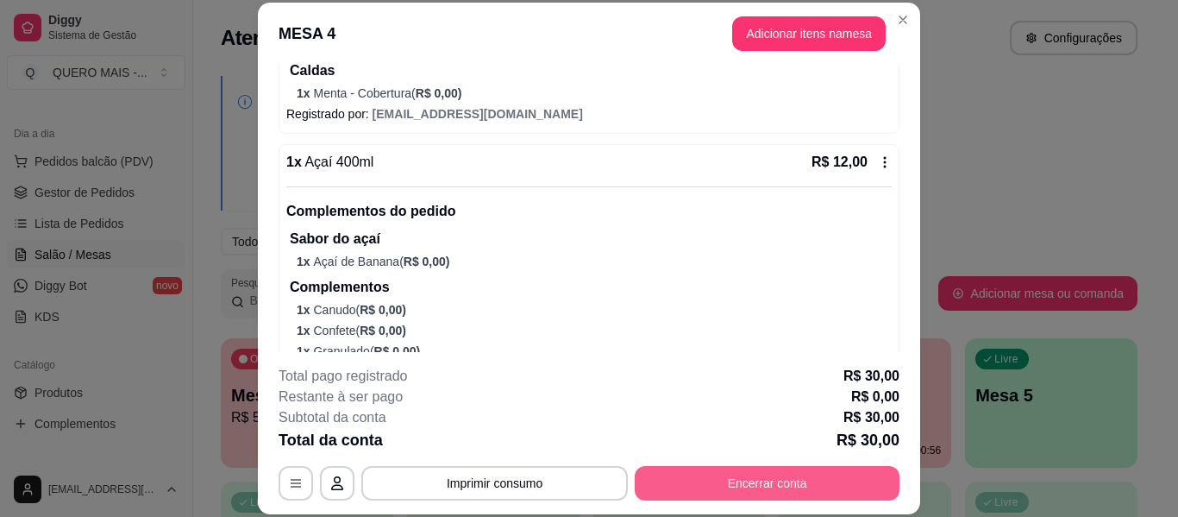
click at [727, 486] on button "Encerrar conta" at bounding box center [767, 483] width 265 height 34
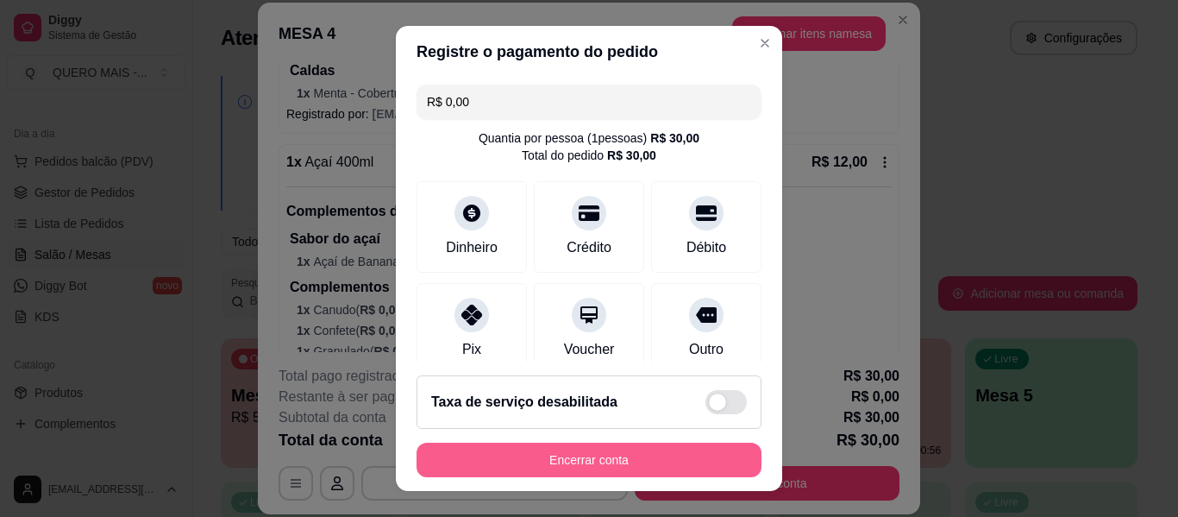
click at [511, 453] on button "Encerrar conta" at bounding box center [589, 459] width 345 height 34
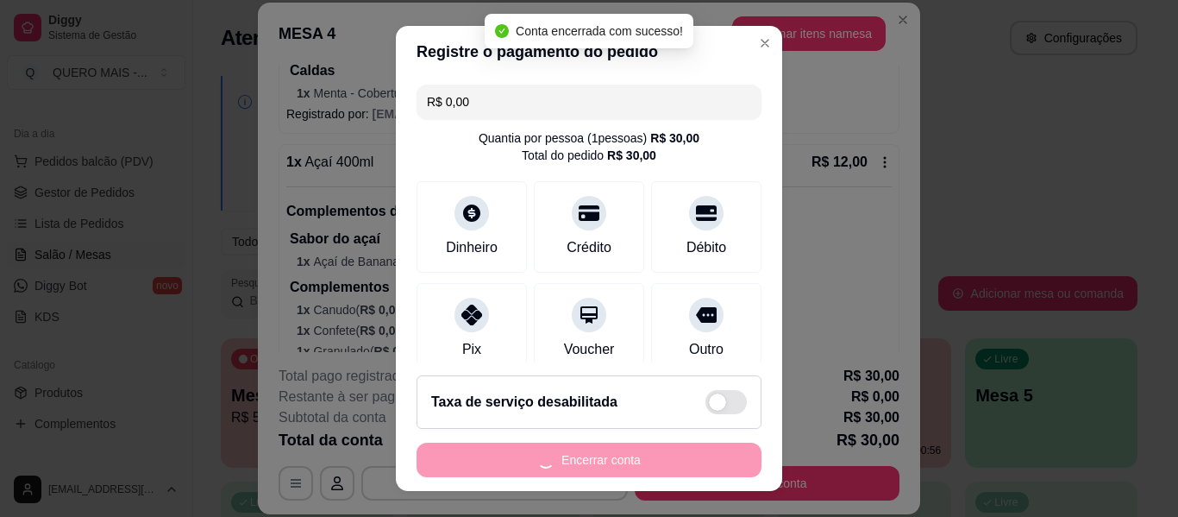
scroll to position [0, 0]
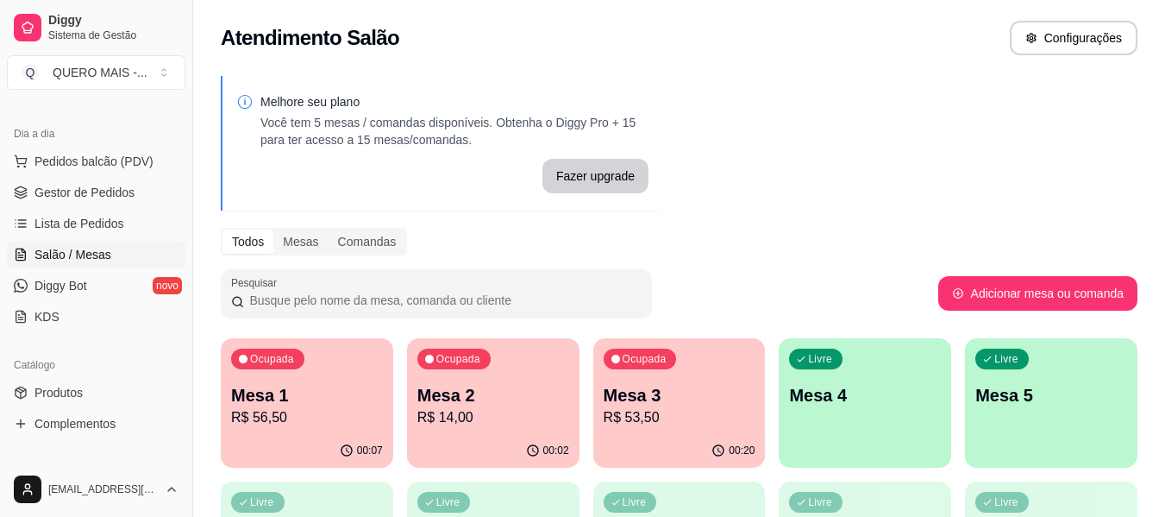
click at [674, 438] on div "00:20" at bounding box center [679, 451] width 172 height 34
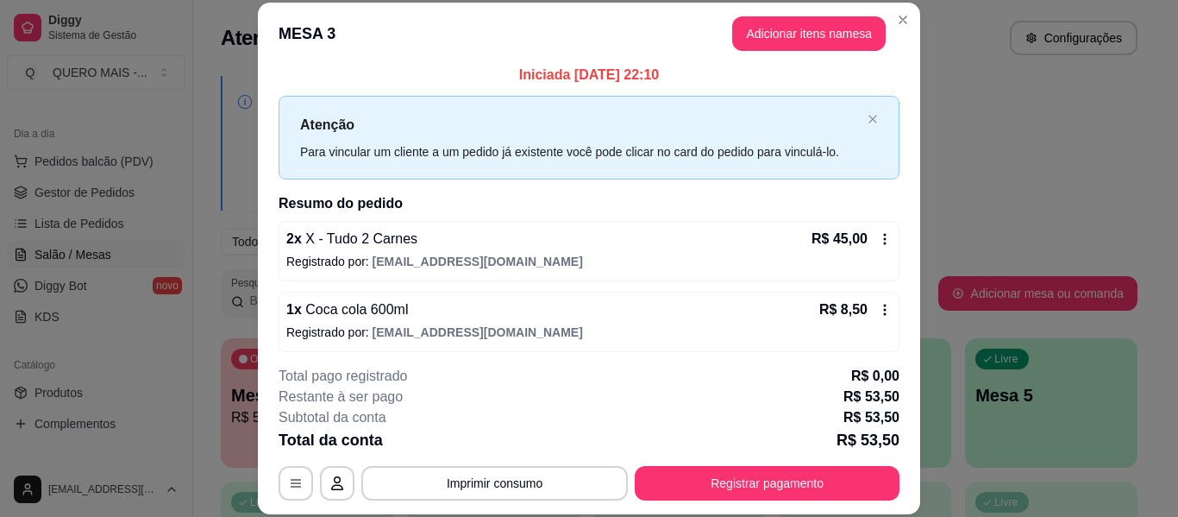
scroll to position [14, 0]
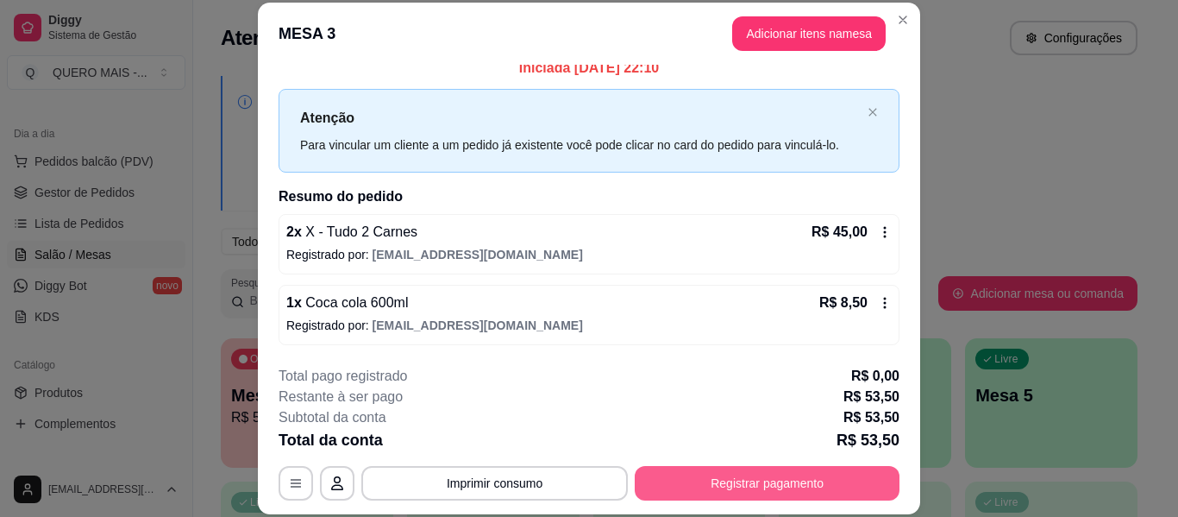
click at [705, 488] on button "Registrar pagamento" at bounding box center [767, 483] width 265 height 34
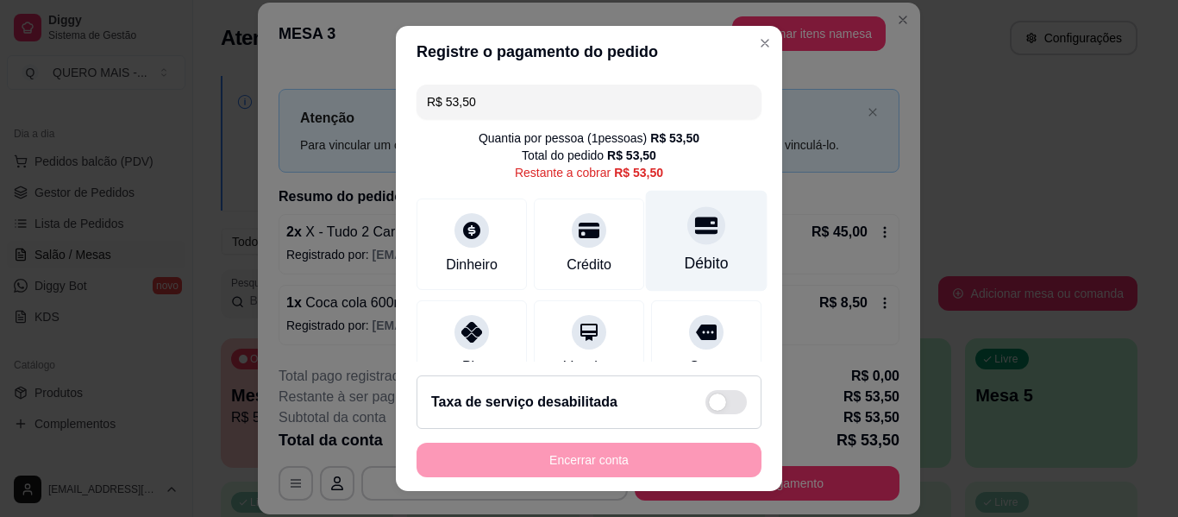
click at [678, 247] on div "Débito" at bounding box center [707, 241] width 122 height 101
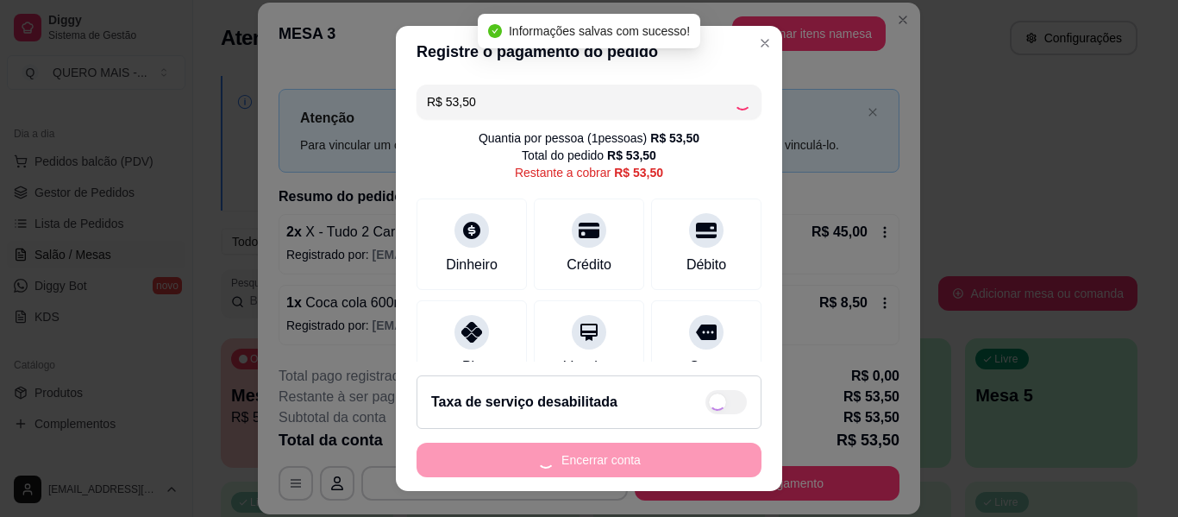
type input "R$ 0,00"
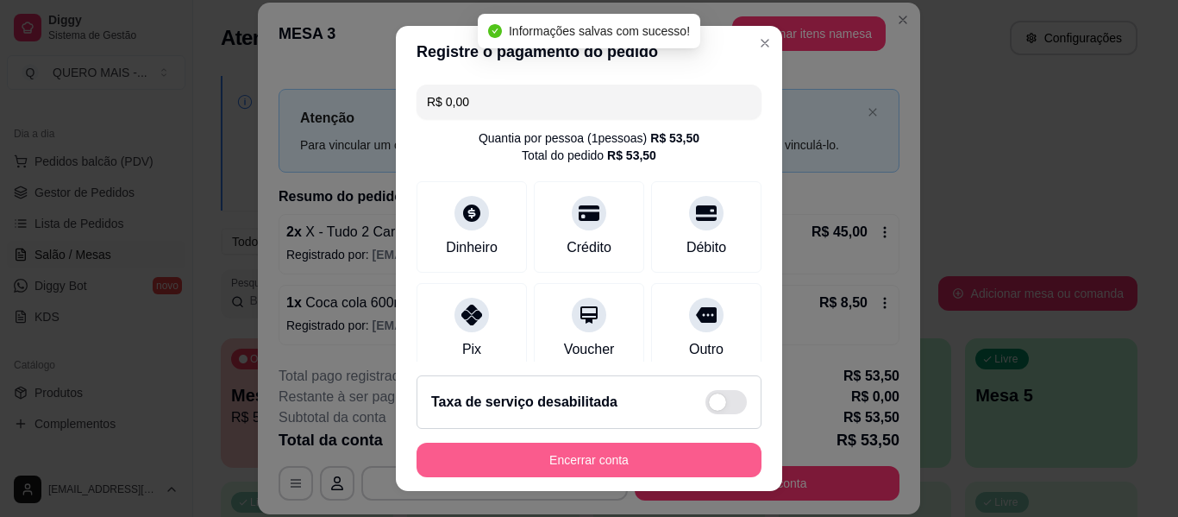
click at [601, 454] on button "Encerrar conta" at bounding box center [589, 459] width 345 height 34
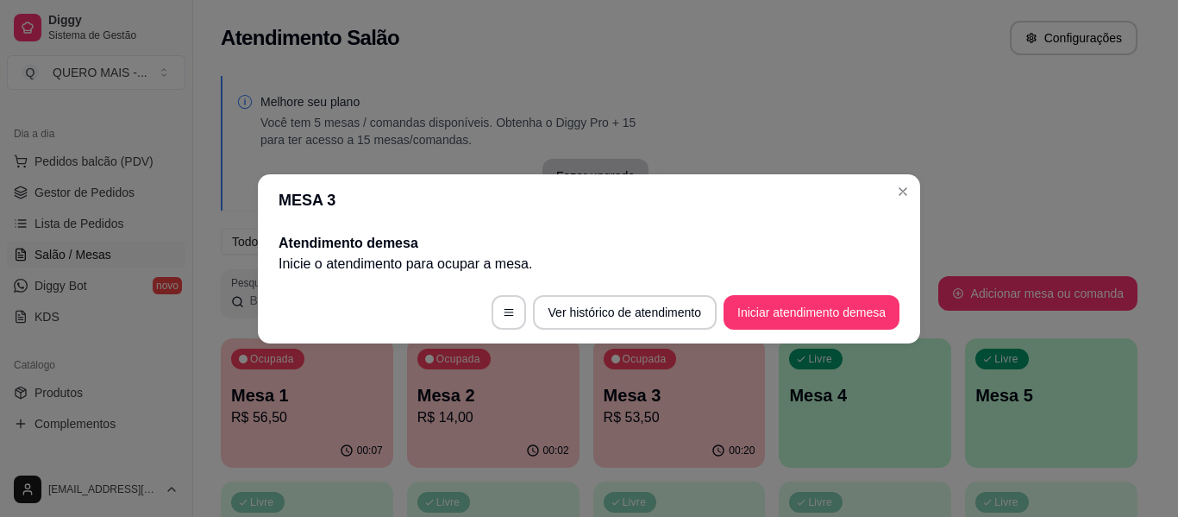
scroll to position [0, 0]
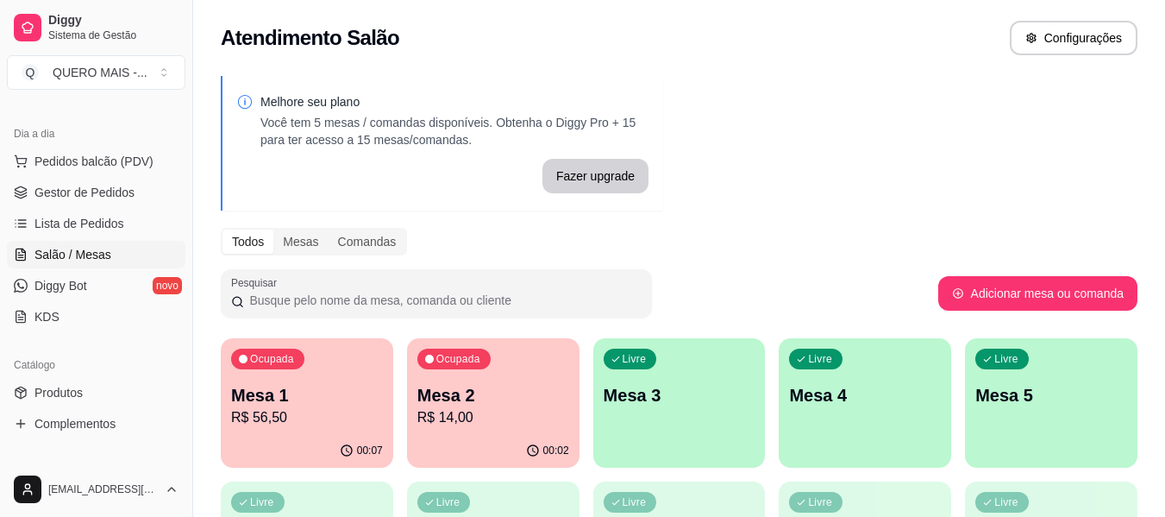
click at [481, 420] on p "R$ 14,00" at bounding box center [493, 417] width 152 height 21
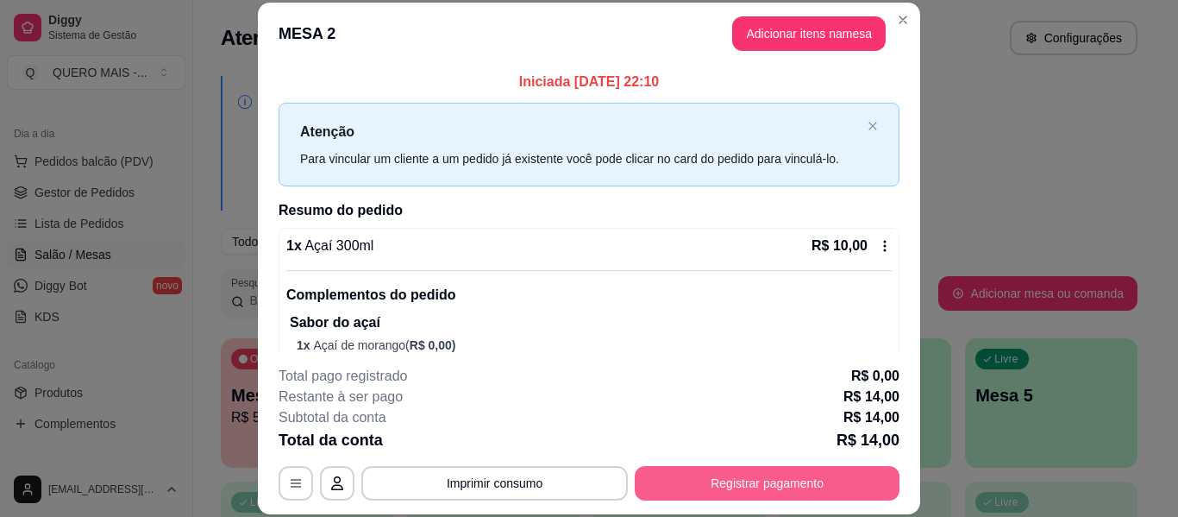
click at [708, 476] on button "Registrar pagamento" at bounding box center [767, 483] width 265 height 34
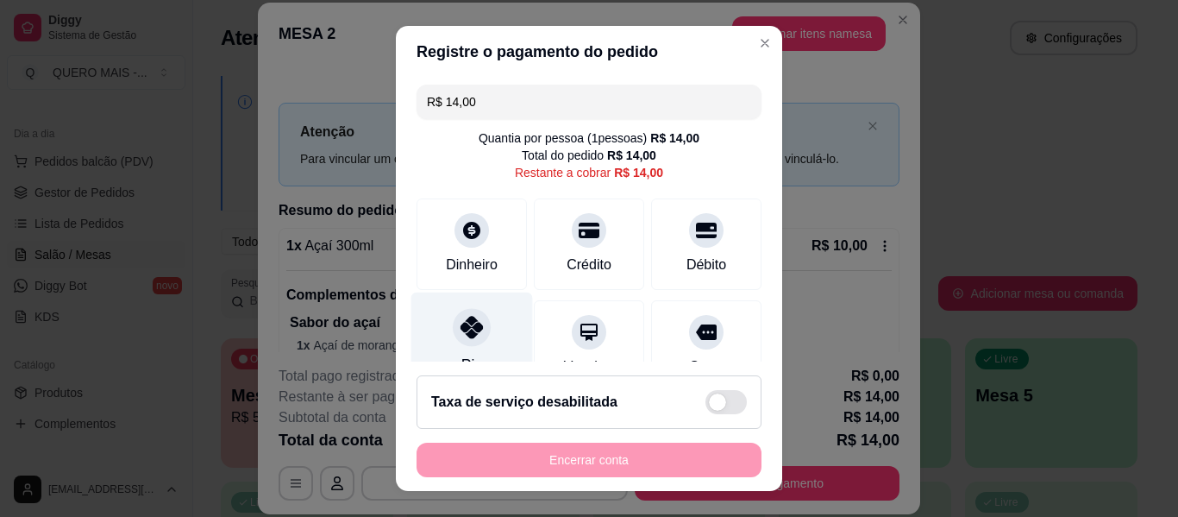
click at [462, 332] on icon at bounding box center [471, 327] width 22 height 22
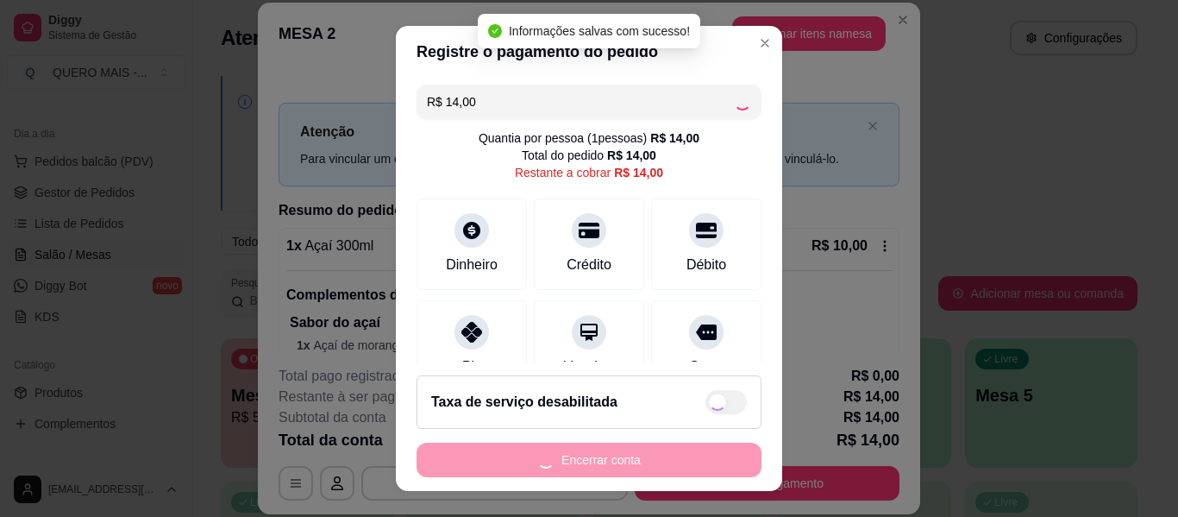
type input "R$ 0,00"
